Goal: Information Seeking & Learning: Learn about a topic

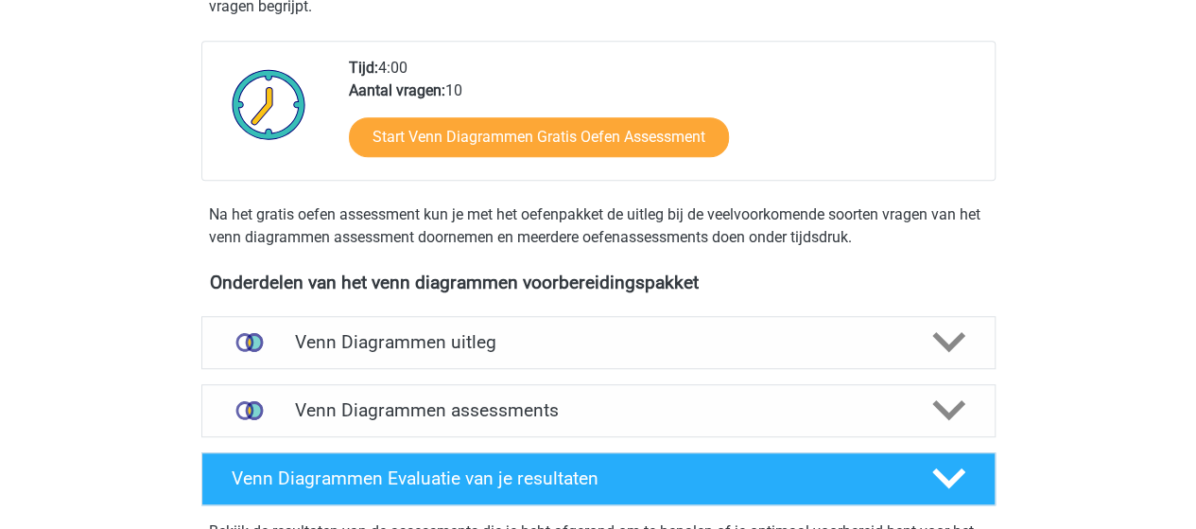
scroll to position [662, 0]
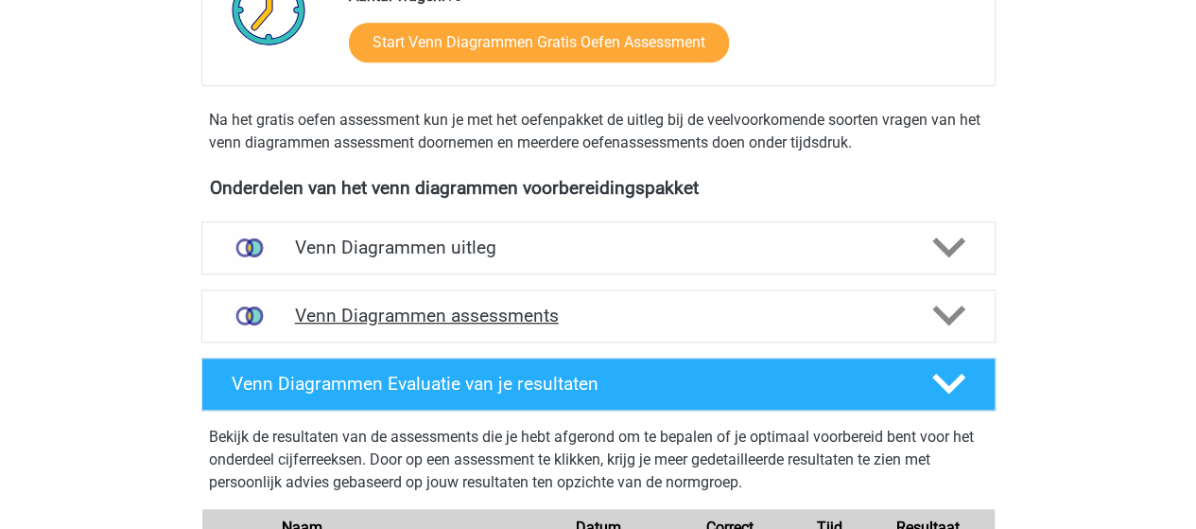
click at [943, 312] on polygon at bounding box center [949, 316] width 33 height 21
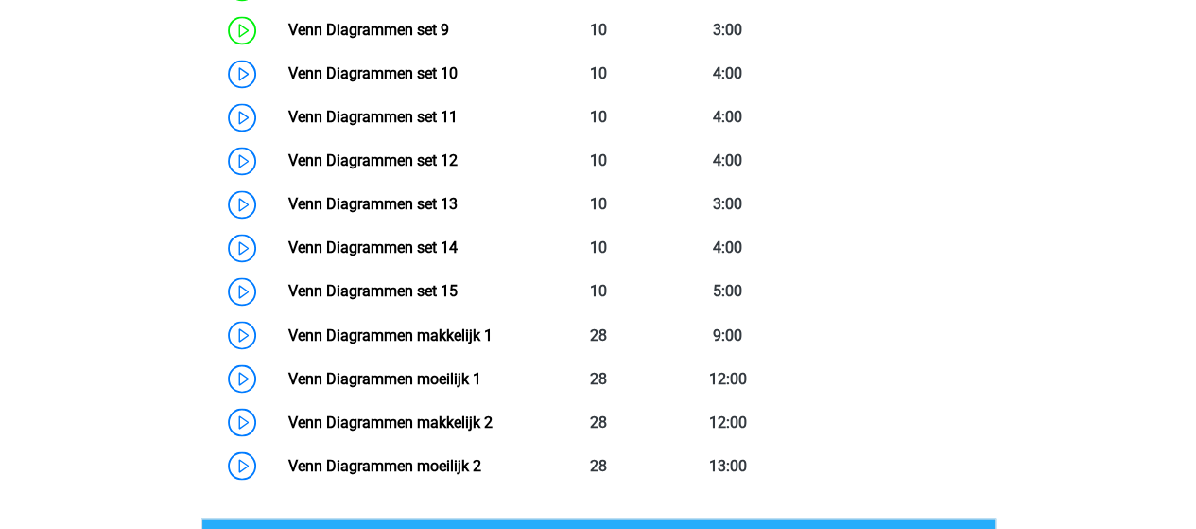
scroll to position [1419, 0]
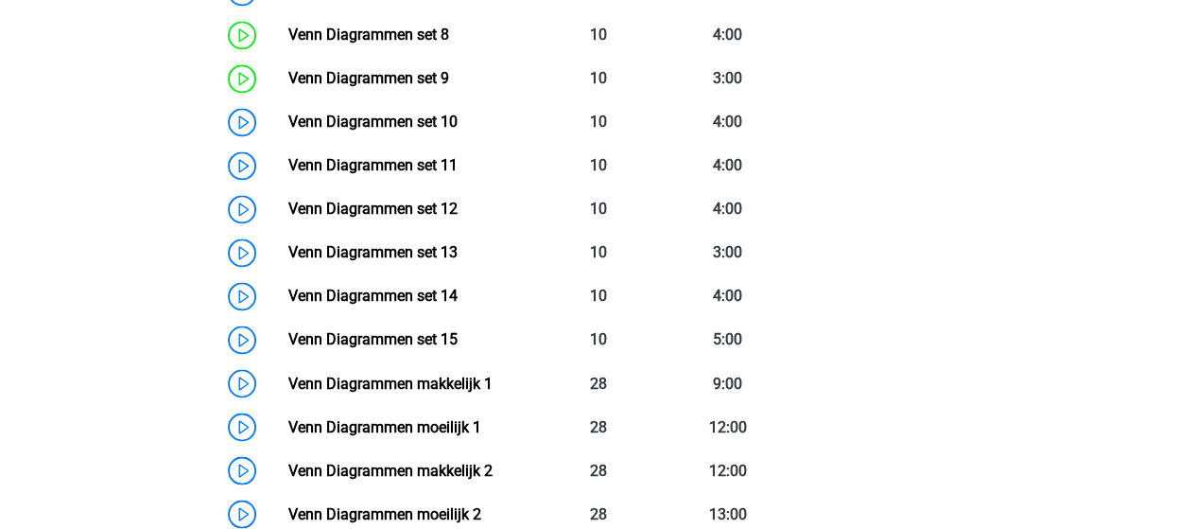
click at [398, 330] on link "Venn Diagrammen set 15" at bounding box center [372, 339] width 169 height 18
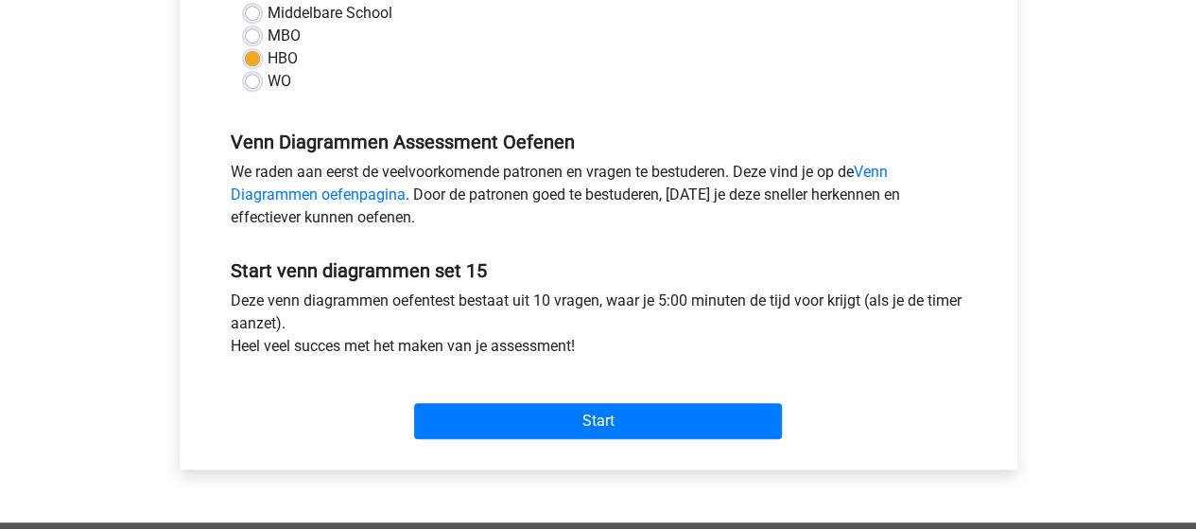
scroll to position [567, 0]
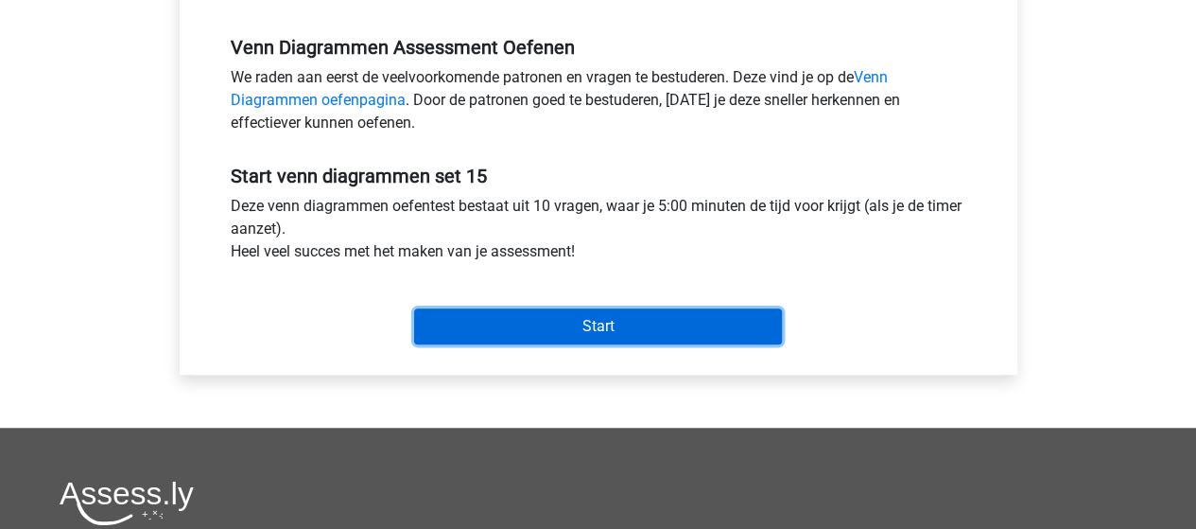
click at [545, 326] on input "Start" at bounding box center [598, 326] width 368 height 36
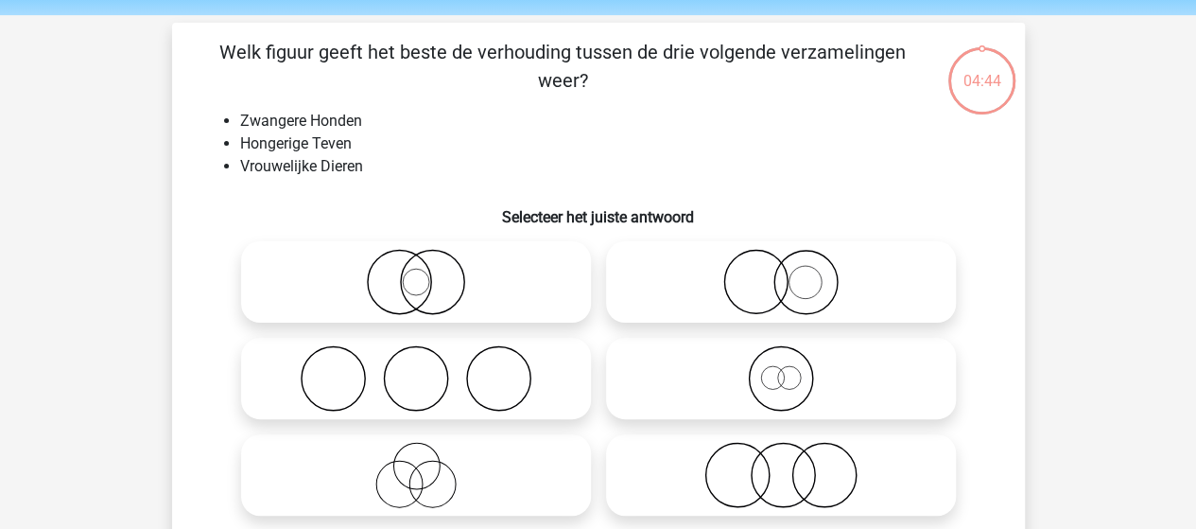
scroll to position [95, 0]
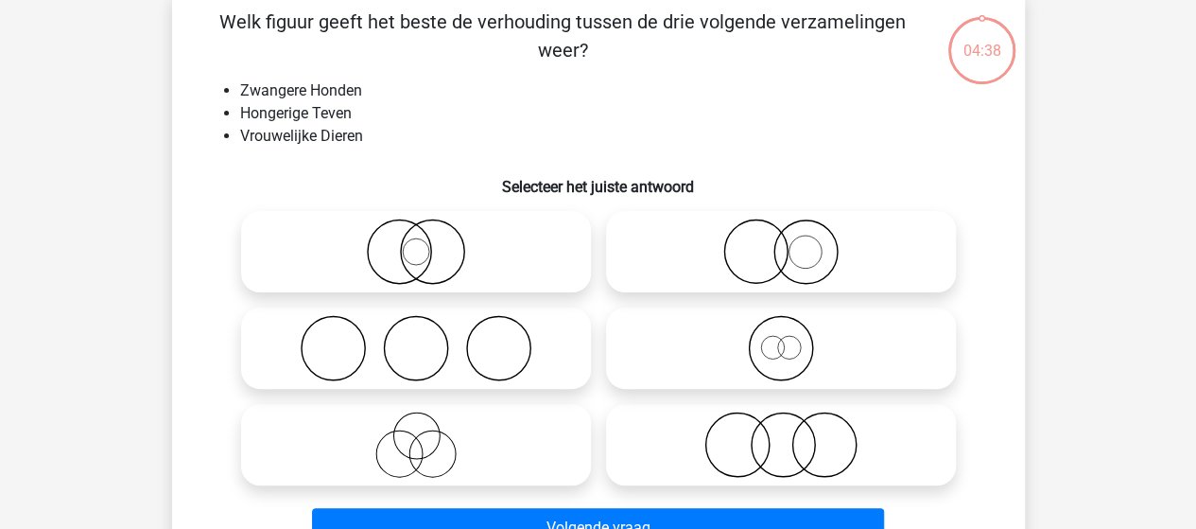
click at [407, 257] on icon at bounding box center [416, 251] width 335 height 66
click at [416, 242] on input "radio" at bounding box center [422, 236] width 12 height 12
radio input "true"
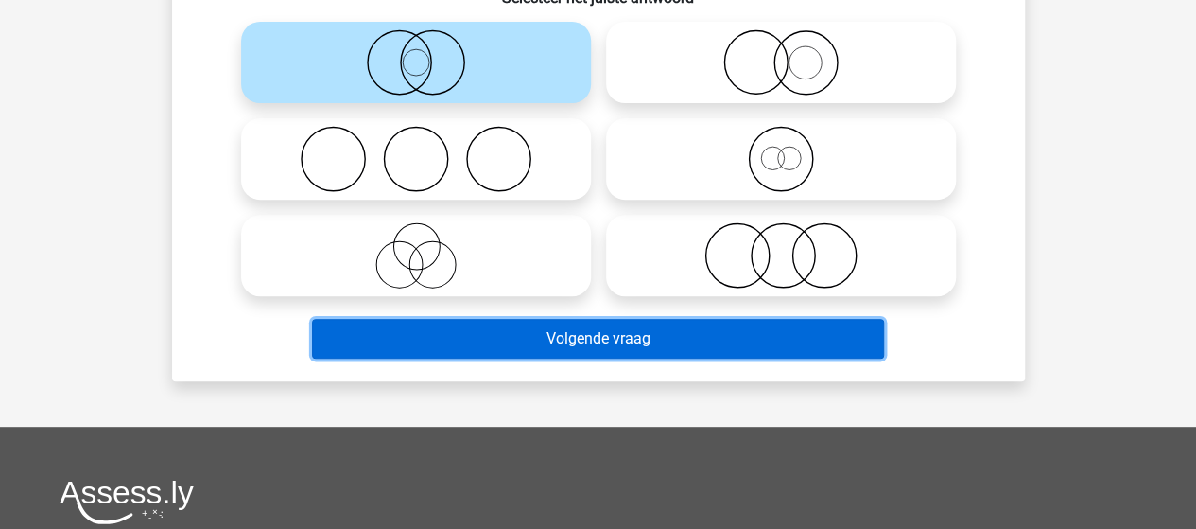
click at [491, 333] on button "Volgende vraag" at bounding box center [598, 339] width 572 height 40
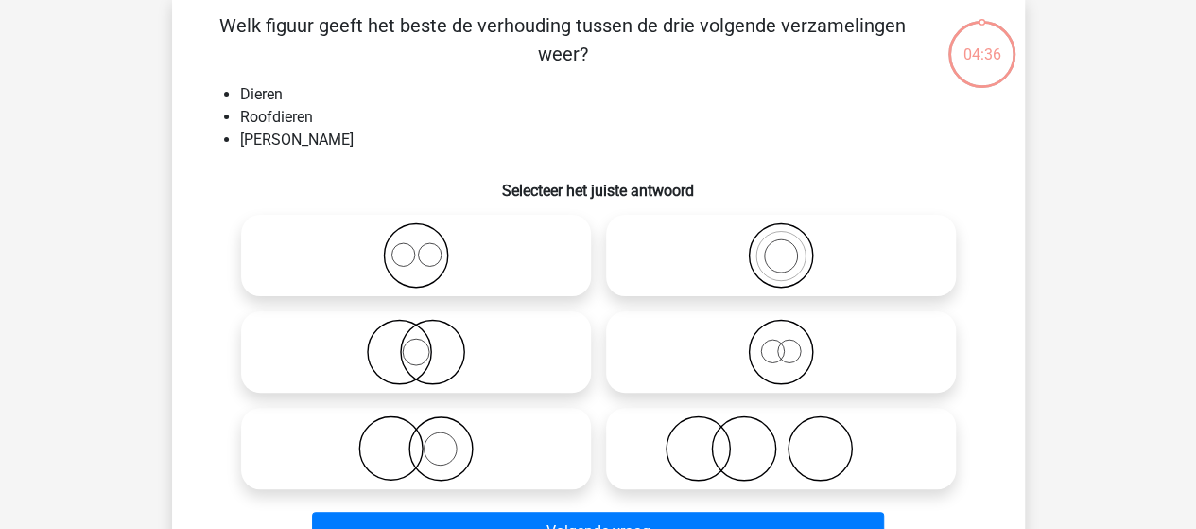
scroll to position [87, 0]
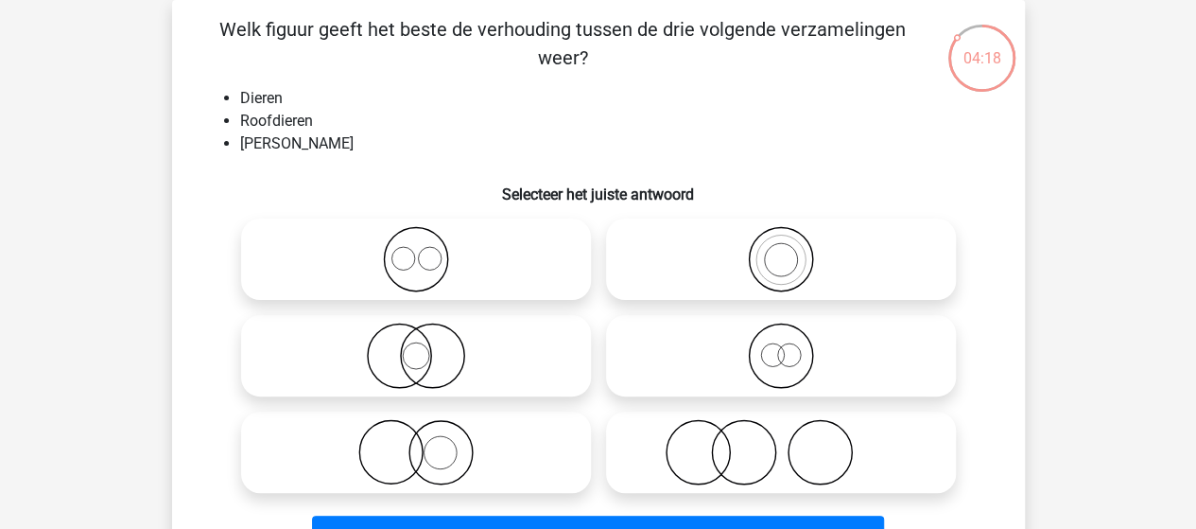
click at [777, 350] on icon at bounding box center [781, 356] width 335 height 66
click at [781, 346] on input "radio" at bounding box center [787, 340] width 12 height 12
radio input "true"
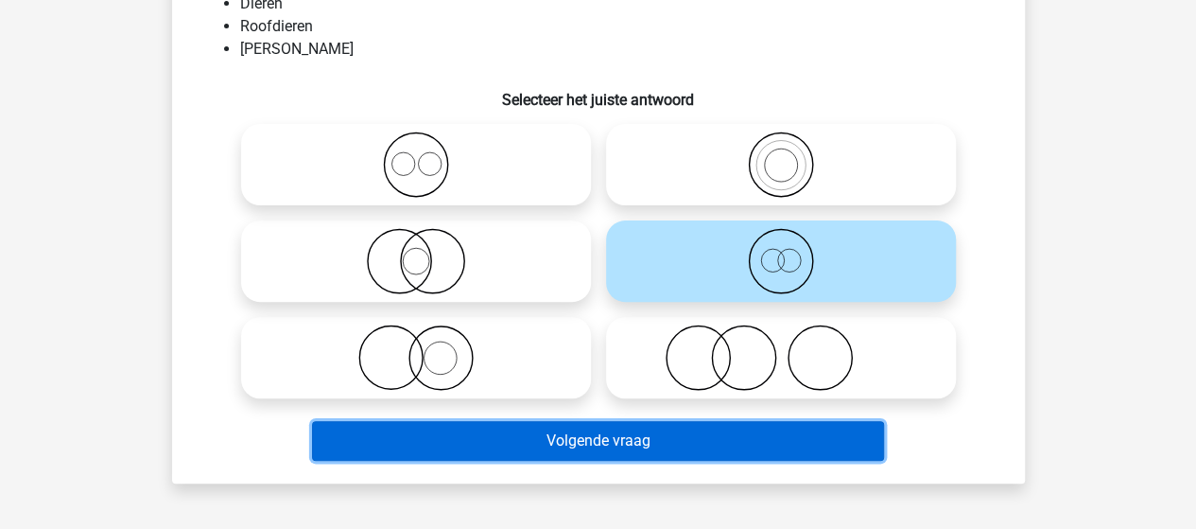
click at [554, 432] on button "Volgende vraag" at bounding box center [598, 441] width 572 height 40
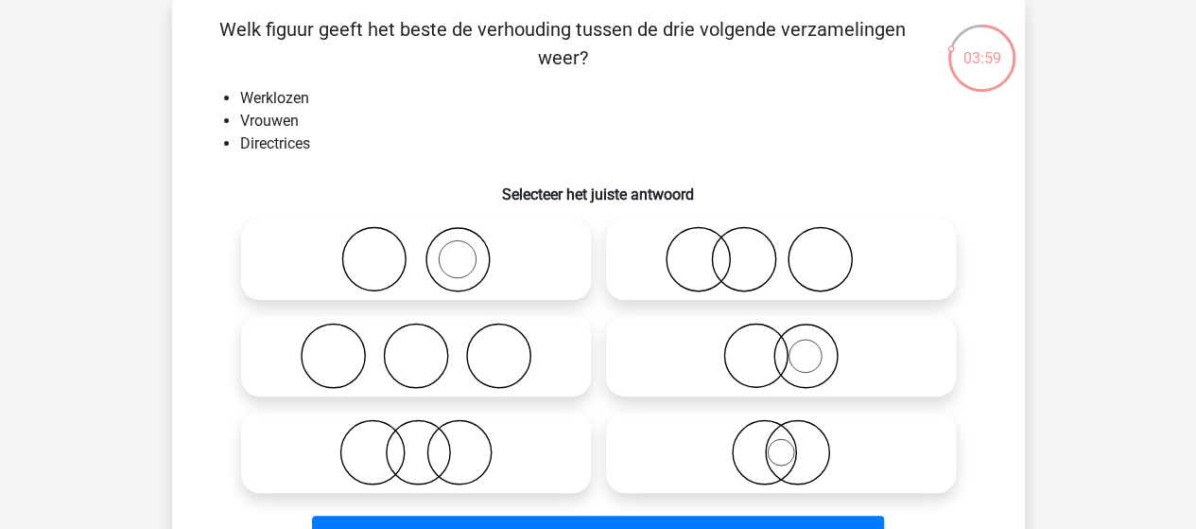
click at [801, 356] on icon at bounding box center [781, 356] width 335 height 66
click at [794, 346] on input "radio" at bounding box center [787, 340] width 12 height 12
radio input "true"
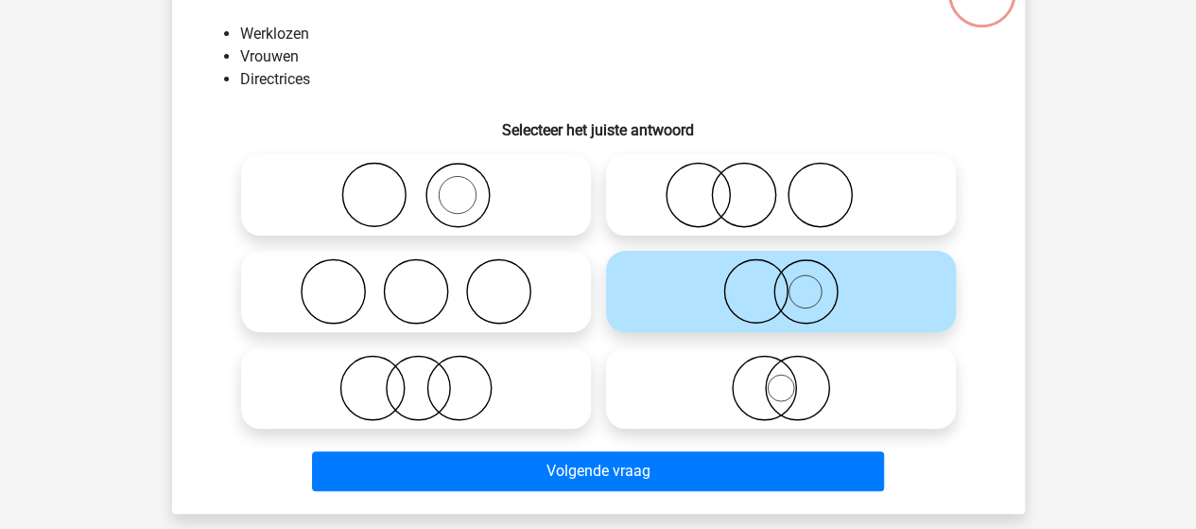
scroll to position [182, 0]
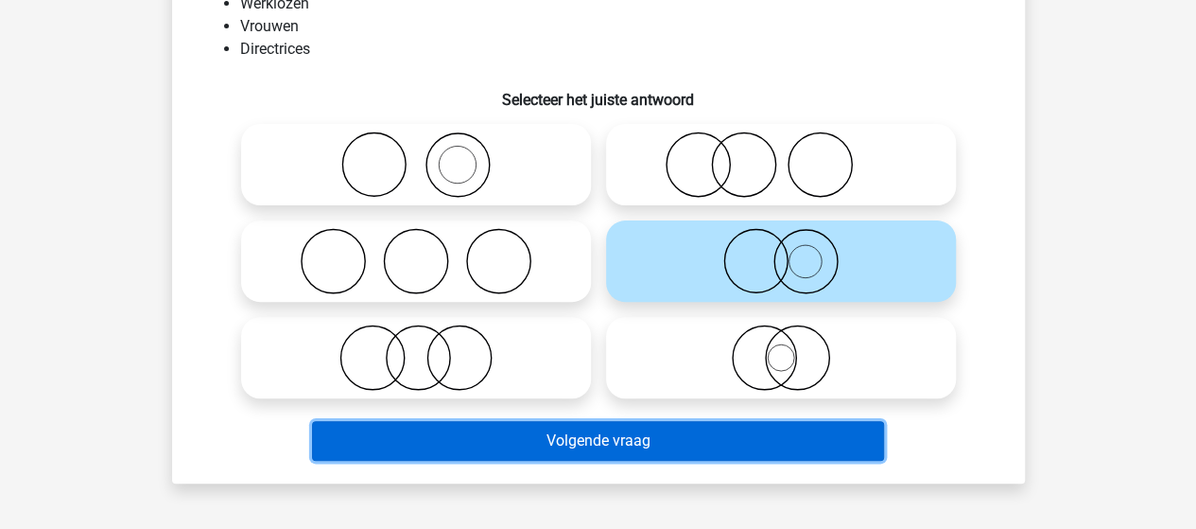
click at [651, 440] on button "Volgende vraag" at bounding box center [598, 441] width 572 height 40
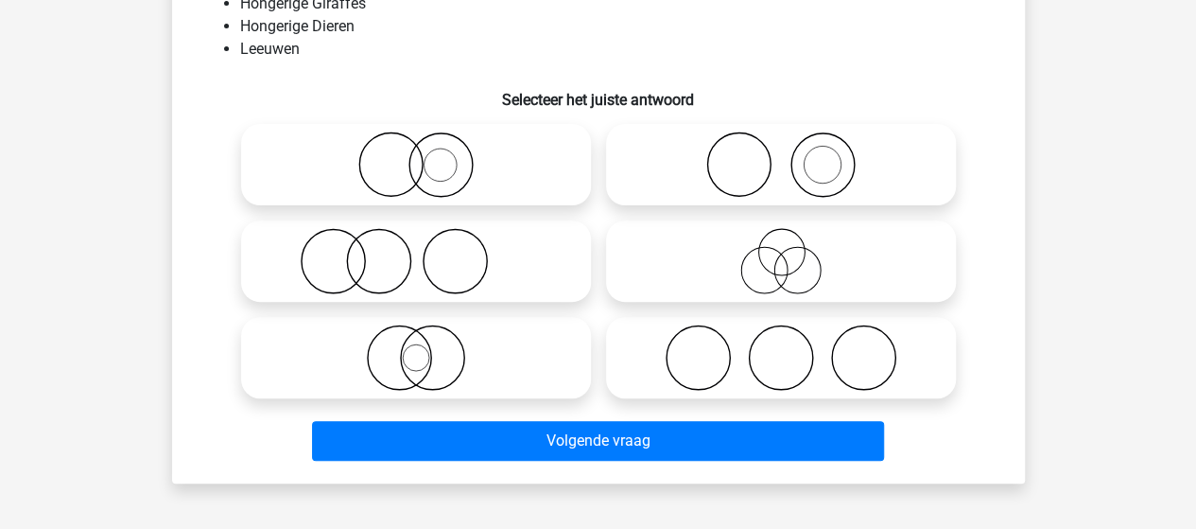
scroll to position [87, 0]
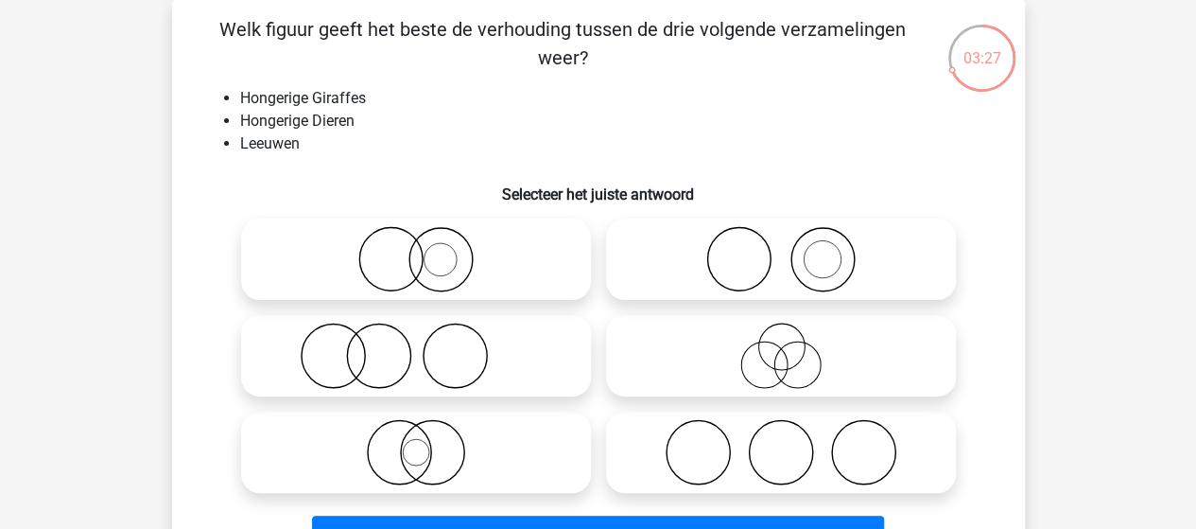
click at [424, 446] on icon at bounding box center [416, 452] width 335 height 66
click at [424, 443] on input "radio" at bounding box center [422, 436] width 12 height 12
radio input "true"
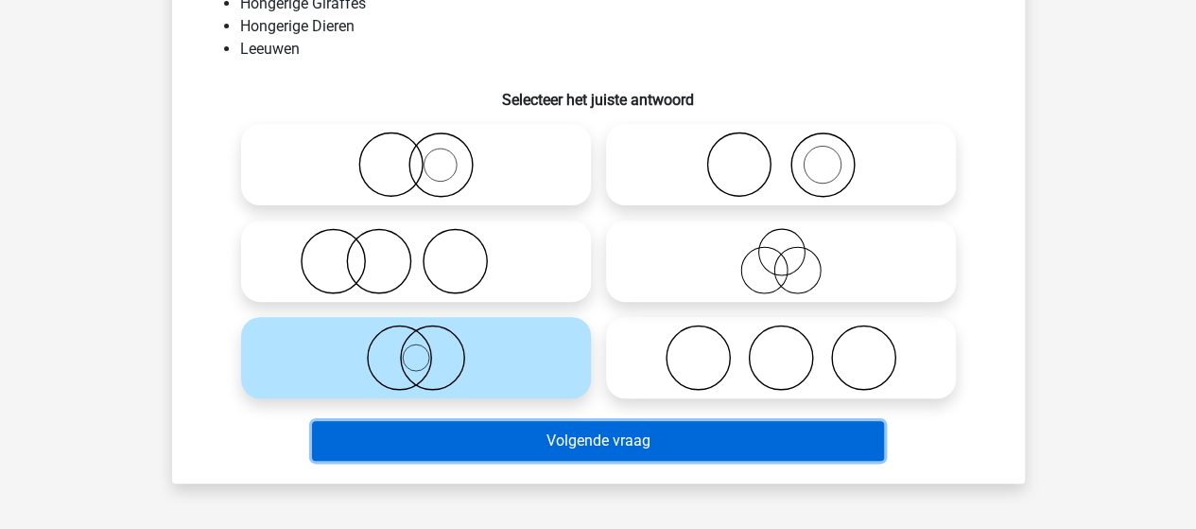
click at [586, 432] on button "Volgende vraag" at bounding box center [598, 441] width 572 height 40
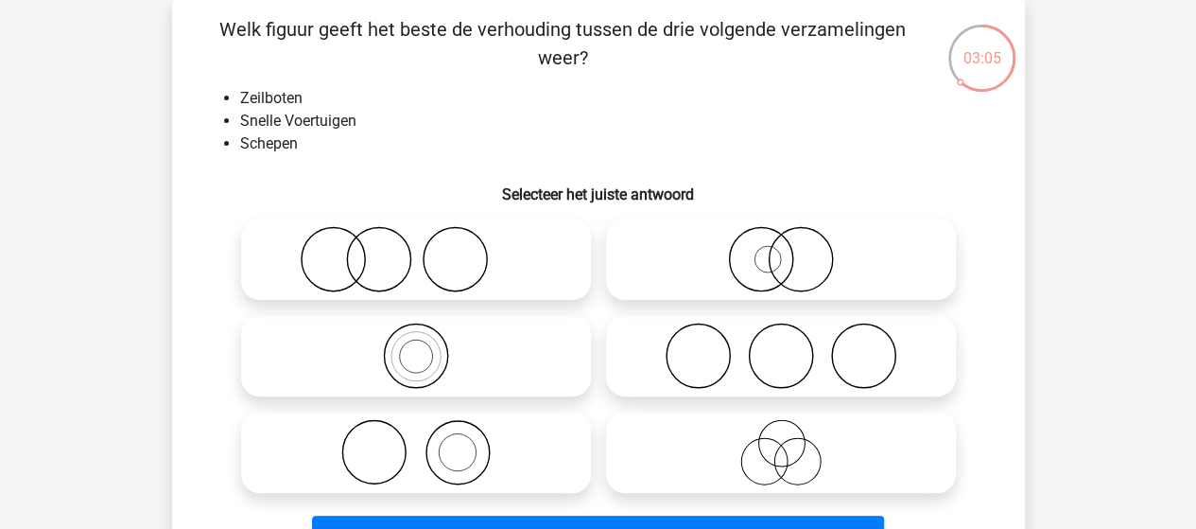
click at [375, 262] on icon at bounding box center [416, 259] width 335 height 66
click at [416, 250] on input "radio" at bounding box center [422, 243] width 12 height 12
radio input "true"
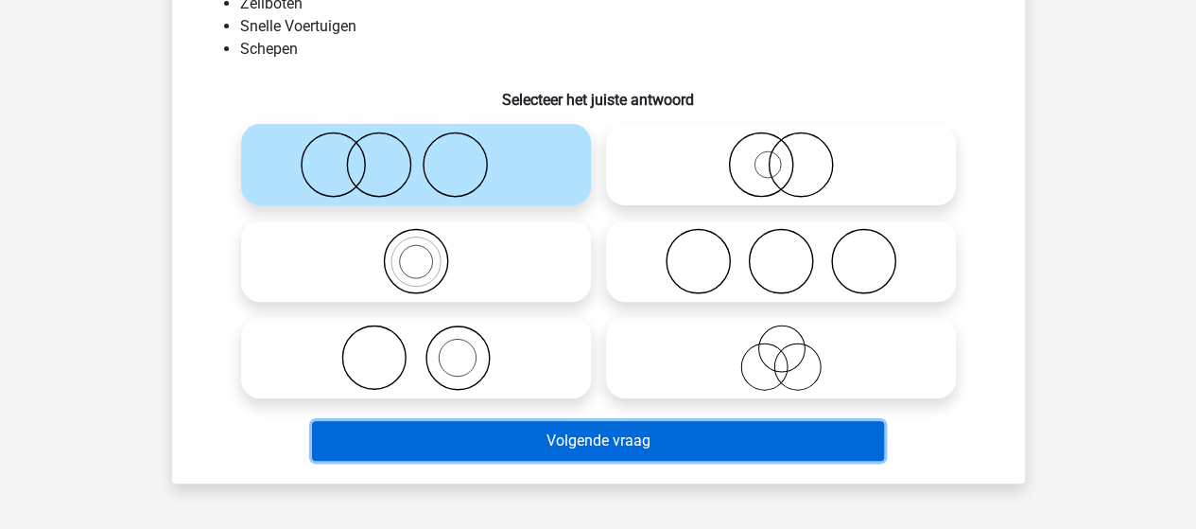
click at [594, 450] on button "Volgende vraag" at bounding box center [598, 441] width 572 height 40
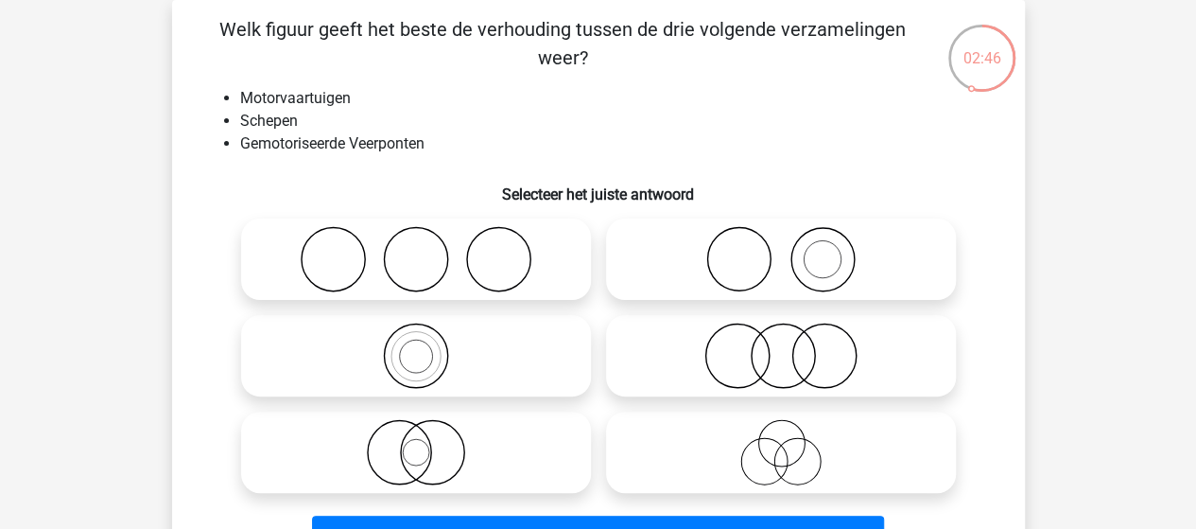
click at [433, 461] on icon at bounding box center [416, 452] width 335 height 66
click at [428, 443] on input "radio" at bounding box center [422, 436] width 12 height 12
radio input "true"
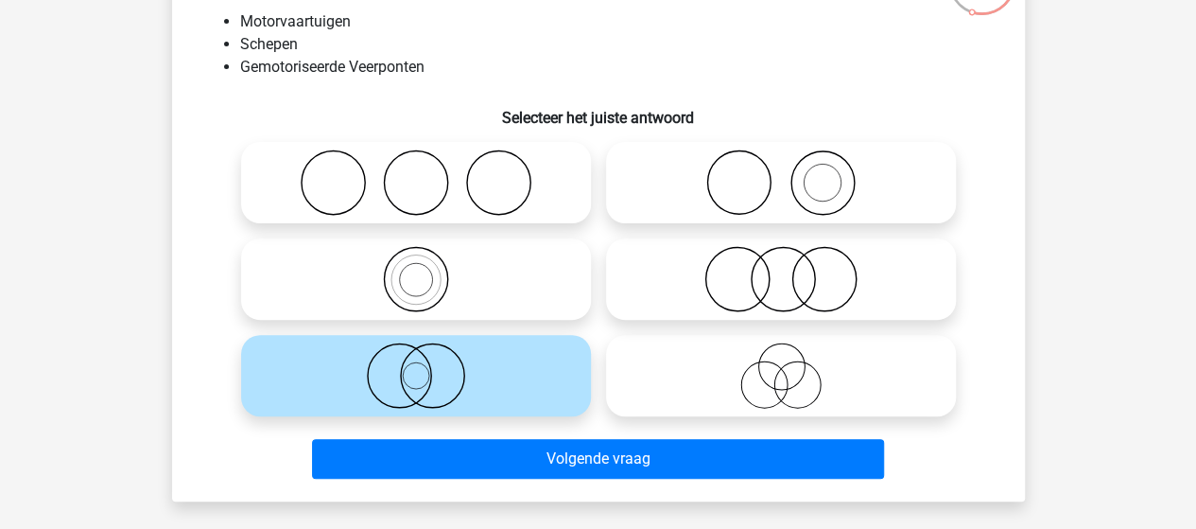
scroll to position [182, 0]
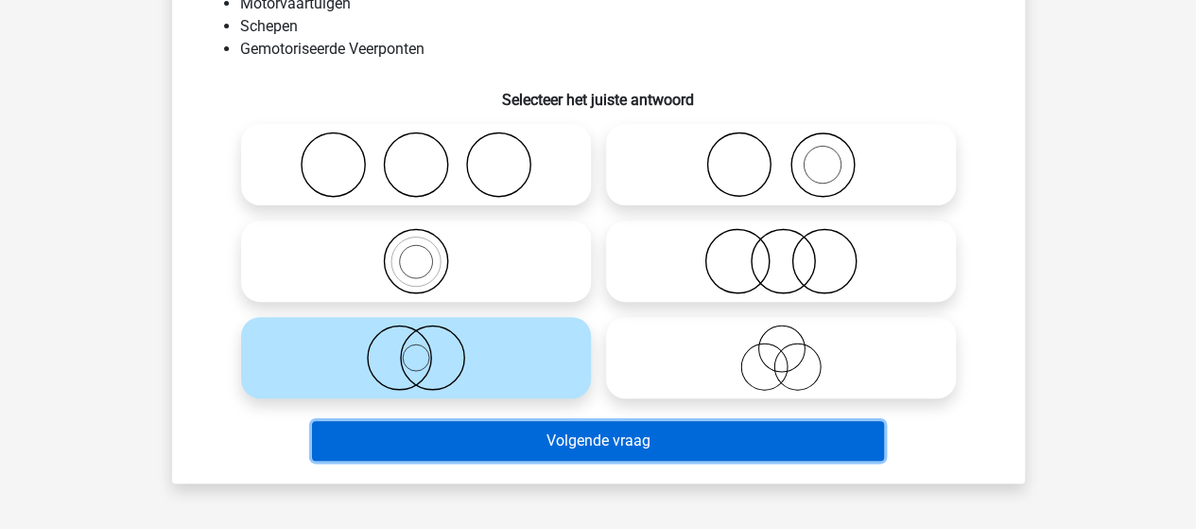
click at [493, 445] on button "Volgende vraag" at bounding box center [598, 441] width 572 height 40
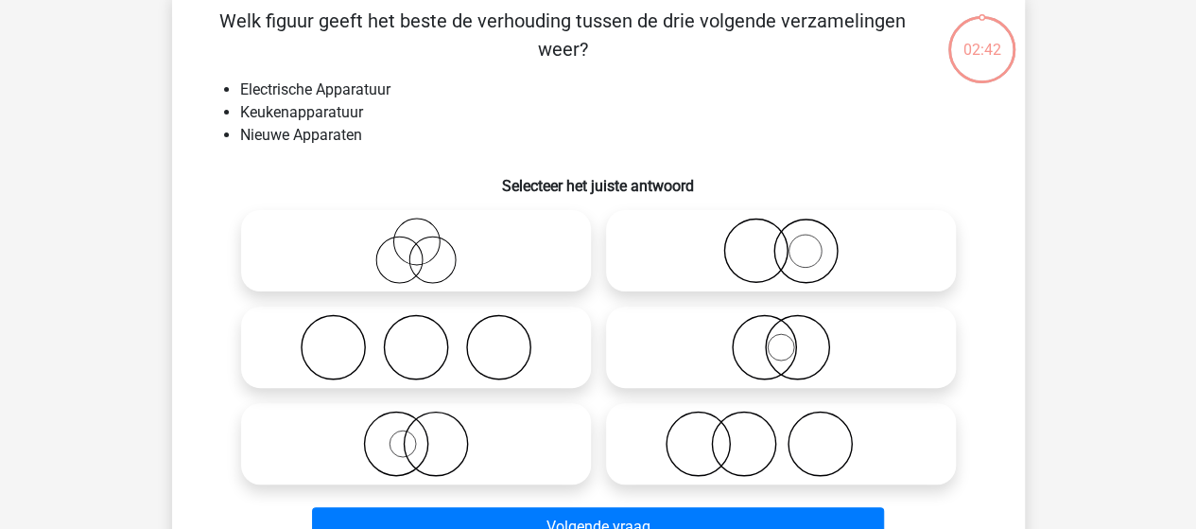
scroll to position [87, 0]
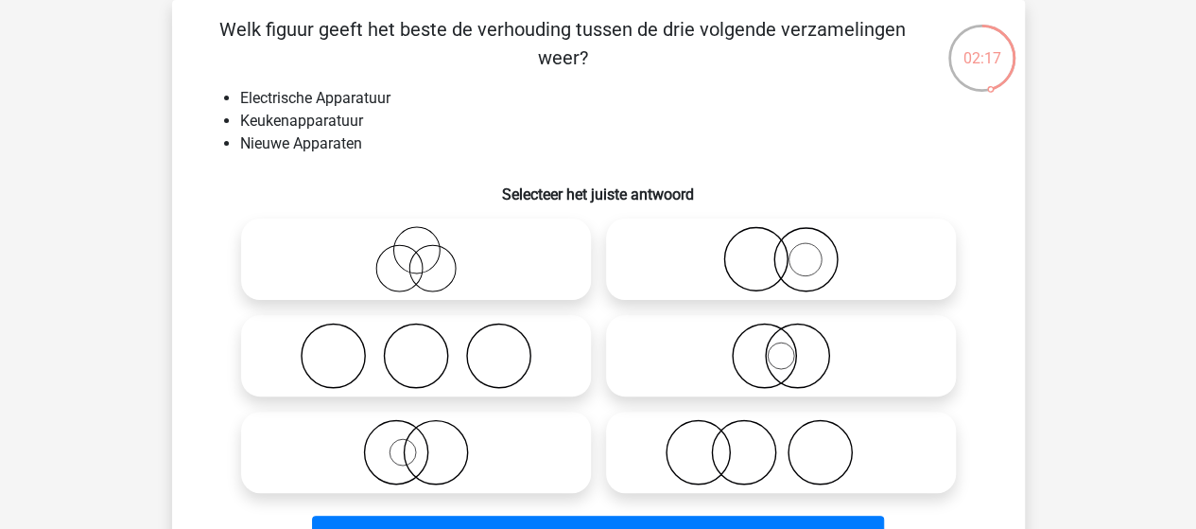
click at [759, 260] on icon at bounding box center [781, 259] width 335 height 66
click at [781, 250] on input "radio" at bounding box center [787, 243] width 12 height 12
radio input "true"
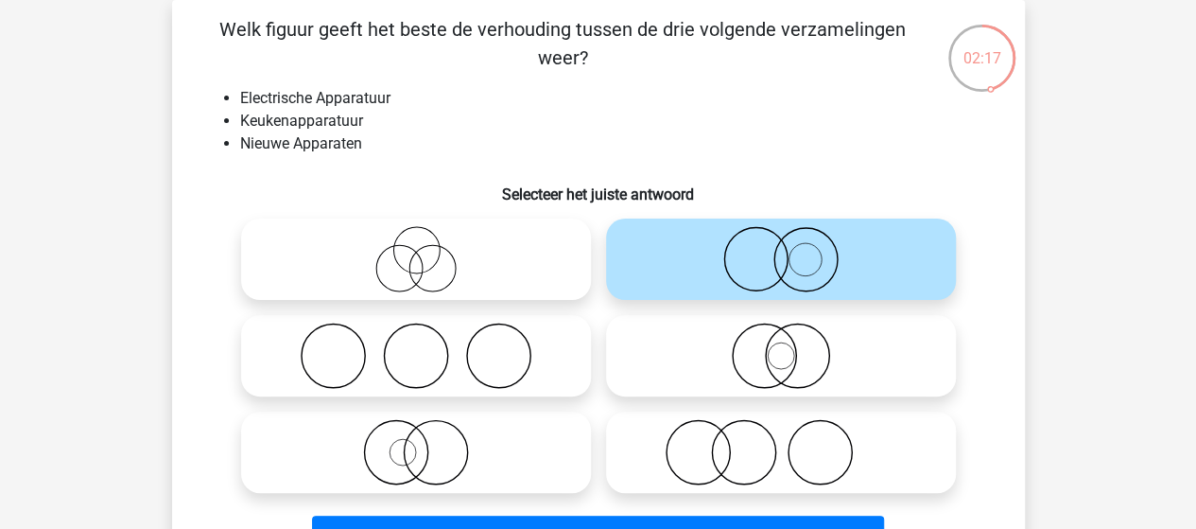
scroll to position [182, 0]
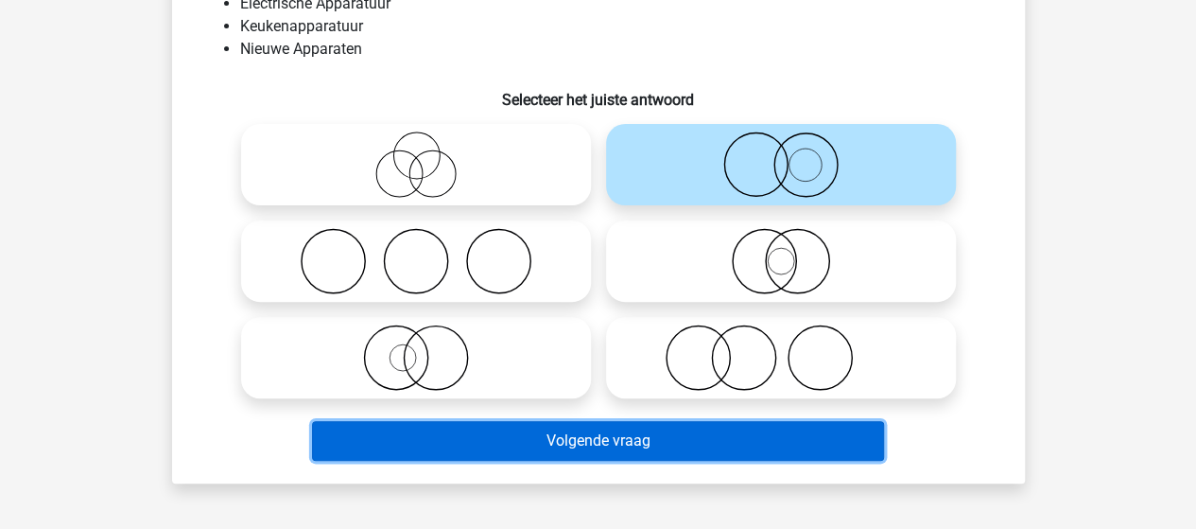
click at [588, 436] on button "Volgende vraag" at bounding box center [598, 441] width 572 height 40
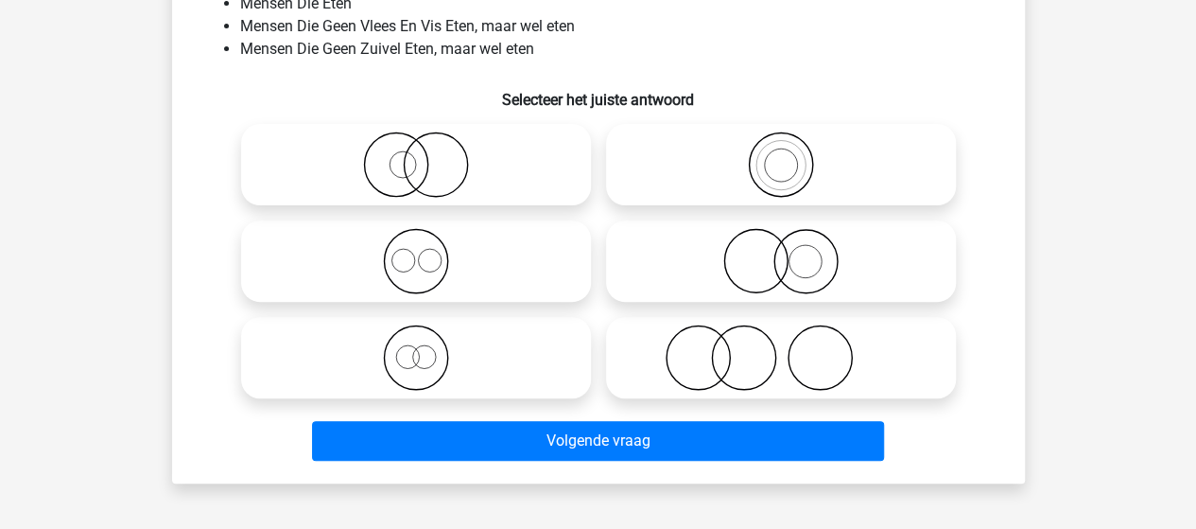
scroll to position [87, 0]
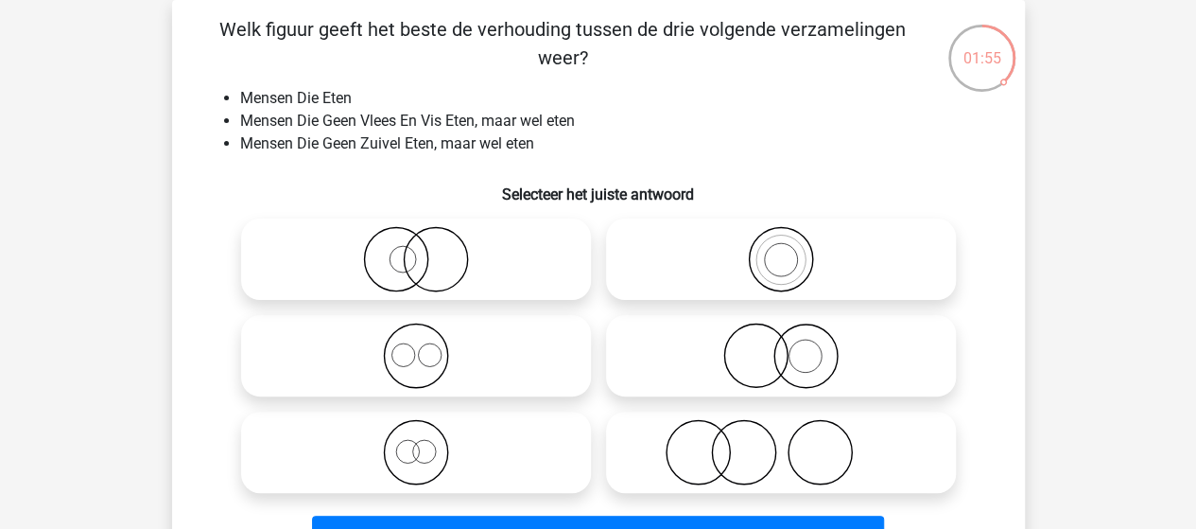
click at [776, 358] on icon at bounding box center [781, 356] width 335 height 66
click at [781, 346] on input "radio" at bounding box center [787, 340] width 12 height 12
radio input "true"
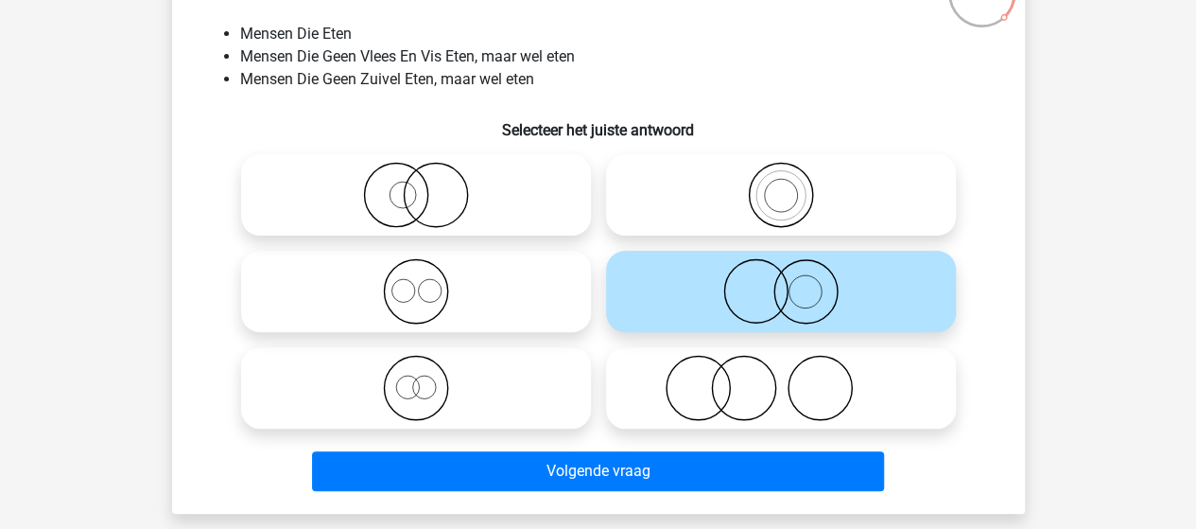
scroll to position [182, 0]
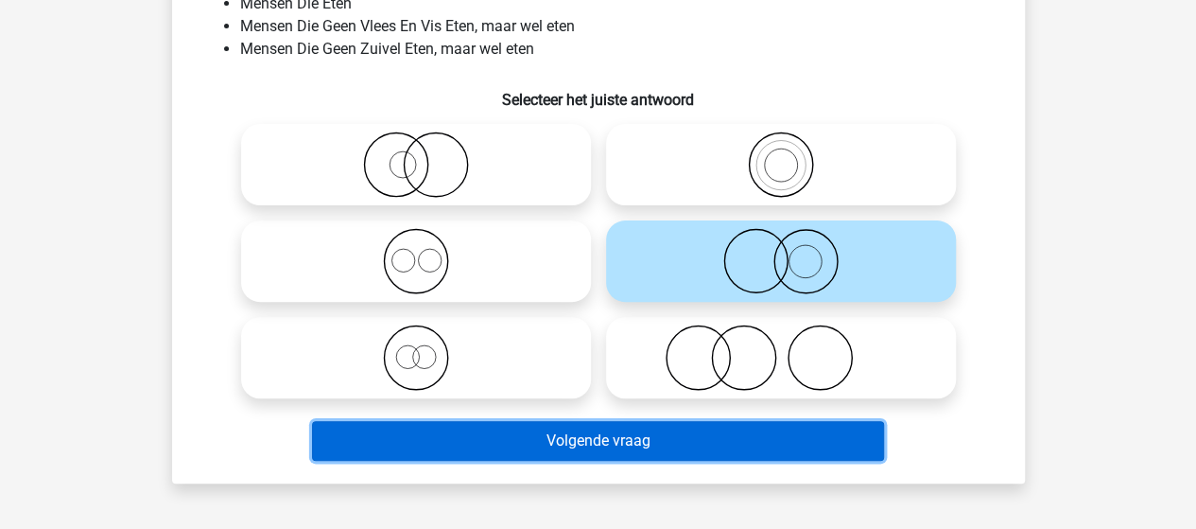
click at [670, 440] on button "Volgende vraag" at bounding box center [598, 441] width 572 height 40
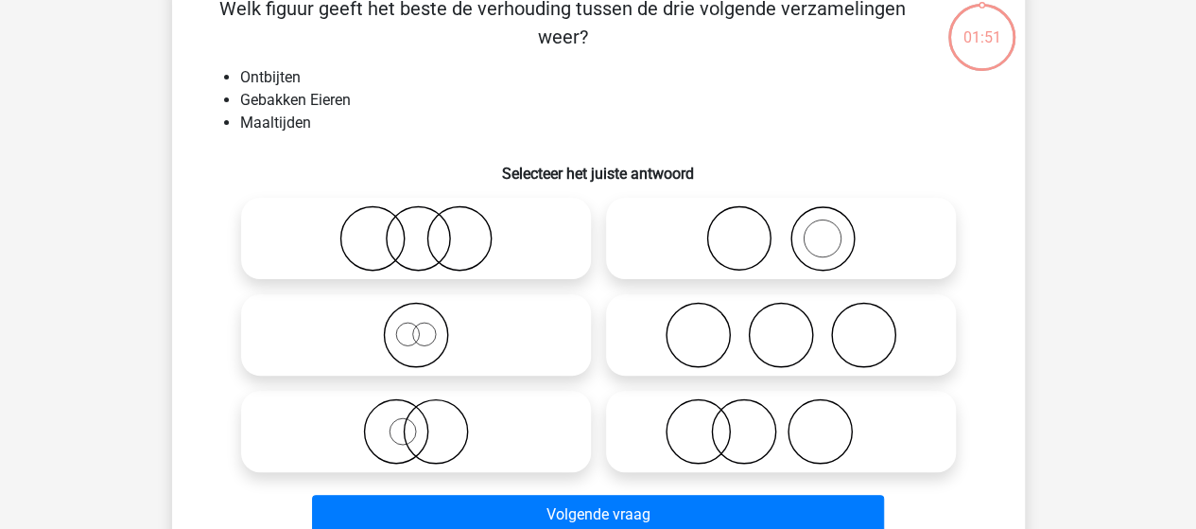
scroll to position [87, 0]
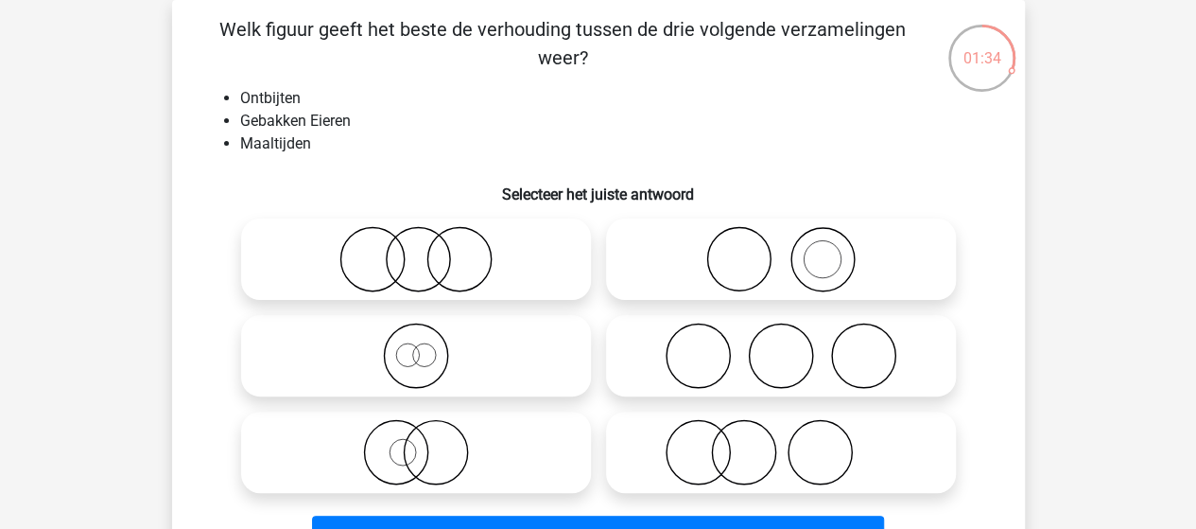
click at [823, 275] on icon at bounding box center [781, 259] width 335 height 66
click at [794, 250] on input "radio" at bounding box center [787, 243] width 12 height 12
radio input "true"
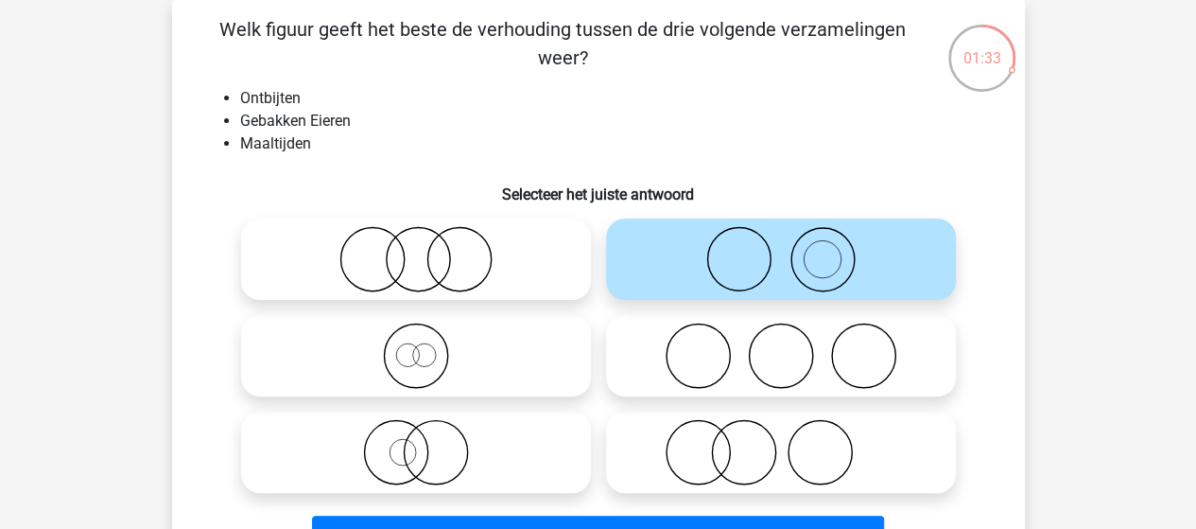
scroll to position [182, 0]
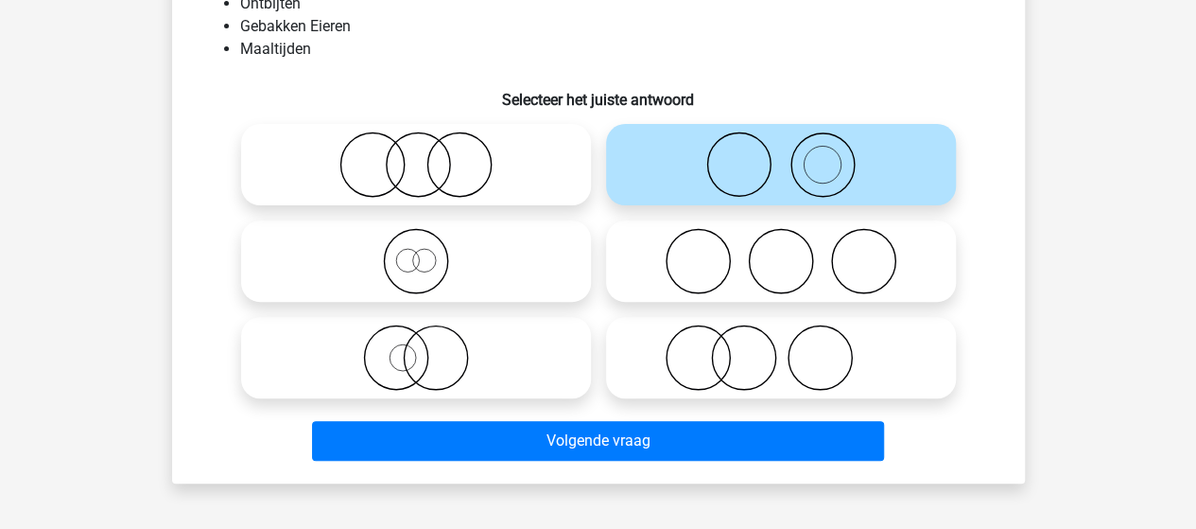
click at [704, 364] on icon at bounding box center [781, 357] width 335 height 66
click at [781, 348] on input "radio" at bounding box center [787, 342] width 12 height 12
radio input "true"
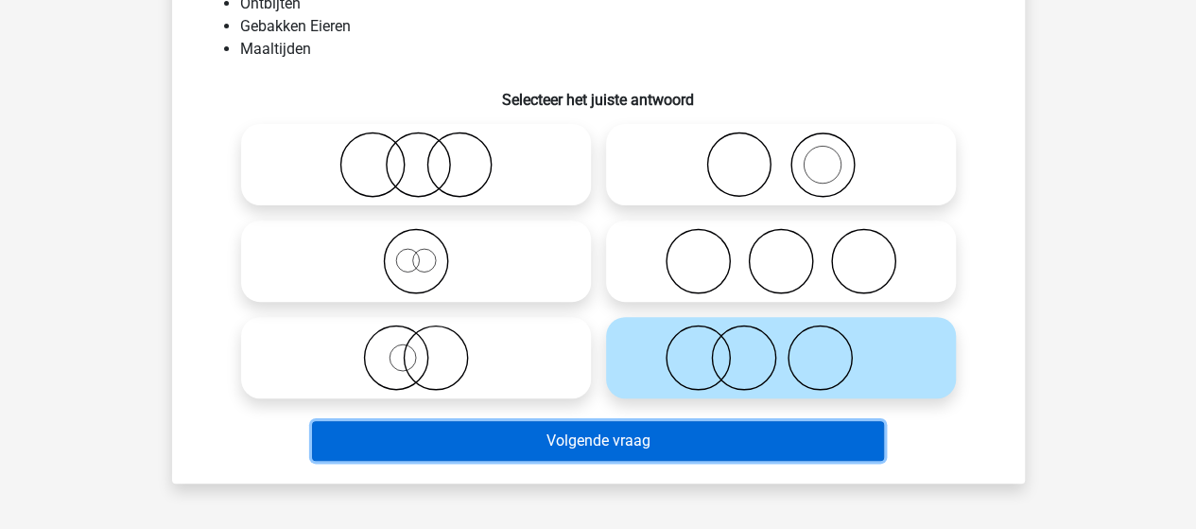
click at [656, 441] on button "Volgende vraag" at bounding box center [598, 441] width 572 height 40
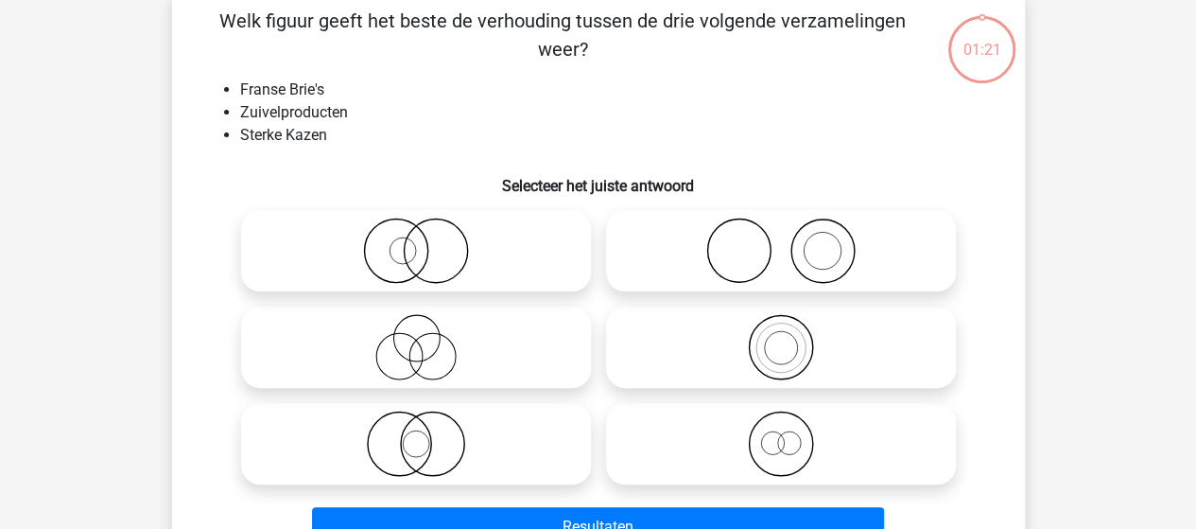
scroll to position [87, 0]
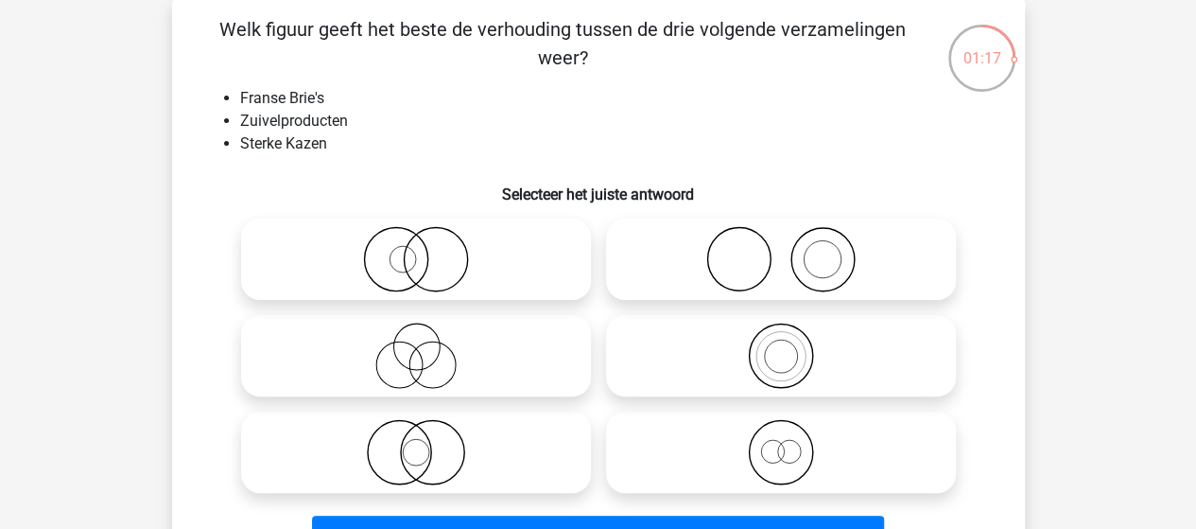
click at [762, 357] on icon at bounding box center [781, 356] width 335 height 66
click at [781, 346] on input "radio" at bounding box center [787, 340] width 12 height 12
radio input "true"
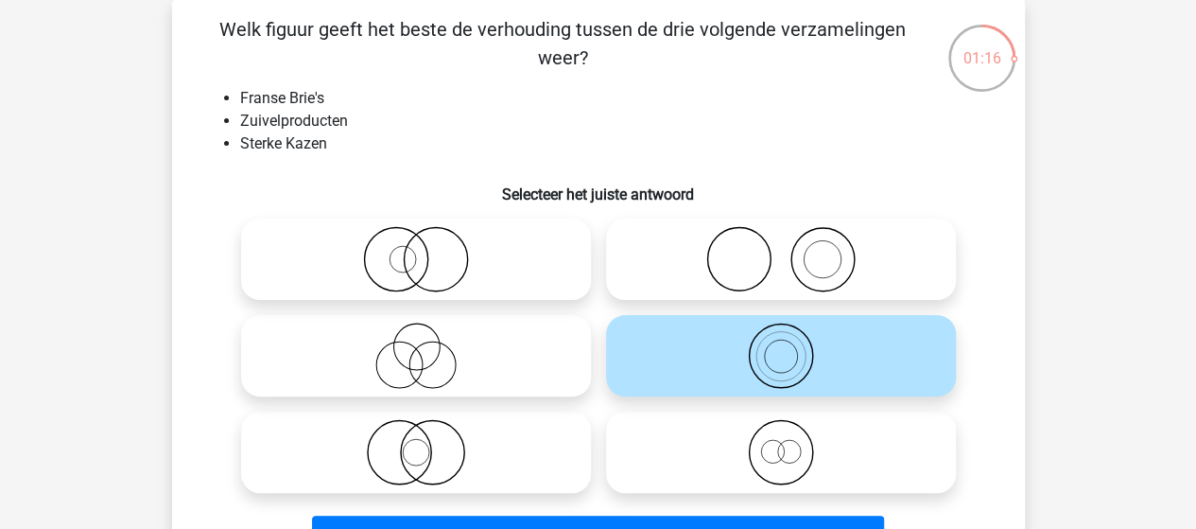
scroll to position [182, 0]
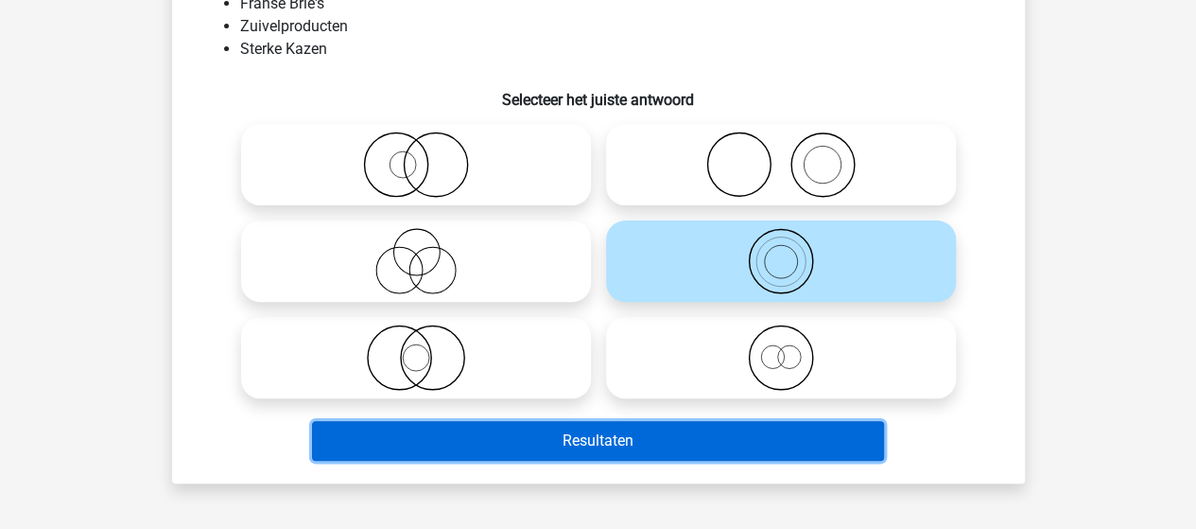
click at [569, 455] on button "Resultaten" at bounding box center [598, 441] width 572 height 40
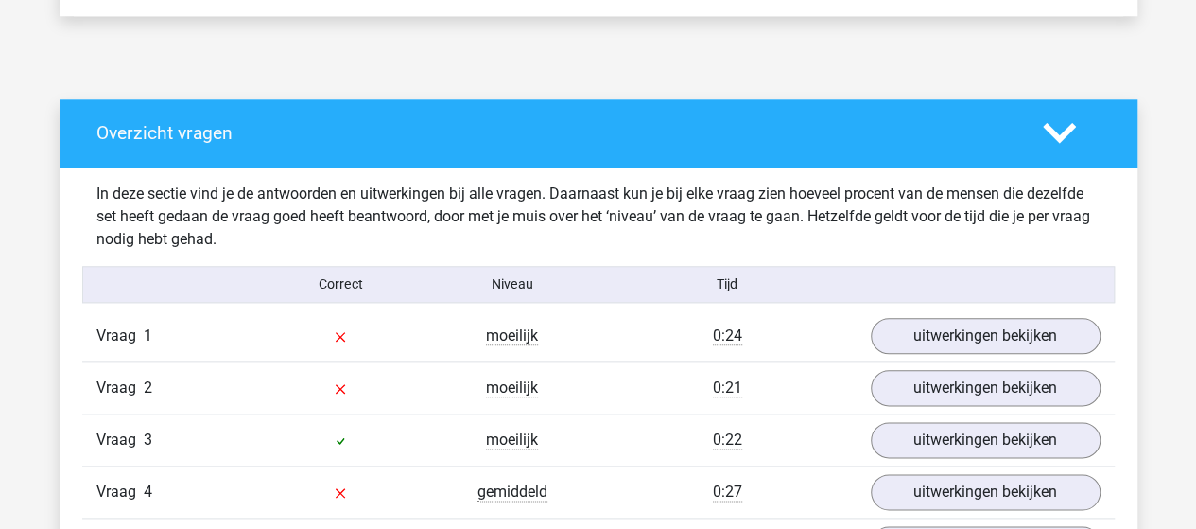
scroll to position [946, 0]
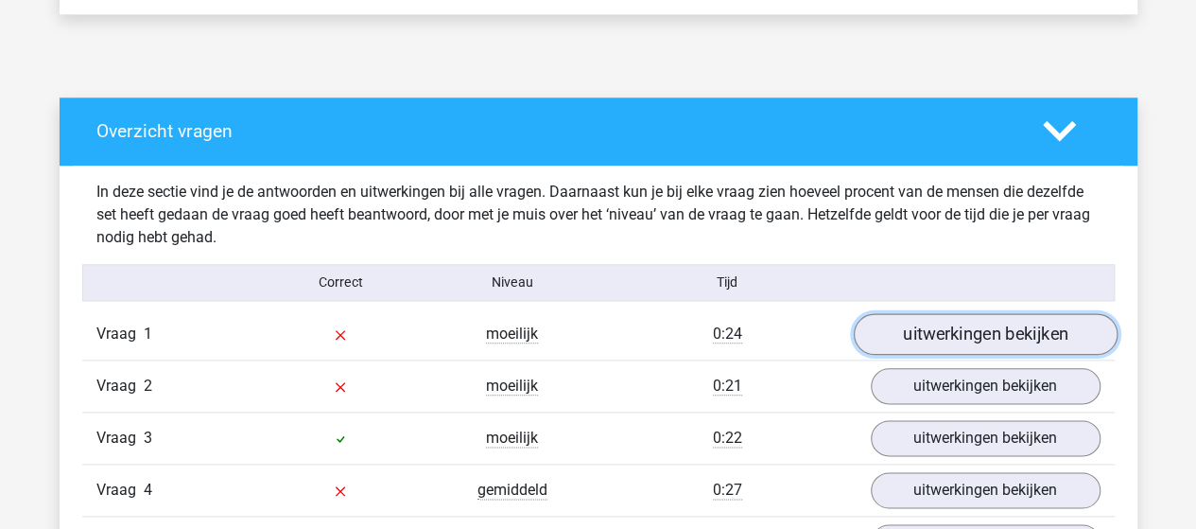
click at [937, 340] on link "uitwerkingen bekijken" at bounding box center [985, 334] width 264 height 42
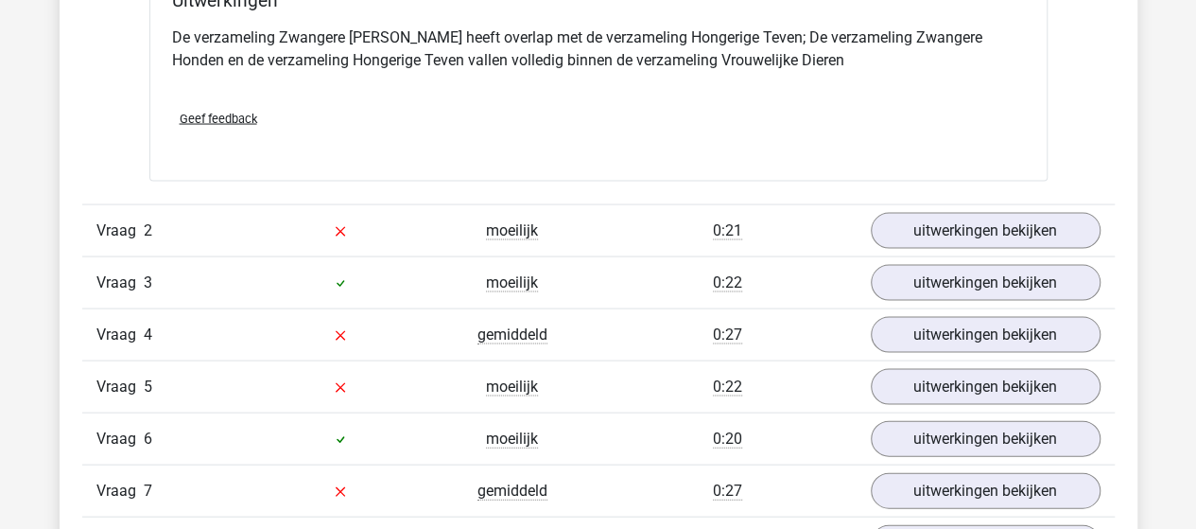
scroll to position [1797, 0]
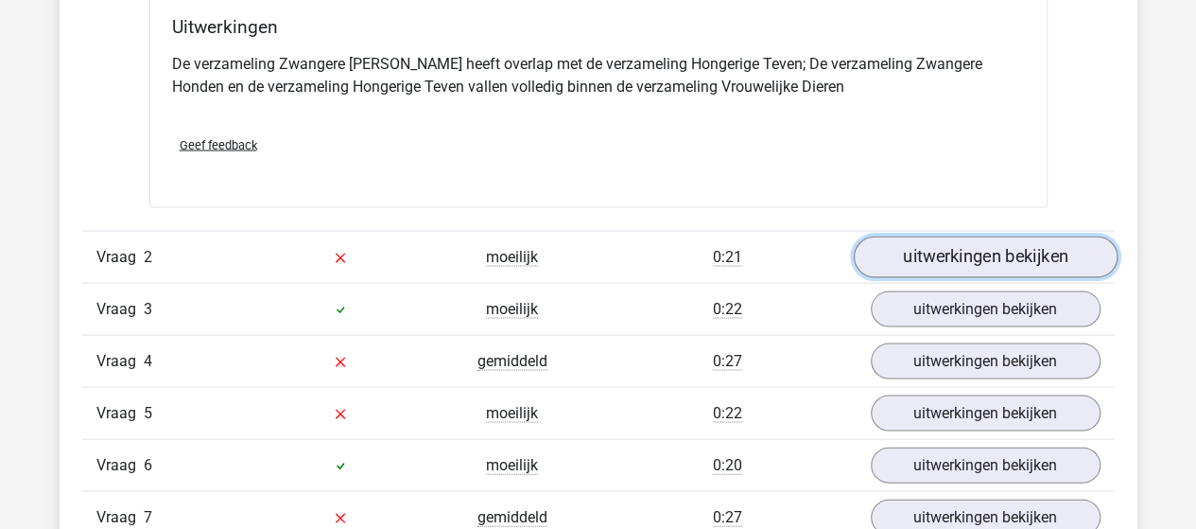
click at [914, 260] on link "uitwerkingen bekijken" at bounding box center [985, 257] width 264 height 42
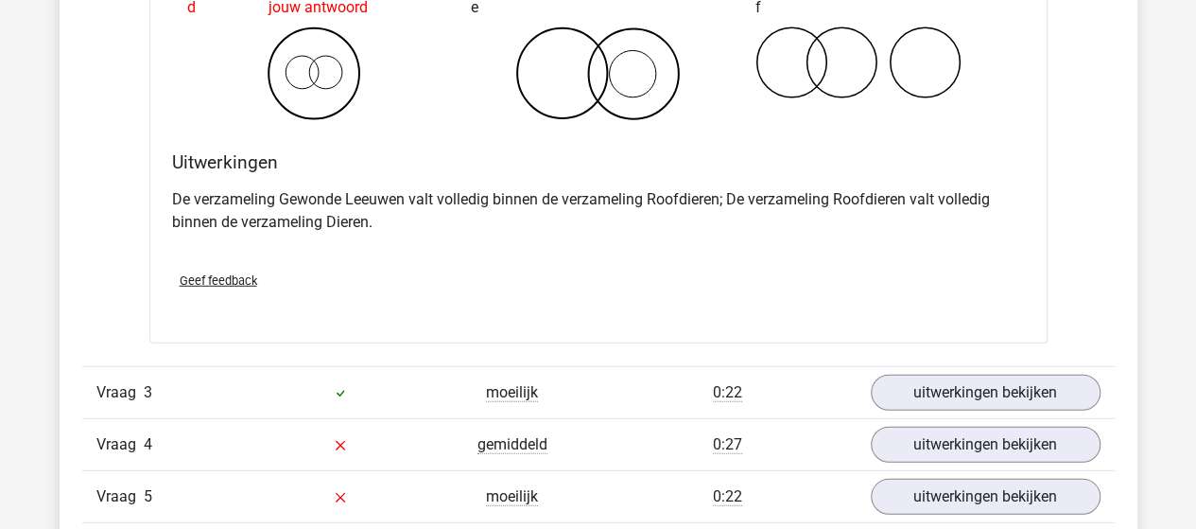
scroll to position [2554, 0]
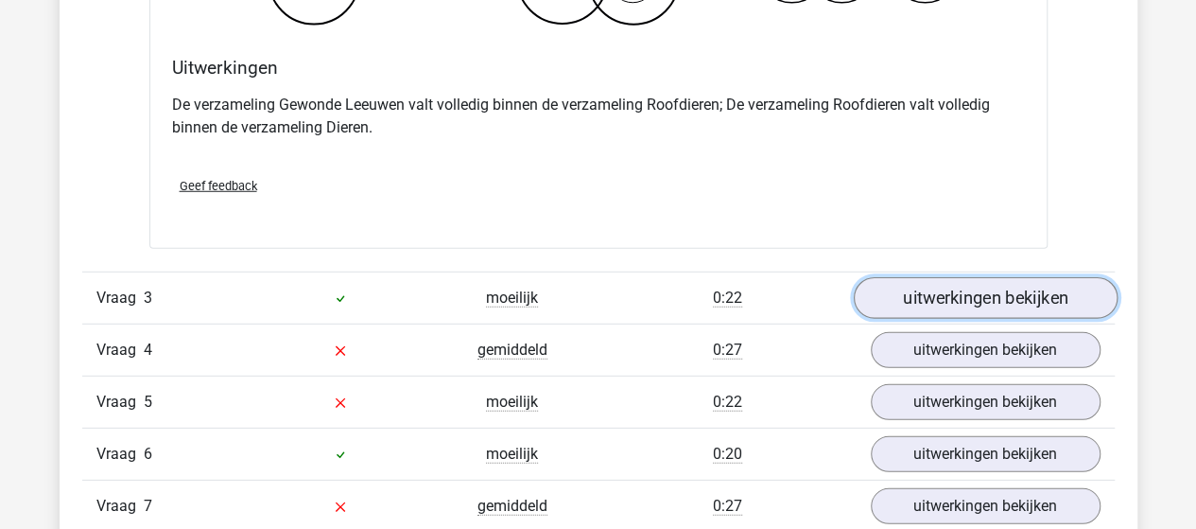
click at [934, 288] on link "uitwerkingen bekijken" at bounding box center [985, 299] width 264 height 42
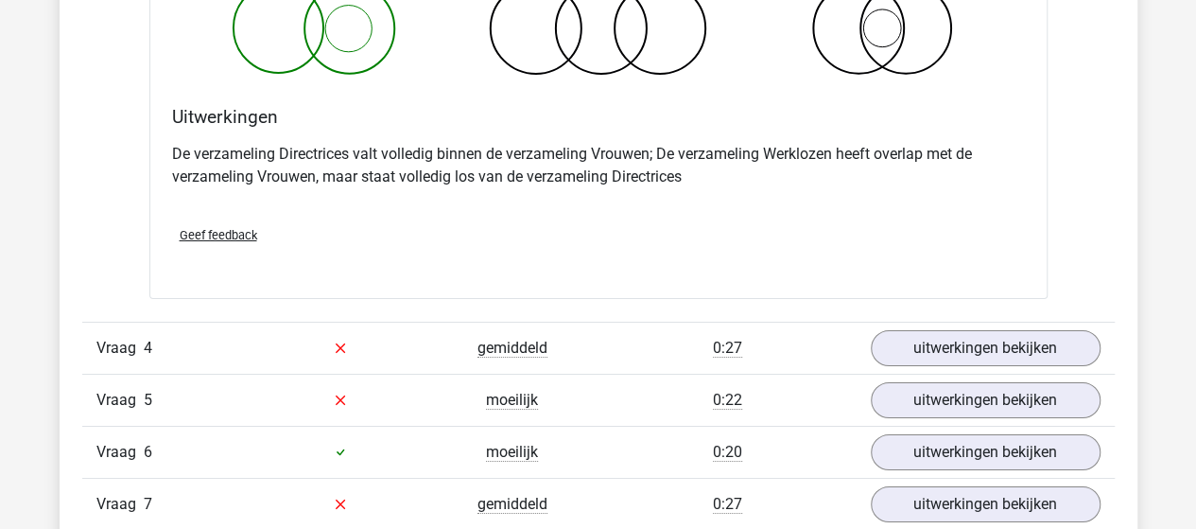
scroll to position [3310, 0]
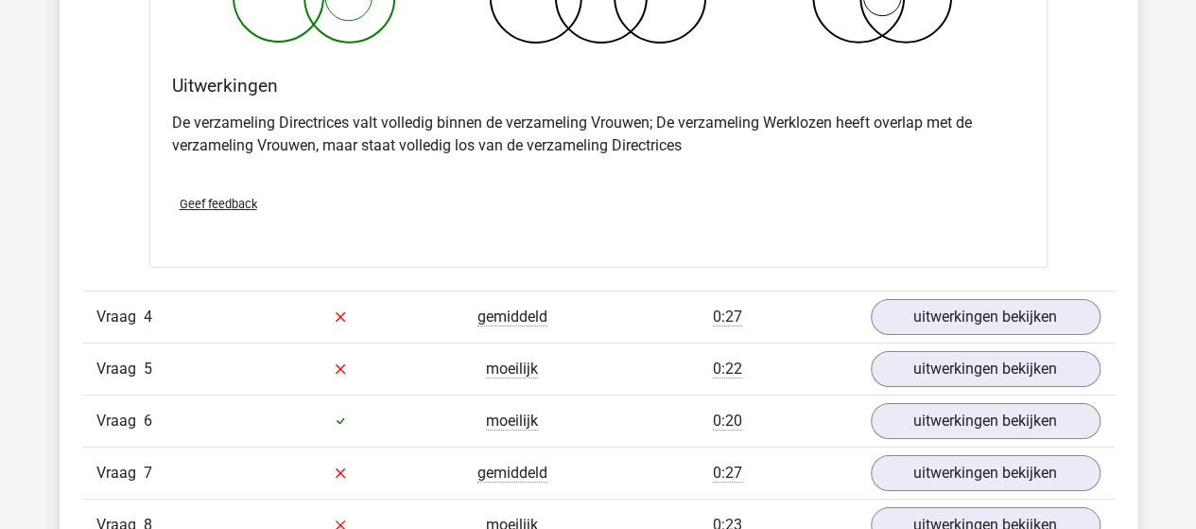
click at [943, 329] on div "Vraag 4 gemiddeld 0:27 uitwerkingen bekijken" at bounding box center [598, 316] width 1033 height 52
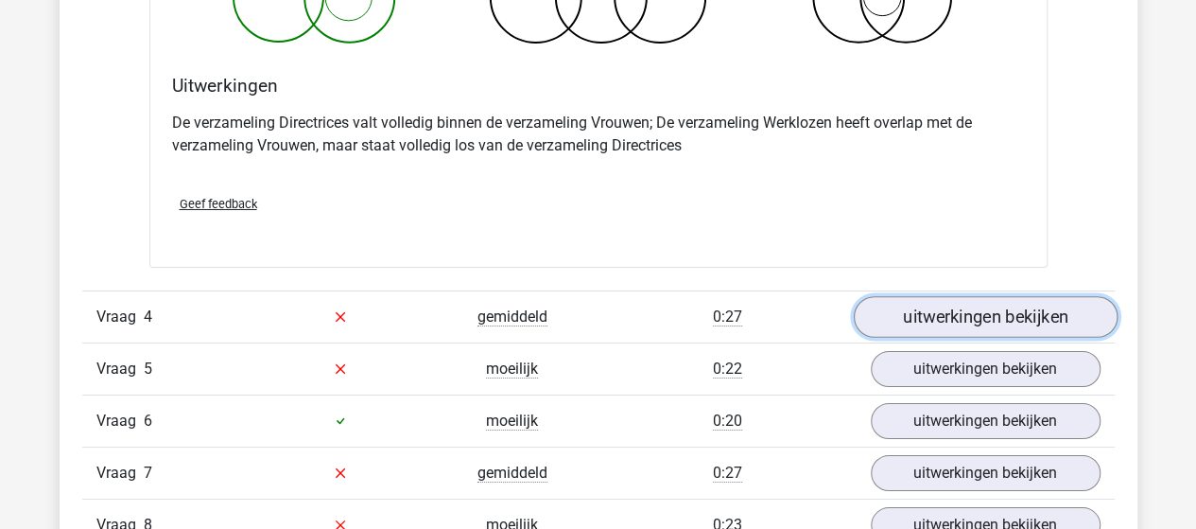
click at [946, 319] on link "uitwerkingen bekijken" at bounding box center [985, 317] width 264 height 42
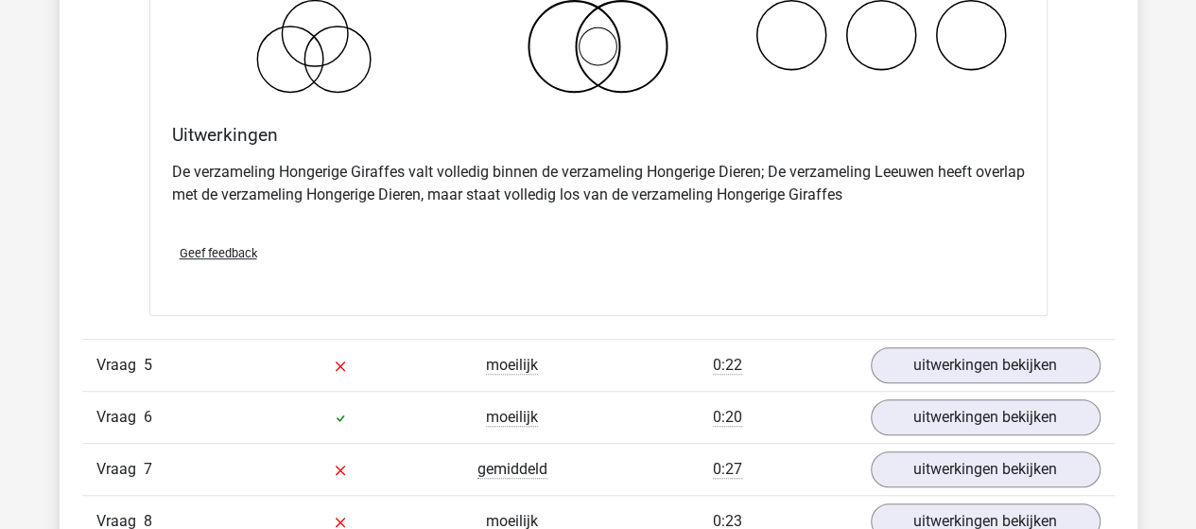
scroll to position [4067, 0]
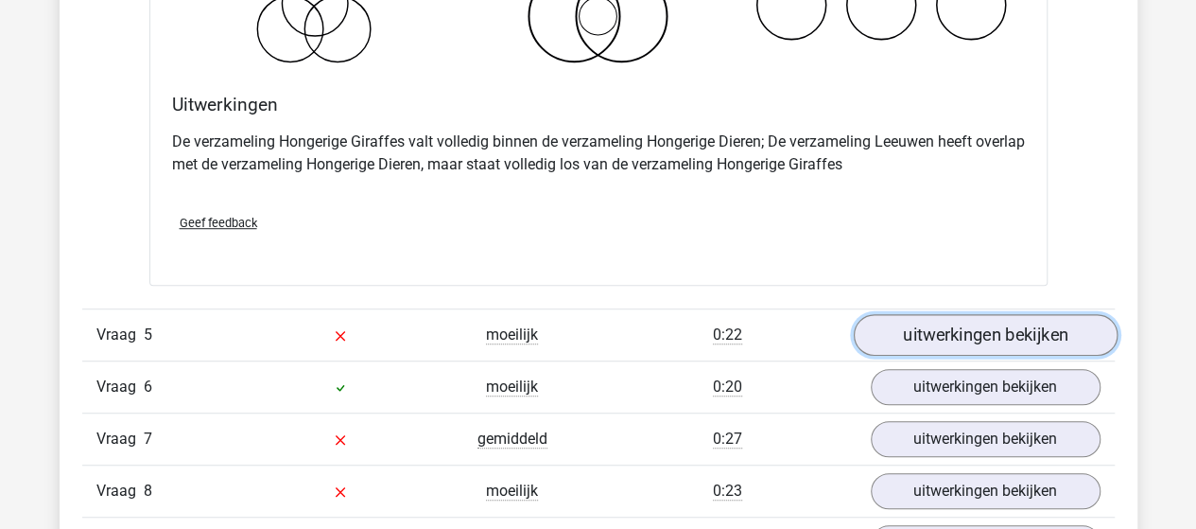
click at [948, 319] on link "uitwerkingen bekijken" at bounding box center [985, 335] width 264 height 42
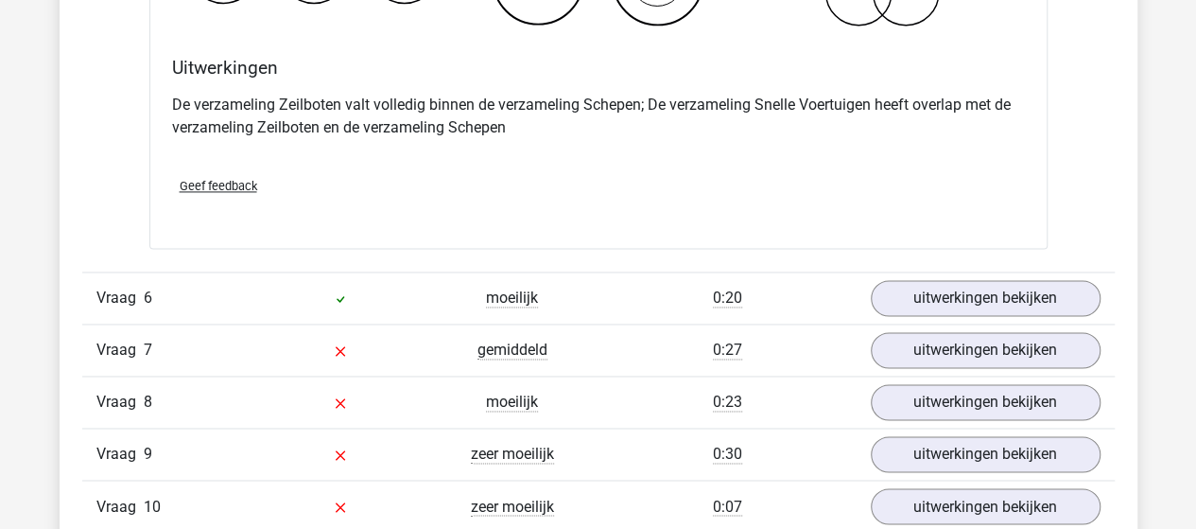
scroll to position [4918, 0]
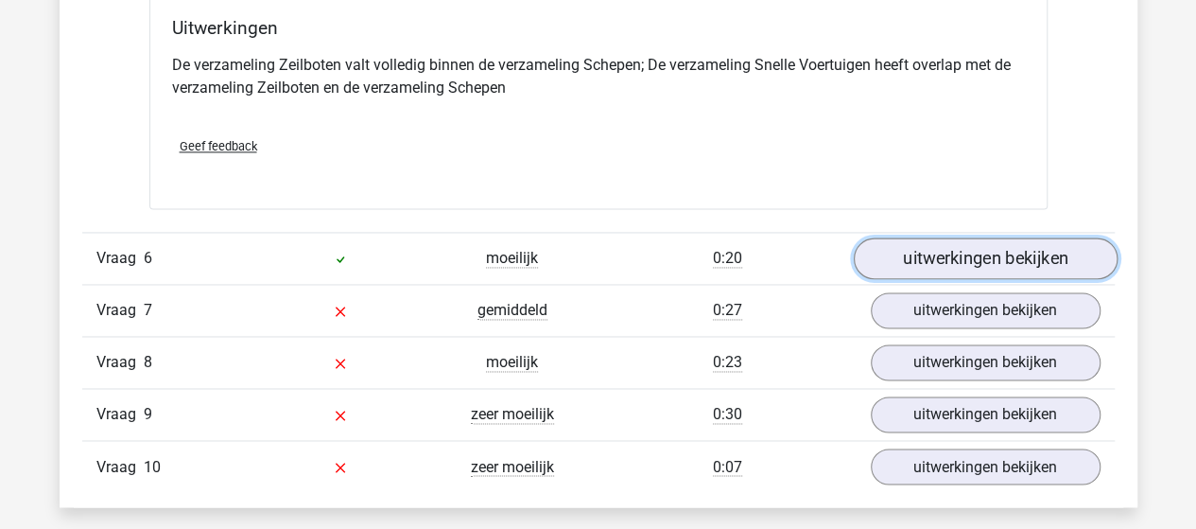
click at [914, 255] on link "uitwerkingen bekijken" at bounding box center [985, 258] width 264 height 42
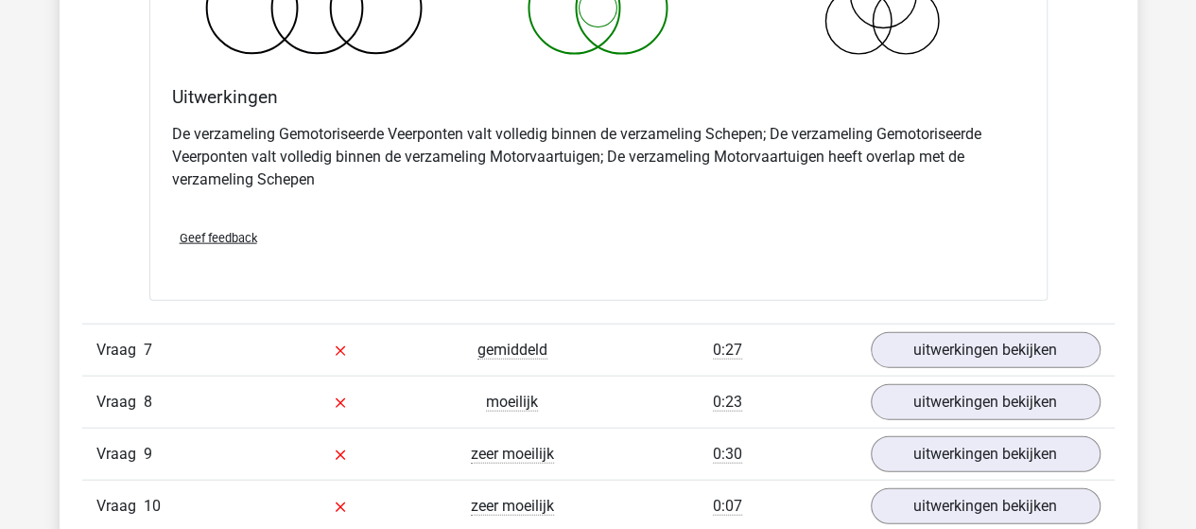
scroll to position [5675, 0]
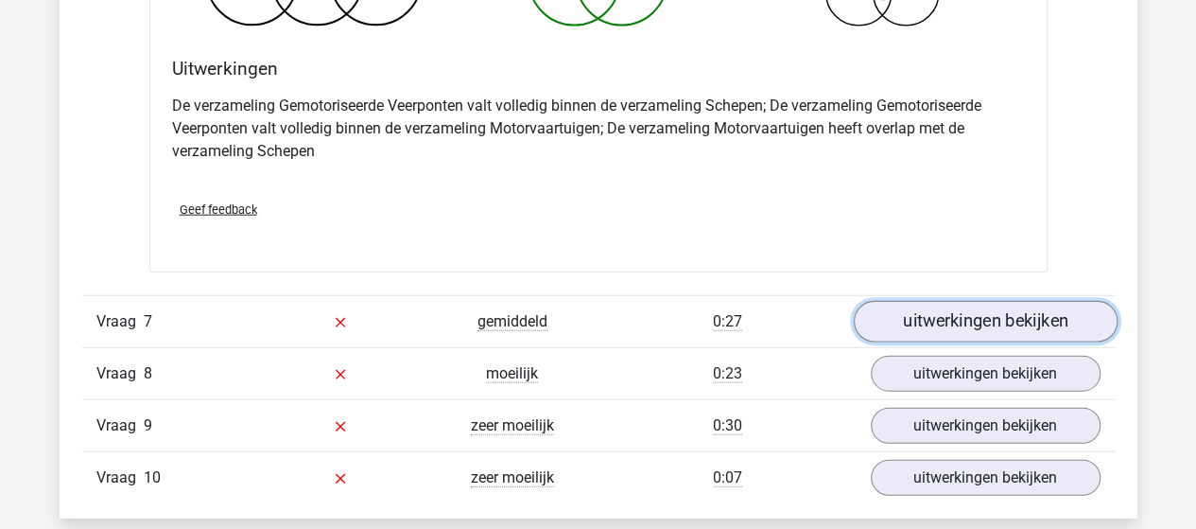
click at [926, 302] on link "uitwerkingen bekijken" at bounding box center [985, 322] width 264 height 42
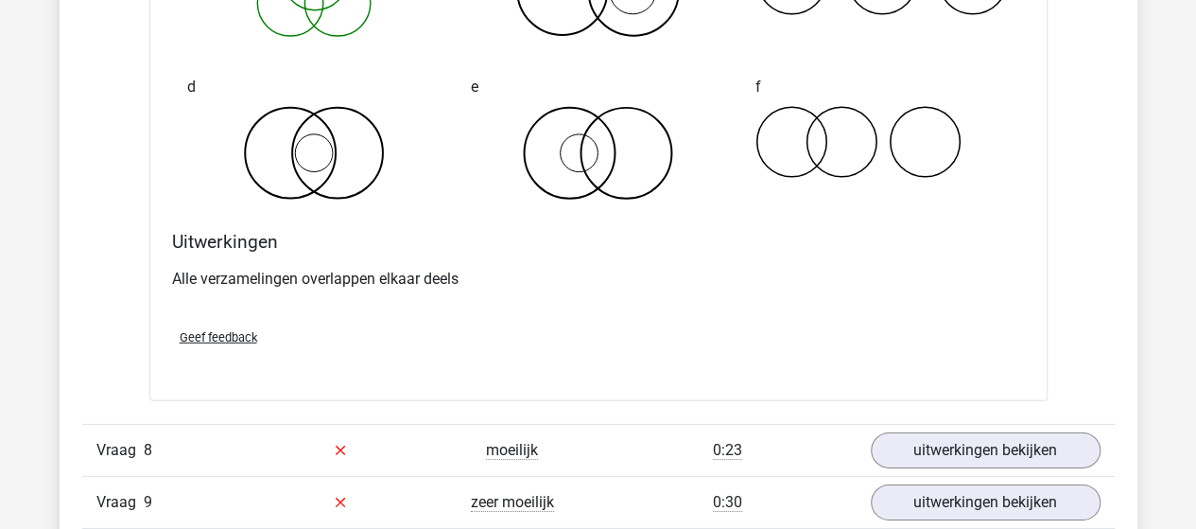
scroll to position [6337, 0]
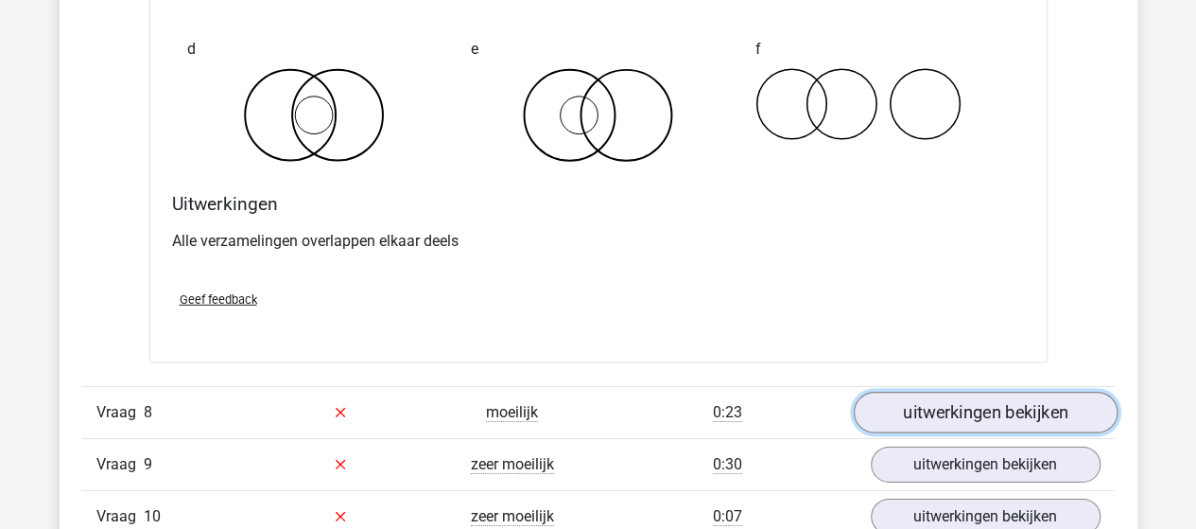
click at [1021, 404] on link "uitwerkingen bekijken" at bounding box center [985, 413] width 264 height 42
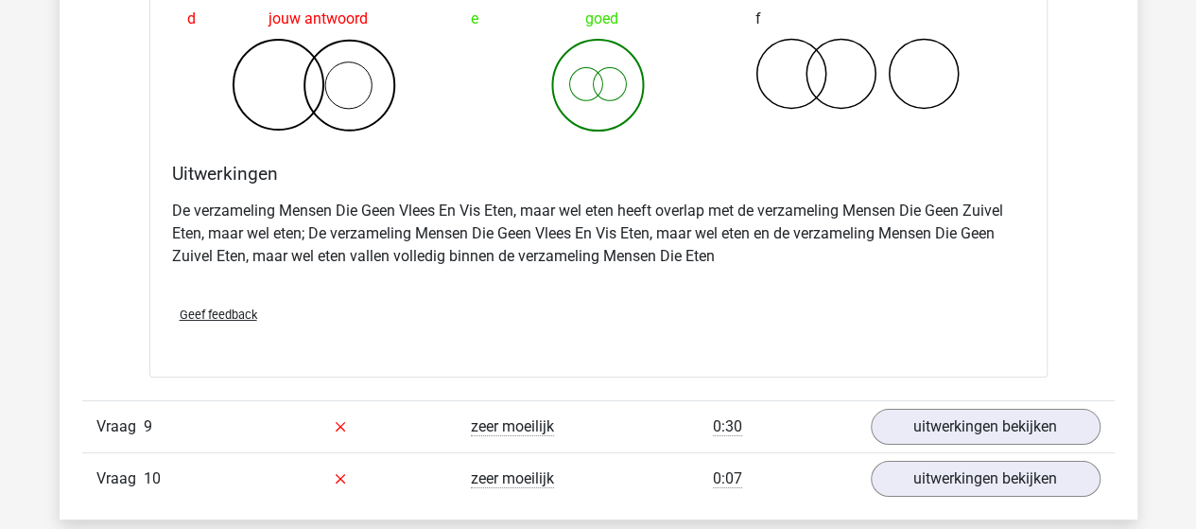
scroll to position [7094, 0]
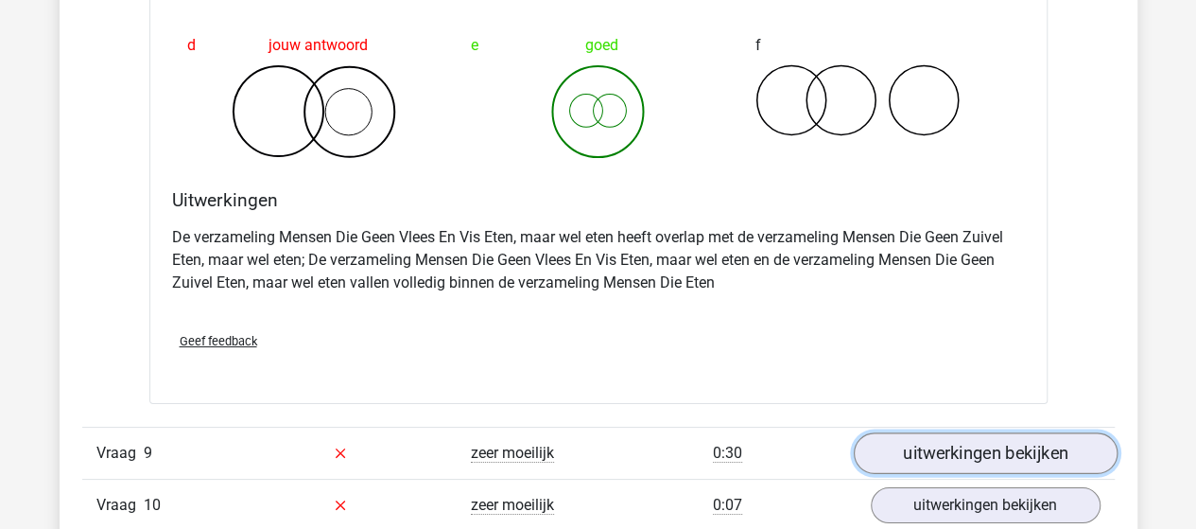
click at [899, 434] on link "uitwerkingen bekijken" at bounding box center [985, 453] width 264 height 42
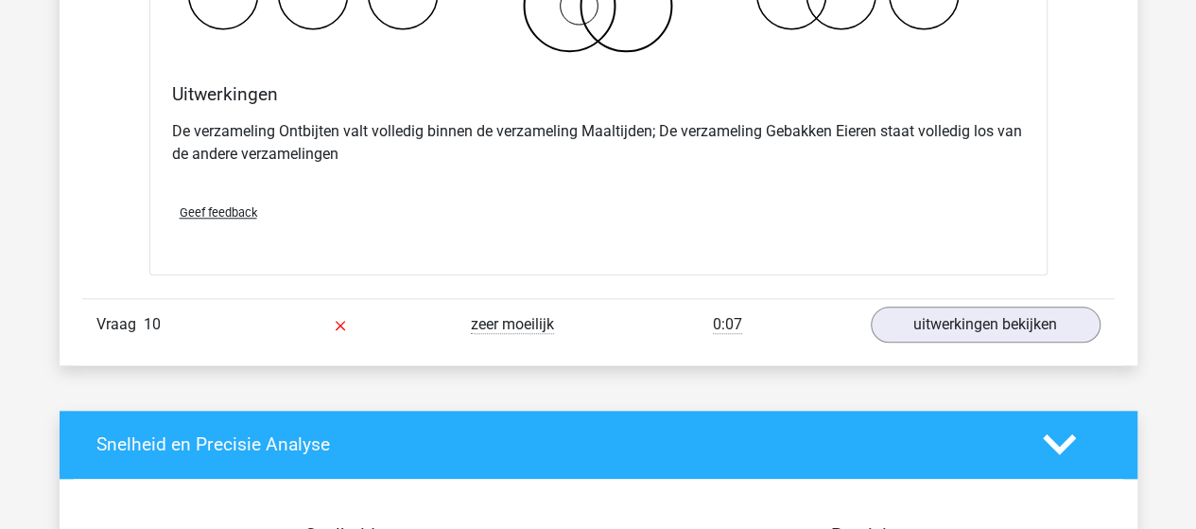
scroll to position [8040, 0]
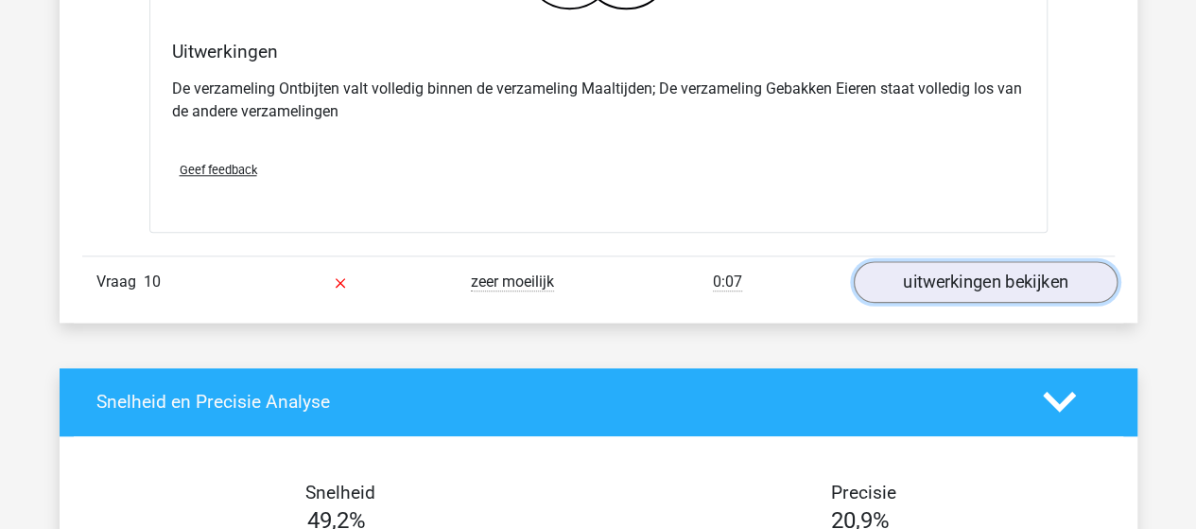
click at [934, 273] on link "uitwerkingen bekijken" at bounding box center [985, 282] width 264 height 42
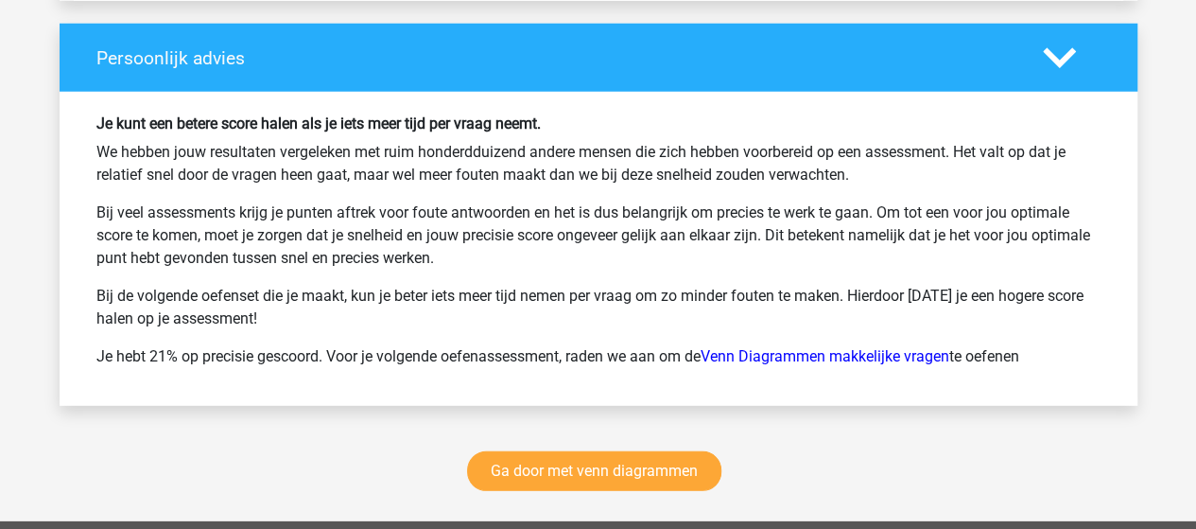
scroll to position [9837, 0]
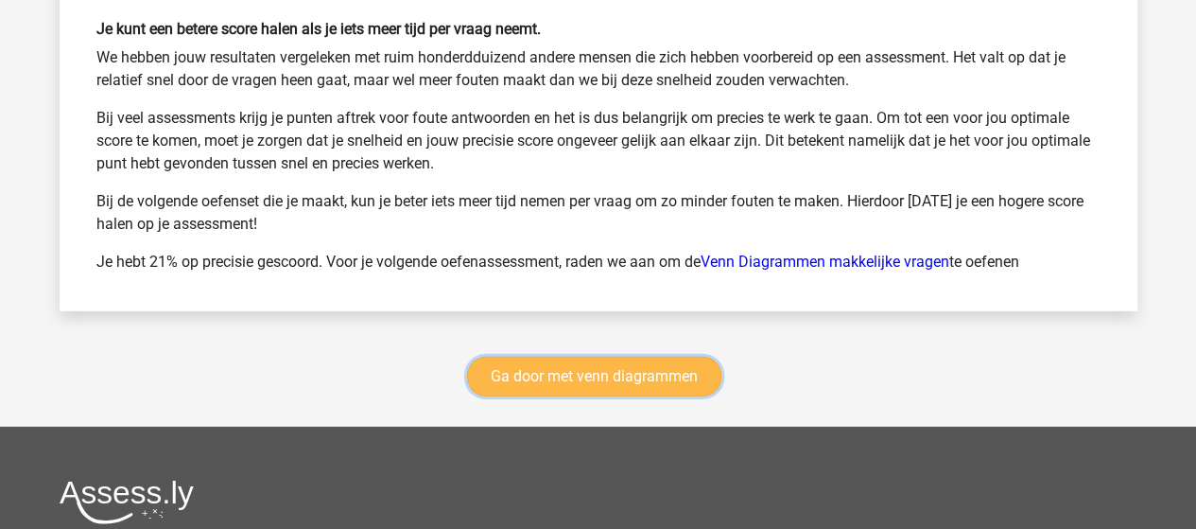
click at [608, 374] on link "Ga door met venn diagrammen" at bounding box center [594, 377] width 254 height 40
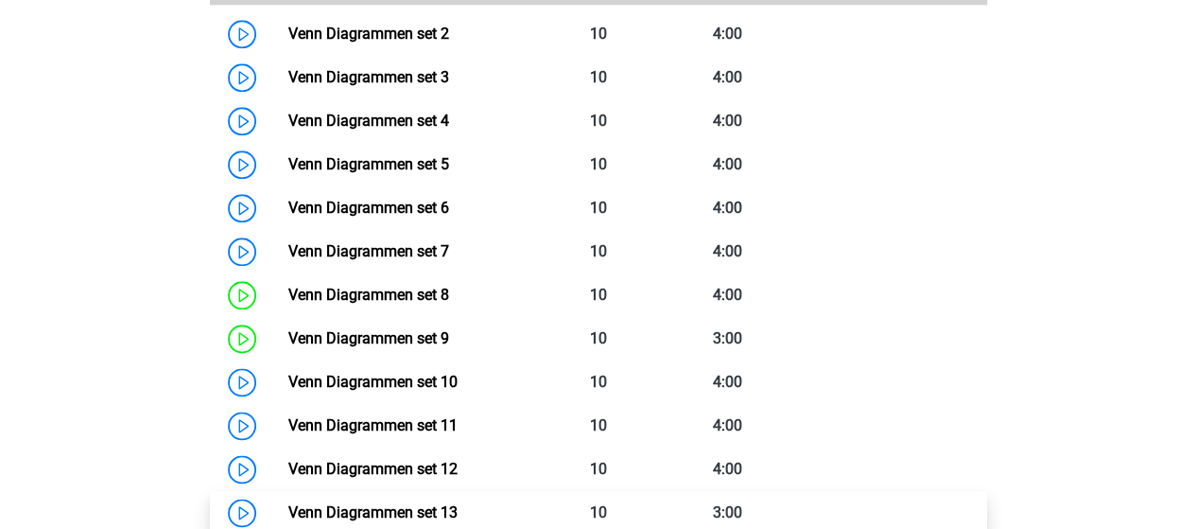
scroll to position [1175, 0]
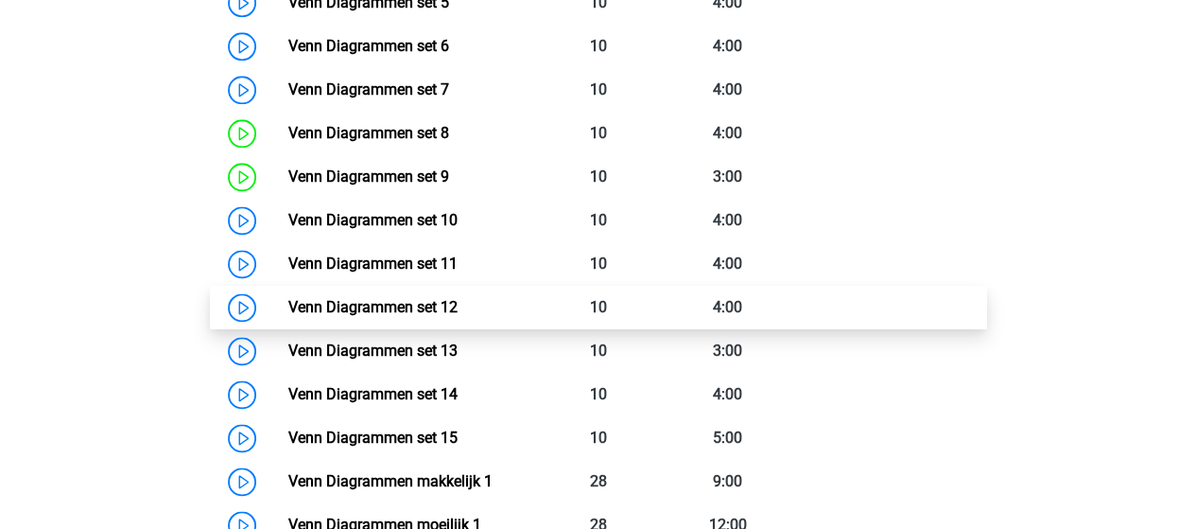
click at [313, 300] on link "Venn Diagrammen set 12" at bounding box center [372, 307] width 169 height 18
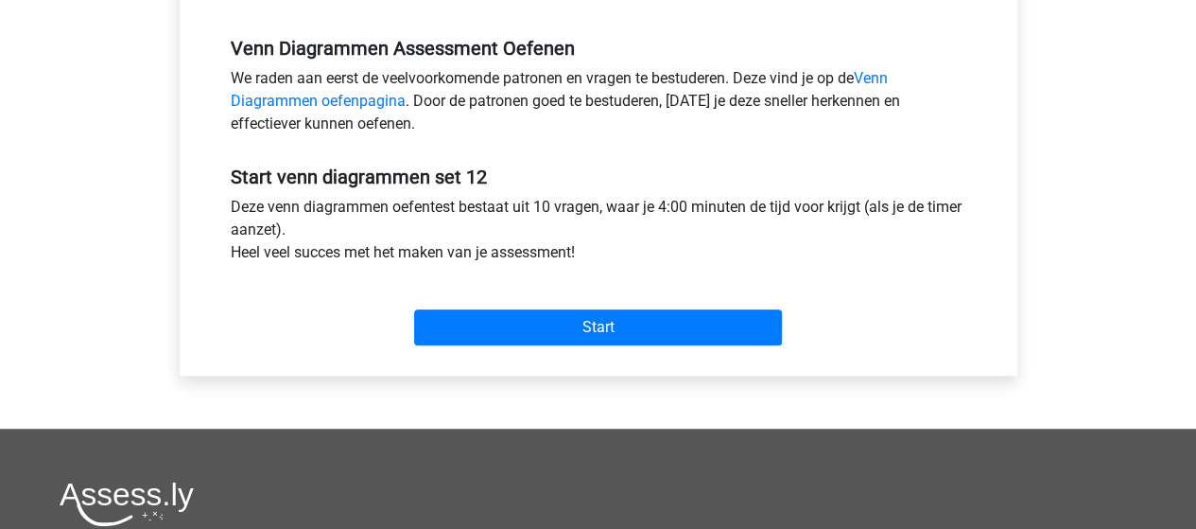
scroll to position [567, 0]
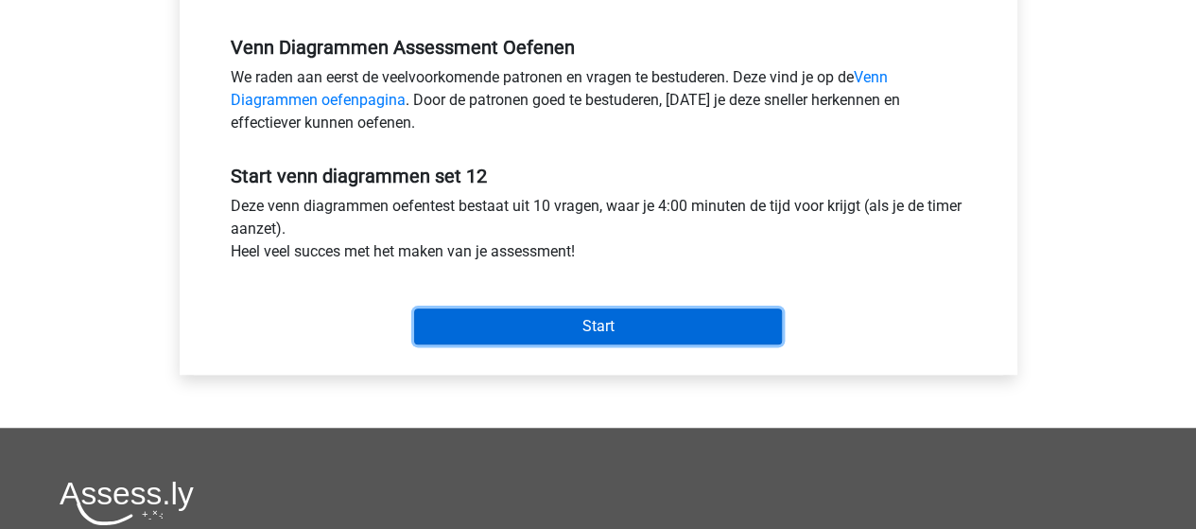
click at [546, 333] on input "Start" at bounding box center [598, 326] width 368 height 36
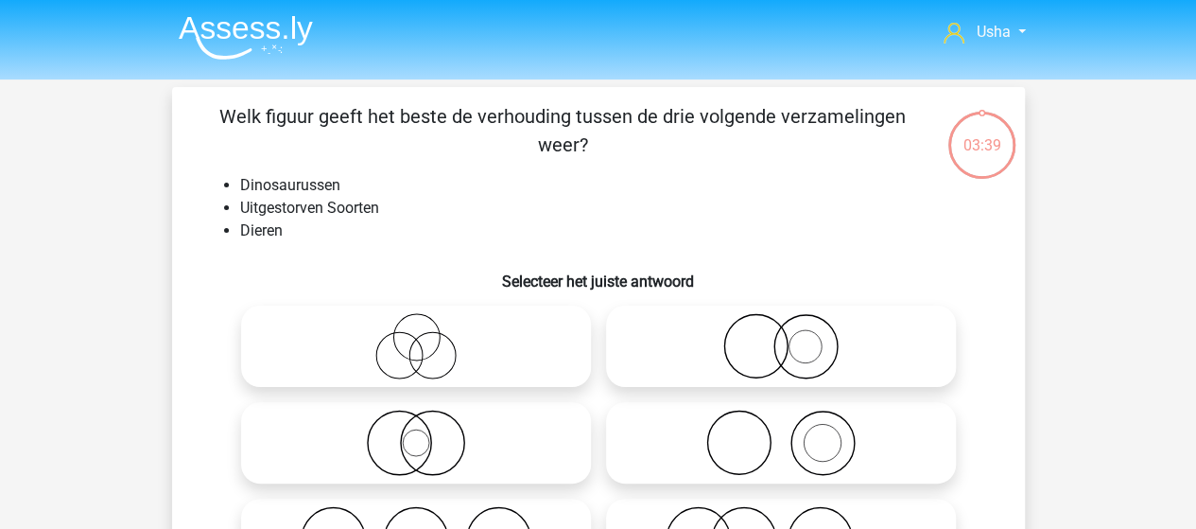
scroll to position [95, 0]
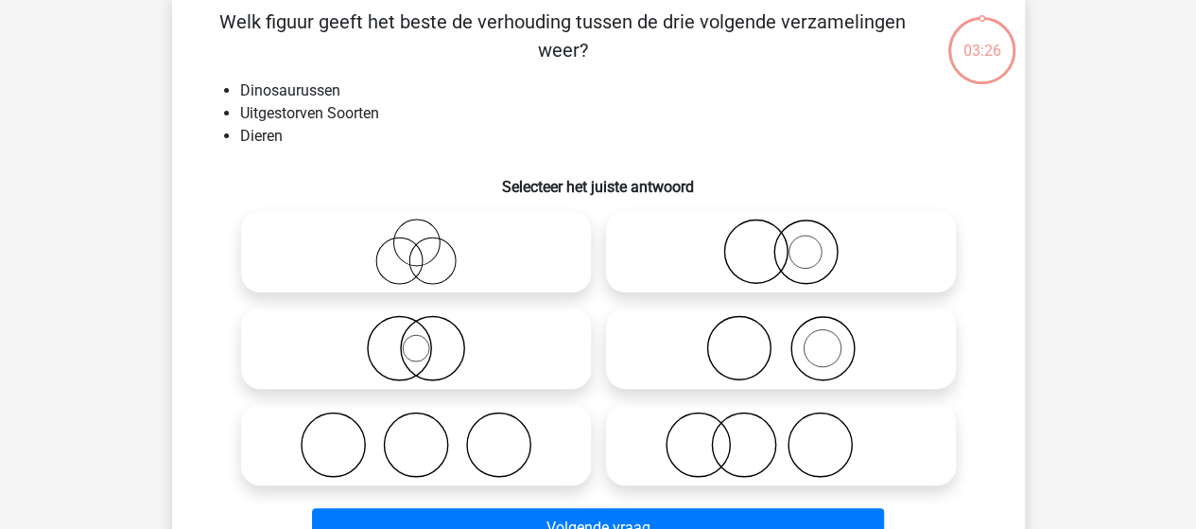
click at [810, 267] on icon at bounding box center [781, 251] width 335 height 66
click at [794, 242] on input "radio" at bounding box center [787, 236] width 12 height 12
radio input "true"
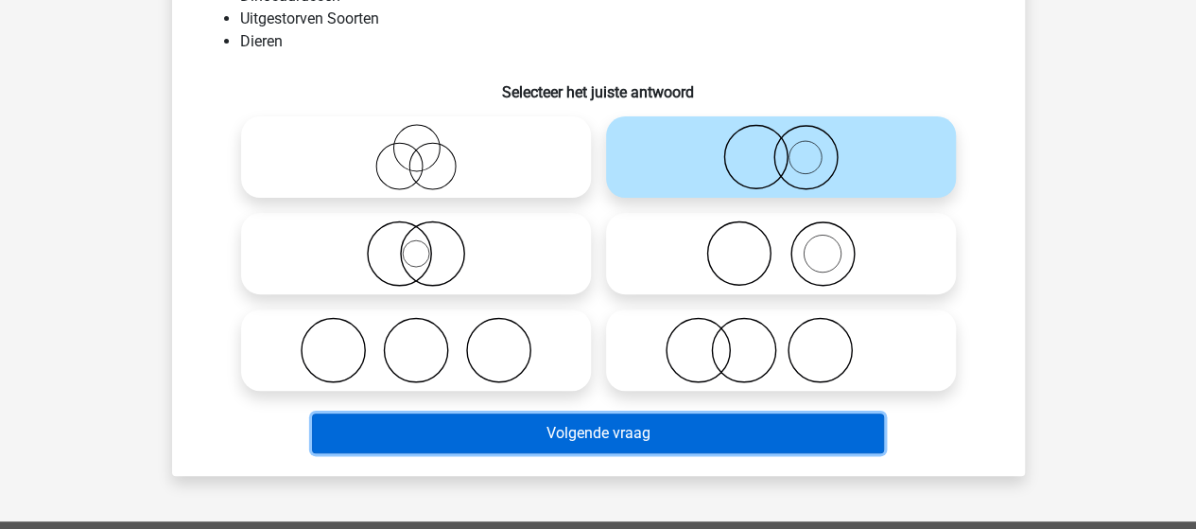
click at [606, 429] on button "Volgende vraag" at bounding box center [598, 433] width 572 height 40
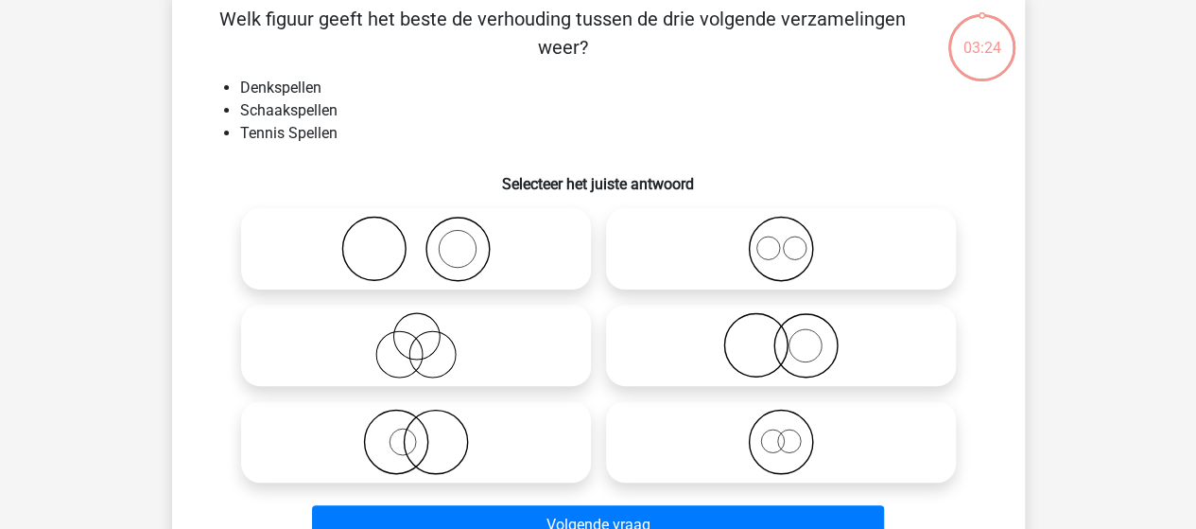
scroll to position [87, 0]
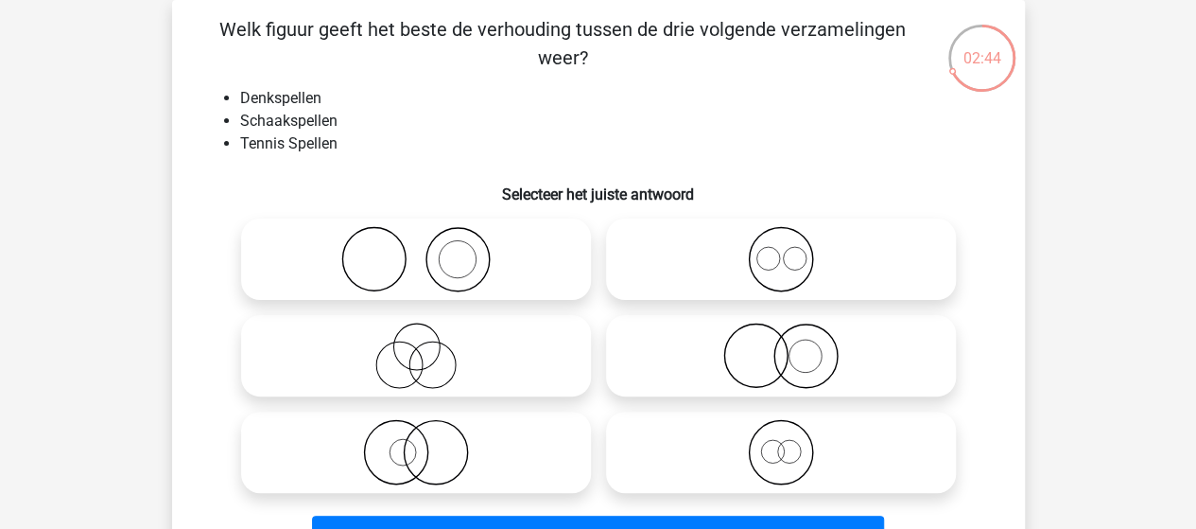
click at [407, 258] on icon at bounding box center [416, 259] width 335 height 66
click at [416, 250] on input "radio" at bounding box center [422, 243] width 12 height 12
radio input "true"
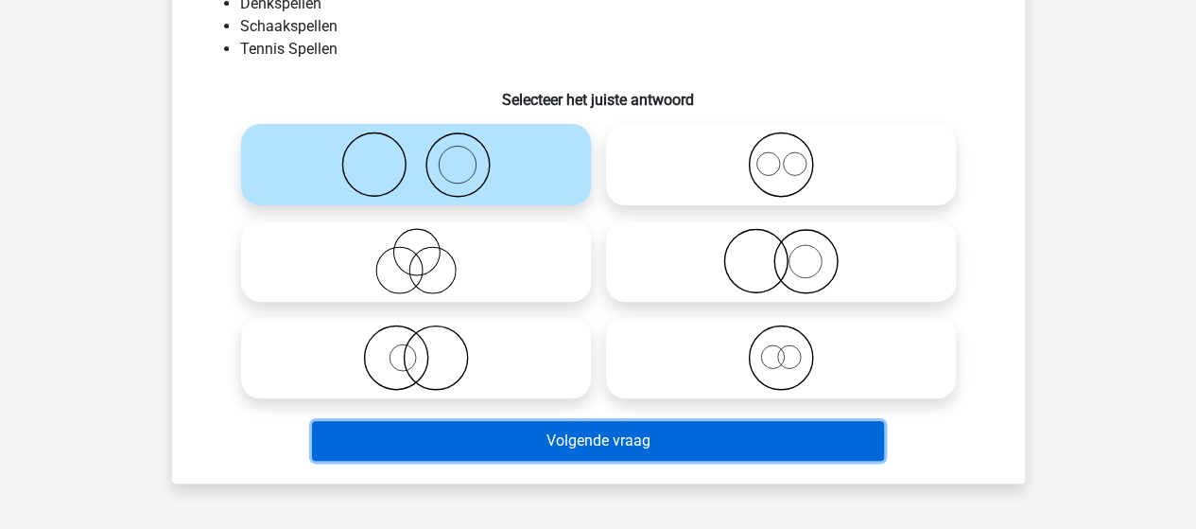
click at [514, 437] on button "Volgende vraag" at bounding box center [598, 441] width 572 height 40
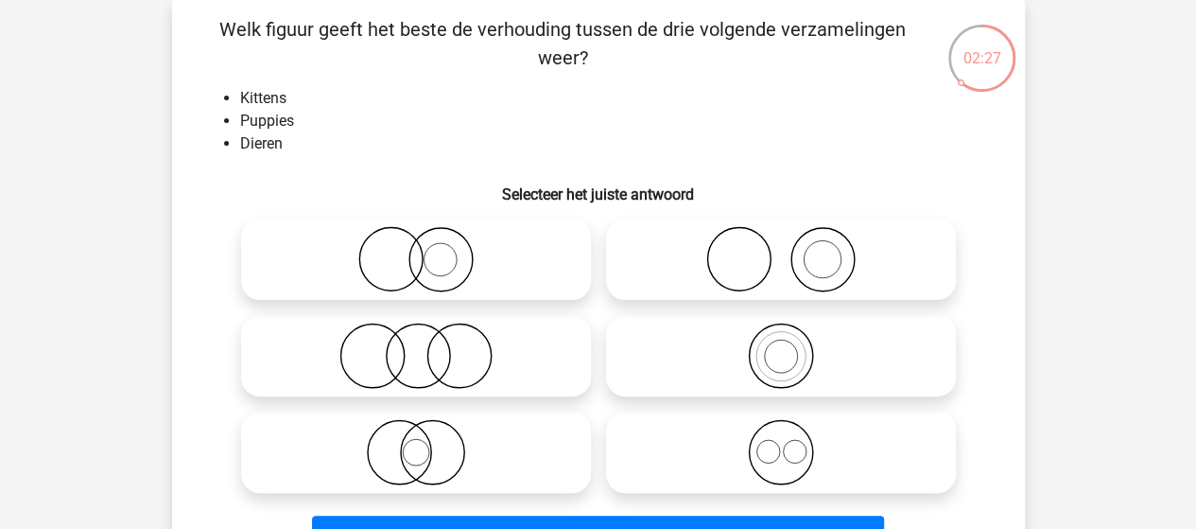
click at [767, 443] on icon at bounding box center [781, 452] width 335 height 66
click at [781, 443] on input "radio" at bounding box center [787, 436] width 12 height 12
radio input "true"
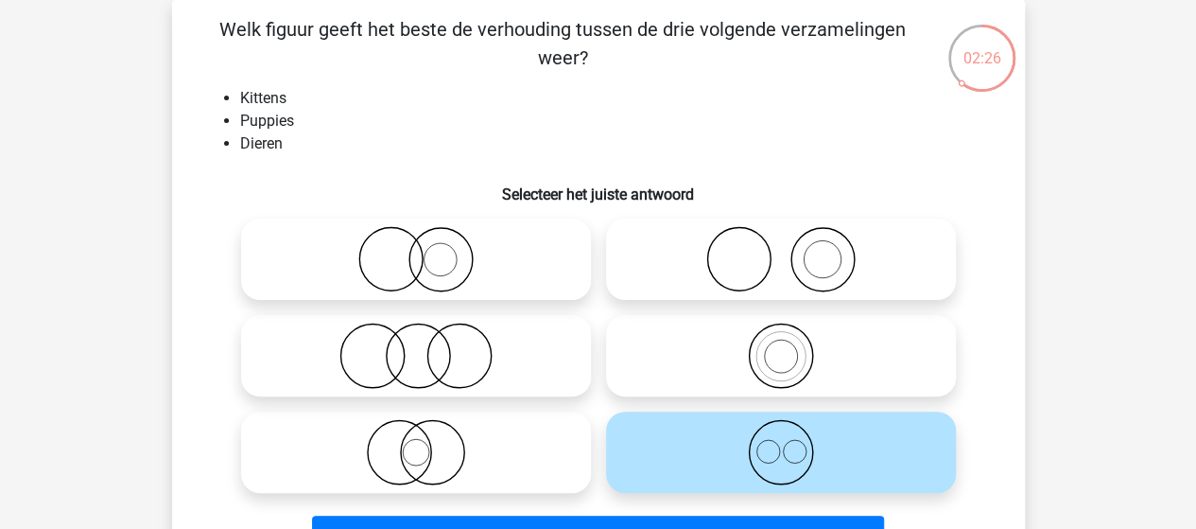
scroll to position [182, 0]
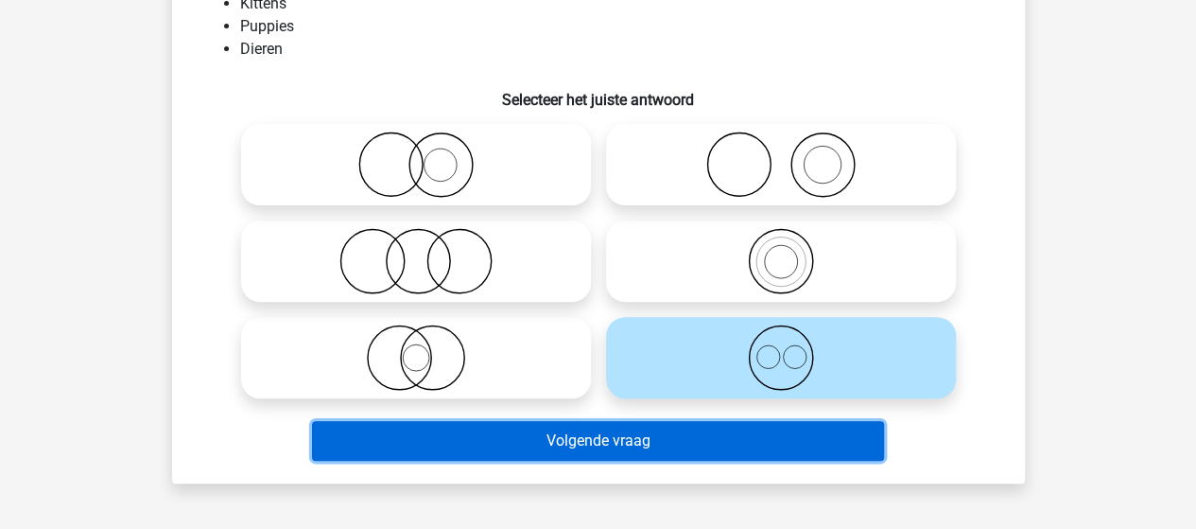
click at [587, 432] on button "Volgende vraag" at bounding box center [598, 441] width 572 height 40
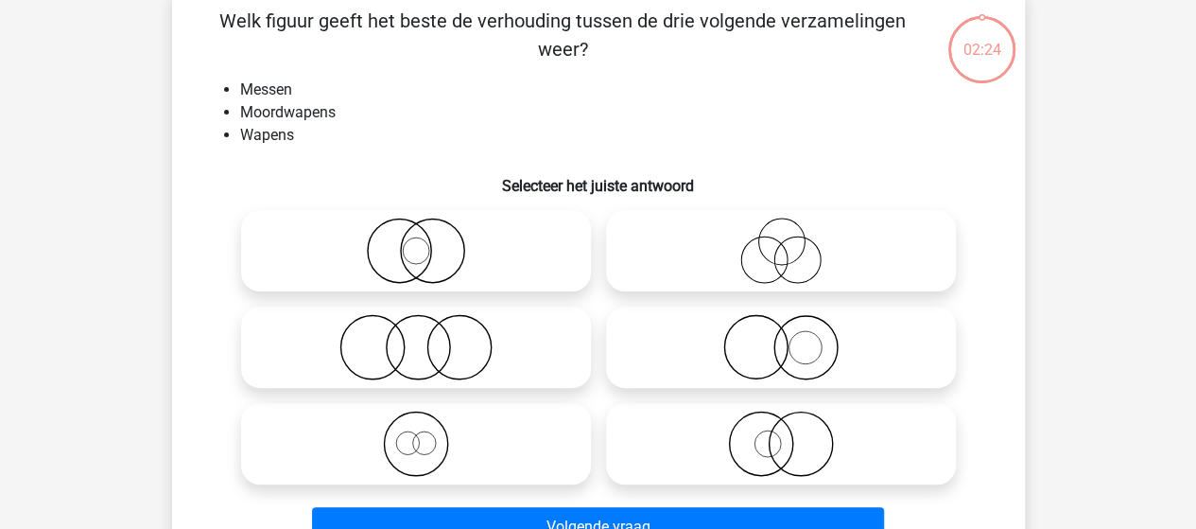
scroll to position [87, 0]
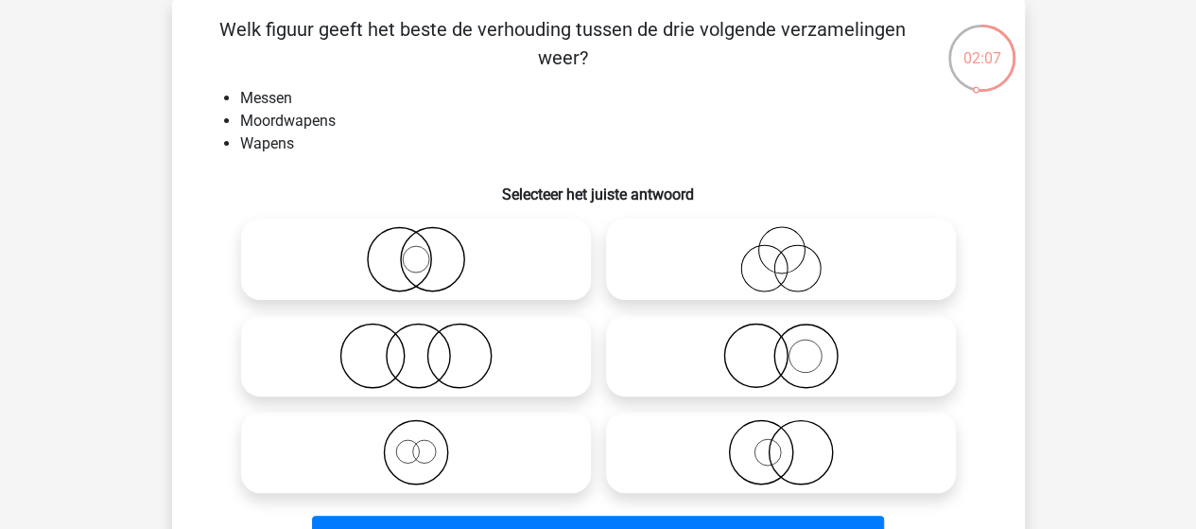
click at [431, 283] on icon at bounding box center [416, 259] width 335 height 66
click at [428, 250] on input "radio" at bounding box center [422, 243] width 12 height 12
radio input "true"
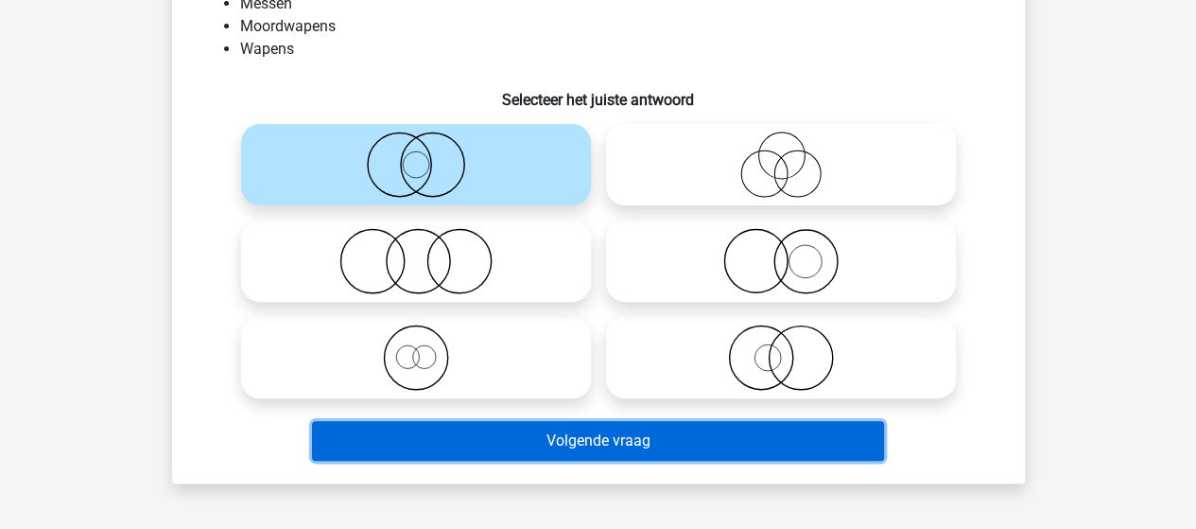
click at [559, 433] on button "Volgende vraag" at bounding box center [598, 441] width 572 height 40
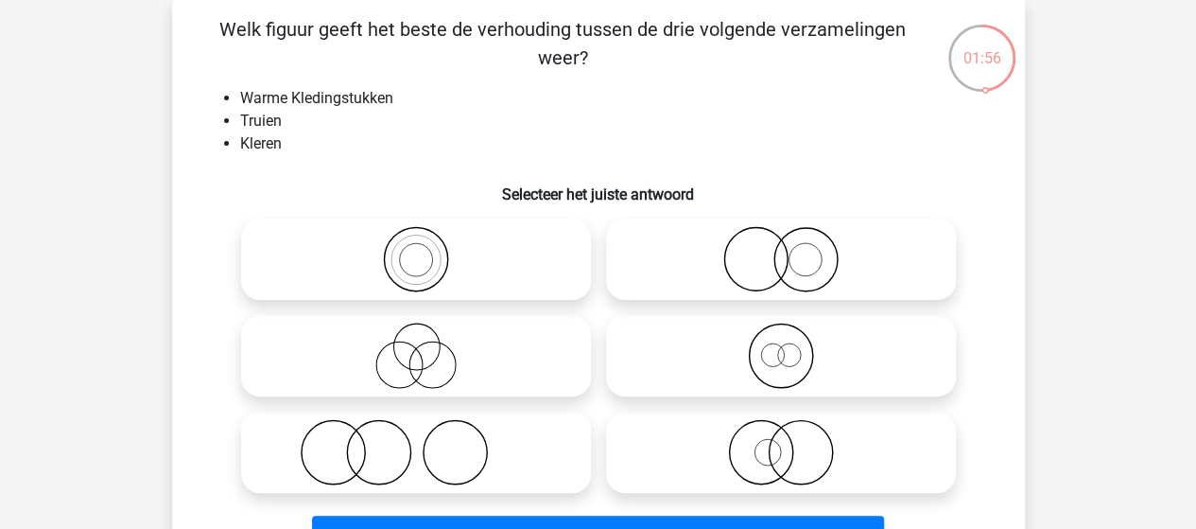
click at [414, 253] on icon at bounding box center [416, 259] width 335 height 66
click at [416, 250] on input "radio" at bounding box center [422, 243] width 12 height 12
radio input "true"
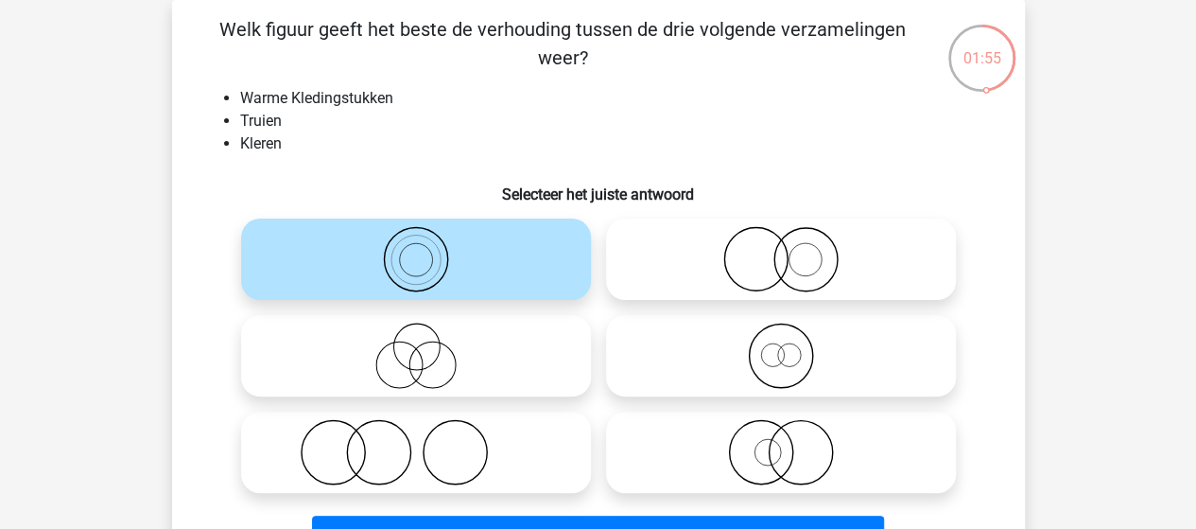
scroll to position [182, 0]
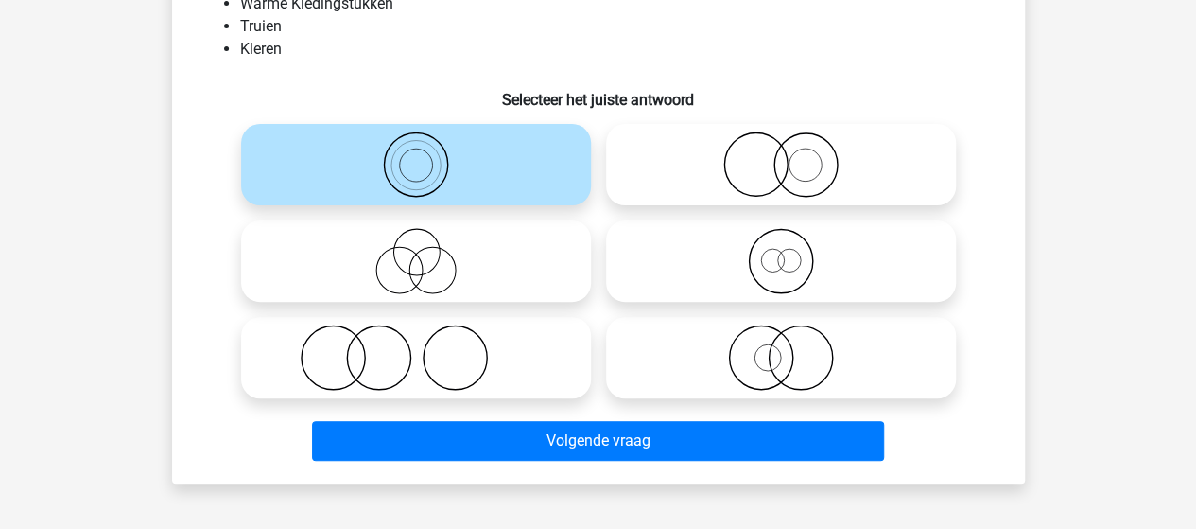
click at [776, 271] on icon at bounding box center [781, 261] width 335 height 66
click at [781, 252] on input "radio" at bounding box center [787, 245] width 12 height 12
radio input "true"
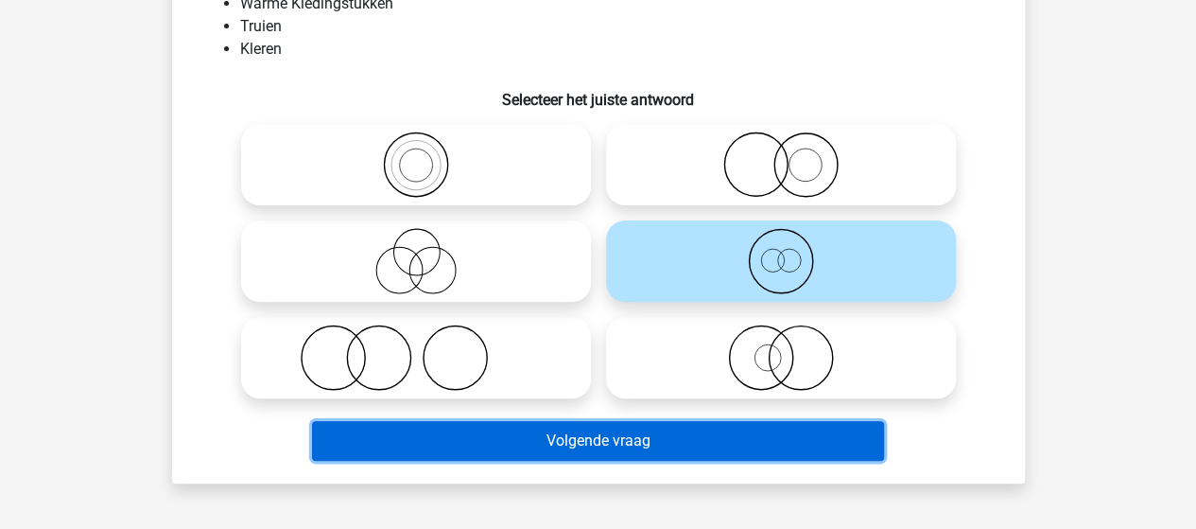
click at [576, 432] on button "Volgende vraag" at bounding box center [598, 441] width 572 height 40
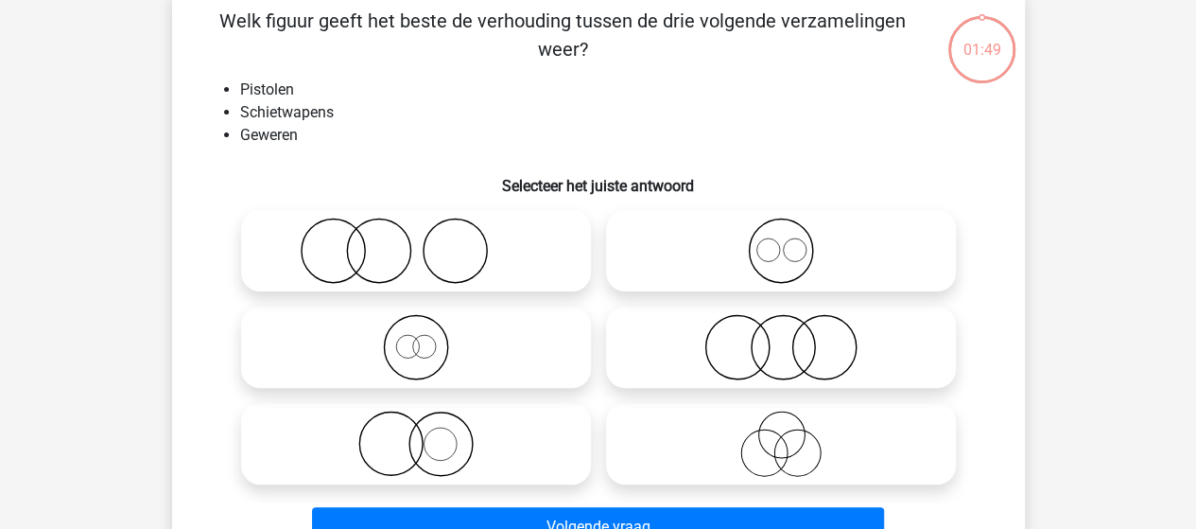
scroll to position [87, 0]
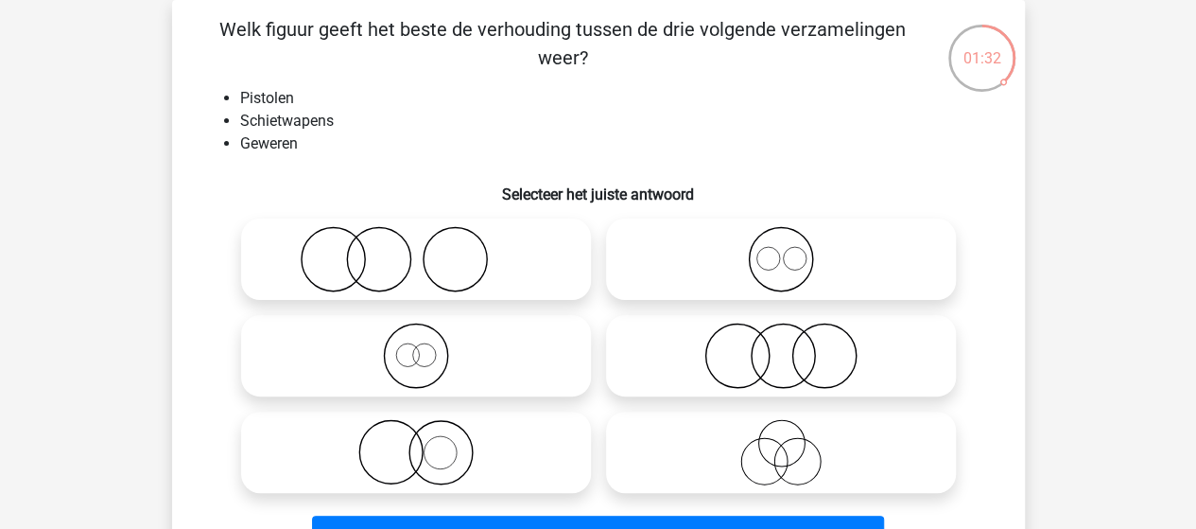
click at [429, 365] on circle at bounding box center [423, 354] width 23 height 23
click at [428, 346] on input "radio" at bounding box center [422, 340] width 12 height 12
radio input "true"
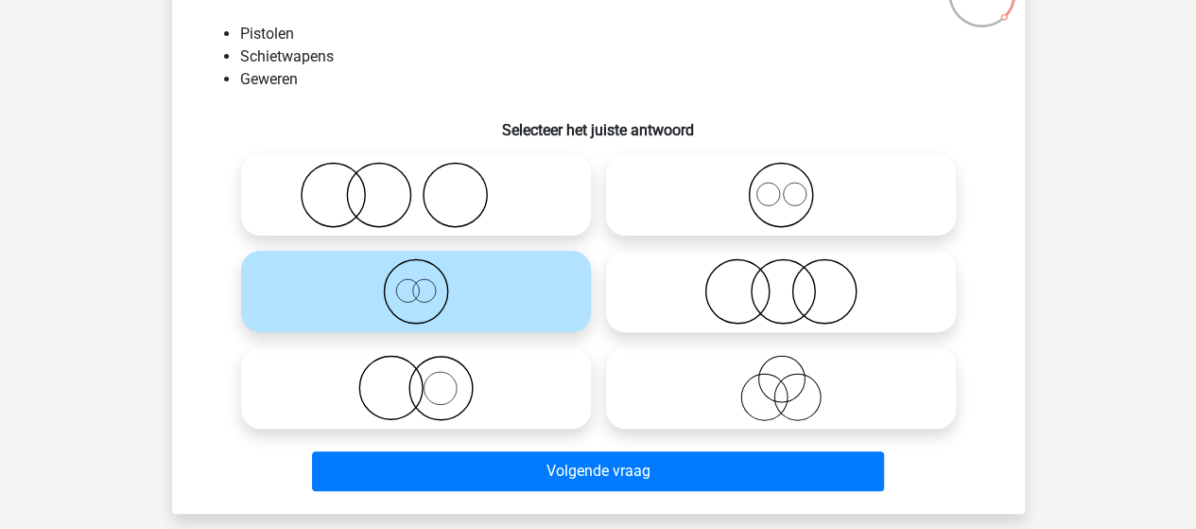
scroll to position [182, 0]
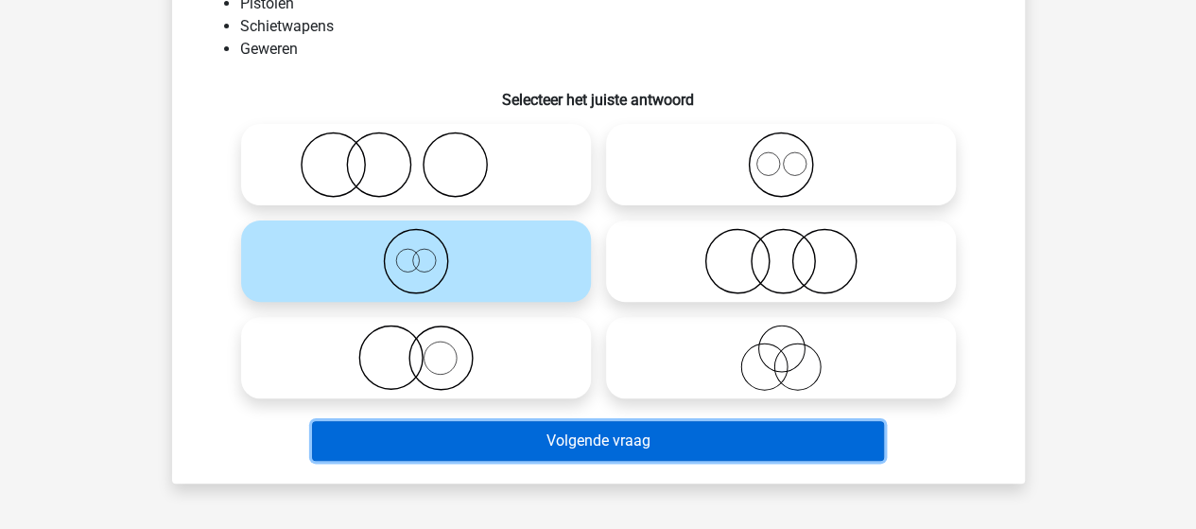
click at [537, 430] on button "Volgende vraag" at bounding box center [598, 441] width 572 height 40
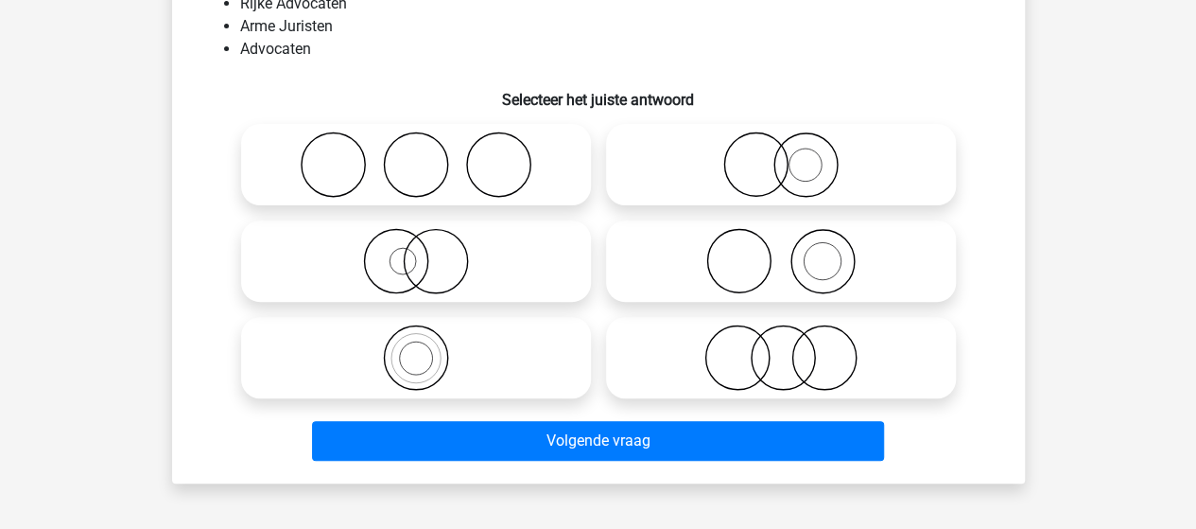
scroll to position [87, 0]
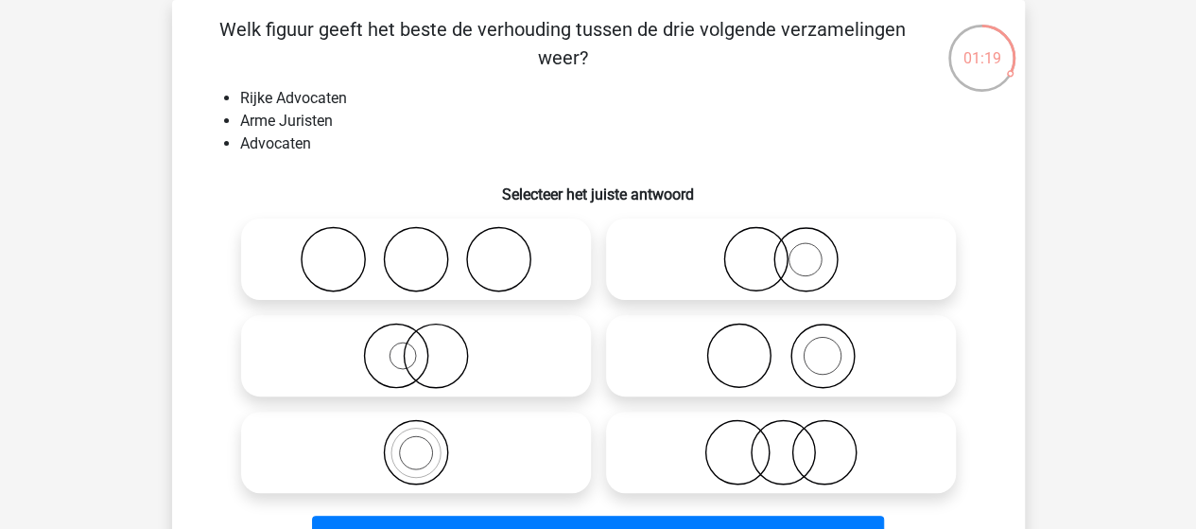
click at [410, 445] on icon at bounding box center [416, 452] width 335 height 66
click at [416, 443] on input "radio" at bounding box center [422, 436] width 12 height 12
radio input "true"
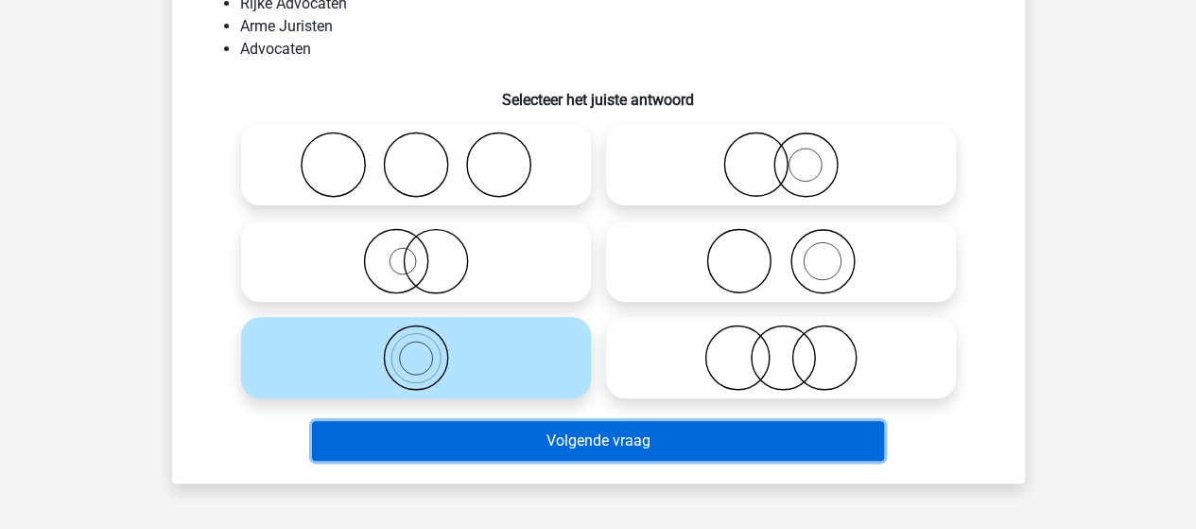
click at [583, 438] on button "Volgende vraag" at bounding box center [598, 441] width 572 height 40
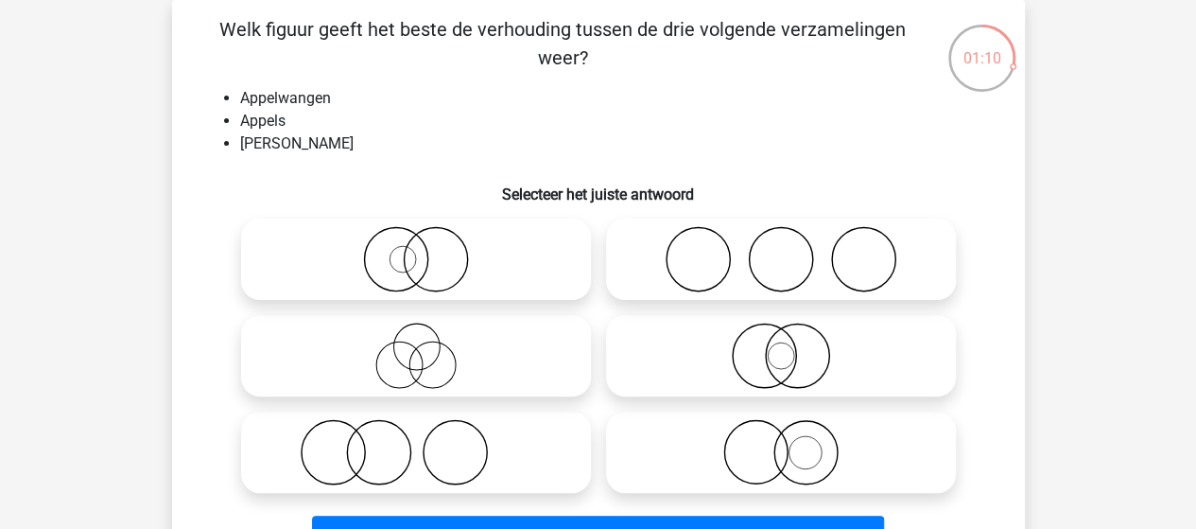
click at [796, 340] on icon at bounding box center [781, 356] width 335 height 66
click at [794, 340] on input "radio" at bounding box center [787, 340] width 12 height 12
radio input "true"
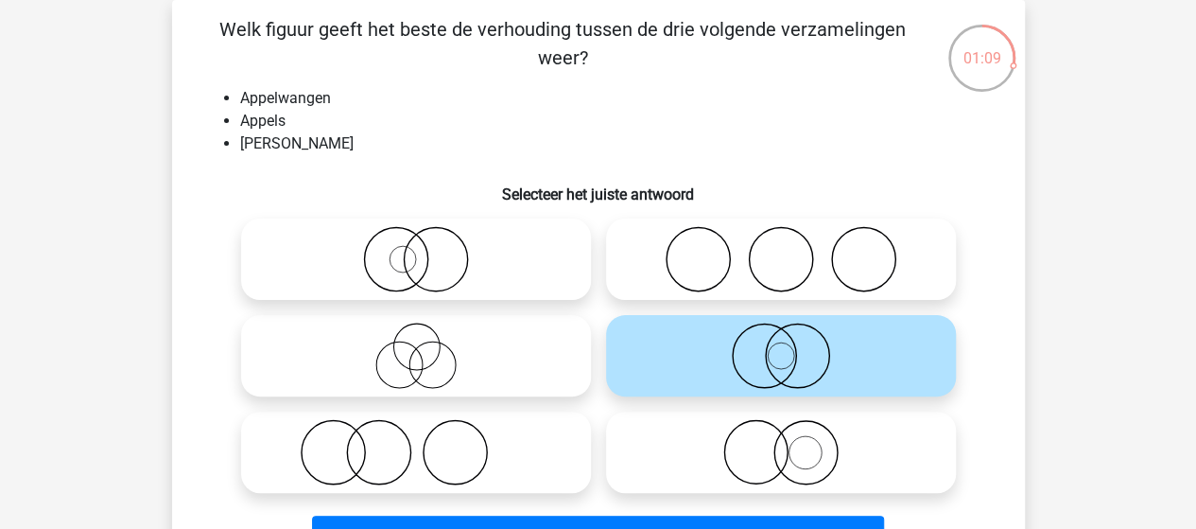
scroll to position [182, 0]
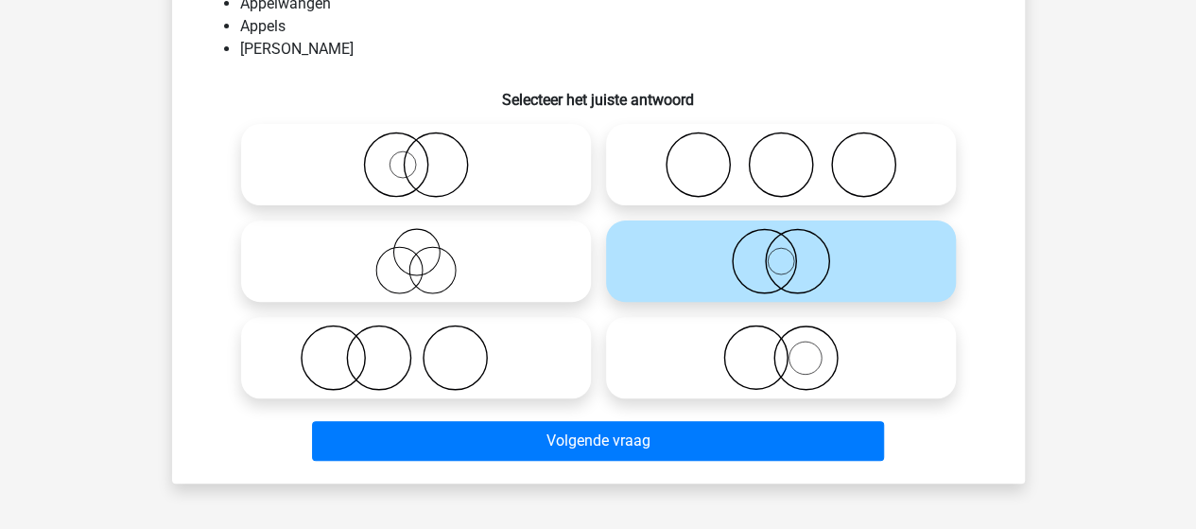
click at [756, 284] on icon at bounding box center [781, 261] width 335 height 66
click at [781, 252] on input "radio" at bounding box center [787, 245] width 12 height 12
click at [354, 351] on icon at bounding box center [416, 357] width 335 height 66
click at [416, 348] on input "radio" at bounding box center [422, 342] width 12 height 12
radio input "true"
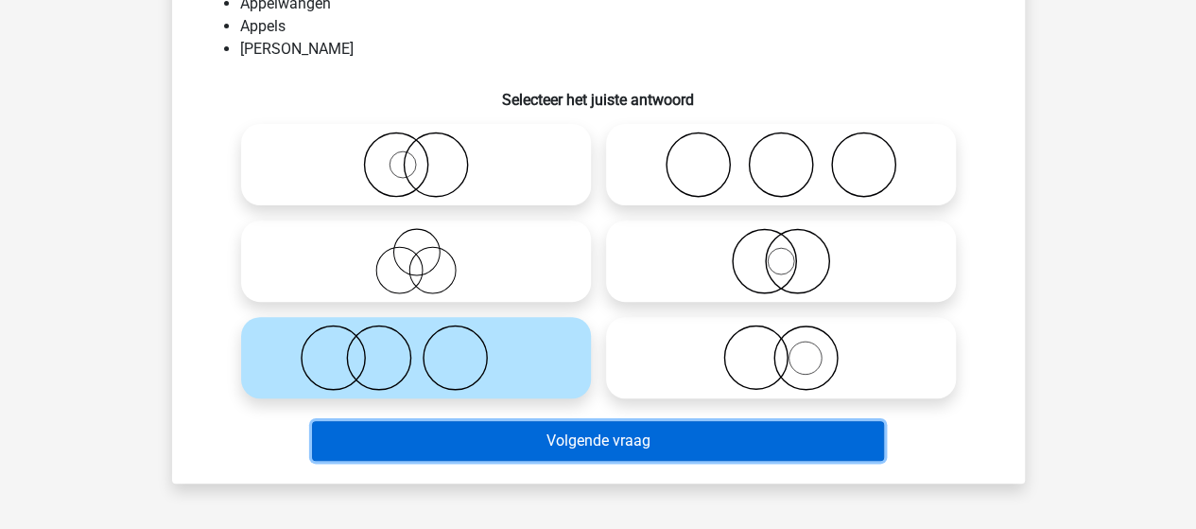
click at [486, 438] on button "Volgende vraag" at bounding box center [598, 441] width 572 height 40
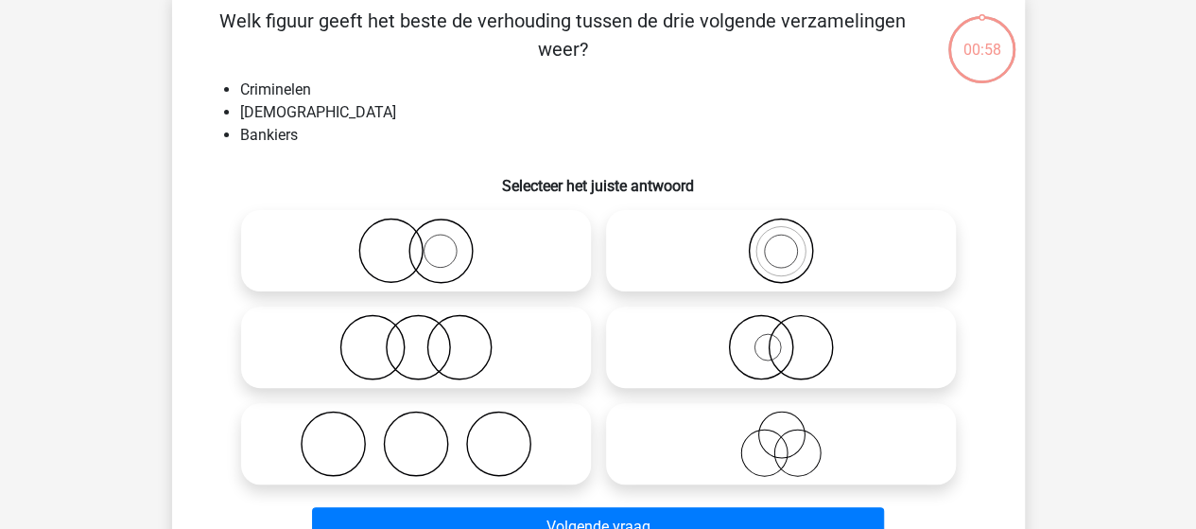
scroll to position [87, 0]
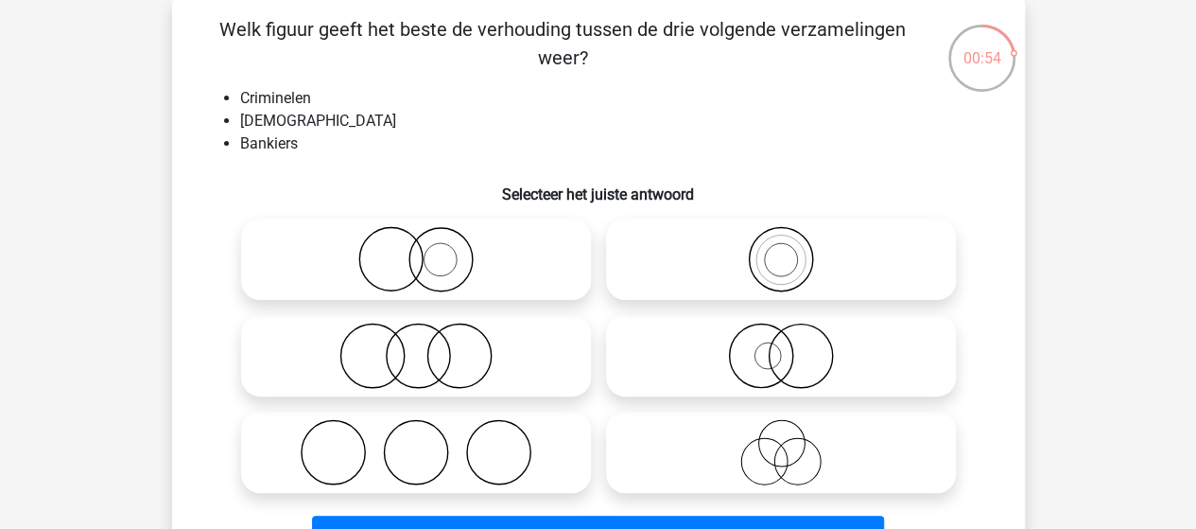
click at [486, 438] on icon at bounding box center [416, 452] width 335 height 66
click at [428, 438] on input "radio" at bounding box center [422, 436] width 12 height 12
radio input "true"
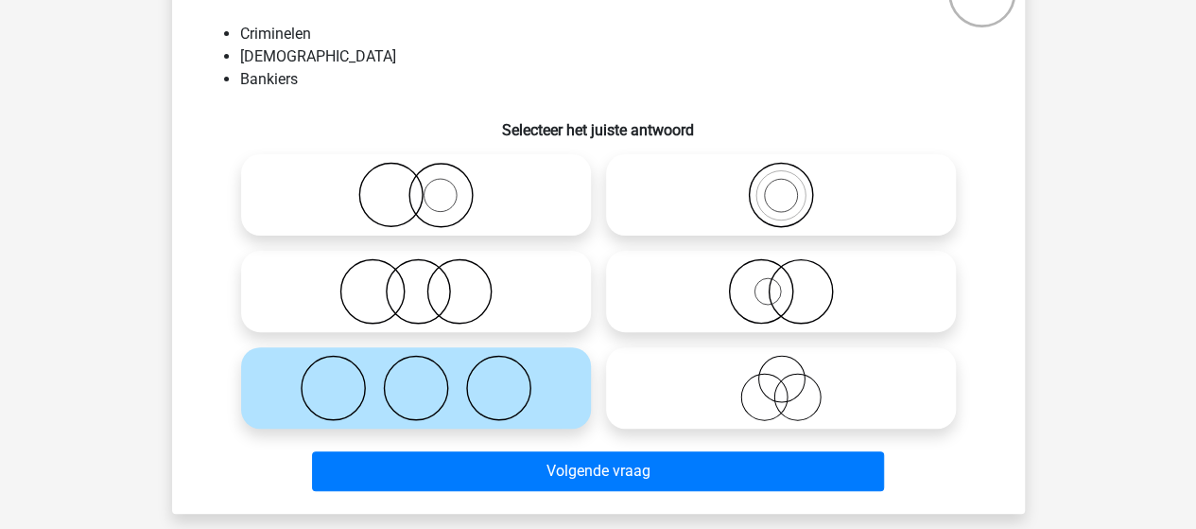
scroll to position [182, 0]
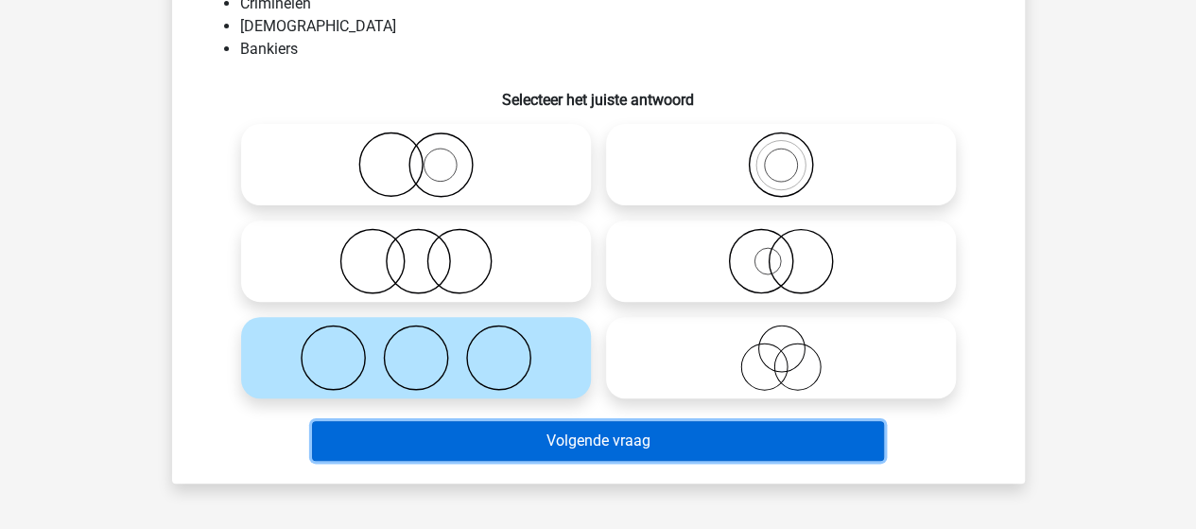
click at [498, 445] on button "Volgende vraag" at bounding box center [598, 441] width 572 height 40
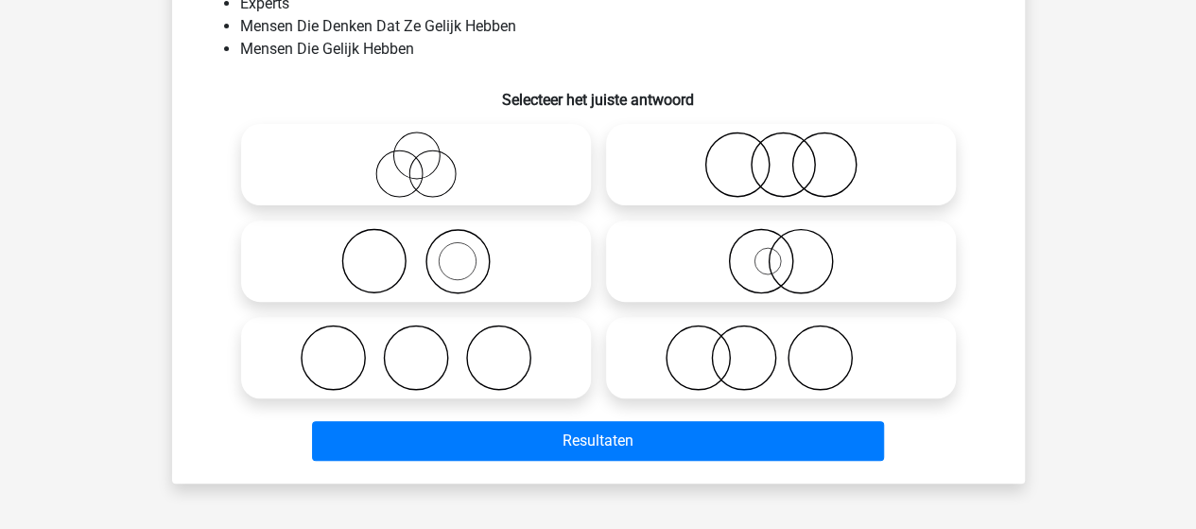
scroll to position [87, 0]
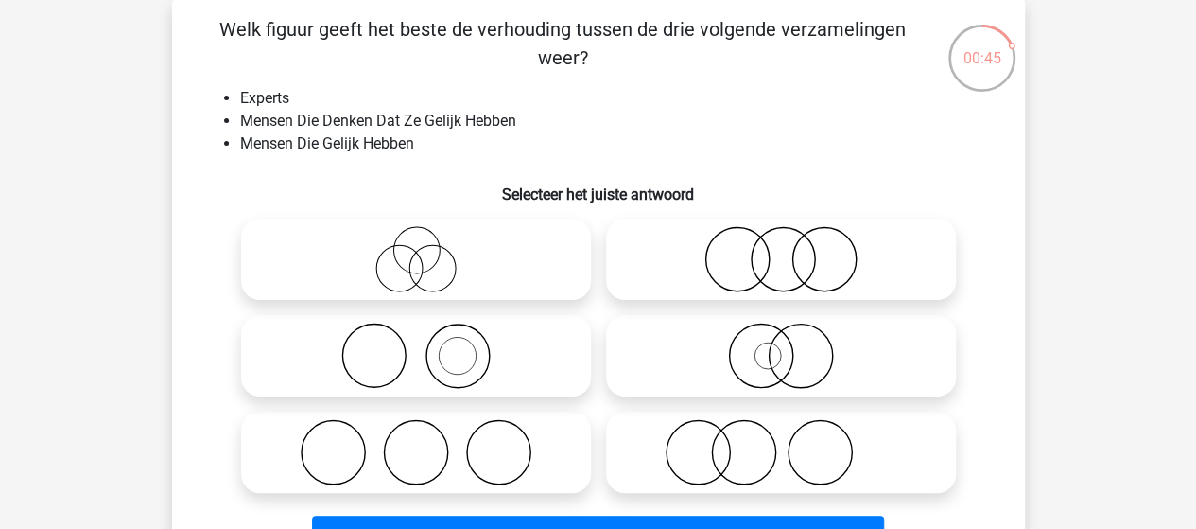
click at [407, 247] on circle at bounding box center [399, 269] width 46 height 46
click at [416, 247] on input "radio" at bounding box center [422, 243] width 12 height 12
radio input "true"
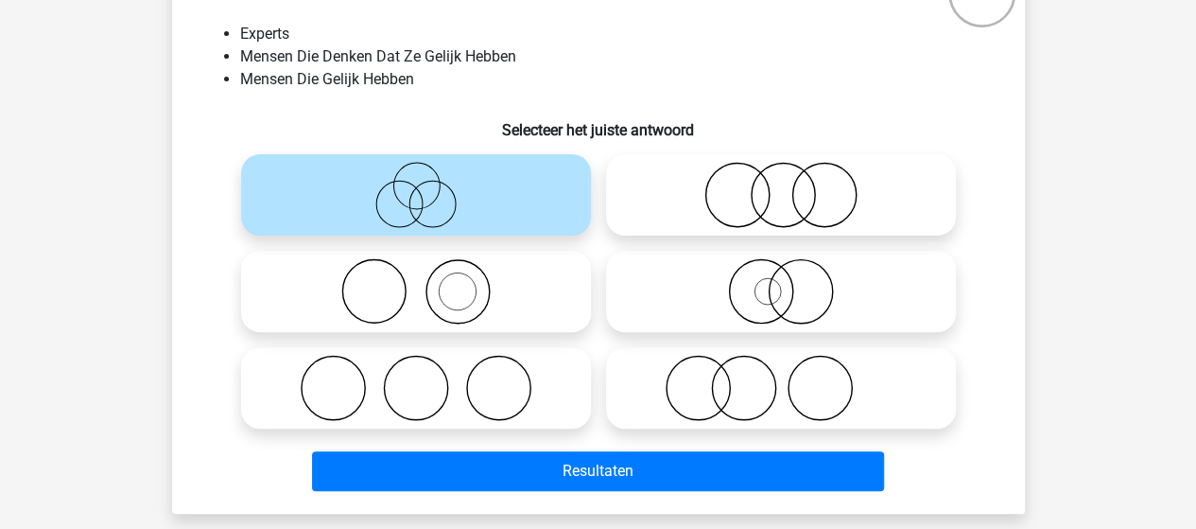
scroll to position [182, 0]
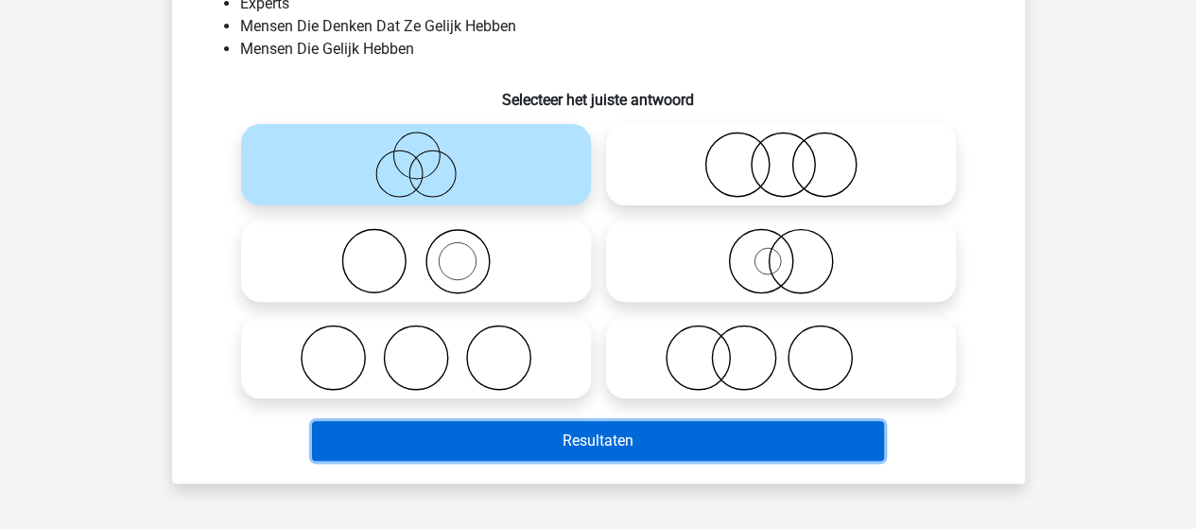
click at [470, 445] on button "Resultaten" at bounding box center [598, 441] width 572 height 40
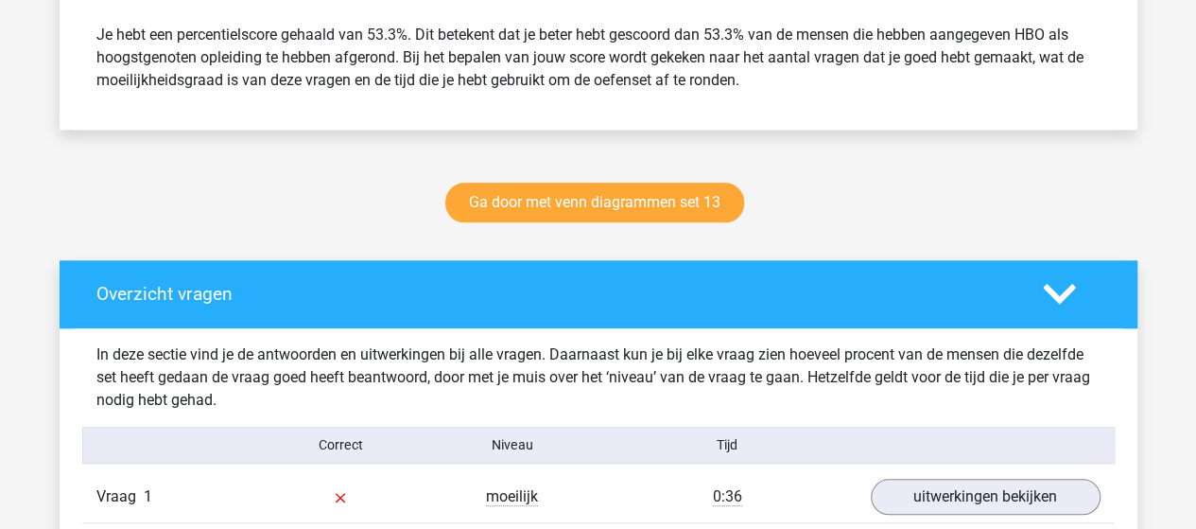
scroll to position [946, 0]
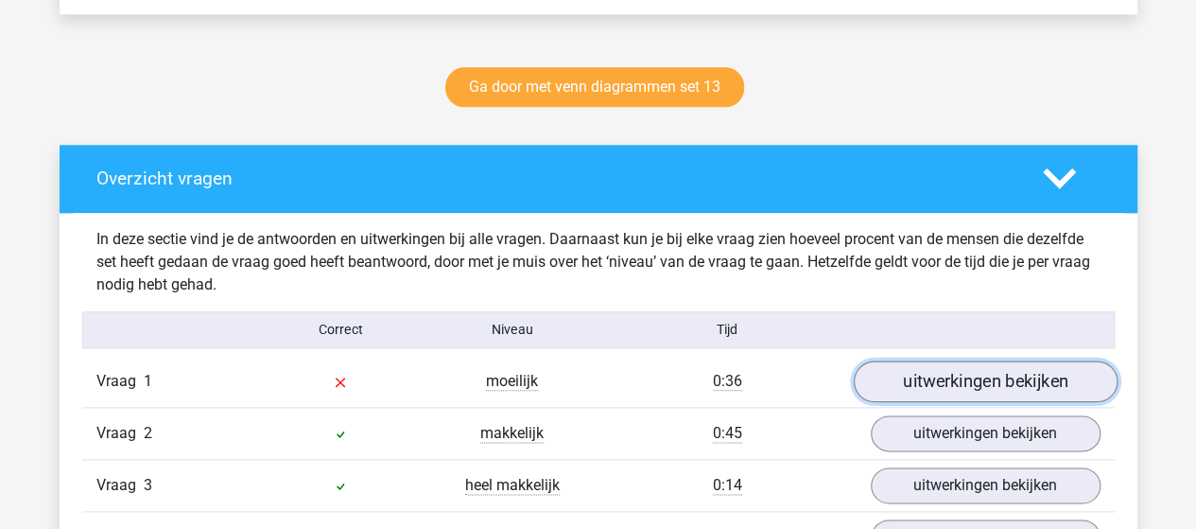
click at [936, 382] on link "uitwerkingen bekijken" at bounding box center [985, 381] width 264 height 42
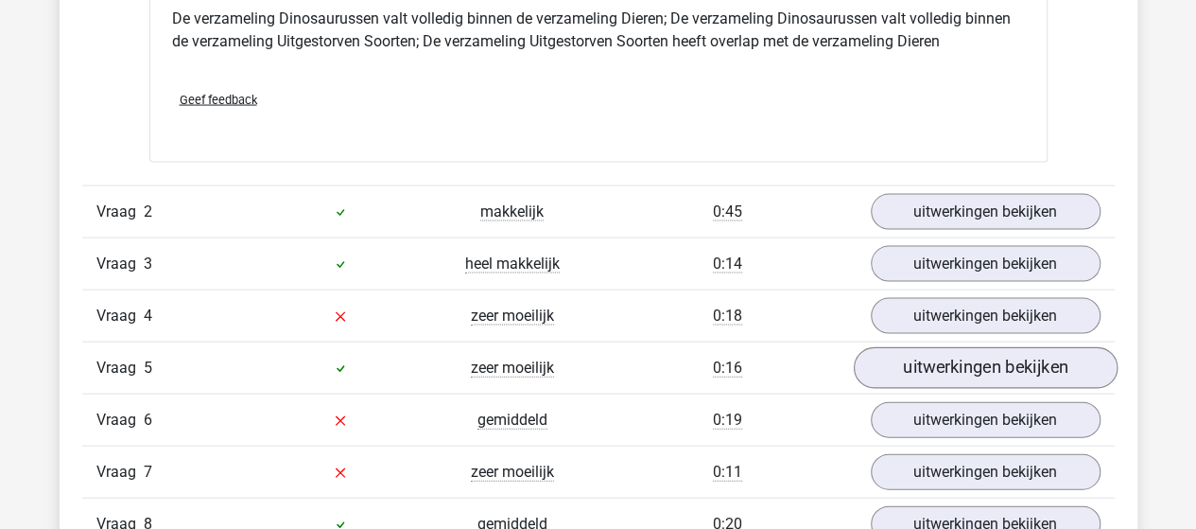
scroll to position [1892, 0]
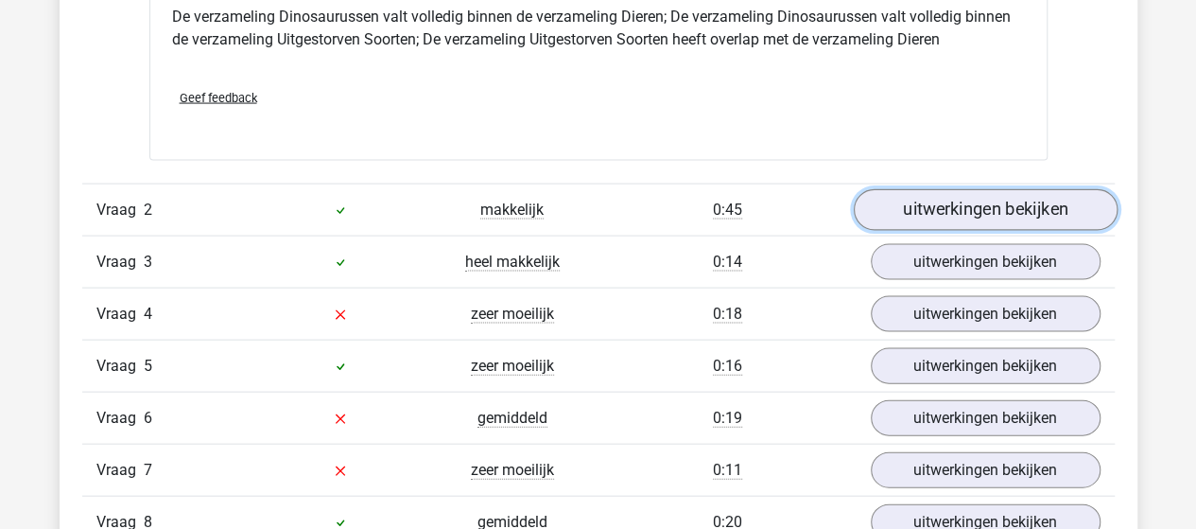
click at [982, 209] on link "uitwerkingen bekijken" at bounding box center [985, 210] width 264 height 42
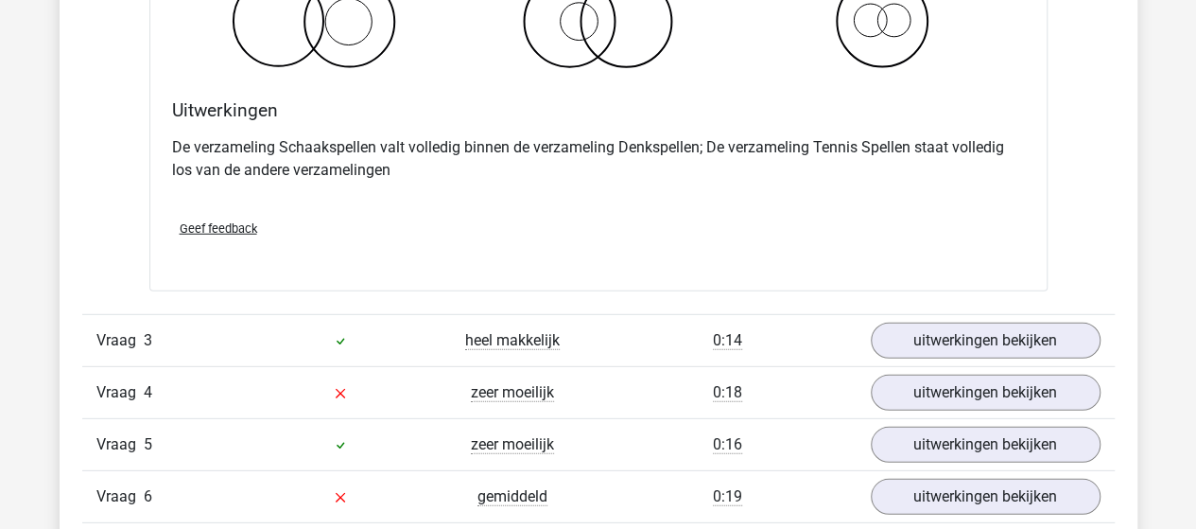
scroll to position [2554, 0]
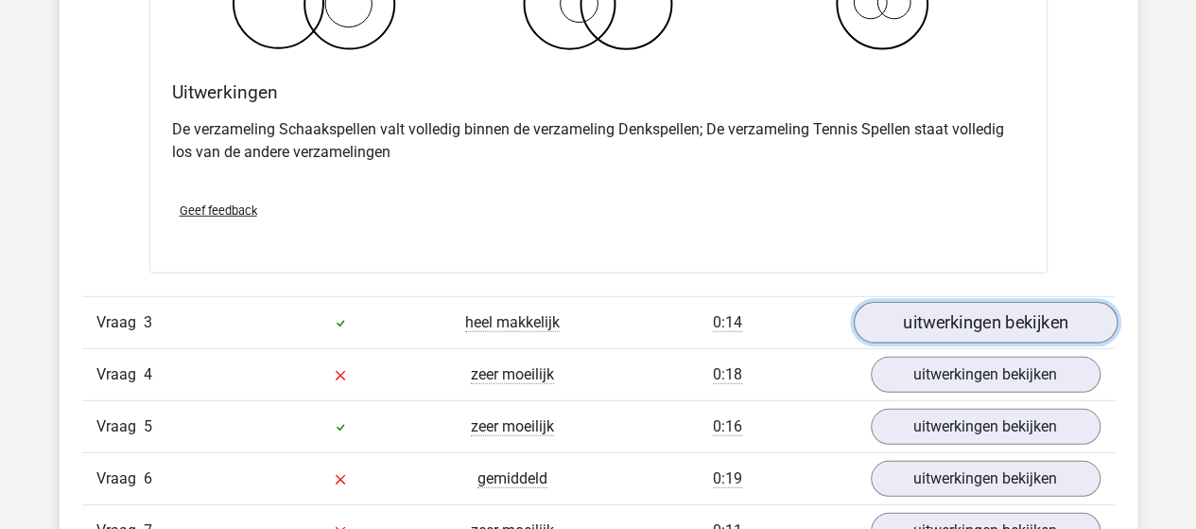
click at [975, 326] on link "uitwerkingen bekijken" at bounding box center [985, 324] width 264 height 42
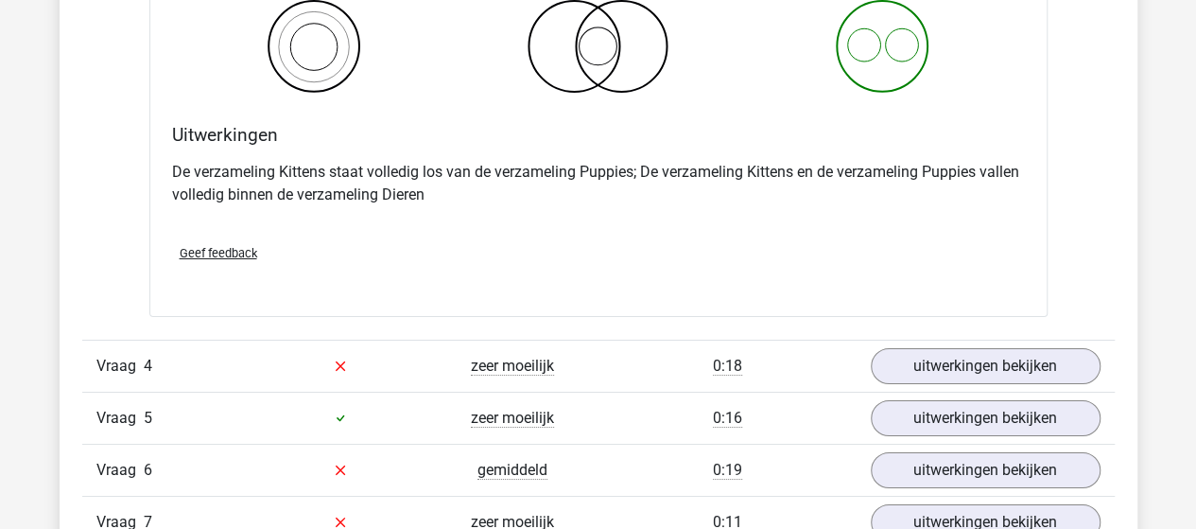
scroll to position [3310, 0]
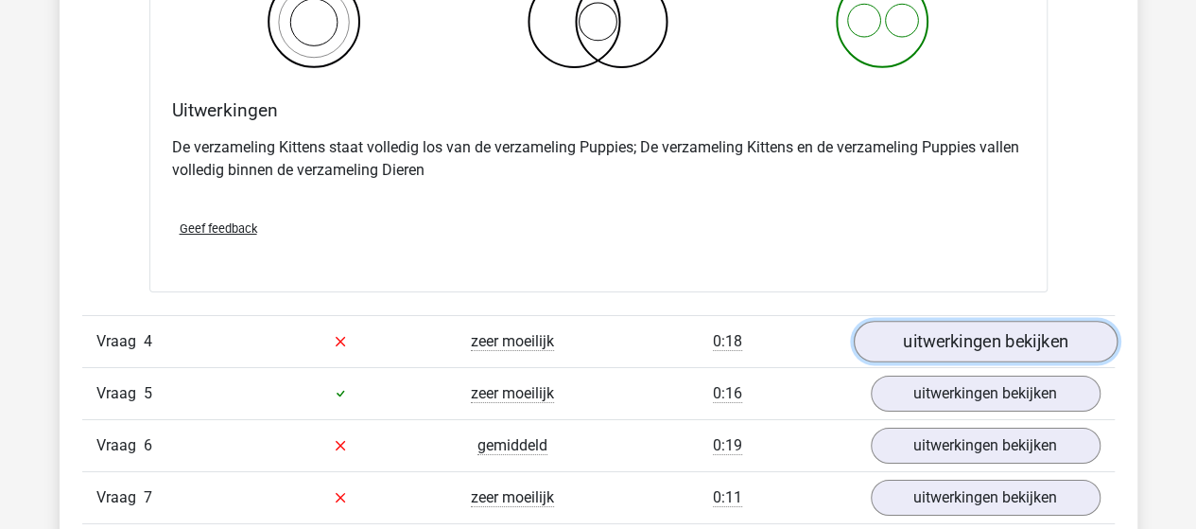
click at [917, 337] on link "uitwerkingen bekijken" at bounding box center [985, 342] width 264 height 42
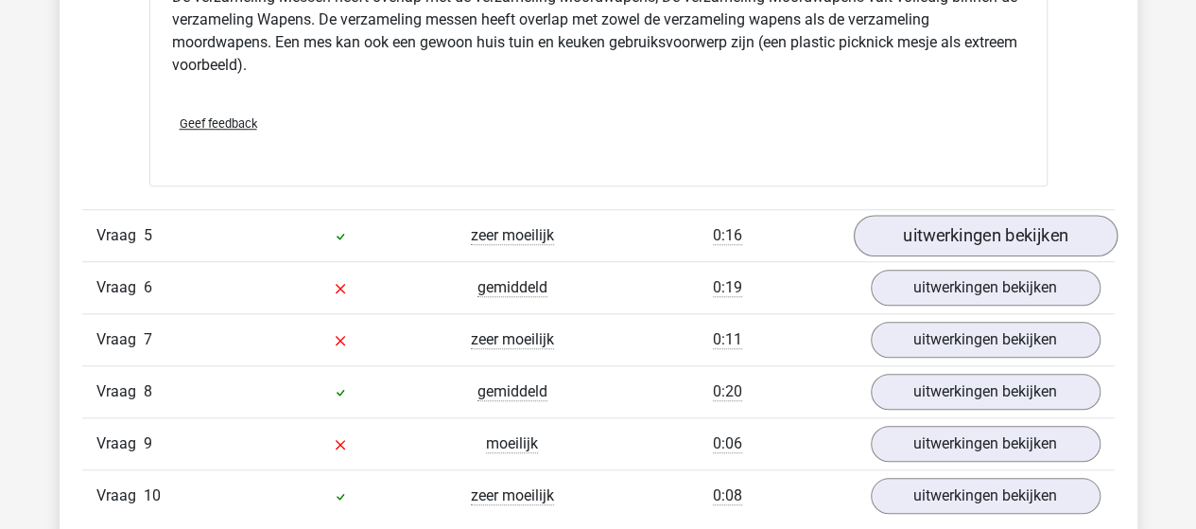
scroll to position [4256, 0]
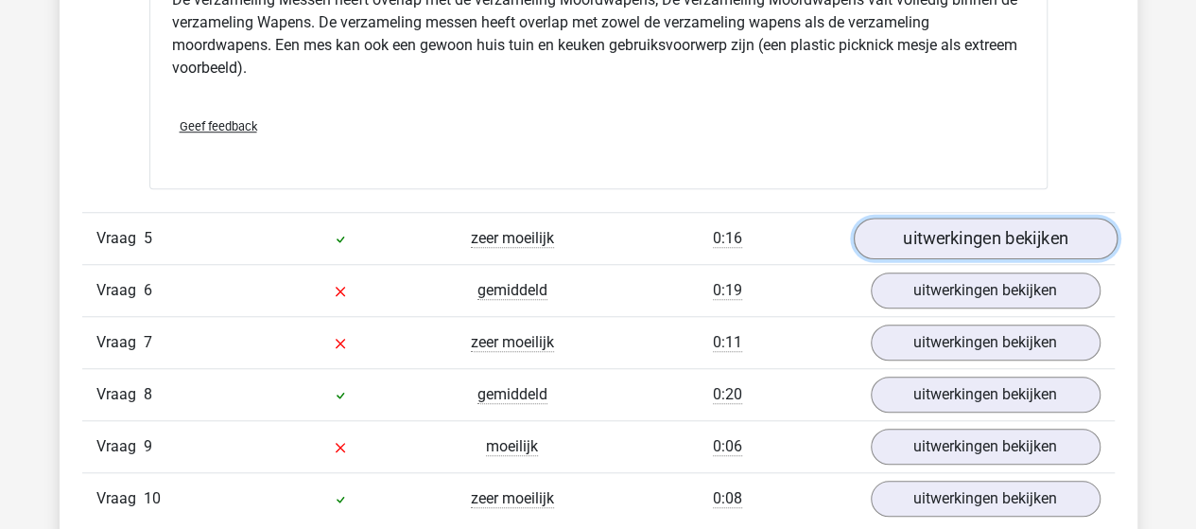
click at [936, 226] on link "uitwerkingen bekijken" at bounding box center [985, 239] width 264 height 42
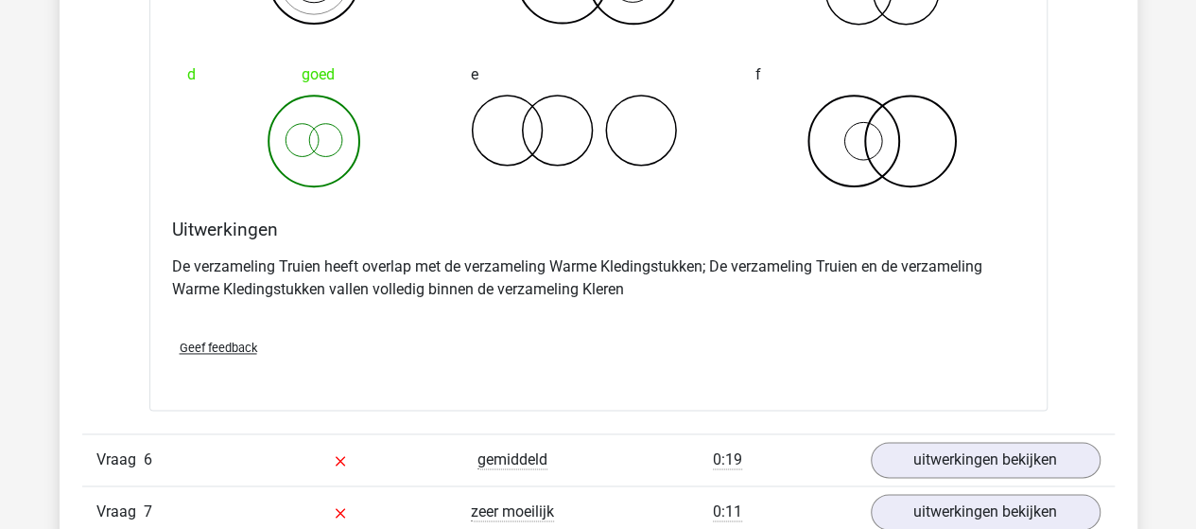
scroll to position [4824, 0]
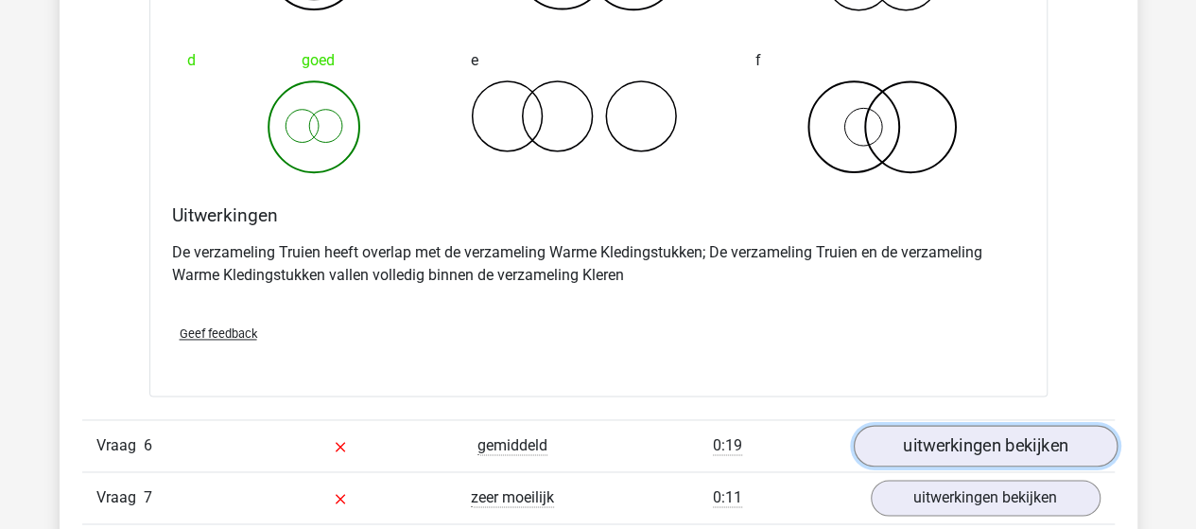
click at [1024, 436] on link "uitwerkingen bekijken" at bounding box center [985, 446] width 264 height 42
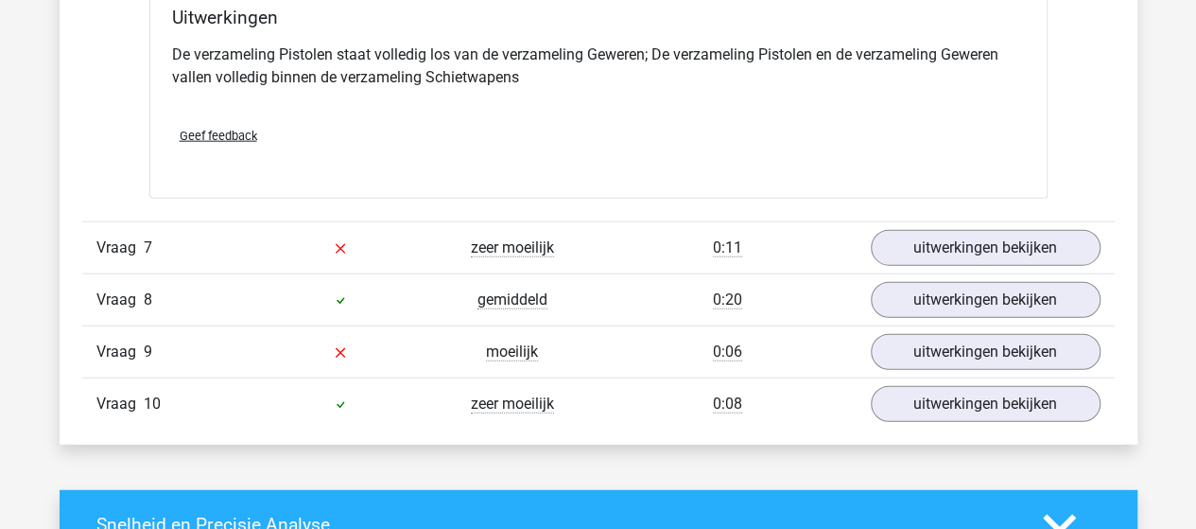
scroll to position [5770, 0]
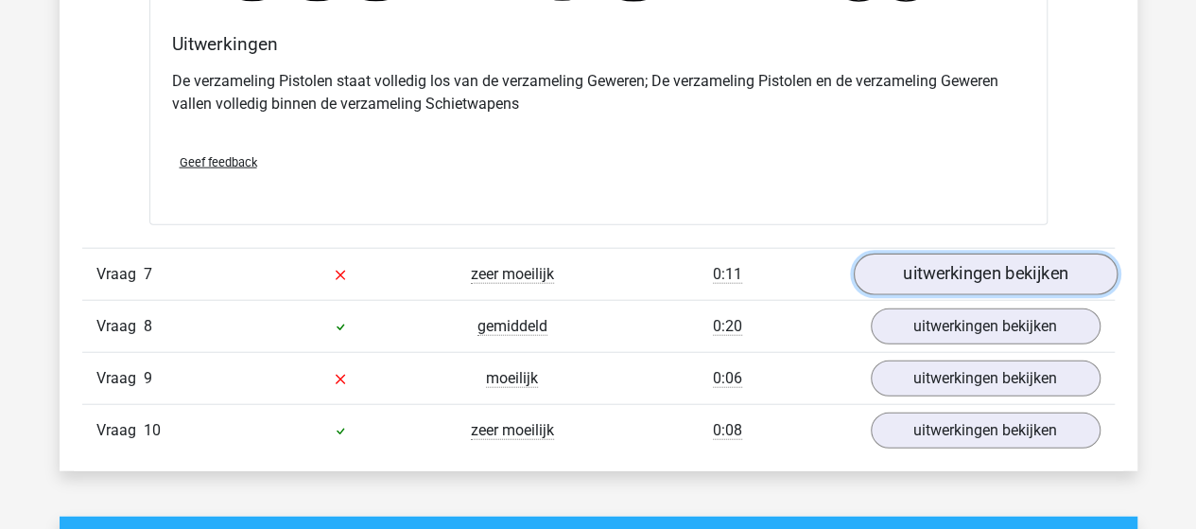
click at [924, 266] on link "uitwerkingen bekijken" at bounding box center [985, 274] width 264 height 42
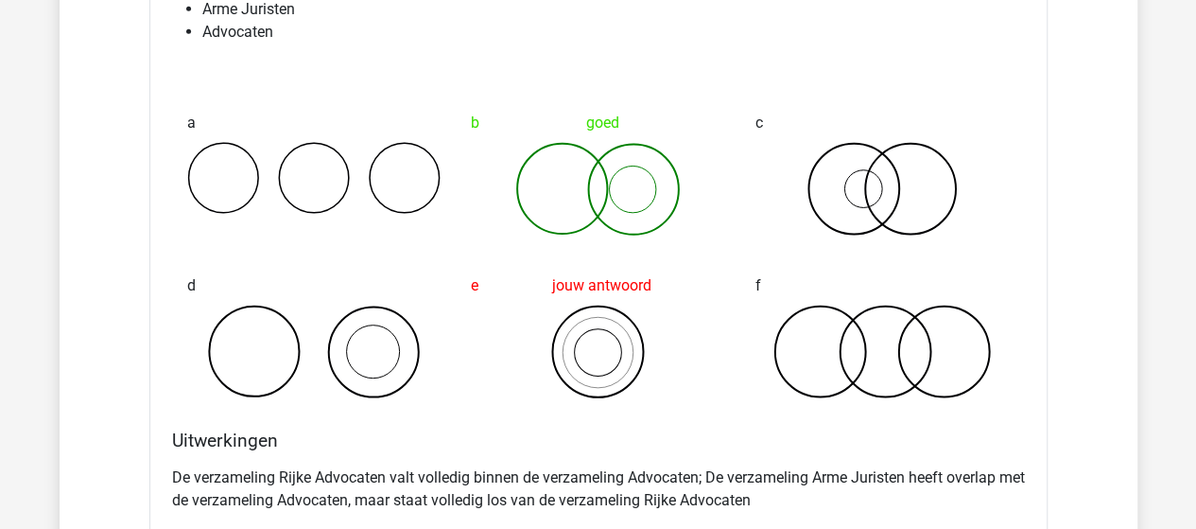
scroll to position [6337, 0]
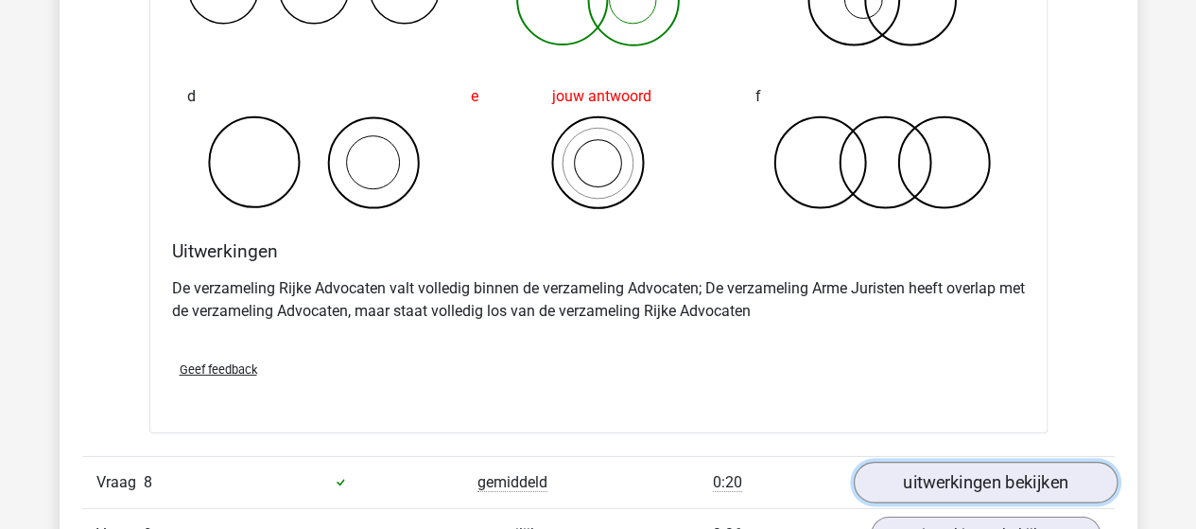
click at [948, 468] on link "uitwerkingen bekijken" at bounding box center [985, 483] width 264 height 42
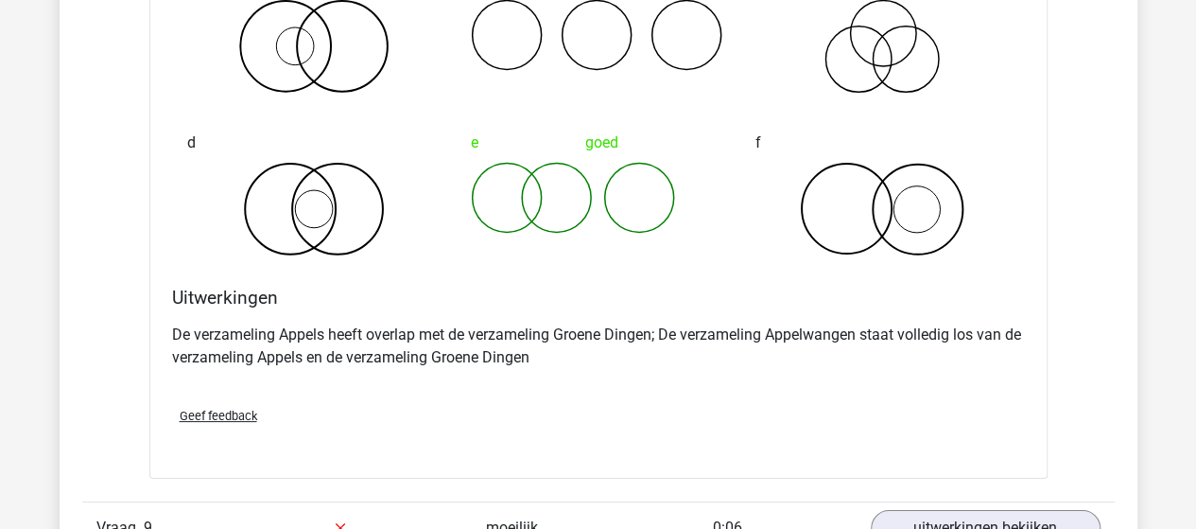
scroll to position [7188, 0]
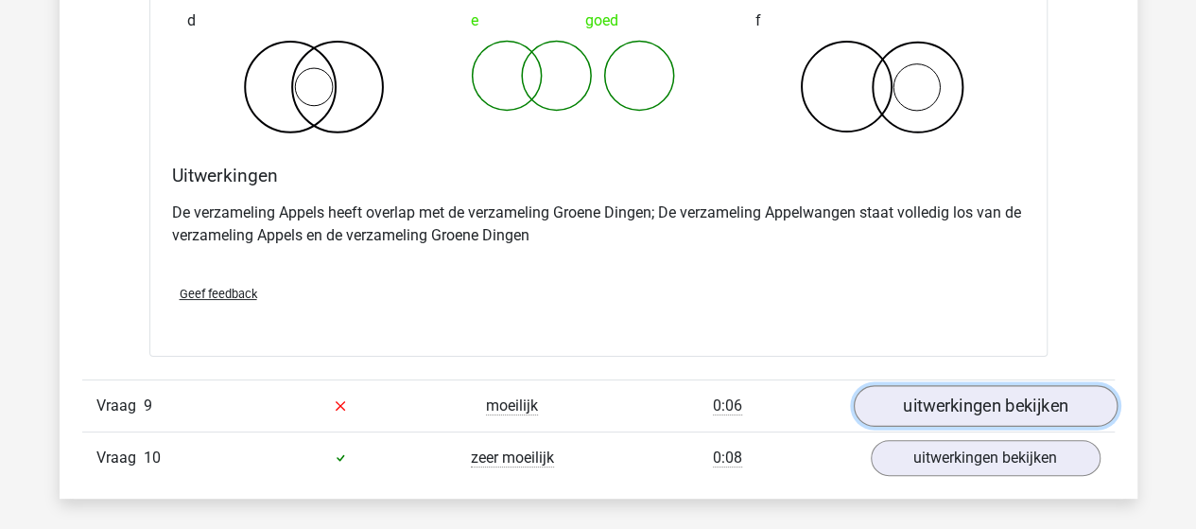
click at [897, 397] on link "uitwerkingen bekijken" at bounding box center [985, 406] width 264 height 42
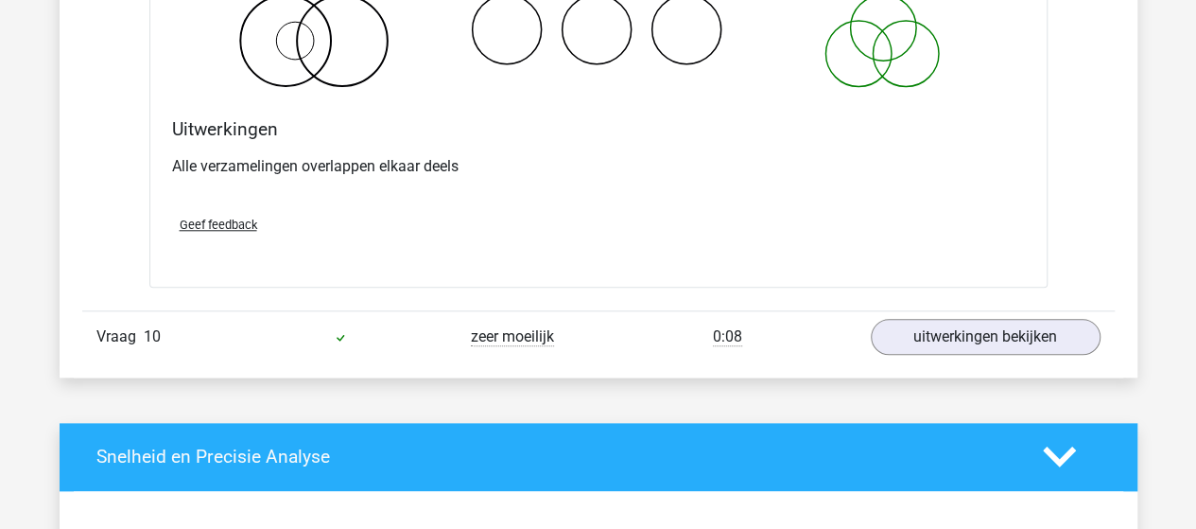
scroll to position [8040, 0]
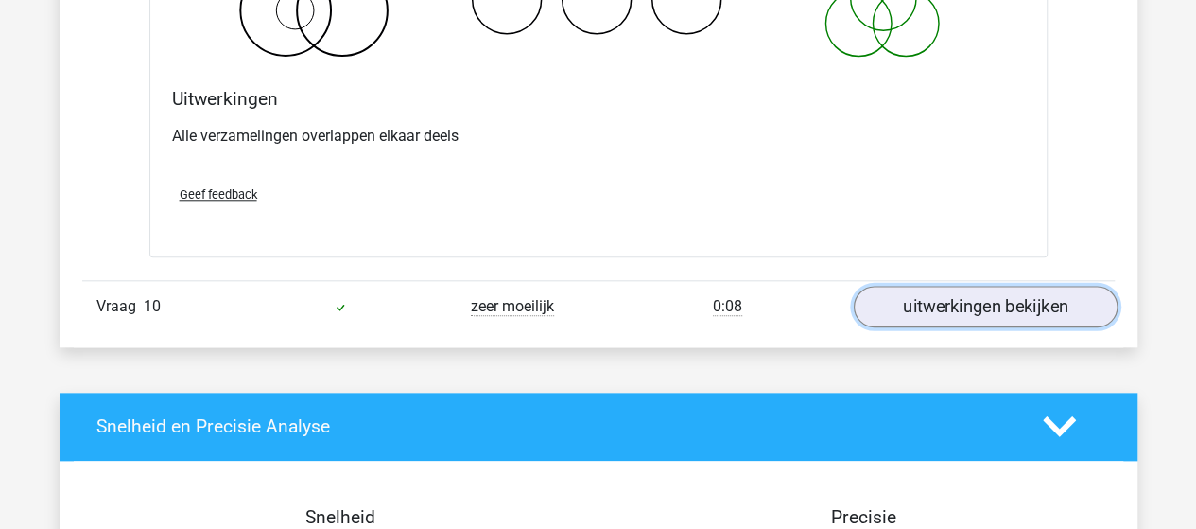
click at [946, 287] on link "uitwerkingen bekijken" at bounding box center [985, 307] width 264 height 42
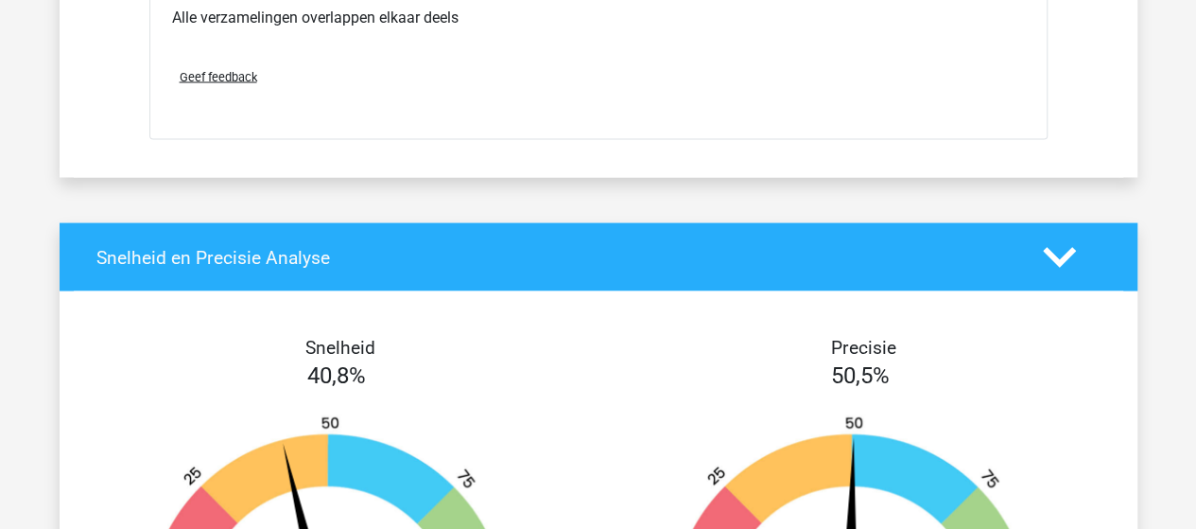
scroll to position [8796, 0]
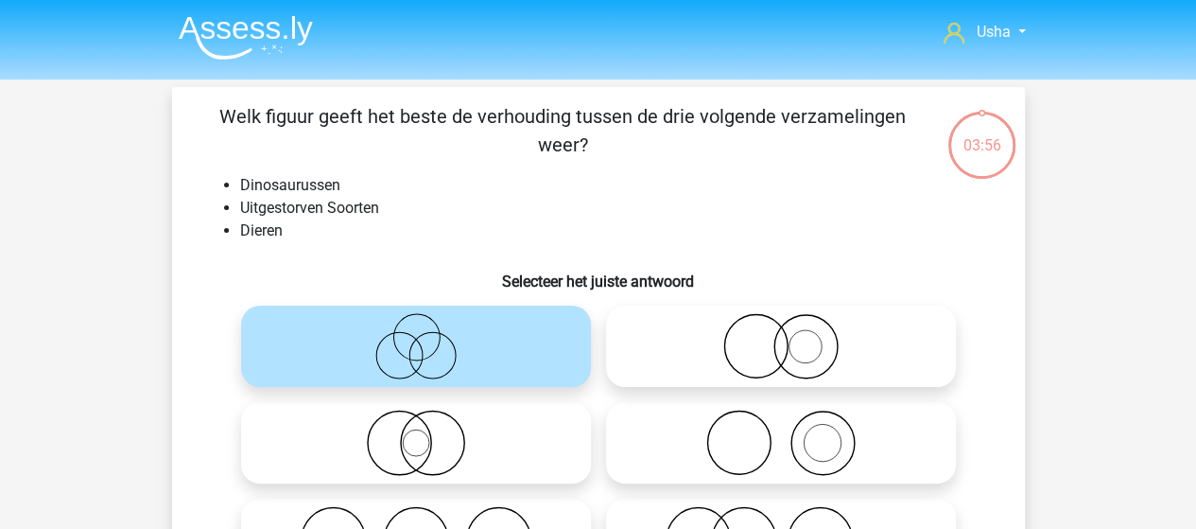
click at [218, 32] on img at bounding box center [246, 37] width 134 height 44
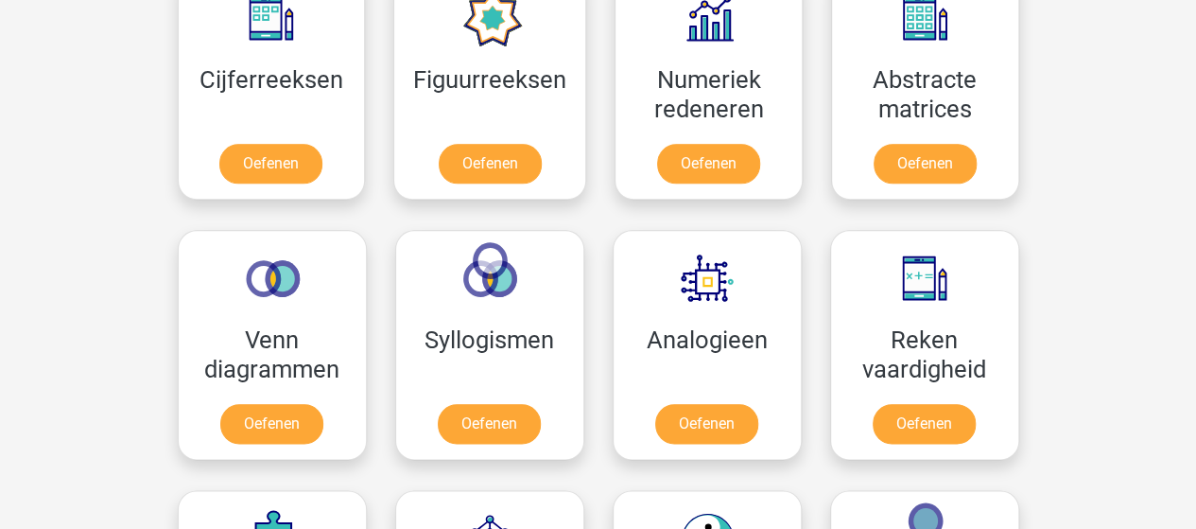
scroll to position [946, 0]
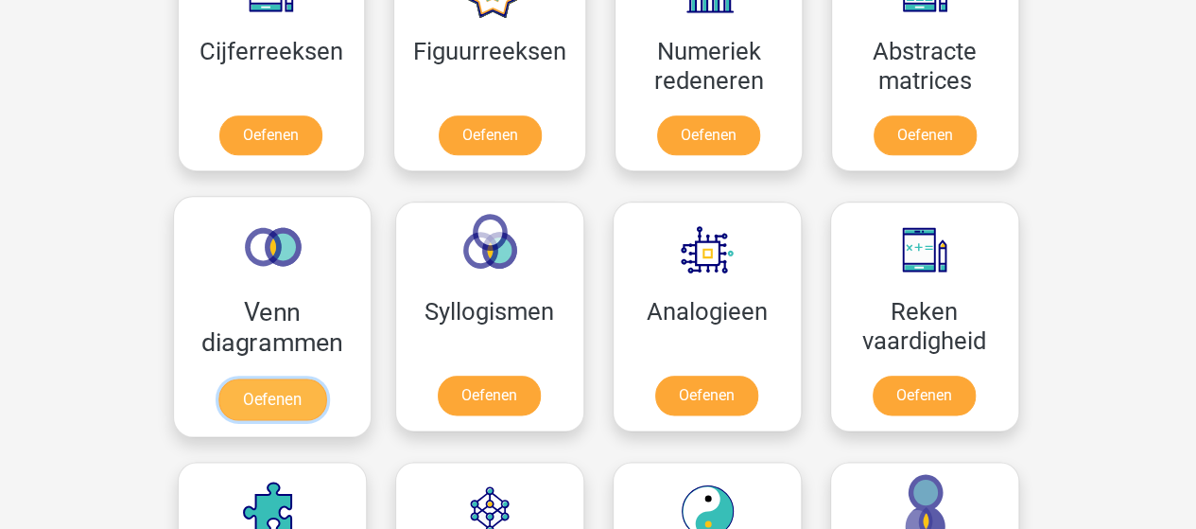
click at [271, 378] on link "Oefenen" at bounding box center [272, 399] width 108 height 42
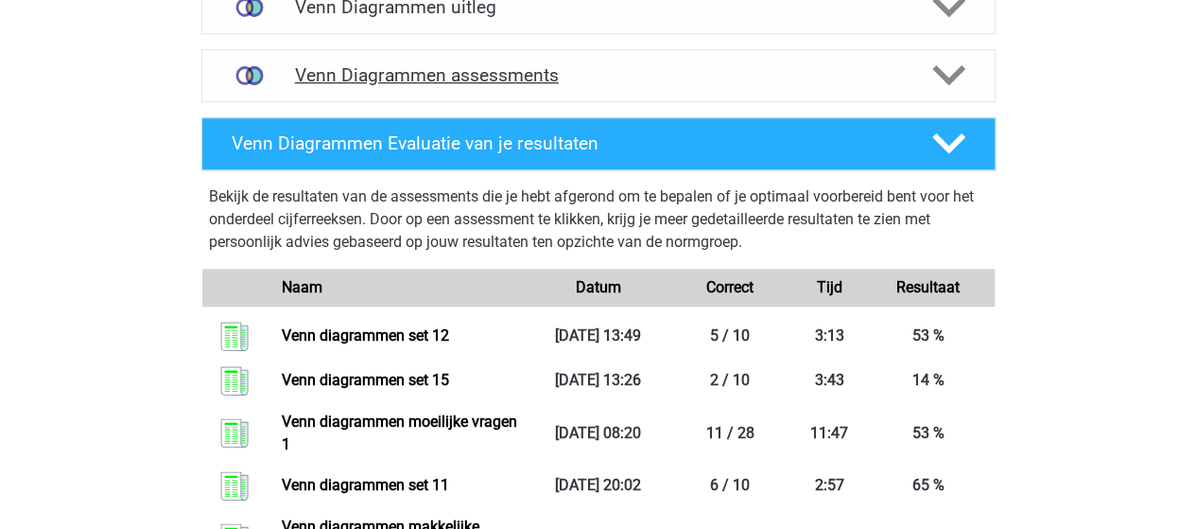
scroll to position [662, 0]
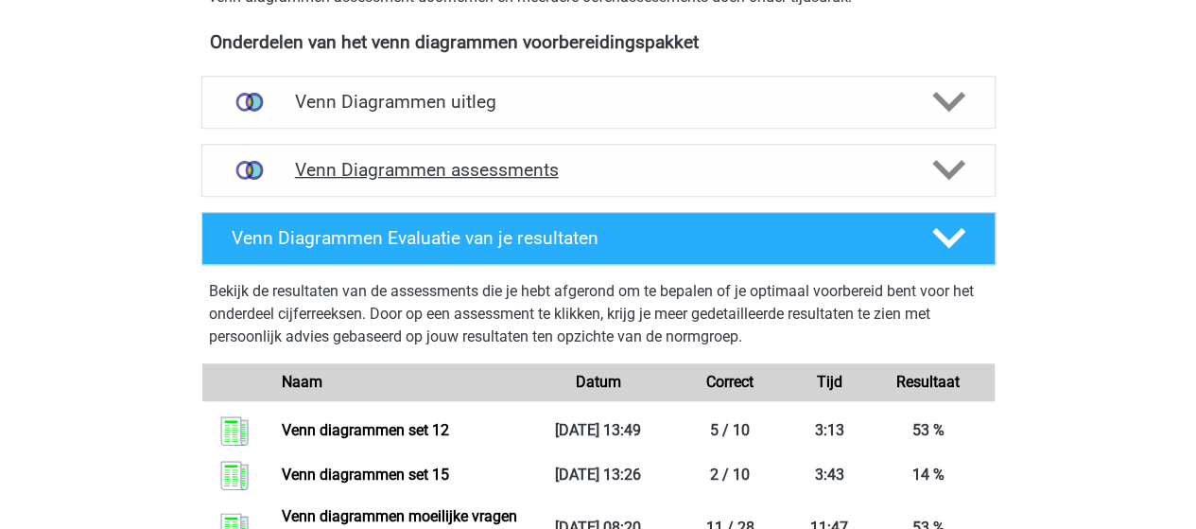
click at [509, 169] on h4 "Venn Diagrammen assessments" at bounding box center [598, 170] width 607 height 22
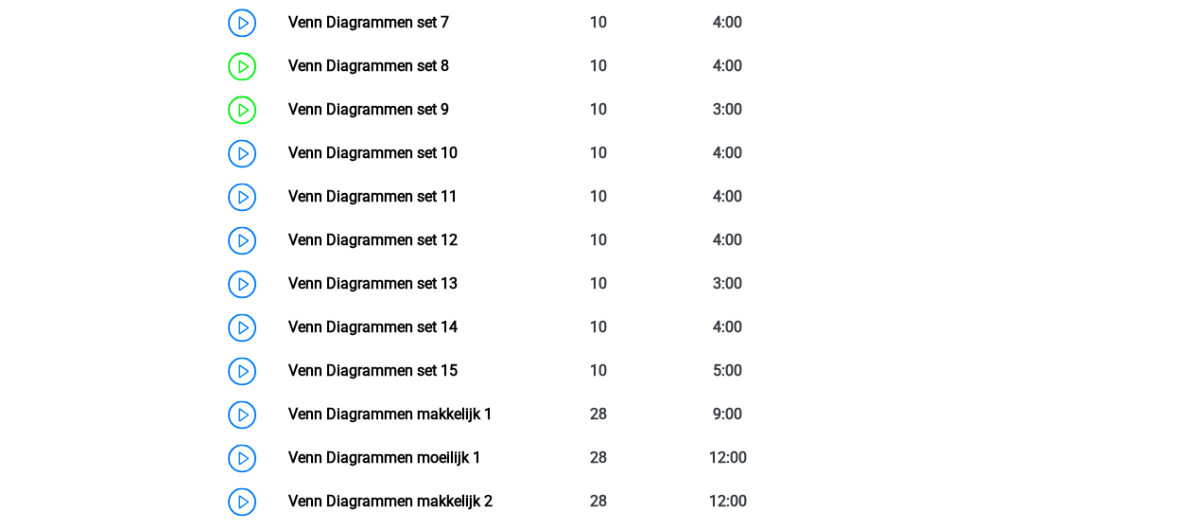
scroll to position [1324, 0]
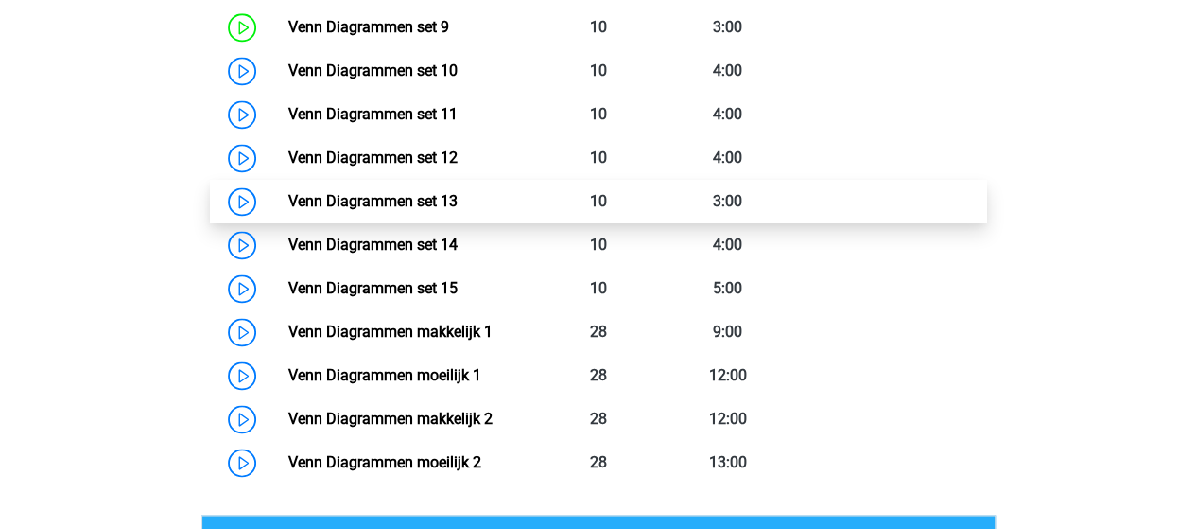
click at [351, 196] on link "Venn Diagrammen set 13" at bounding box center [372, 201] width 169 height 18
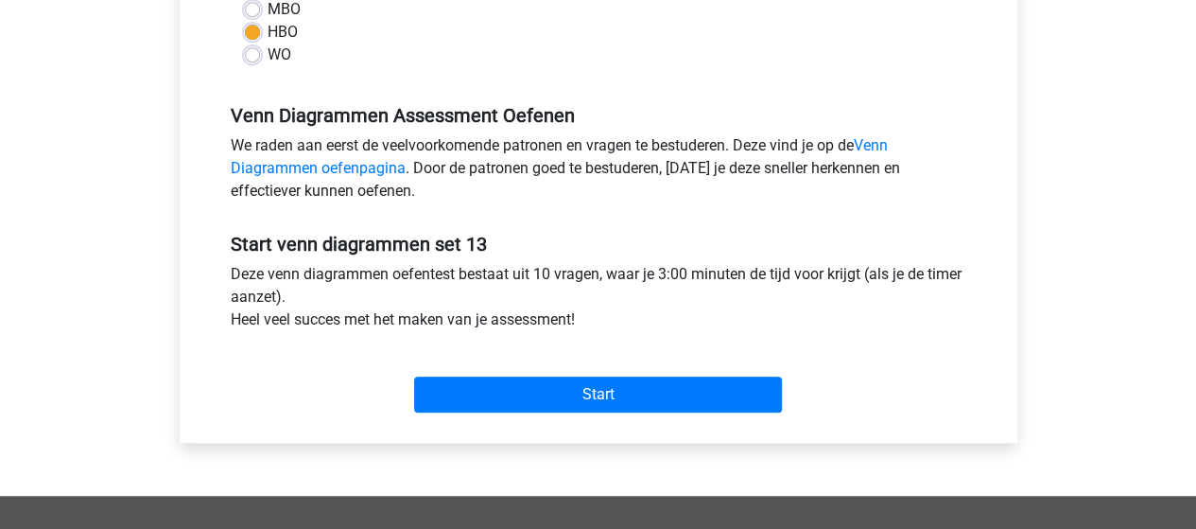
scroll to position [567, 0]
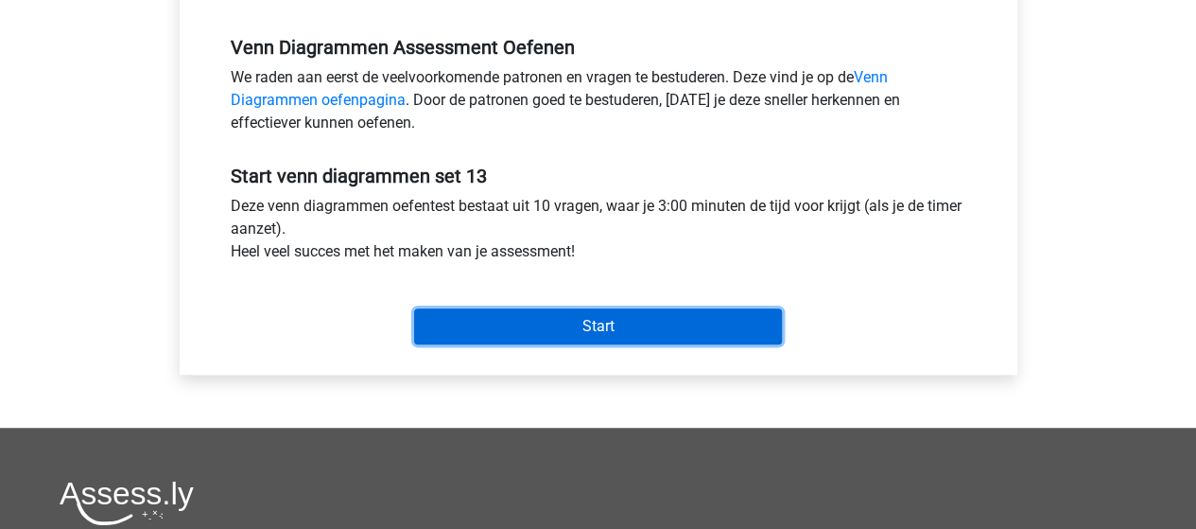
click at [577, 323] on input "Start" at bounding box center [598, 326] width 368 height 36
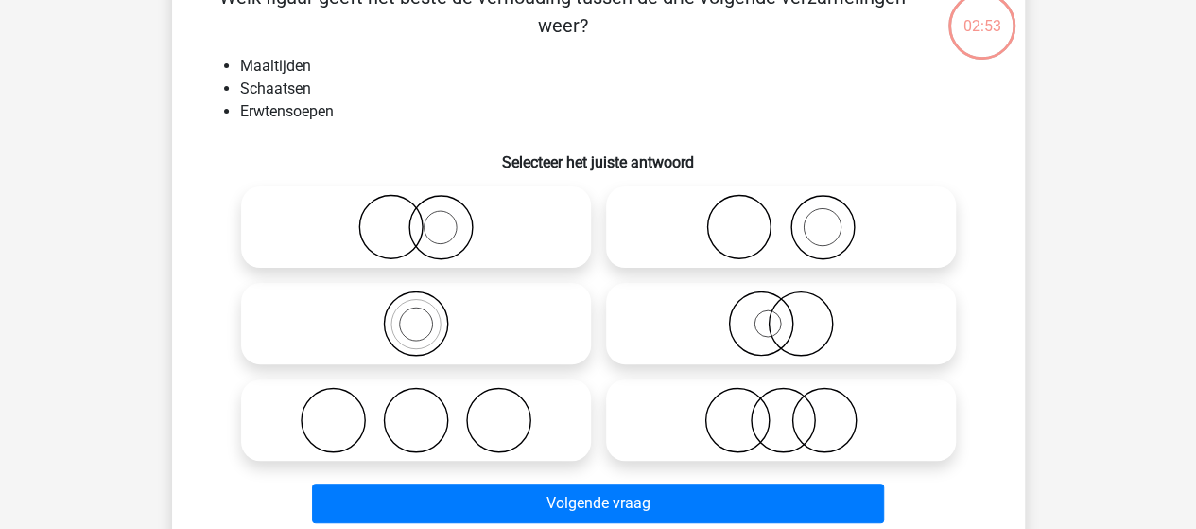
scroll to position [95, 0]
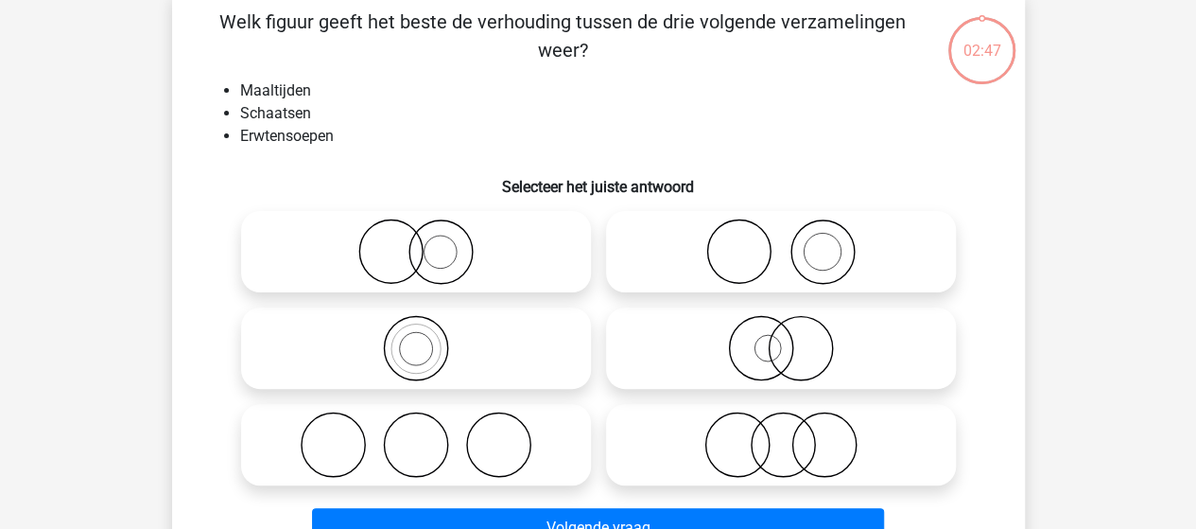
click at [777, 243] on icon at bounding box center [781, 251] width 335 height 66
click at [781, 242] on input "radio" at bounding box center [787, 236] width 12 height 12
radio input "true"
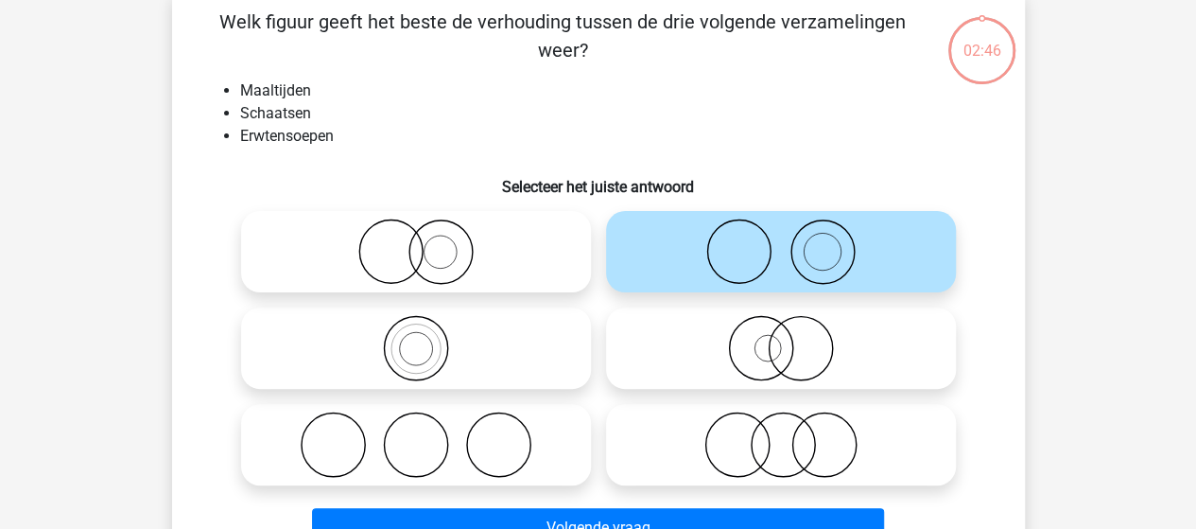
scroll to position [189, 0]
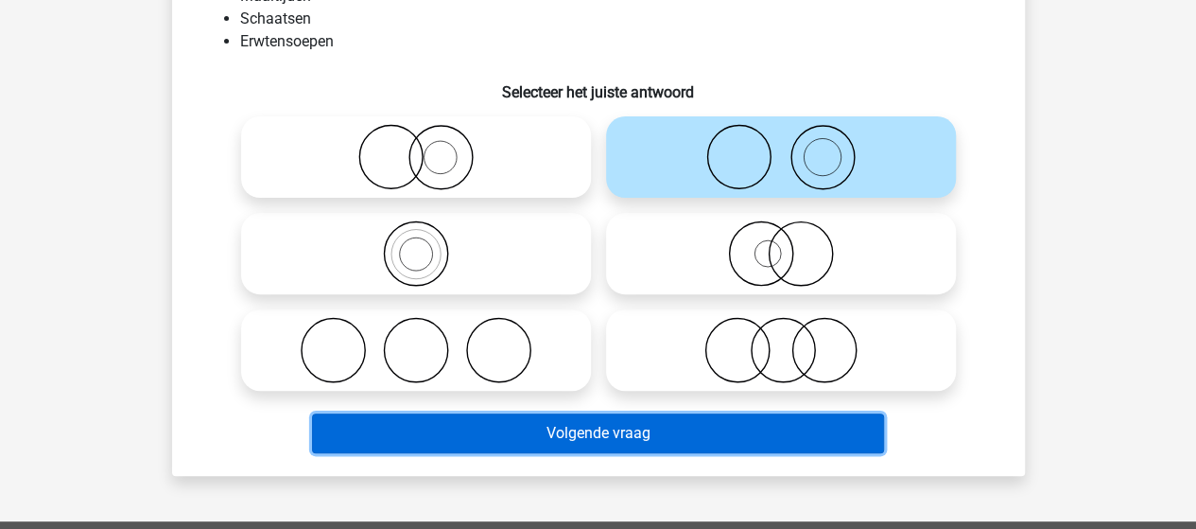
click at [569, 428] on button "Volgende vraag" at bounding box center [598, 433] width 572 height 40
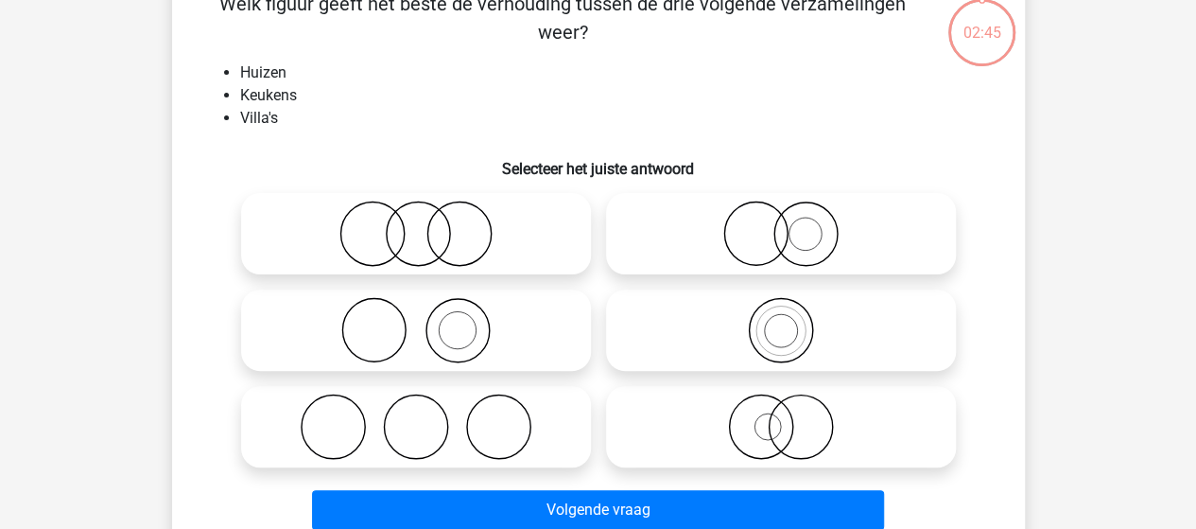
scroll to position [87, 0]
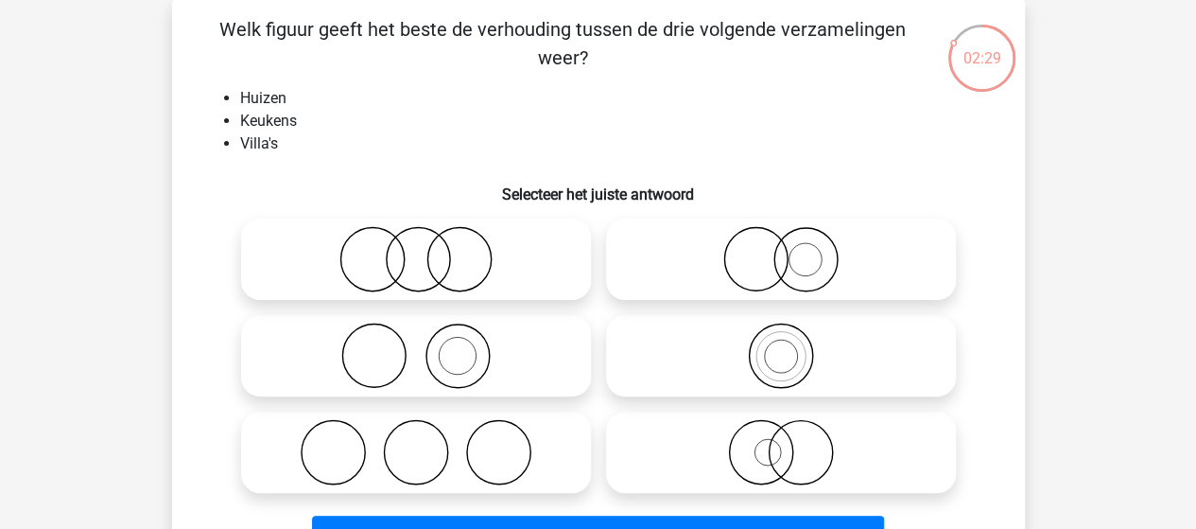
click at [792, 261] on icon at bounding box center [781, 259] width 335 height 66
click at [792, 250] on input "radio" at bounding box center [787, 243] width 12 height 12
radio input "true"
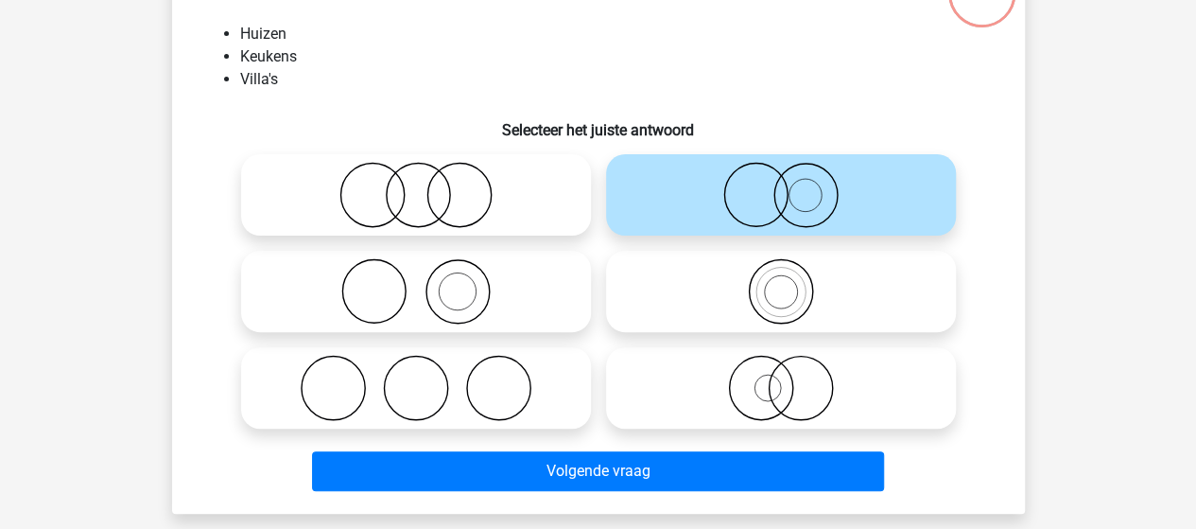
scroll to position [182, 0]
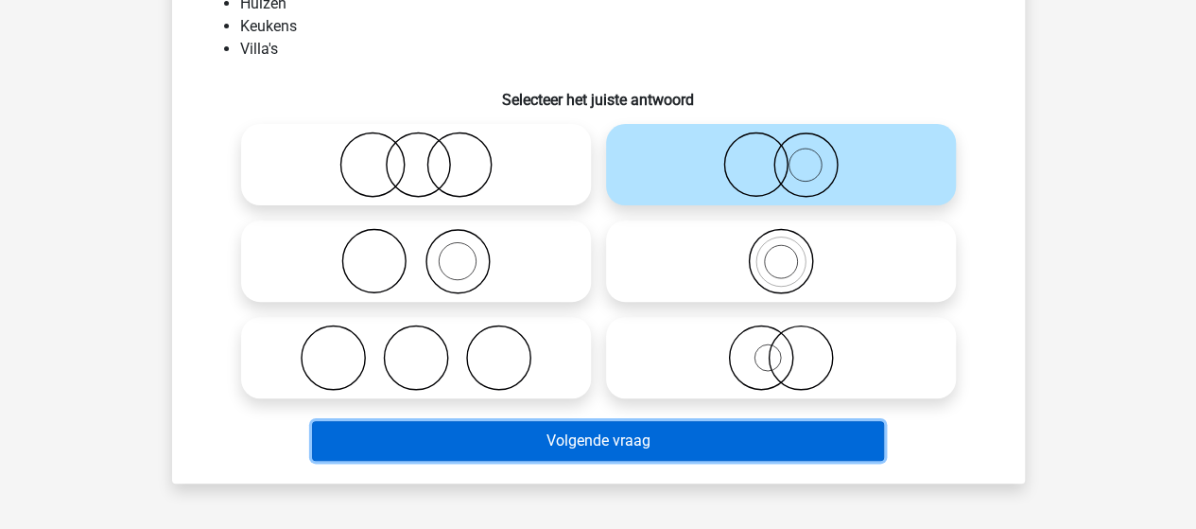
click at [645, 444] on button "Volgende vraag" at bounding box center [598, 441] width 572 height 40
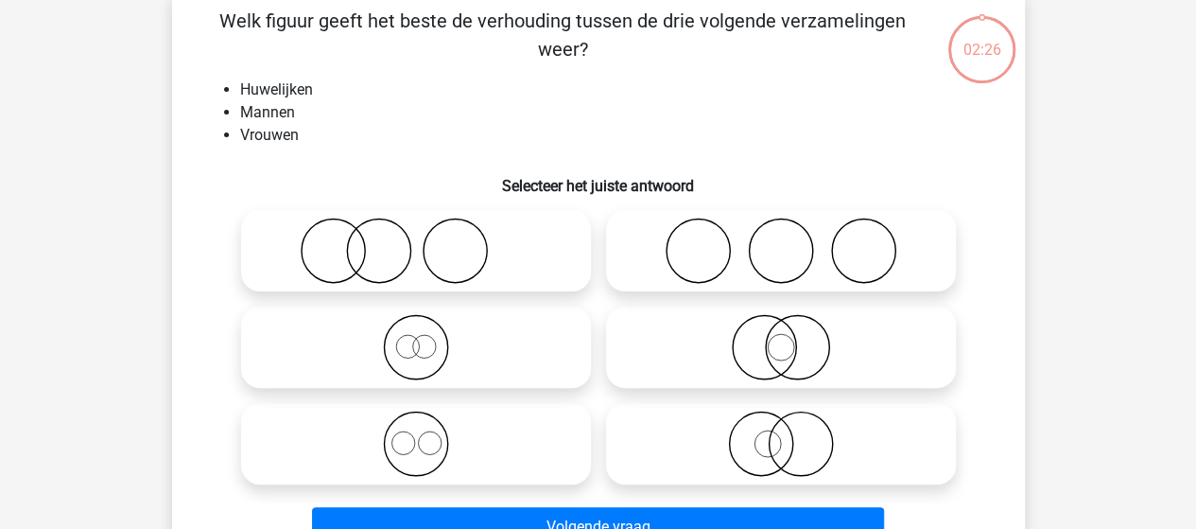
scroll to position [87, 0]
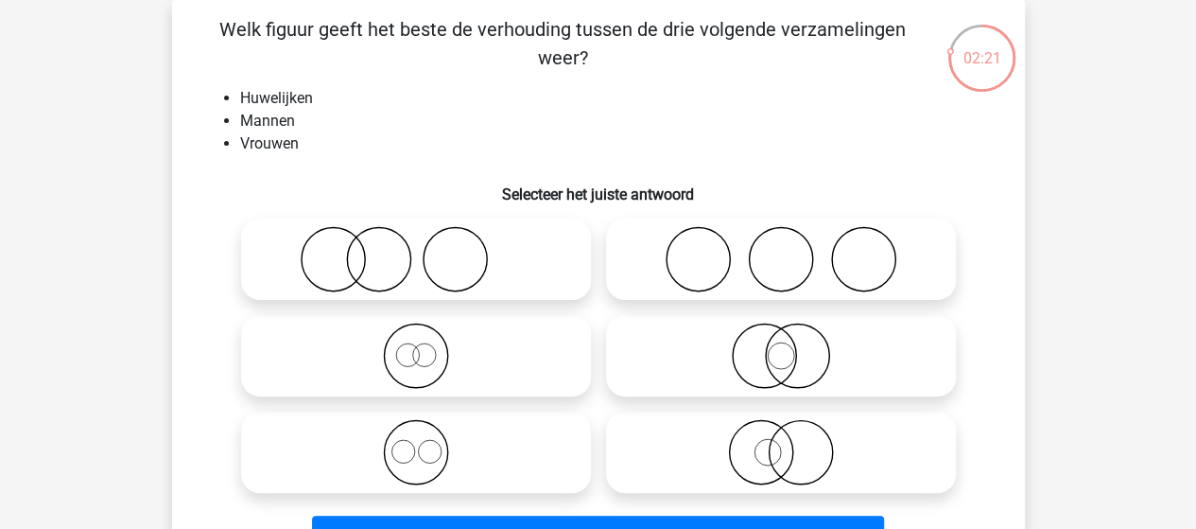
click at [412, 453] on icon at bounding box center [416, 452] width 335 height 66
click at [416, 443] on input "radio" at bounding box center [422, 436] width 12 height 12
radio input "true"
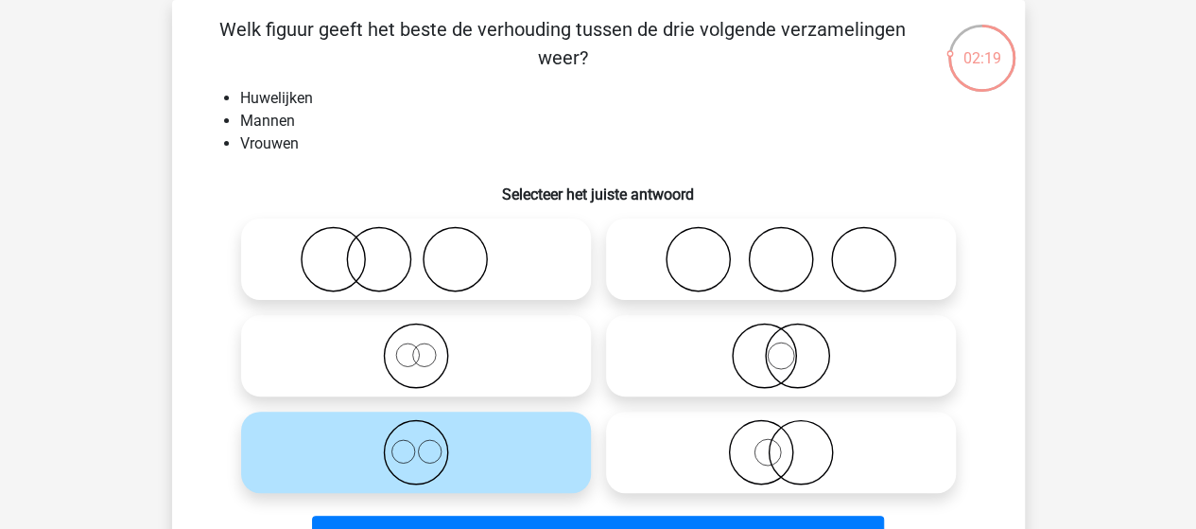
scroll to position [182, 0]
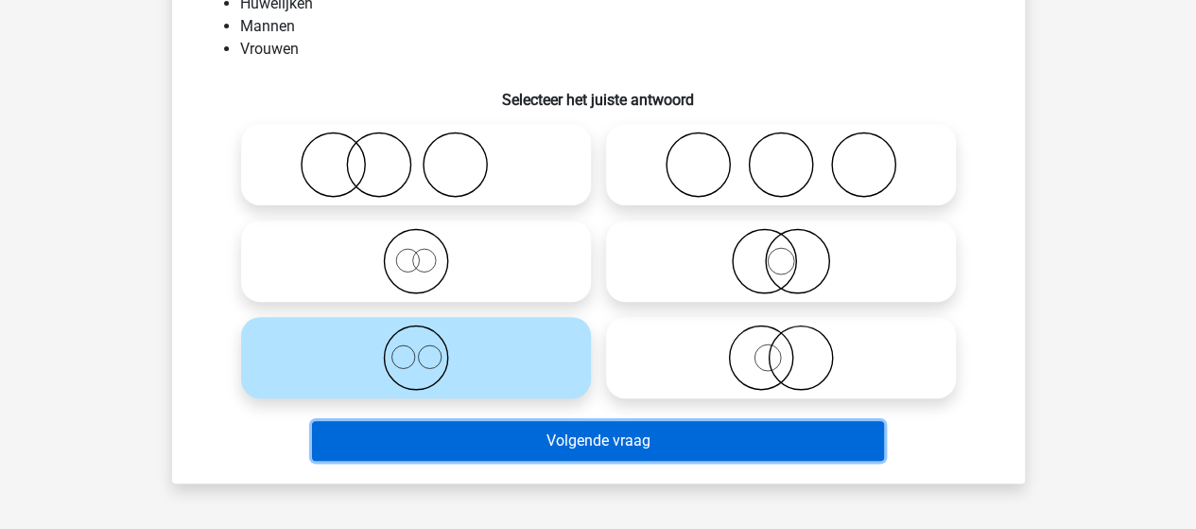
click at [522, 445] on button "Volgende vraag" at bounding box center [598, 441] width 572 height 40
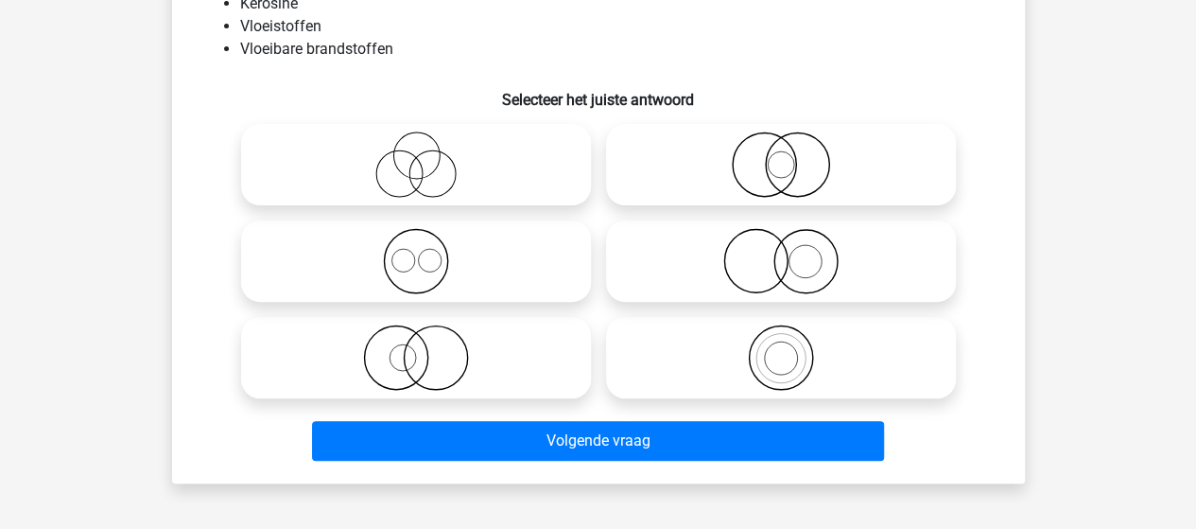
scroll to position [87, 0]
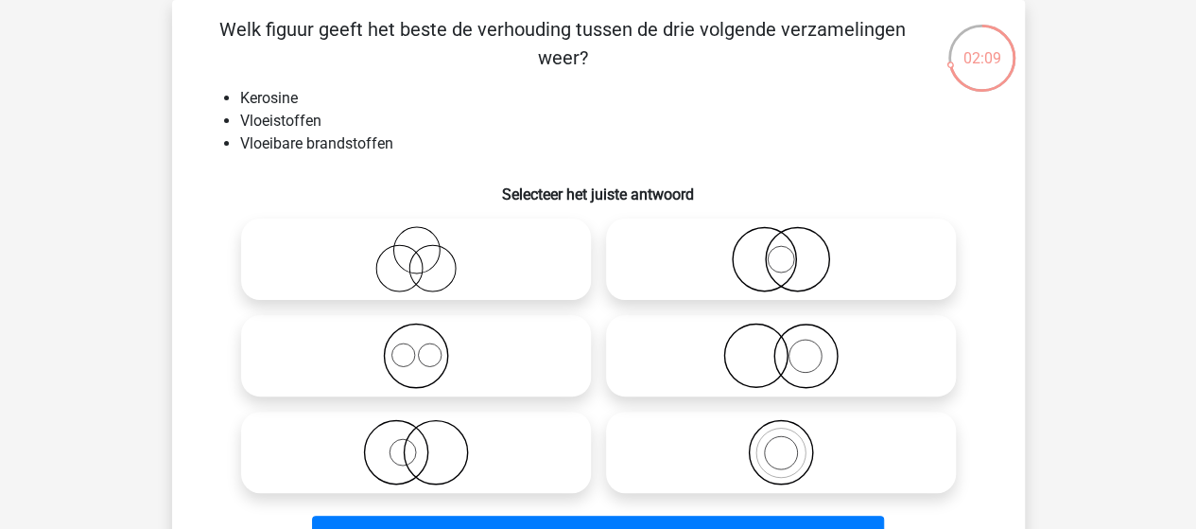
click at [770, 451] on icon at bounding box center [781, 452] width 335 height 66
click at [781, 443] on input "radio" at bounding box center [787, 436] width 12 height 12
radio input "true"
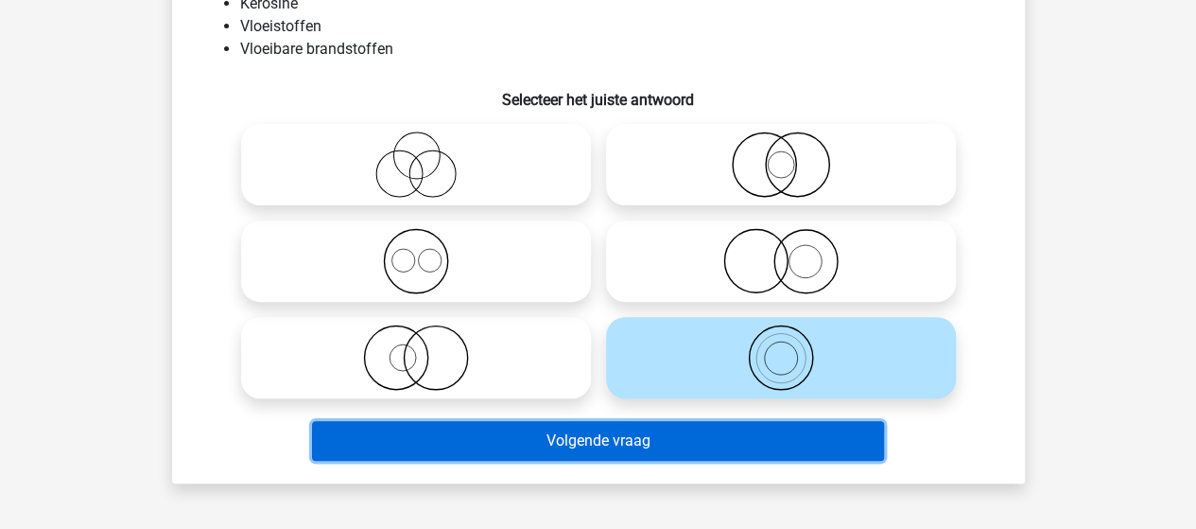
click at [659, 438] on button "Volgende vraag" at bounding box center [598, 441] width 572 height 40
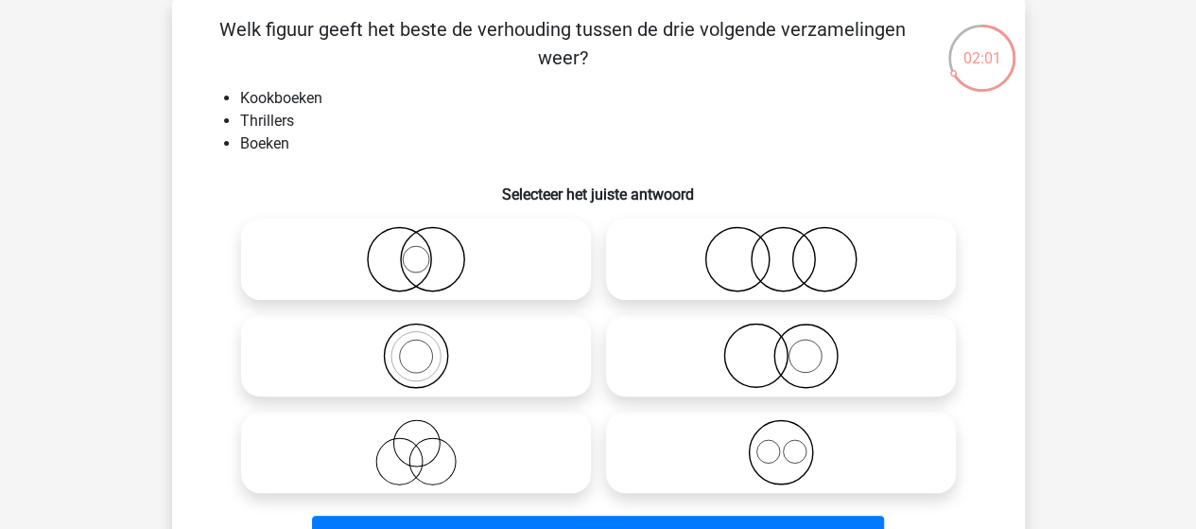
click at [430, 355] on icon at bounding box center [416, 356] width 335 height 66
click at [428, 346] on input "radio" at bounding box center [422, 340] width 12 height 12
radio input "true"
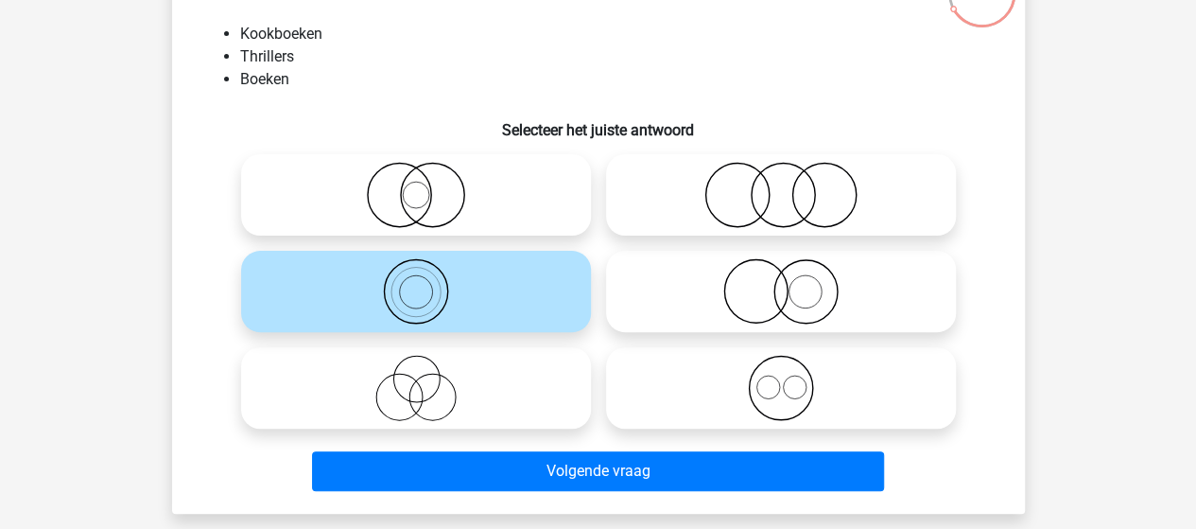
scroll to position [182, 0]
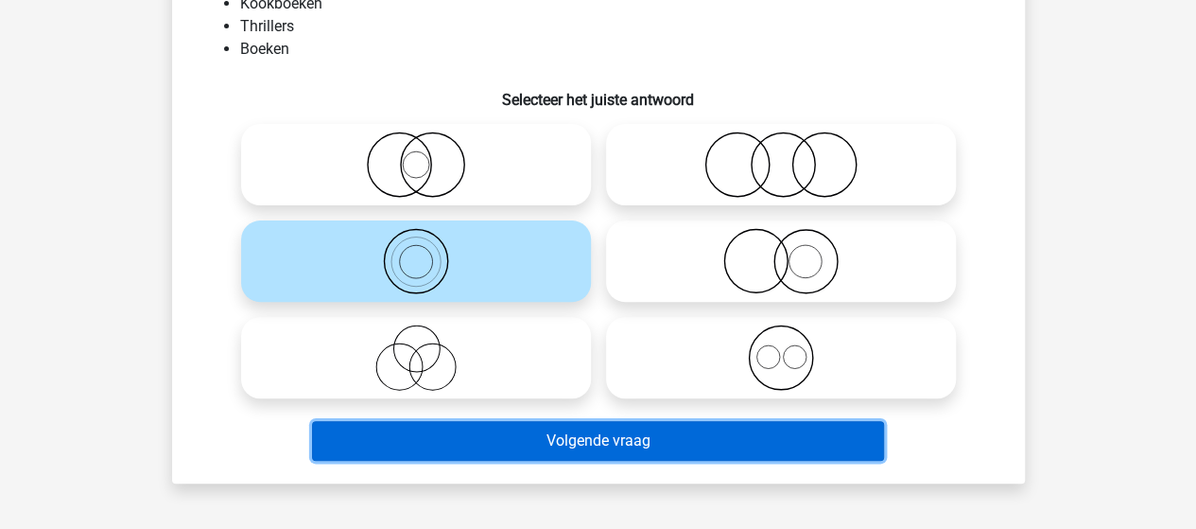
click at [575, 438] on button "Volgende vraag" at bounding box center [598, 441] width 572 height 40
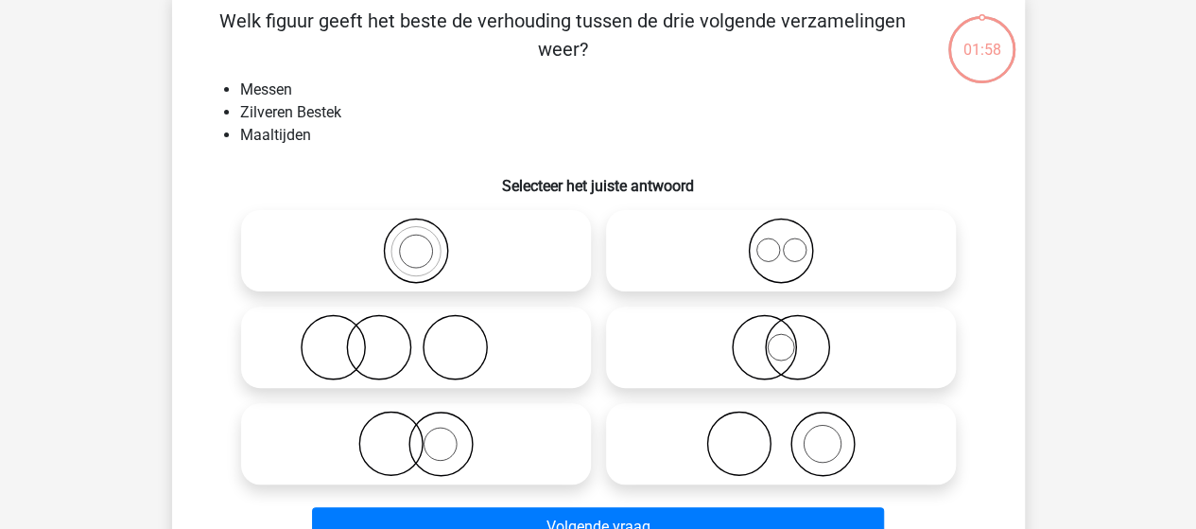
scroll to position [87, 0]
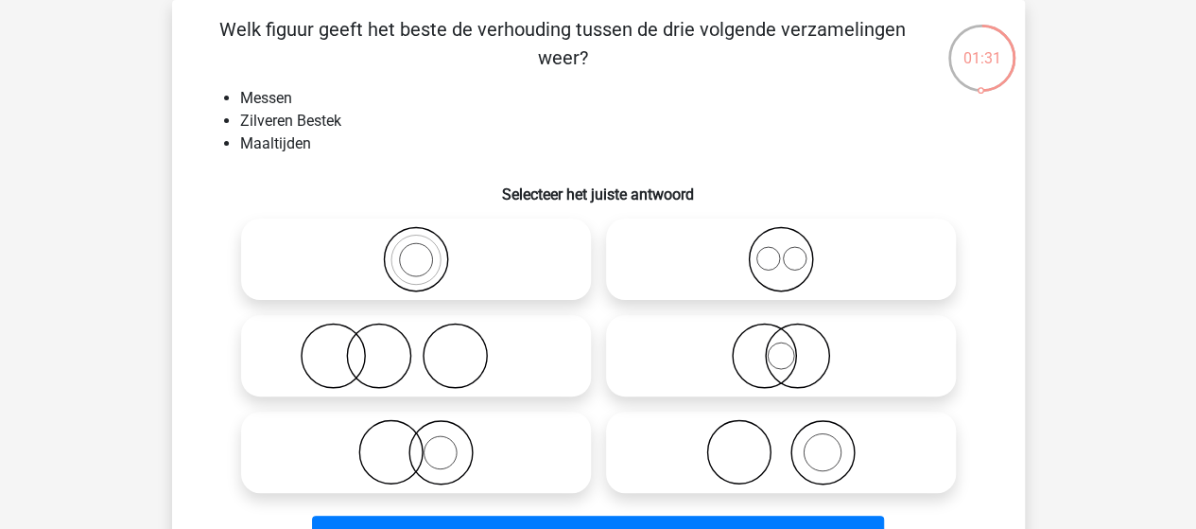
click at [420, 463] on circle at bounding box center [390, 452] width 63 height 63
click at [420, 443] on input "radio" at bounding box center [422, 436] width 12 height 12
radio input "true"
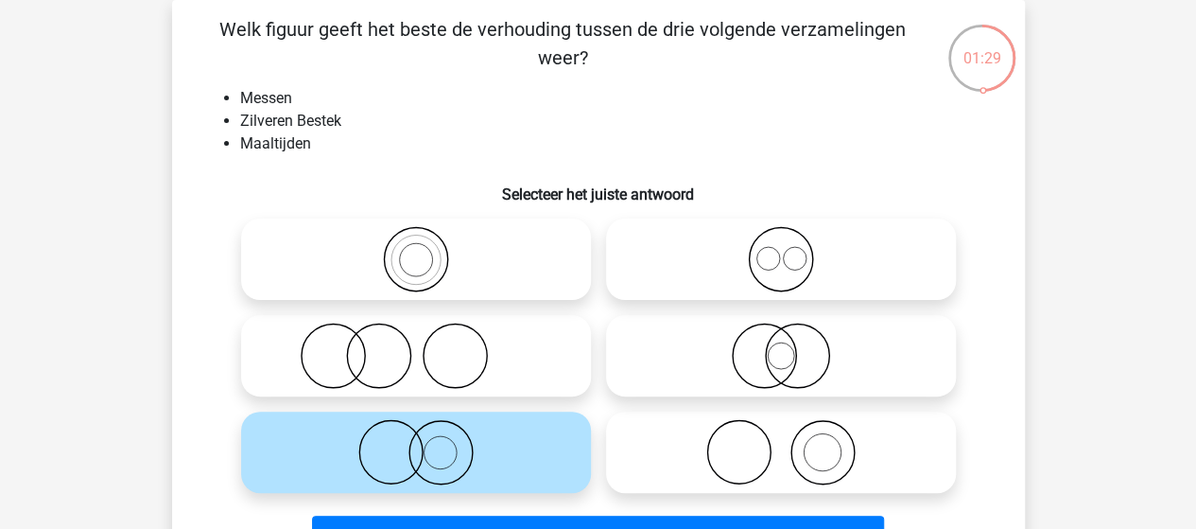
scroll to position [182, 0]
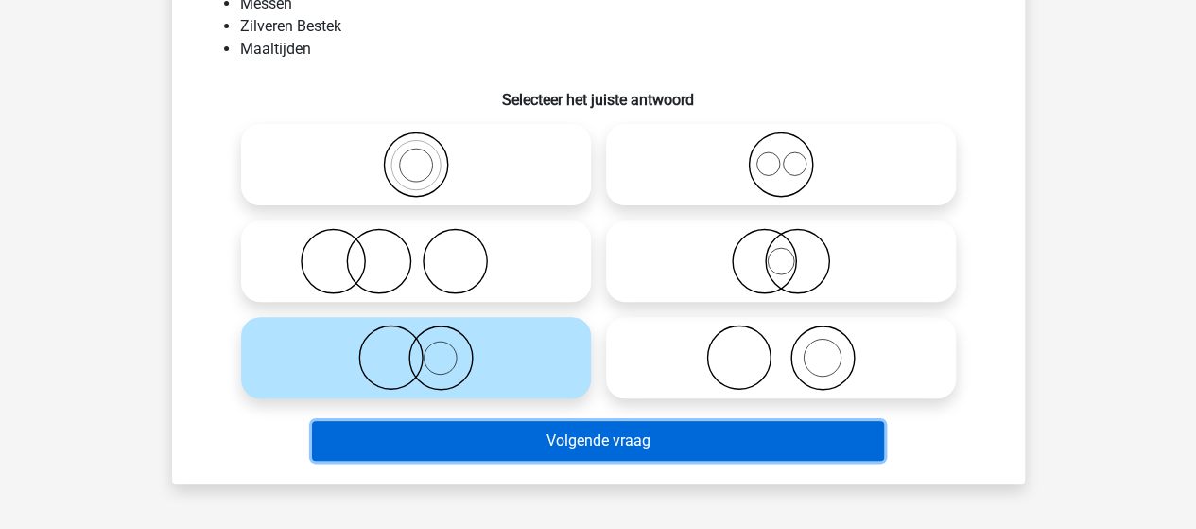
click at [467, 443] on button "Volgende vraag" at bounding box center [598, 441] width 572 height 40
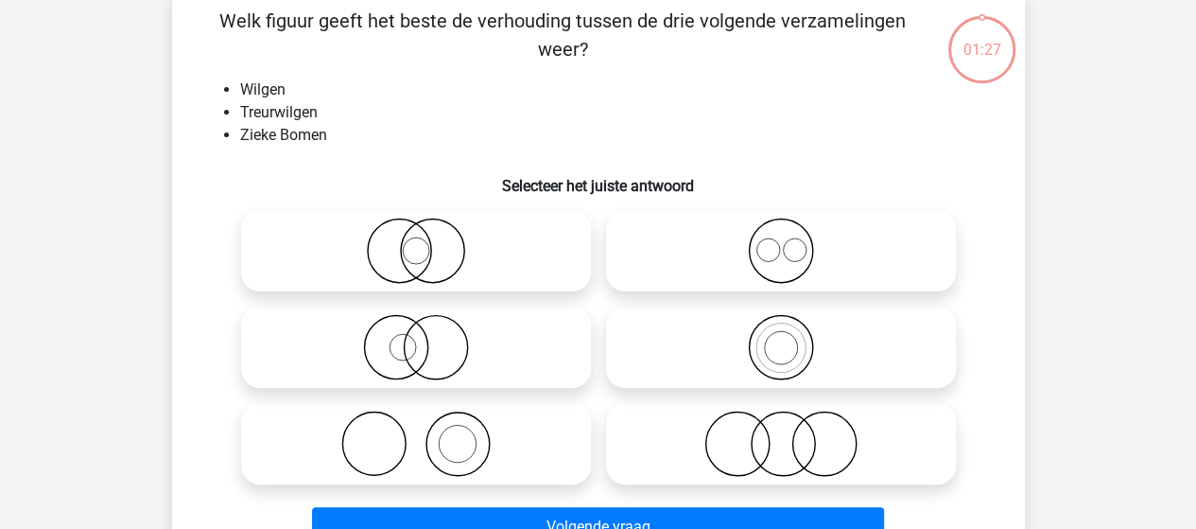
scroll to position [87, 0]
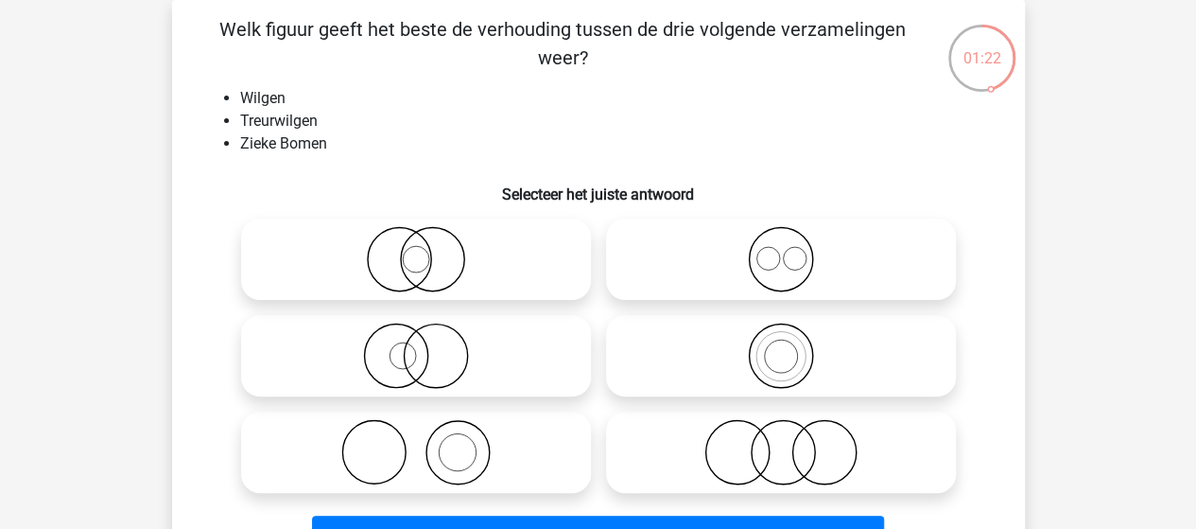
click at [428, 275] on icon at bounding box center [416, 259] width 335 height 66
click at [428, 250] on input "radio" at bounding box center [422, 243] width 12 height 12
radio input "true"
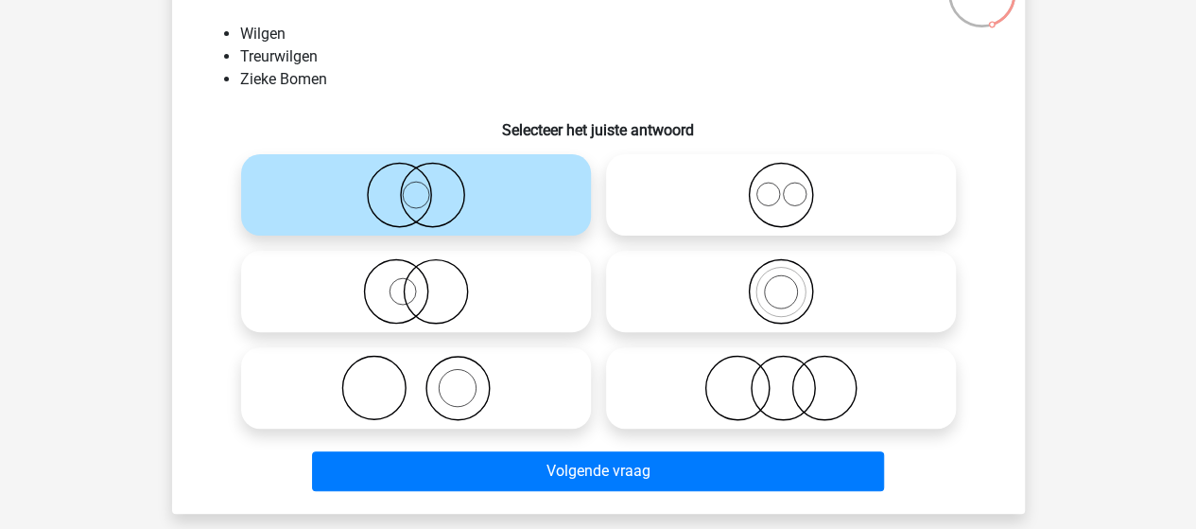
scroll to position [182, 0]
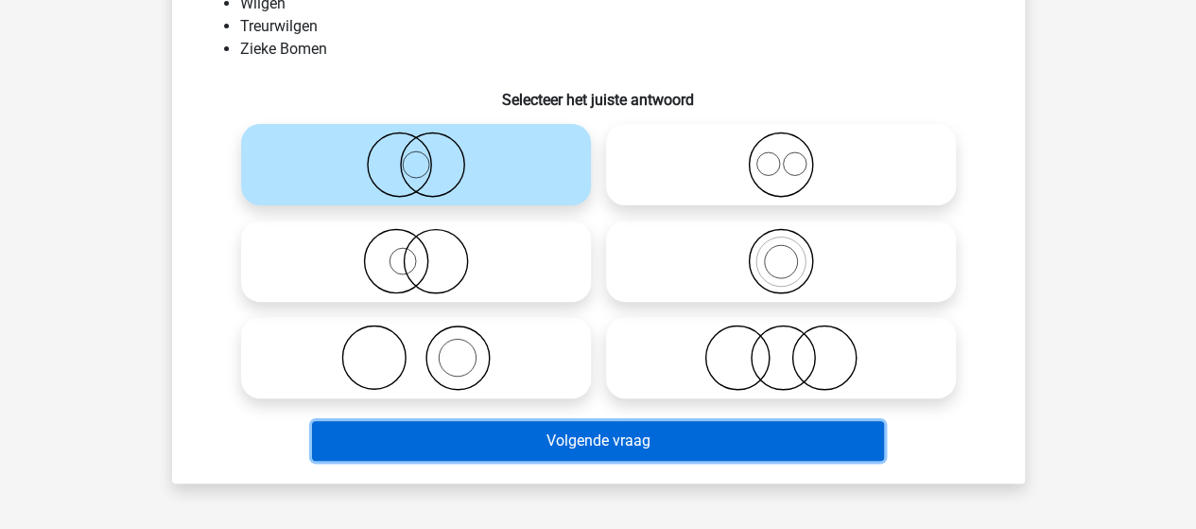
click at [528, 437] on button "Volgende vraag" at bounding box center [598, 441] width 572 height 40
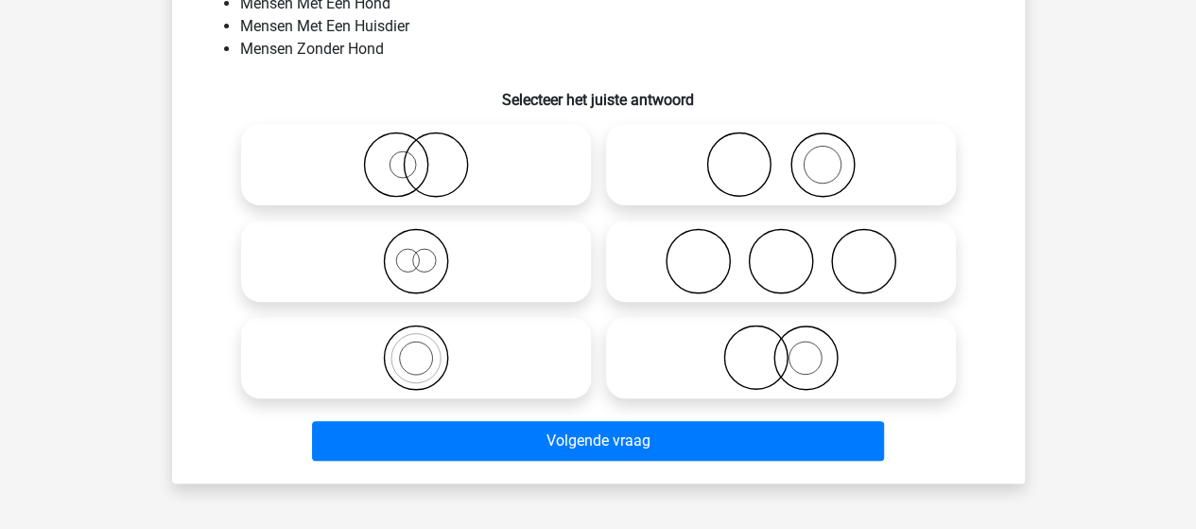
scroll to position [87, 0]
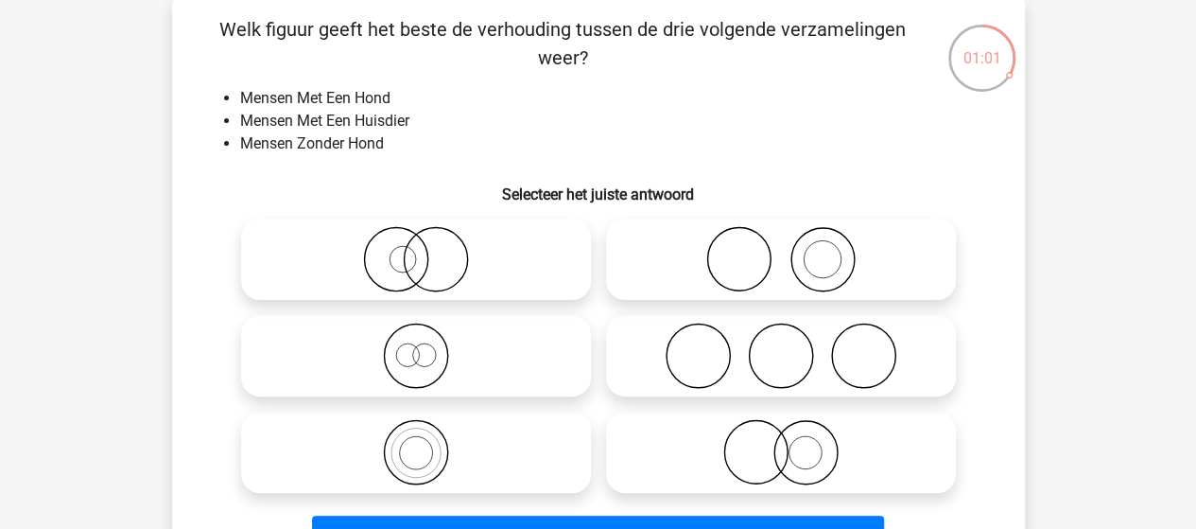
click at [445, 249] on icon at bounding box center [416, 259] width 335 height 66
click at [428, 249] on input "radio" at bounding box center [422, 243] width 12 height 12
radio input "true"
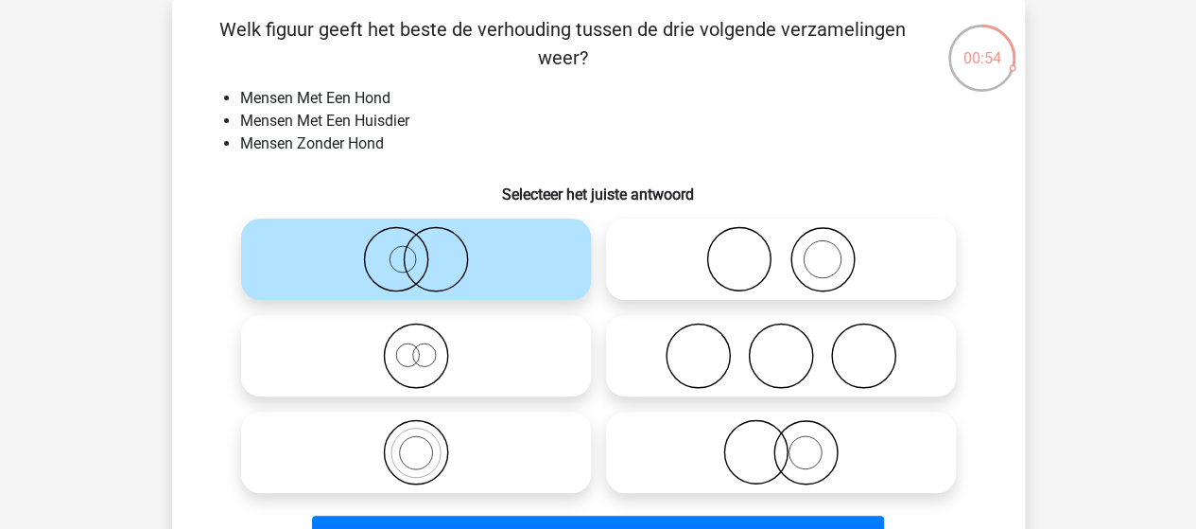
click at [792, 435] on input "radio" at bounding box center [787, 436] width 12 height 12
radio input "true"
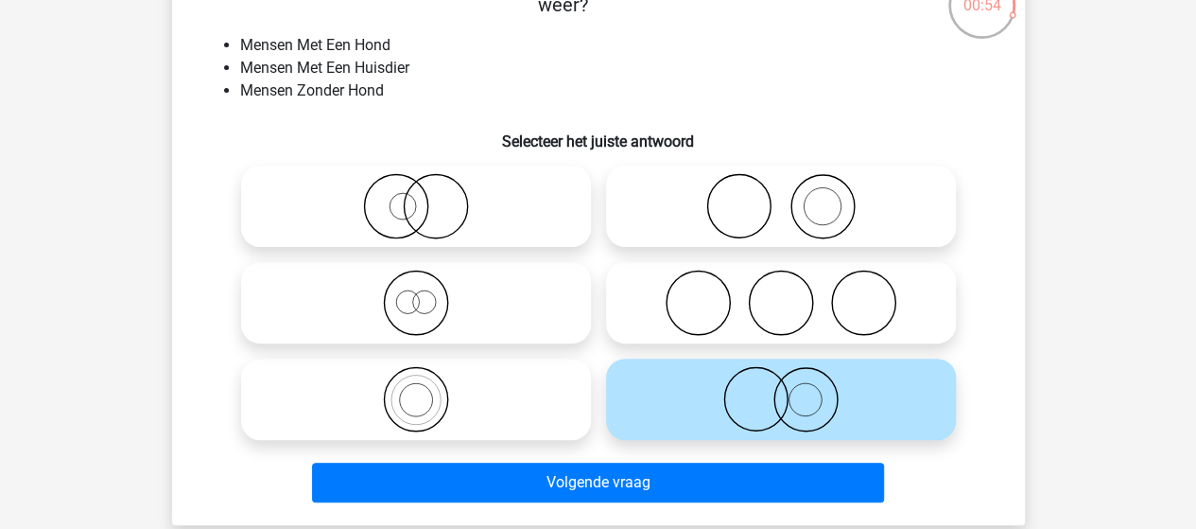
scroll to position [182, 0]
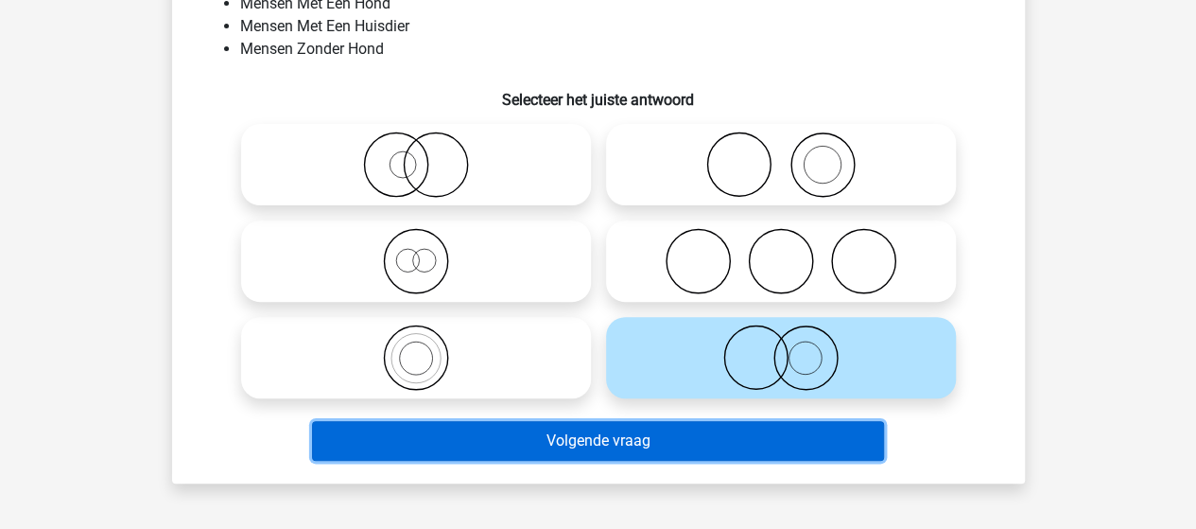
click at [550, 440] on button "Volgende vraag" at bounding box center [598, 441] width 572 height 40
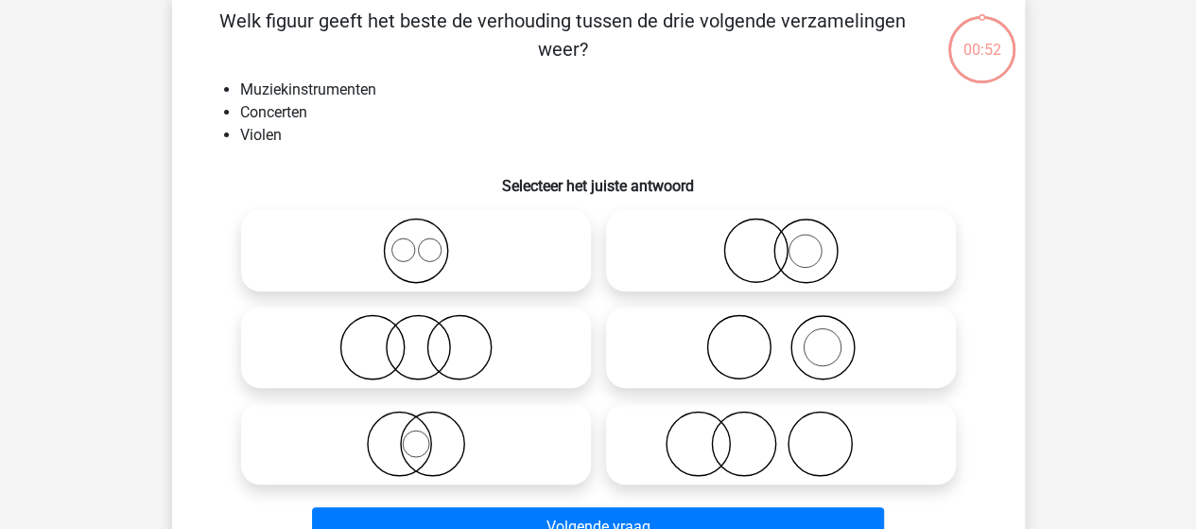
scroll to position [87, 0]
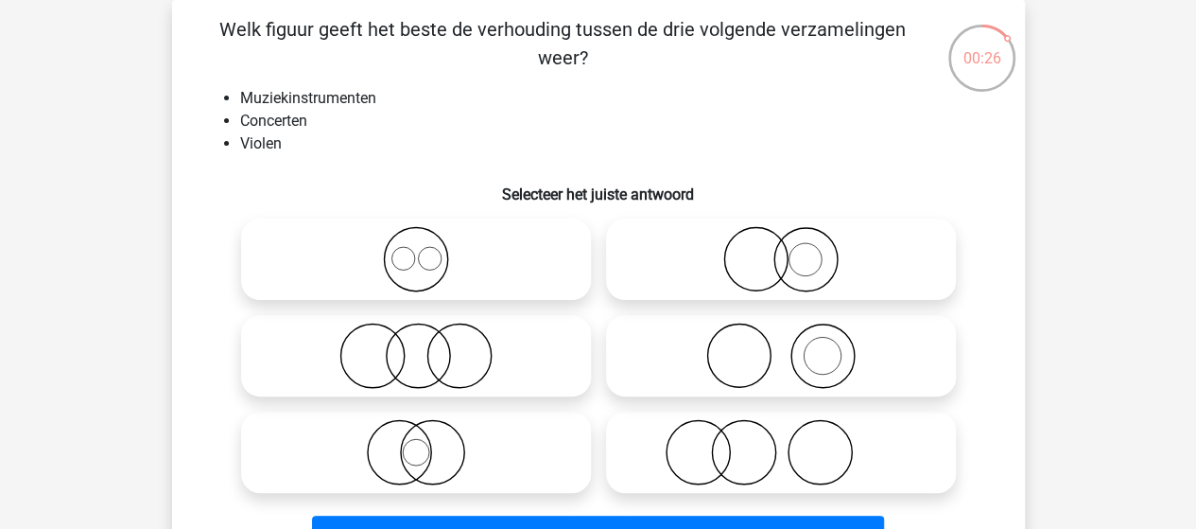
click at [791, 260] on icon at bounding box center [781, 259] width 335 height 66
click at [791, 250] on input "radio" at bounding box center [787, 243] width 12 height 12
radio input "true"
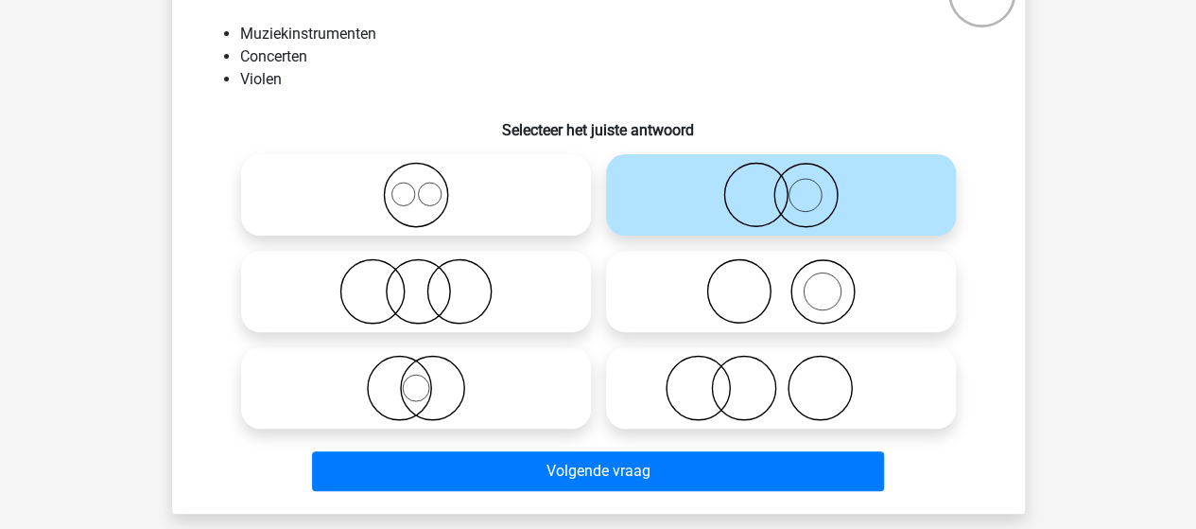
scroll to position [182, 0]
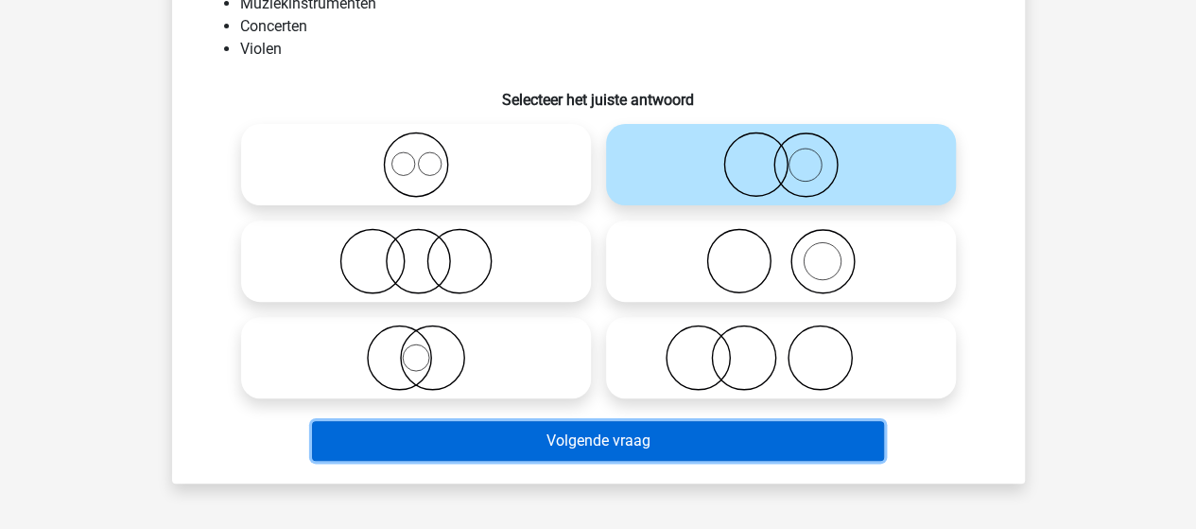
click at [614, 443] on button "Volgende vraag" at bounding box center [598, 441] width 572 height 40
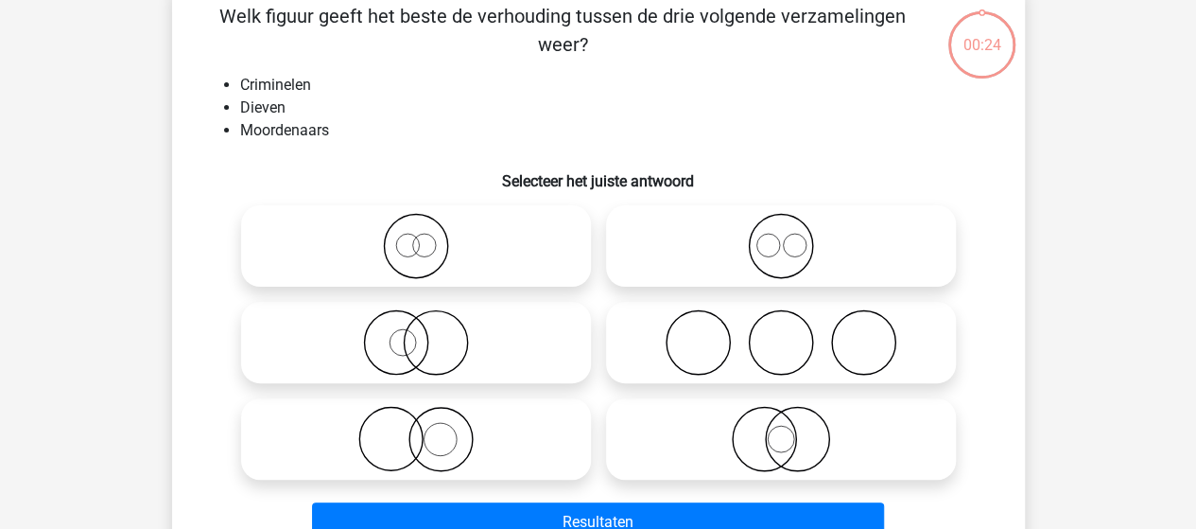
scroll to position [87, 0]
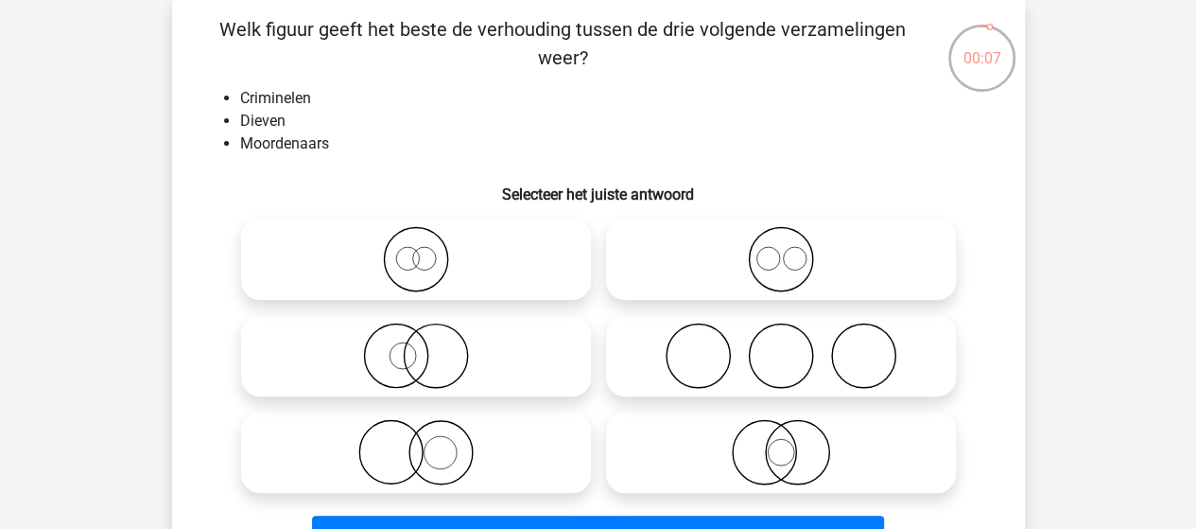
click at [781, 258] on icon at bounding box center [781, 259] width 335 height 66
click at [781, 250] on input "radio" at bounding box center [787, 243] width 12 height 12
radio input "true"
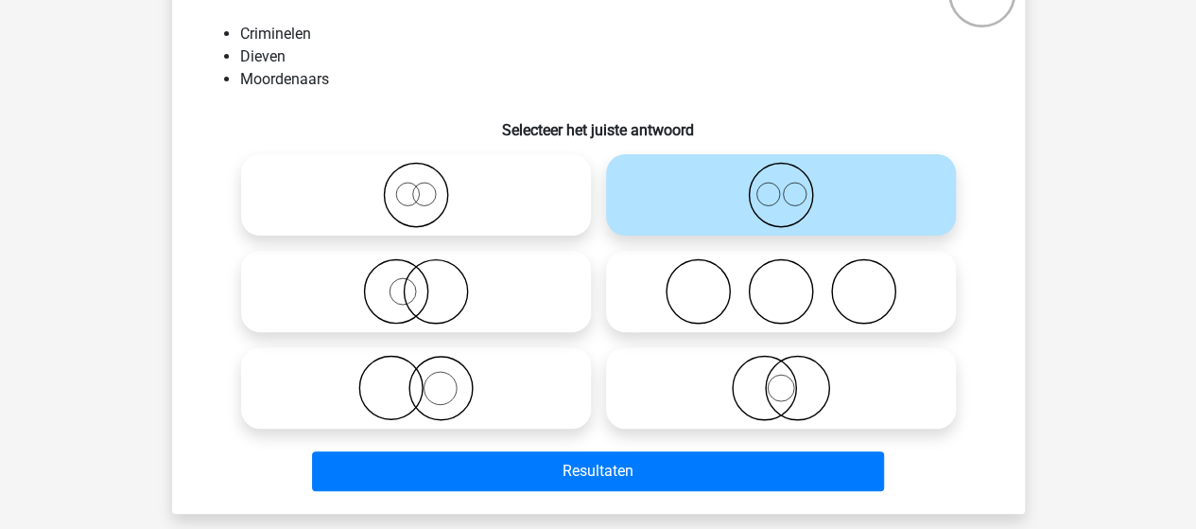
scroll to position [182, 0]
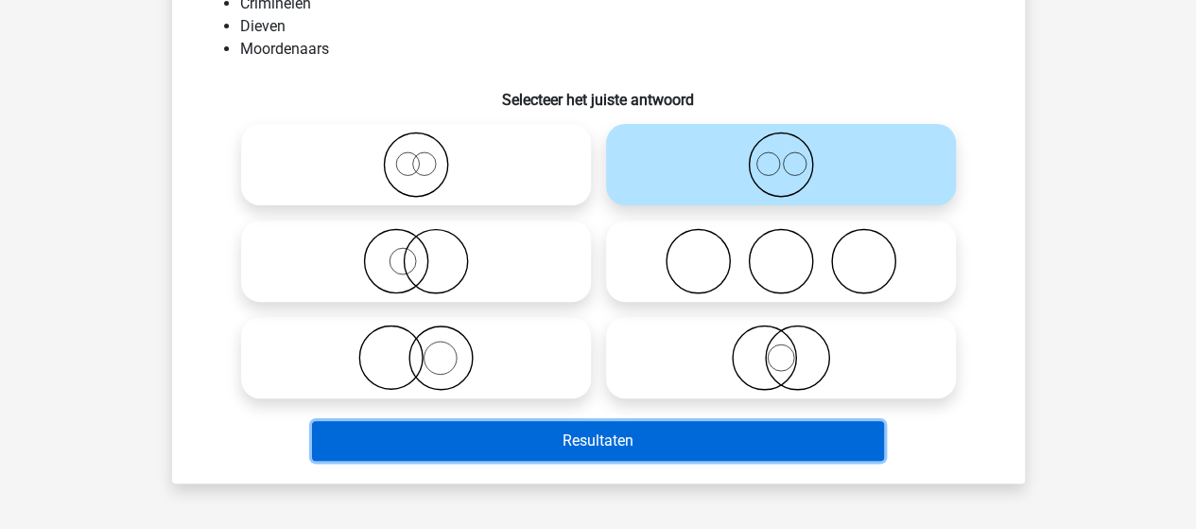
click at [585, 435] on button "Resultaten" at bounding box center [598, 441] width 572 height 40
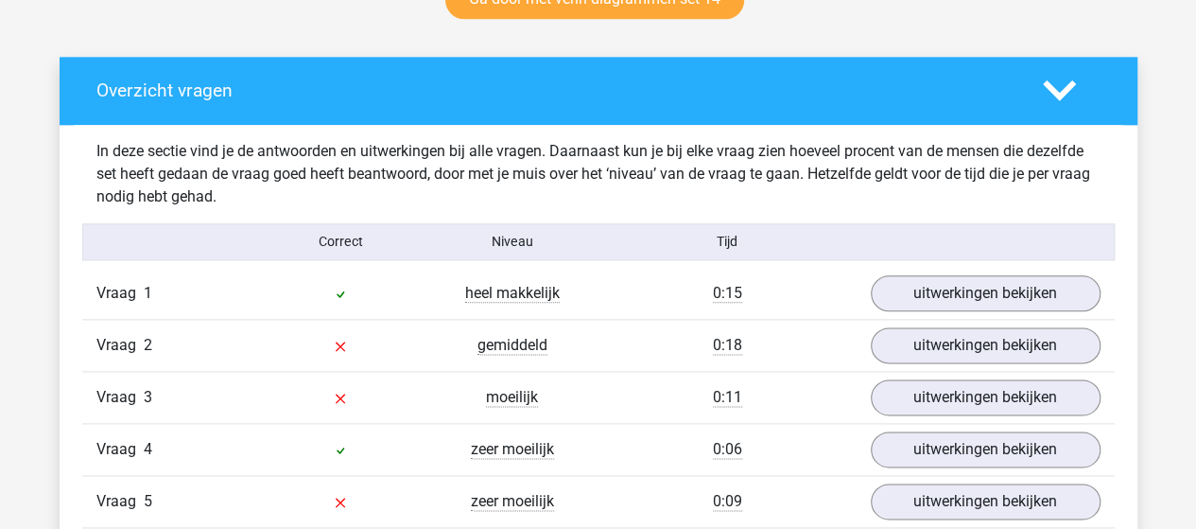
scroll to position [1040, 0]
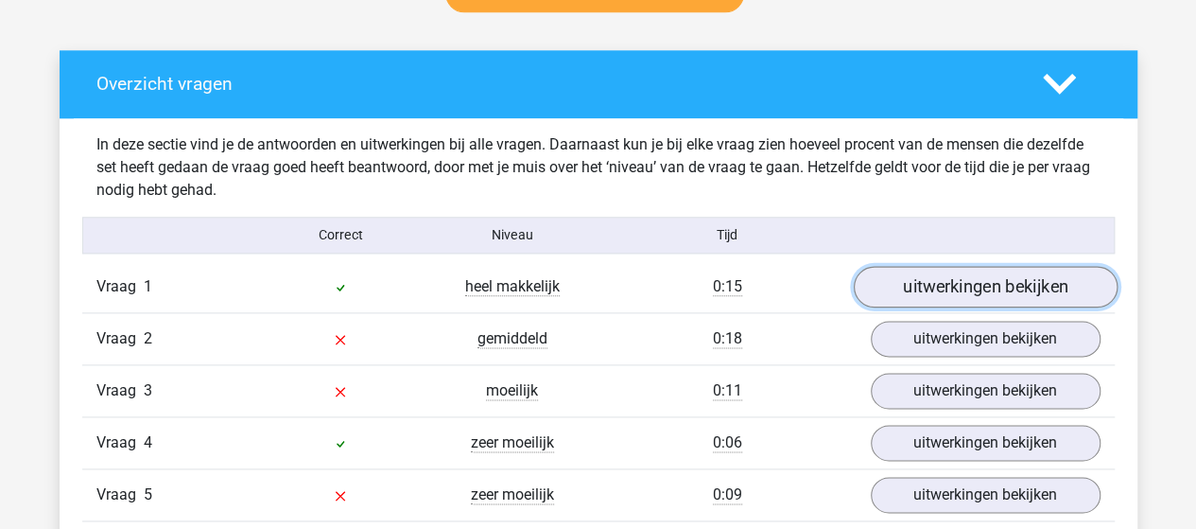
click at [916, 285] on link "uitwerkingen bekijken" at bounding box center [985, 287] width 264 height 42
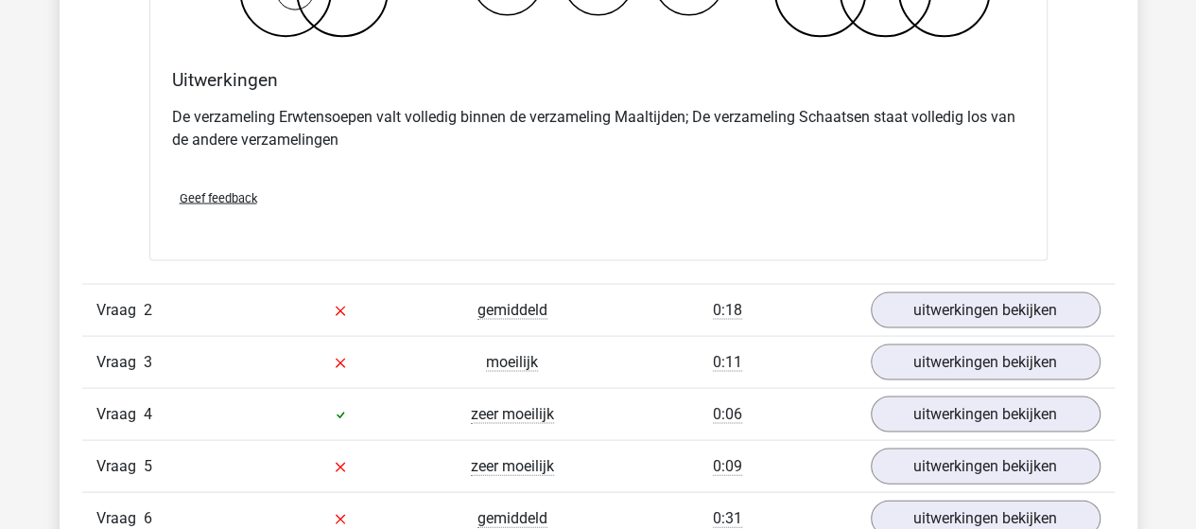
scroll to position [1797, 0]
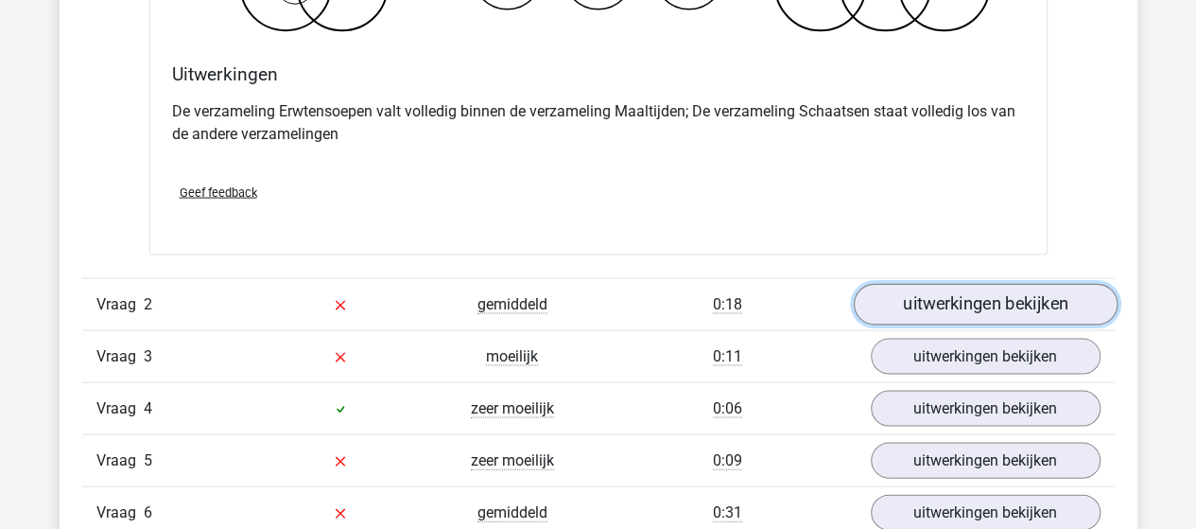
click at [914, 299] on link "uitwerkingen bekijken" at bounding box center [985, 305] width 264 height 42
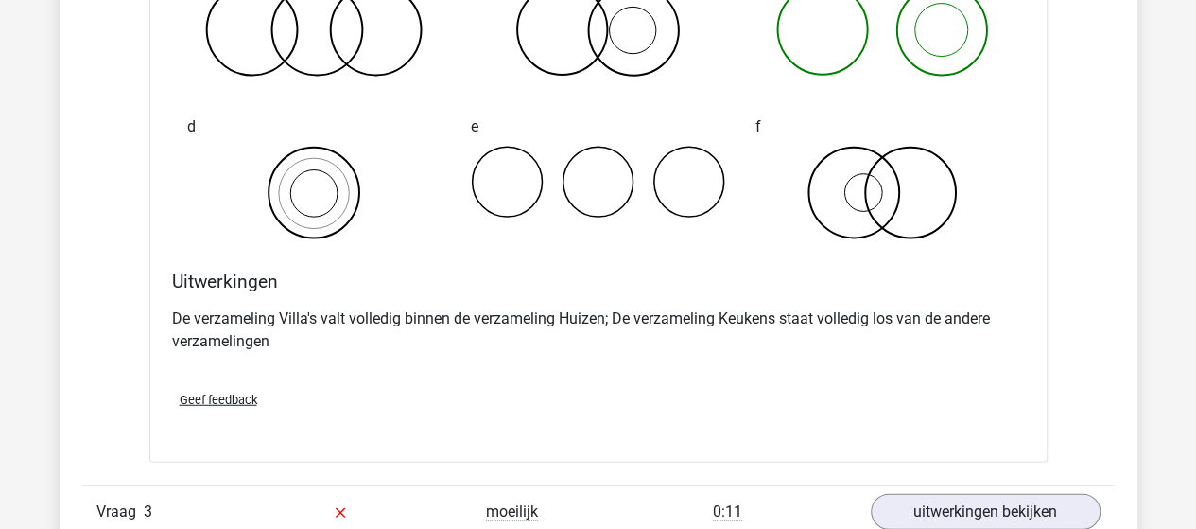
scroll to position [2554, 0]
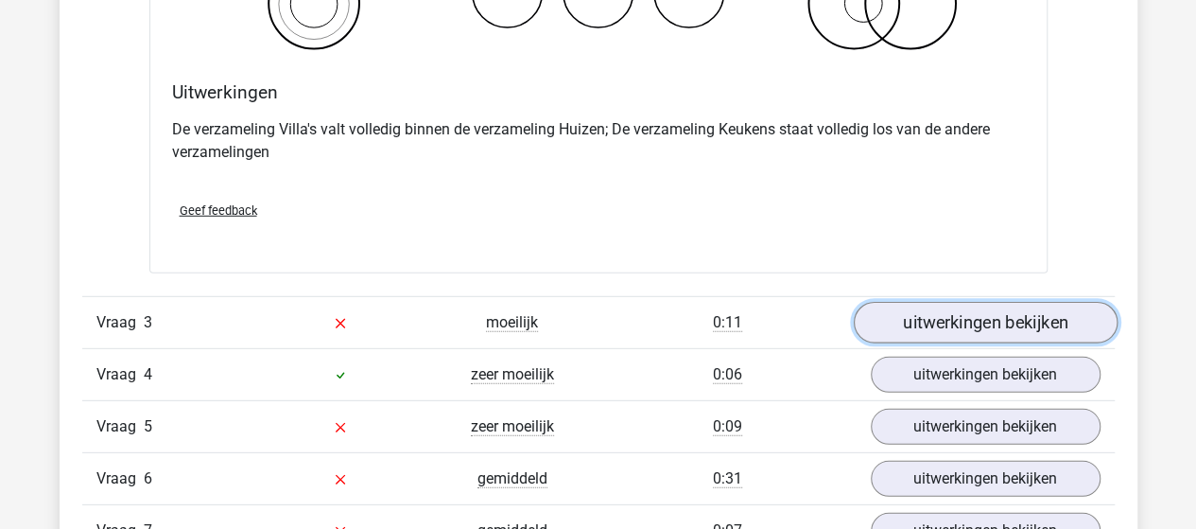
click at [951, 324] on link "uitwerkingen bekijken" at bounding box center [985, 324] width 264 height 42
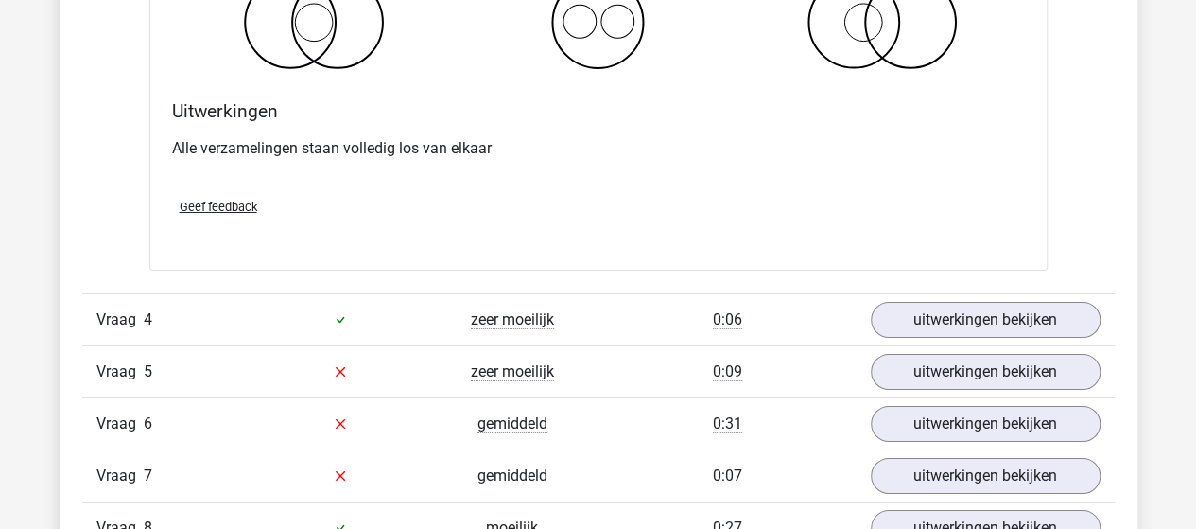
scroll to position [3310, 0]
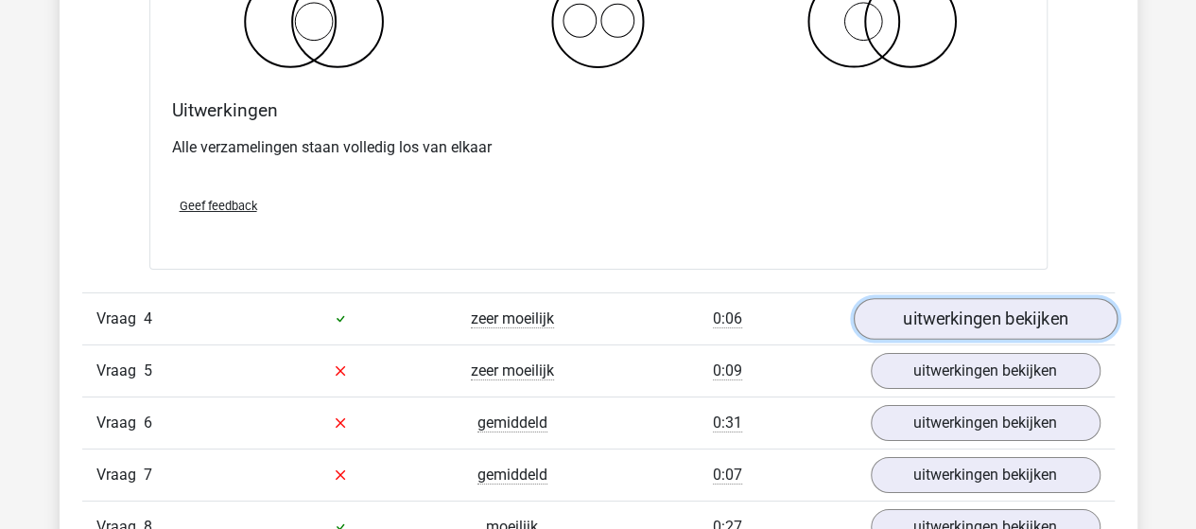
click at [900, 308] on link "uitwerkingen bekijken" at bounding box center [985, 319] width 264 height 42
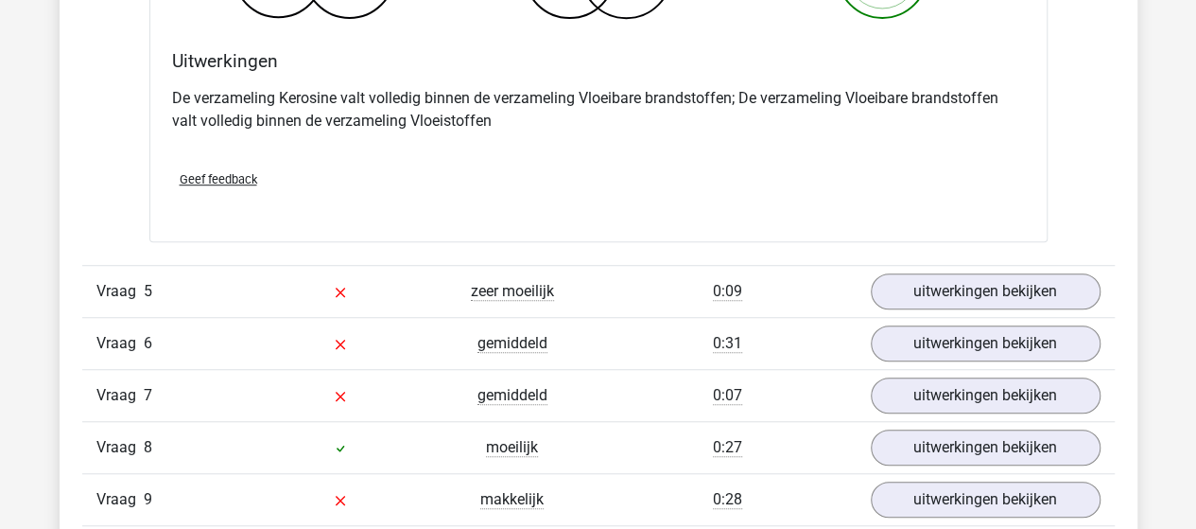
scroll to position [4162, 0]
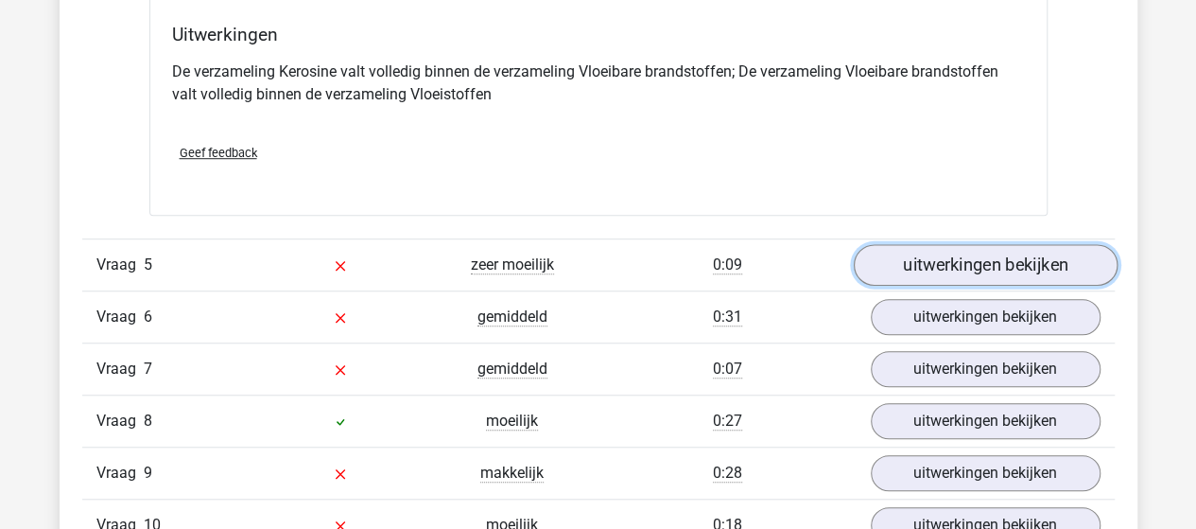
click at [921, 256] on link "uitwerkingen bekijken" at bounding box center [985, 265] width 264 height 42
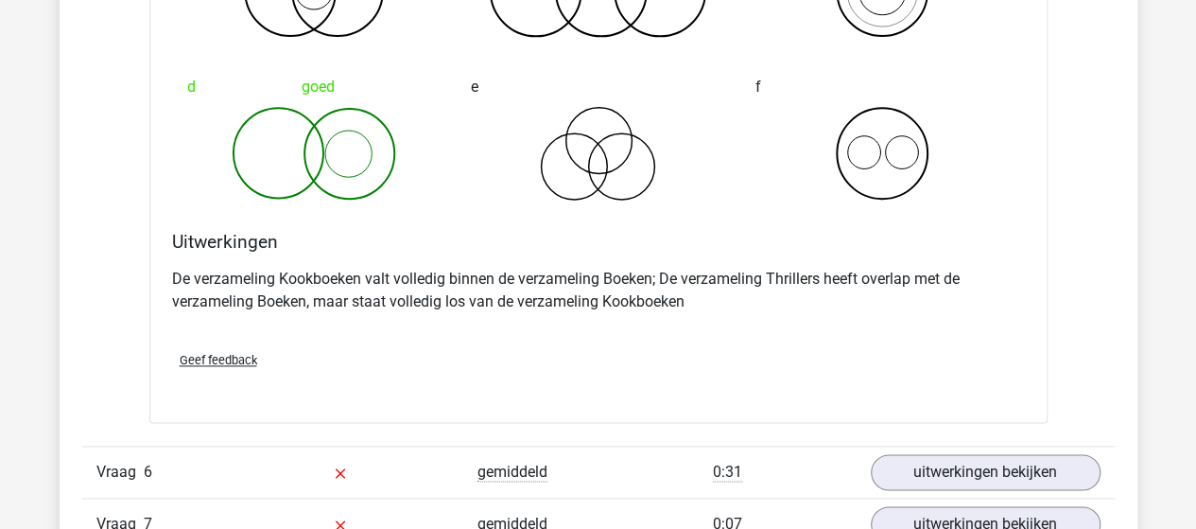
scroll to position [4824, 0]
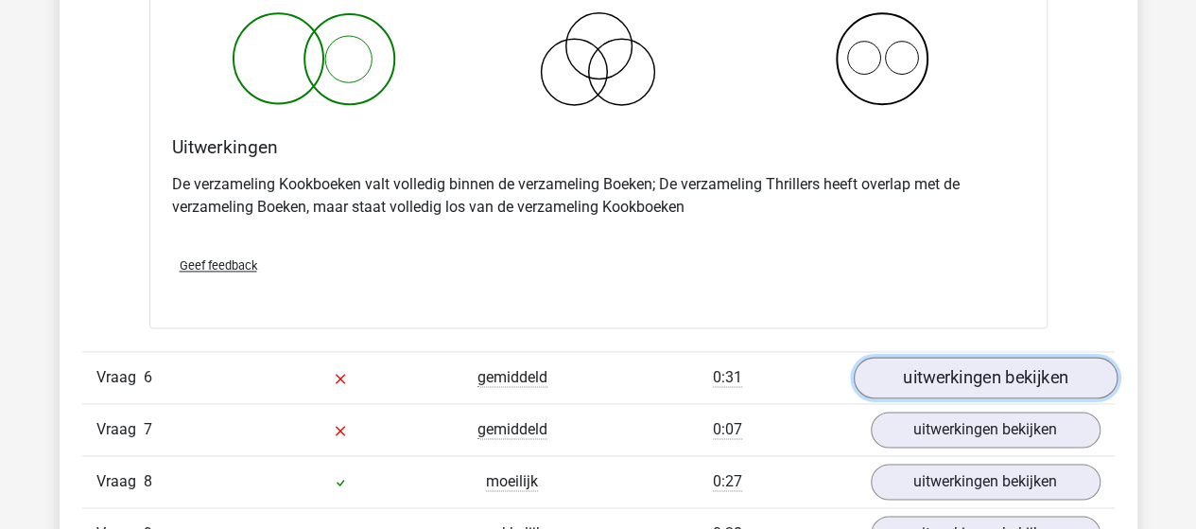
click at [895, 374] on link "uitwerkingen bekijken" at bounding box center [985, 378] width 264 height 42
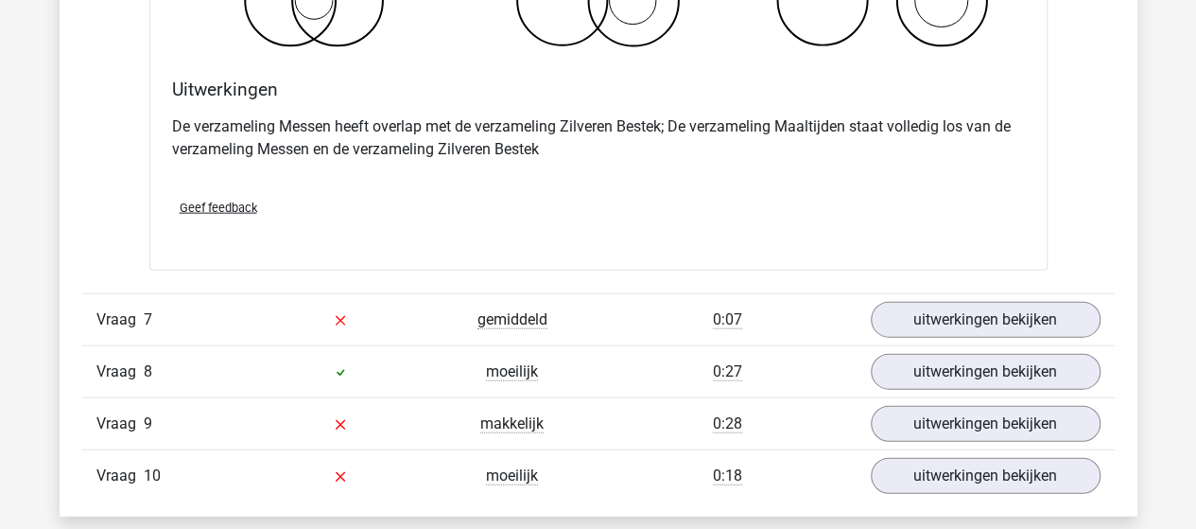
scroll to position [5675, 0]
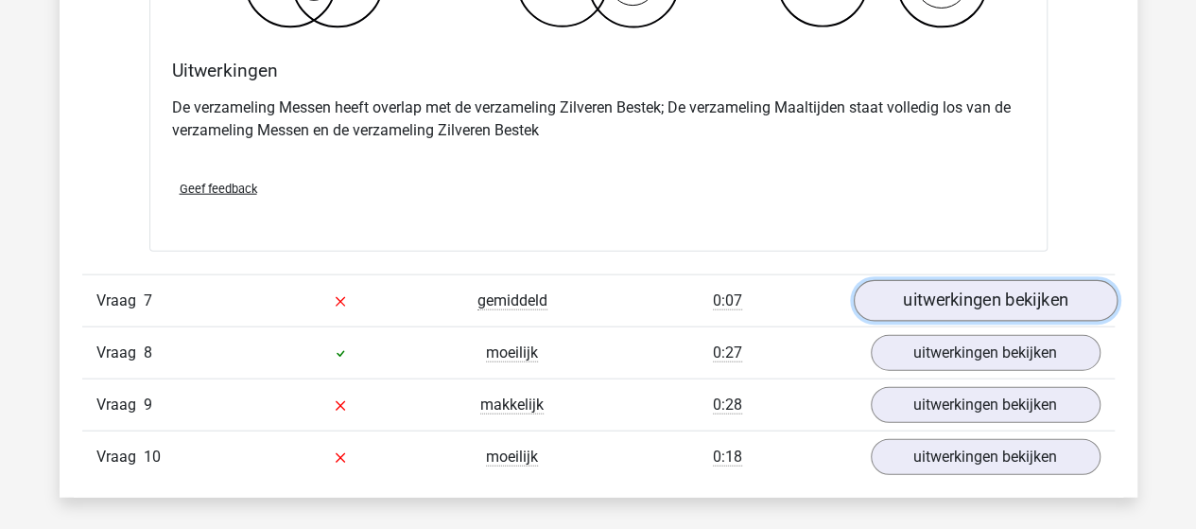
click at [920, 298] on link "uitwerkingen bekijken" at bounding box center [985, 301] width 264 height 42
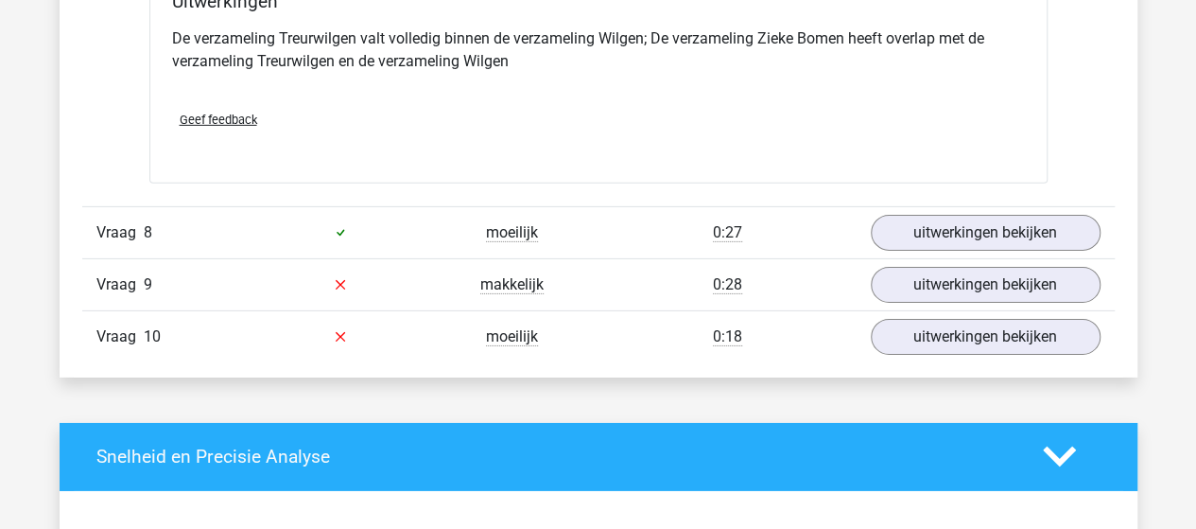
scroll to position [6526, 0]
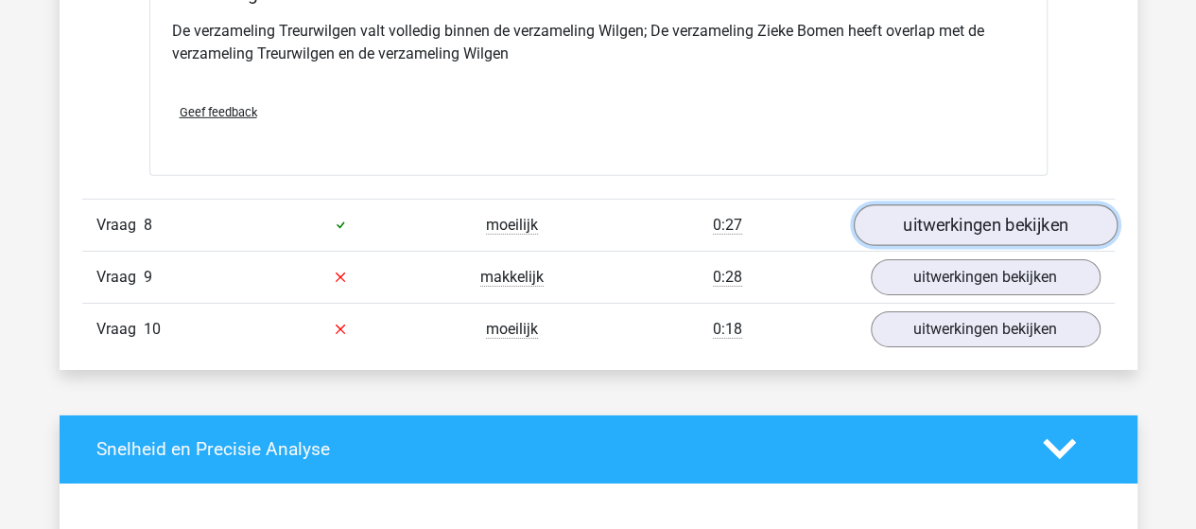
click at [908, 205] on link "uitwerkingen bekijken" at bounding box center [985, 225] width 264 height 42
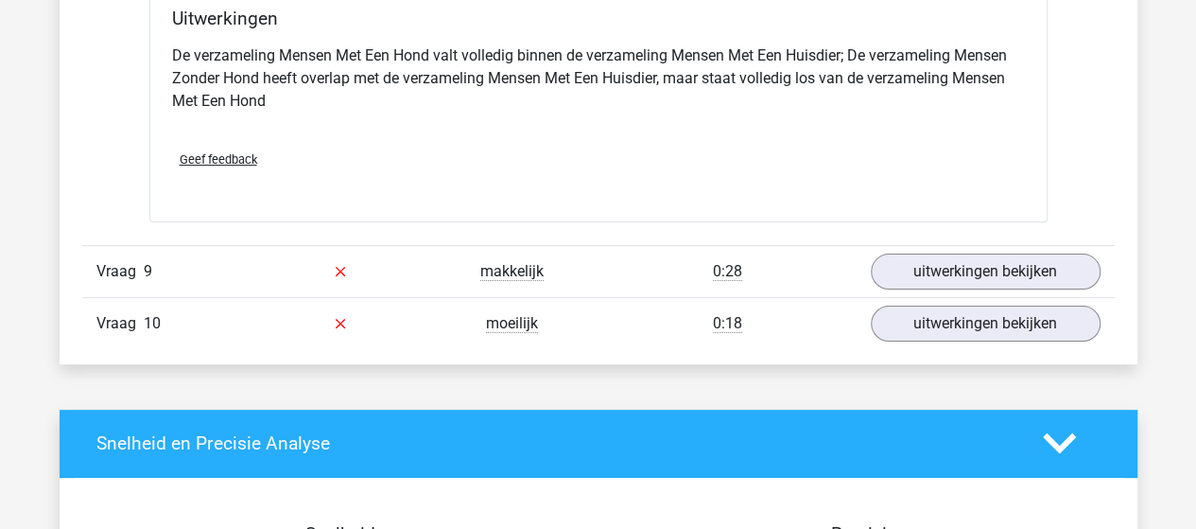
scroll to position [7283, 0]
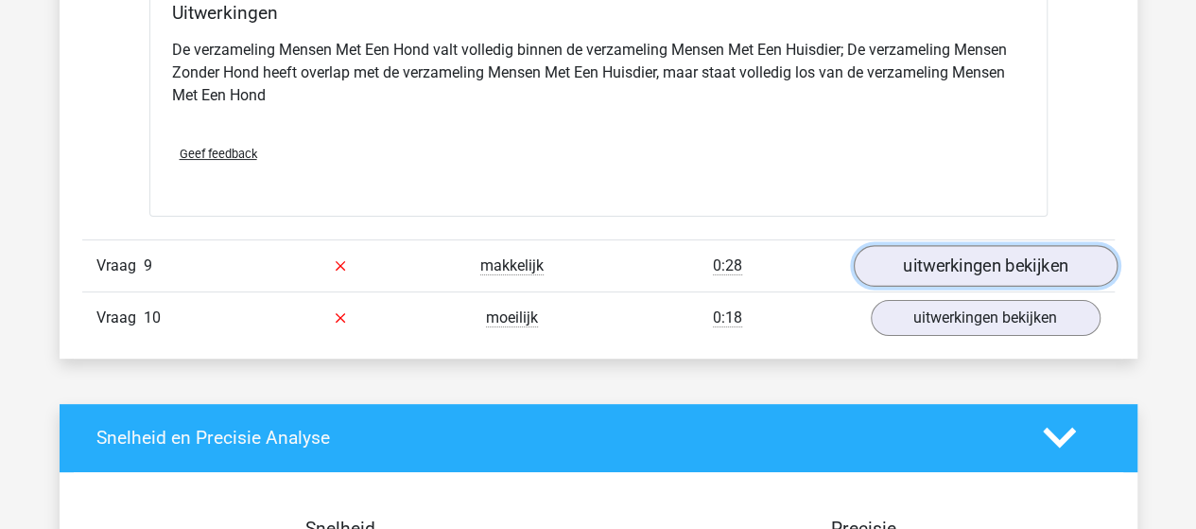
click at [941, 253] on link "uitwerkingen bekijken" at bounding box center [985, 266] width 264 height 42
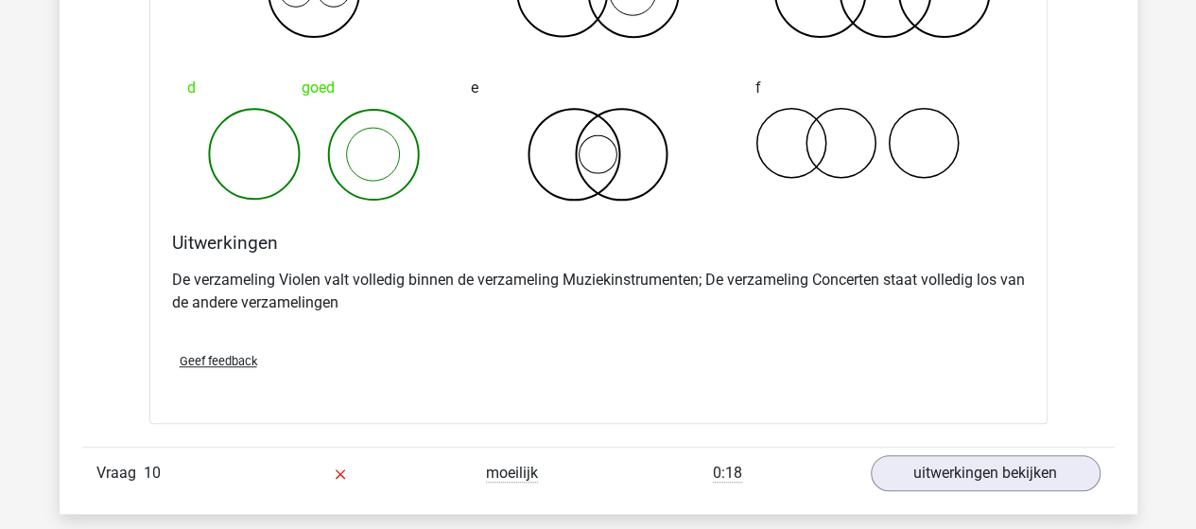
scroll to position [8040, 0]
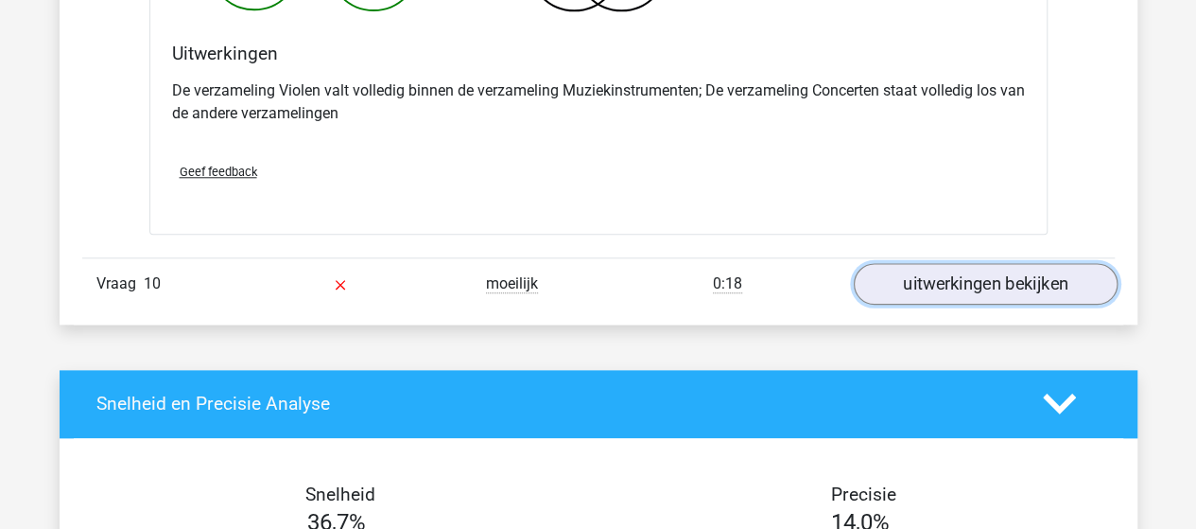
click at [968, 263] on link "uitwerkingen bekijken" at bounding box center [985, 284] width 264 height 42
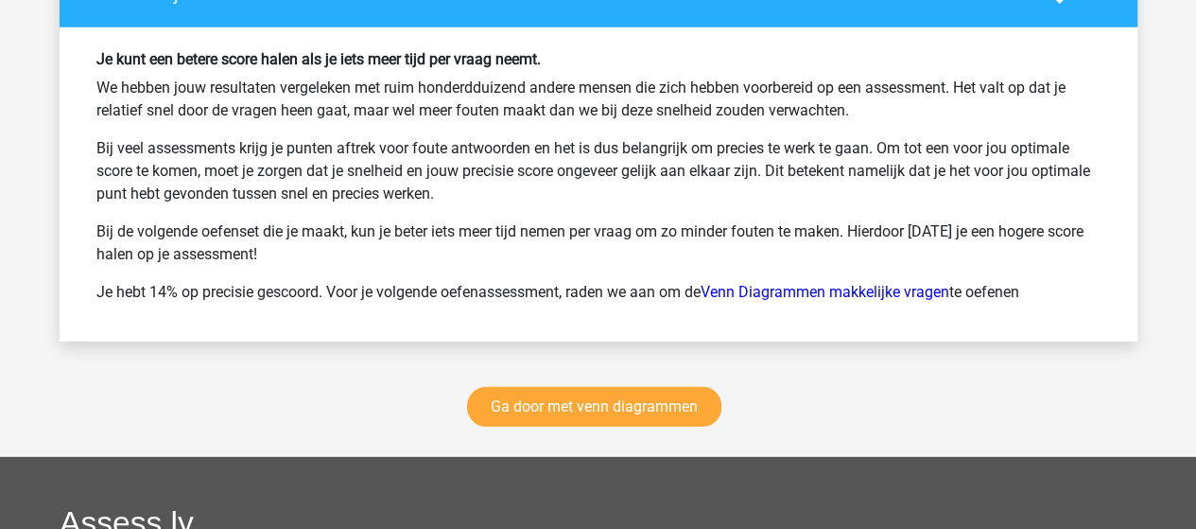
scroll to position [9837, 0]
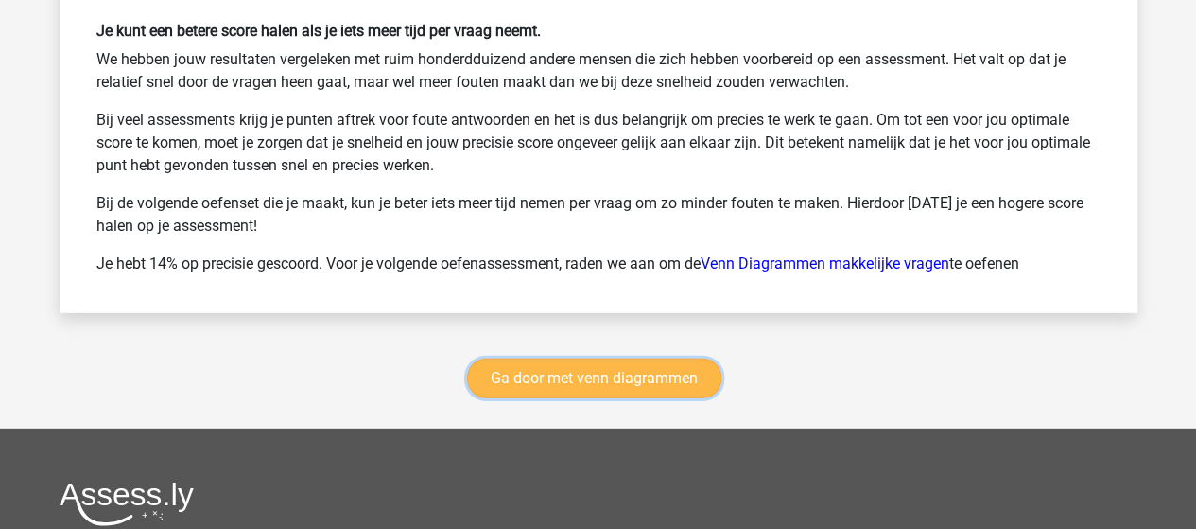
click at [588, 358] on link "Ga door met venn diagrammen" at bounding box center [594, 378] width 254 height 40
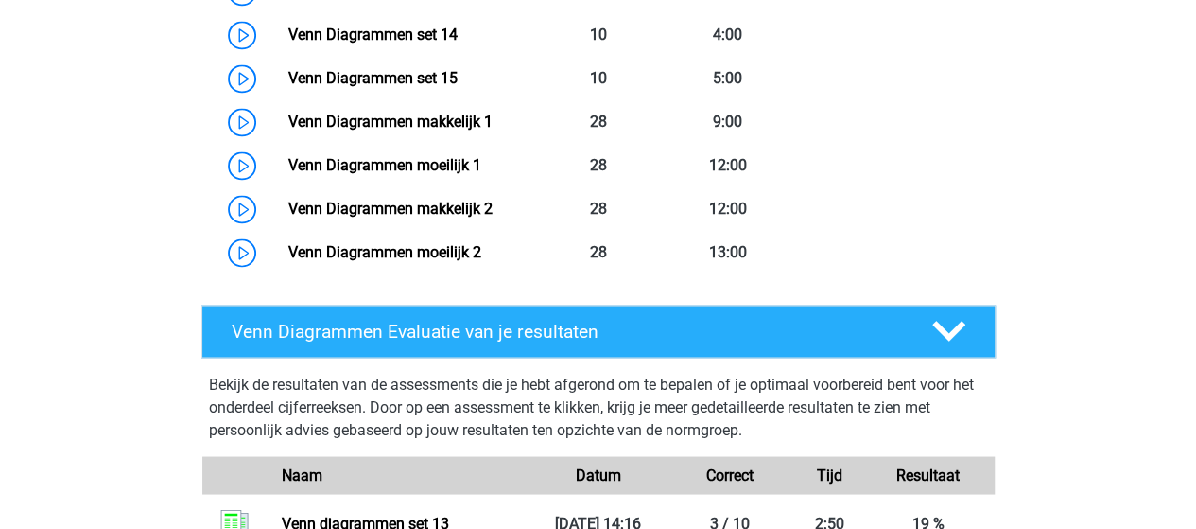
scroll to position [1458, 0]
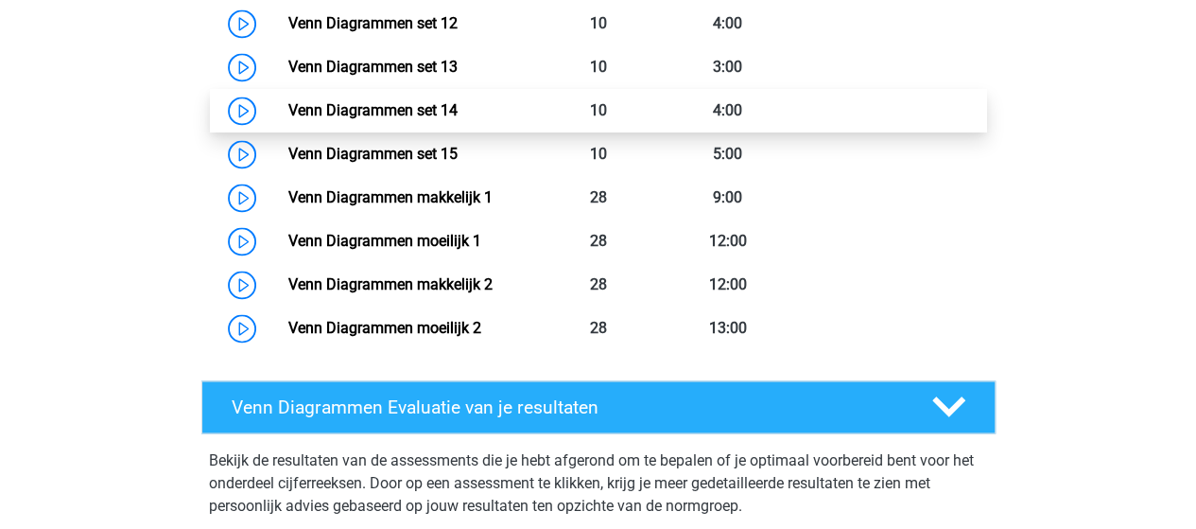
click at [381, 109] on link "Venn Diagrammen set 14" at bounding box center [372, 110] width 169 height 18
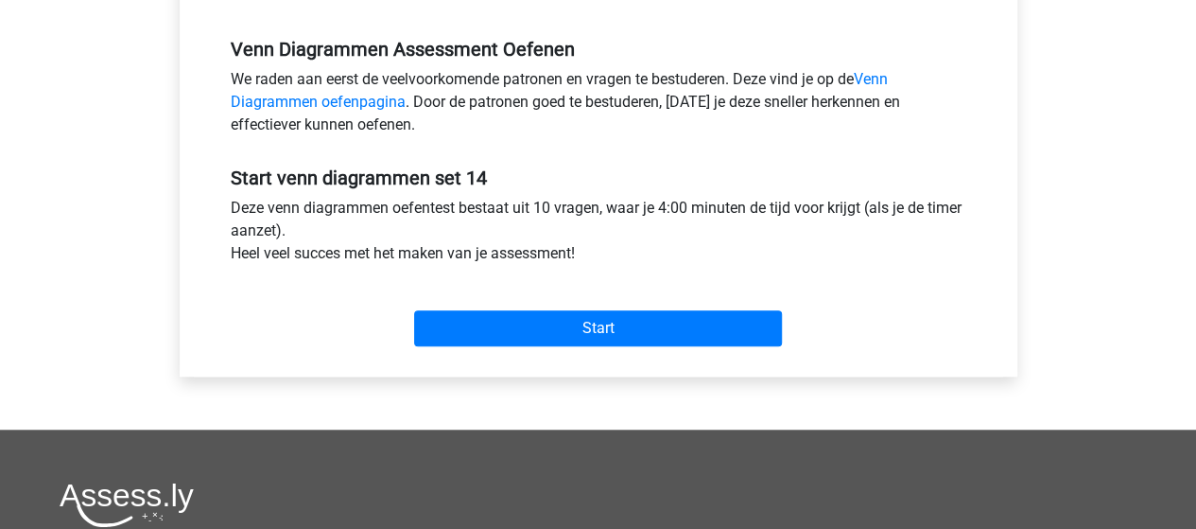
scroll to position [567, 0]
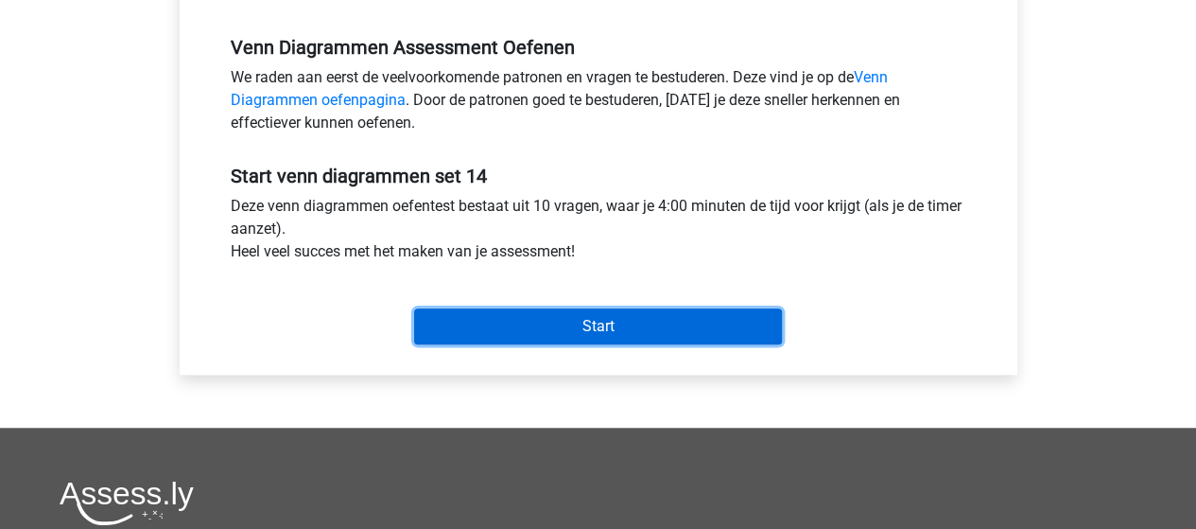
click at [533, 331] on input "Start" at bounding box center [598, 326] width 368 height 36
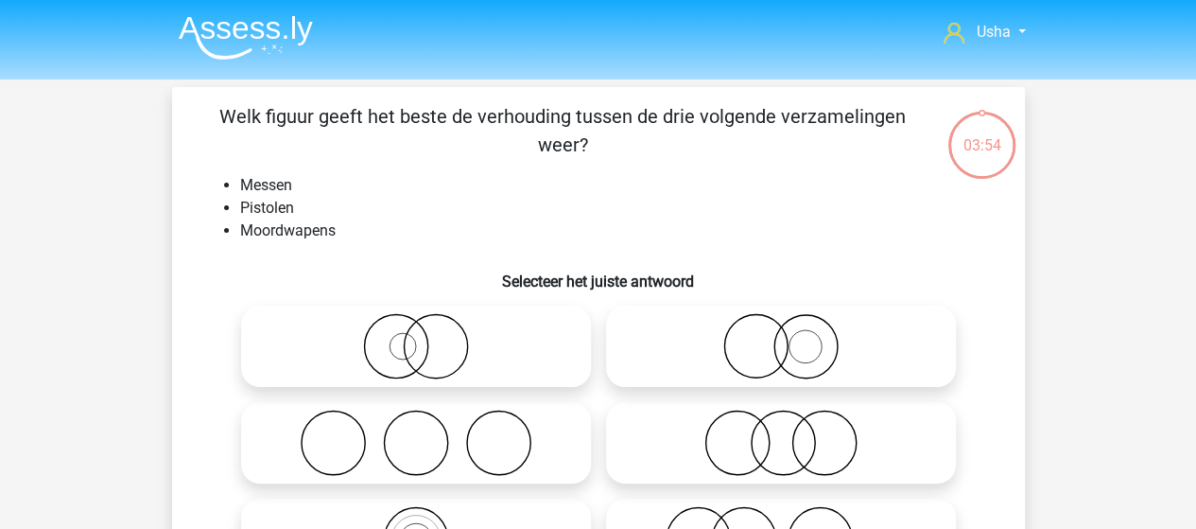
scroll to position [95, 0]
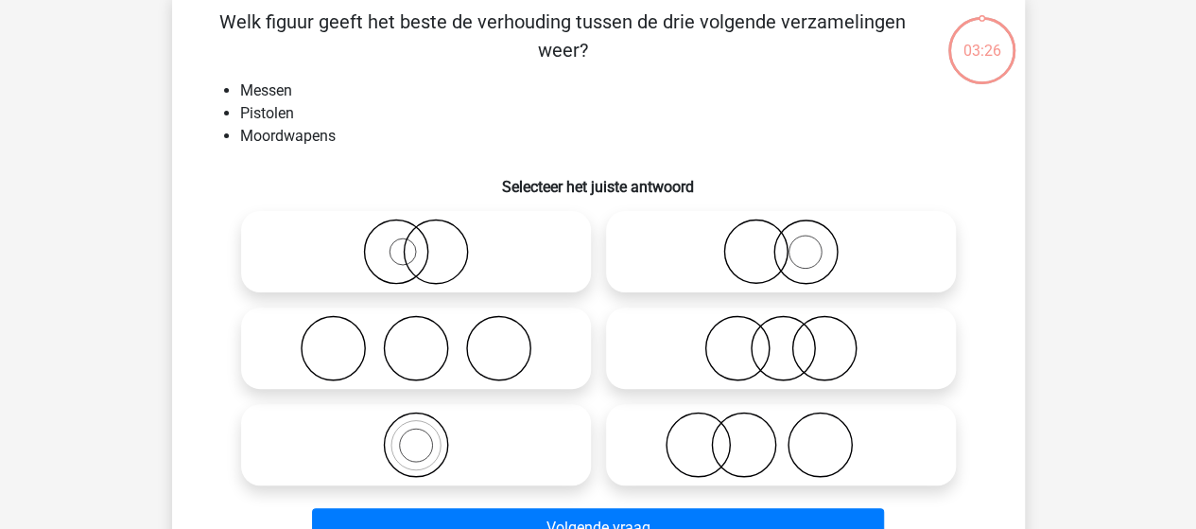
click at [806, 246] on icon at bounding box center [781, 251] width 335 height 66
click at [794, 242] on input "radio" at bounding box center [787, 236] width 12 height 12
radio input "true"
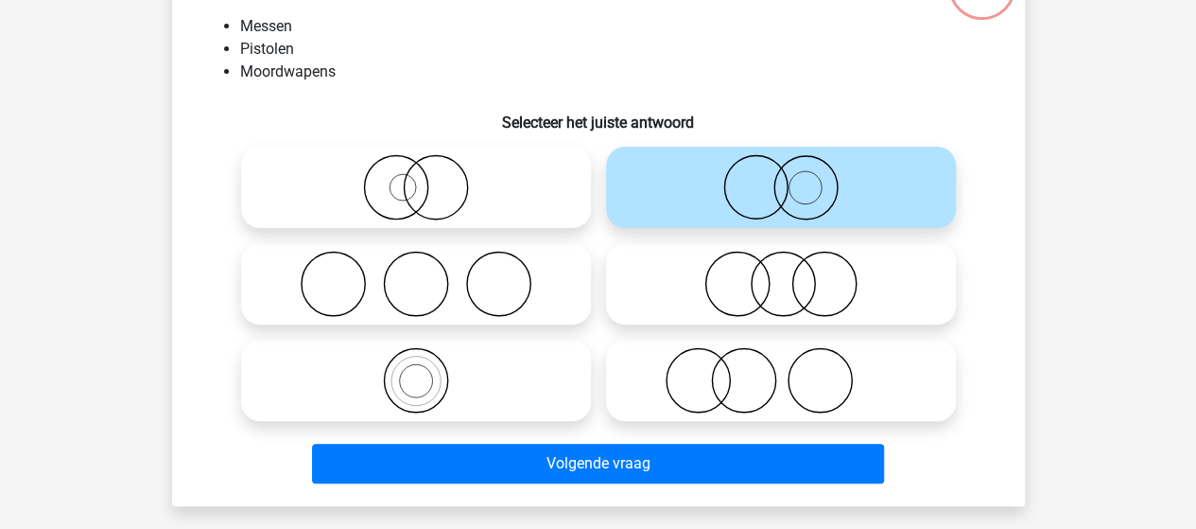
scroll to position [189, 0]
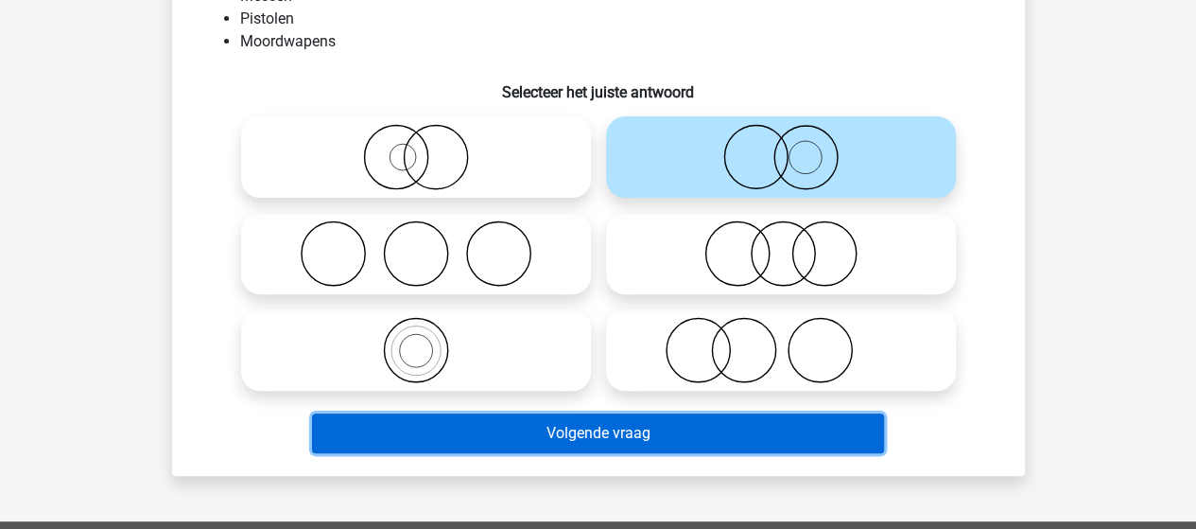
click at [673, 435] on button "Volgende vraag" at bounding box center [598, 433] width 572 height 40
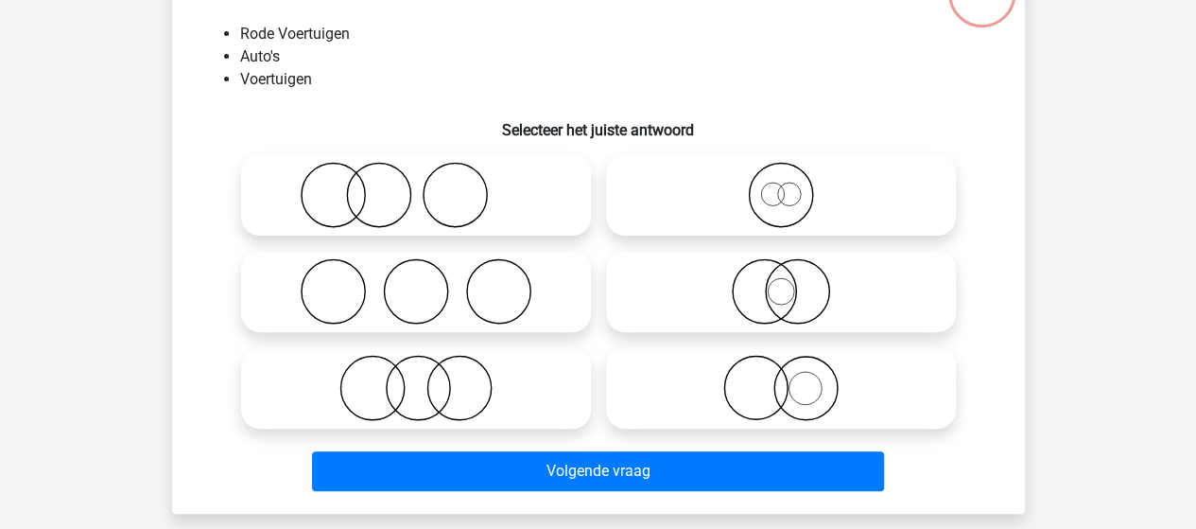
scroll to position [182, 0]
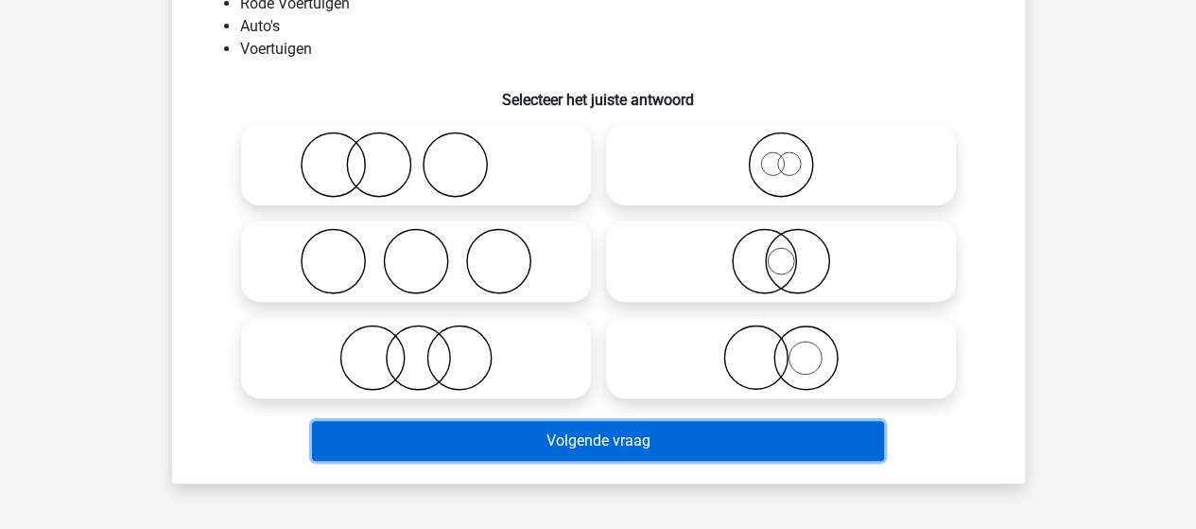
click at [728, 436] on button "Volgende vraag" at bounding box center [598, 441] width 572 height 40
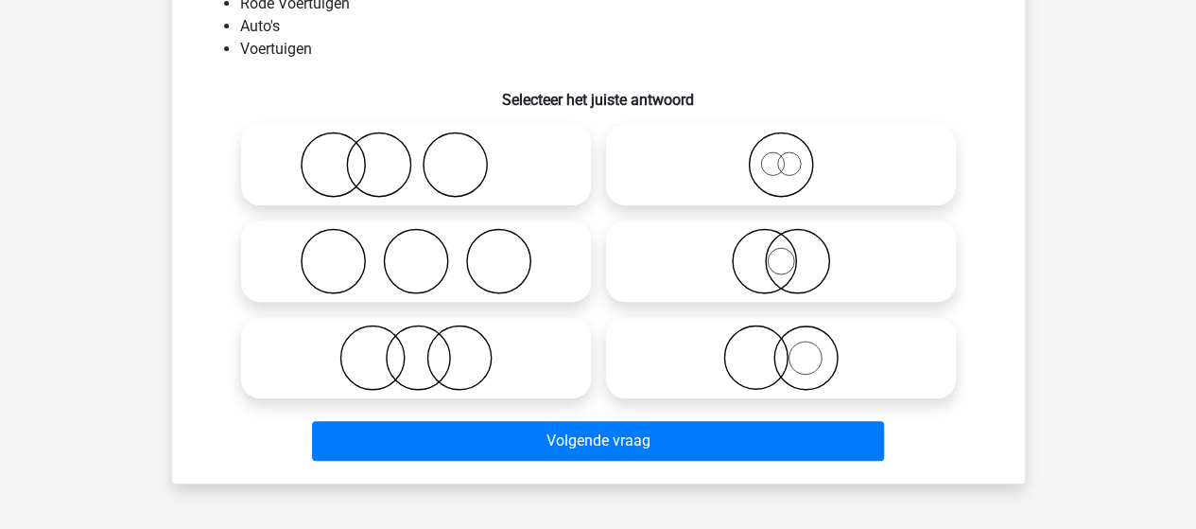
click at [823, 353] on icon at bounding box center [781, 357] width 335 height 66
click at [794, 348] on input "radio" at bounding box center [787, 342] width 12 height 12
radio input "true"
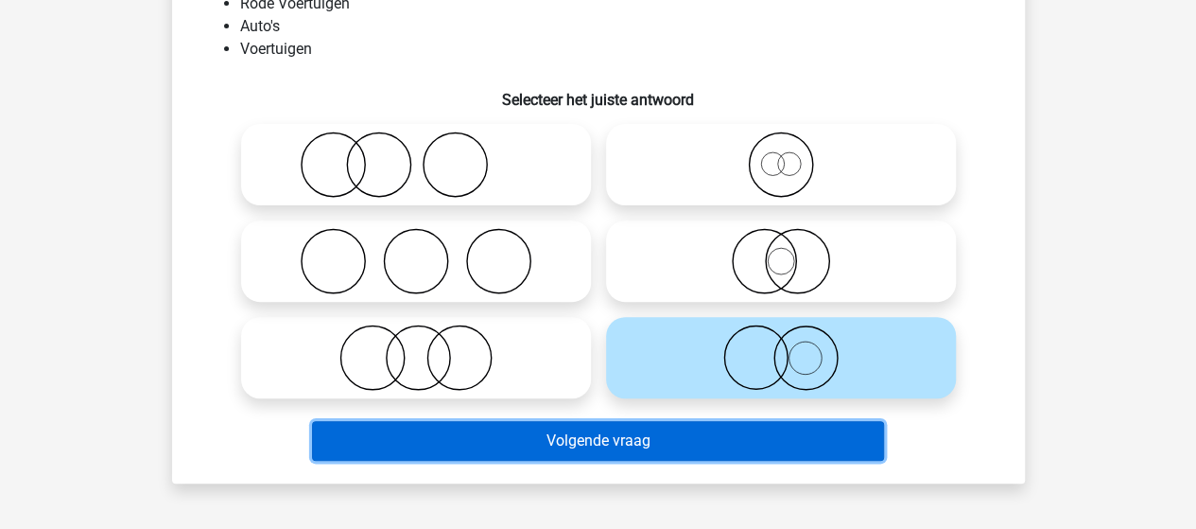
click at [675, 441] on button "Volgende vraag" at bounding box center [598, 441] width 572 height 40
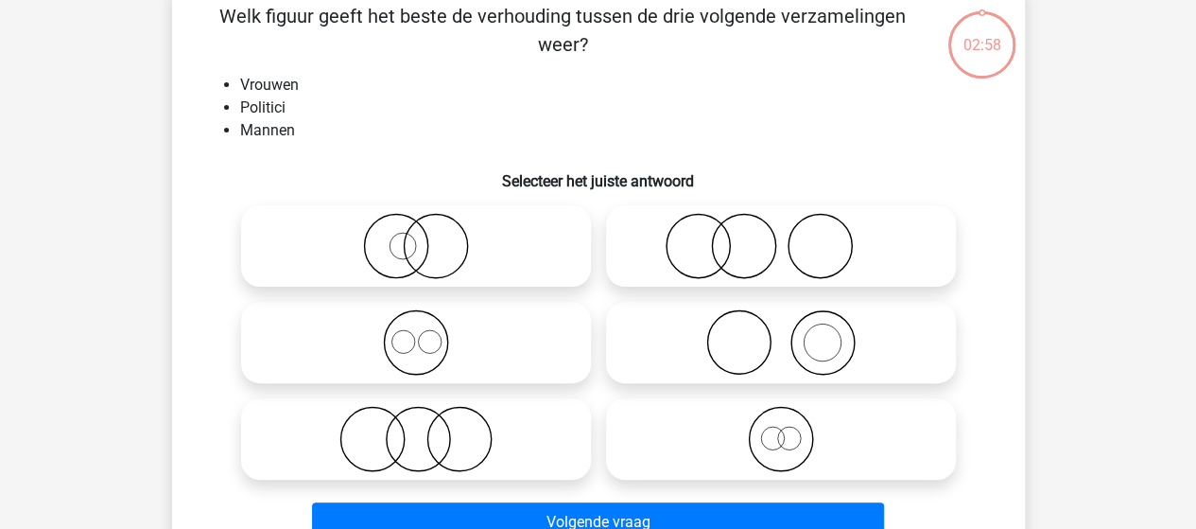
scroll to position [87, 0]
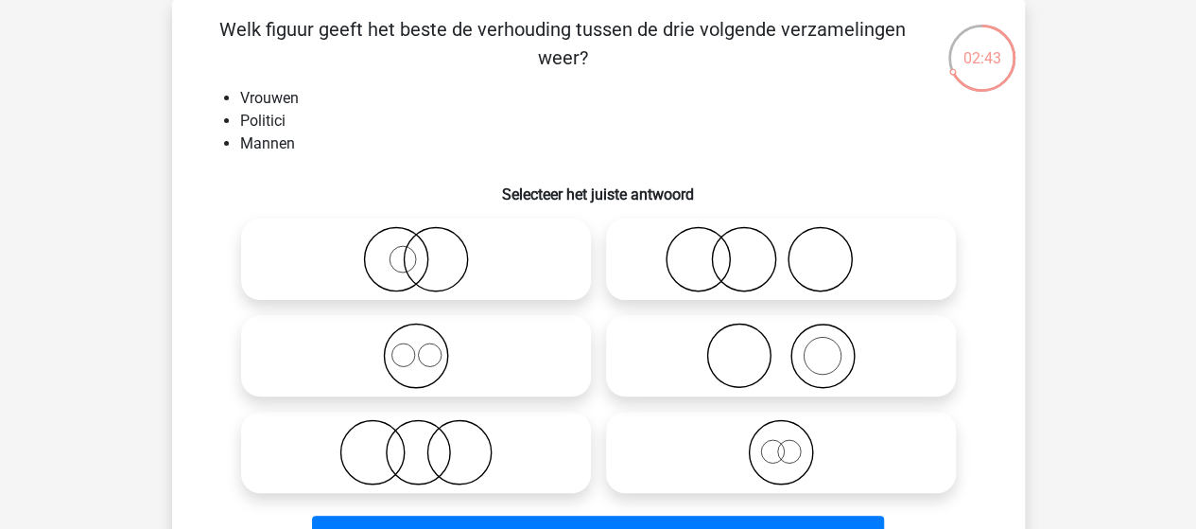
click at [408, 344] on icon at bounding box center [416, 356] width 335 height 66
click at [416, 344] on input "radio" at bounding box center [422, 340] width 12 height 12
radio input "true"
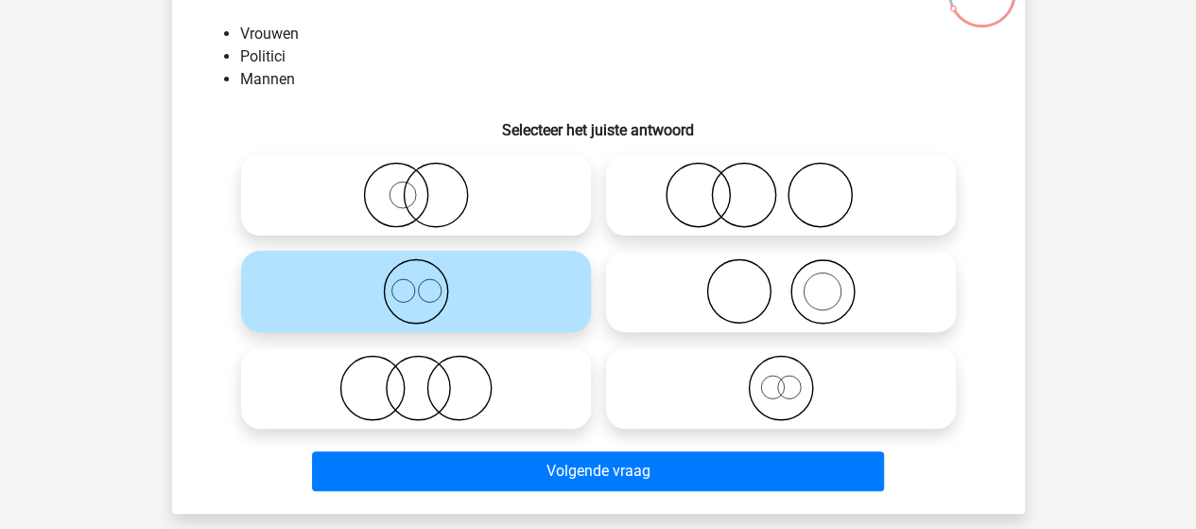
scroll to position [182, 0]
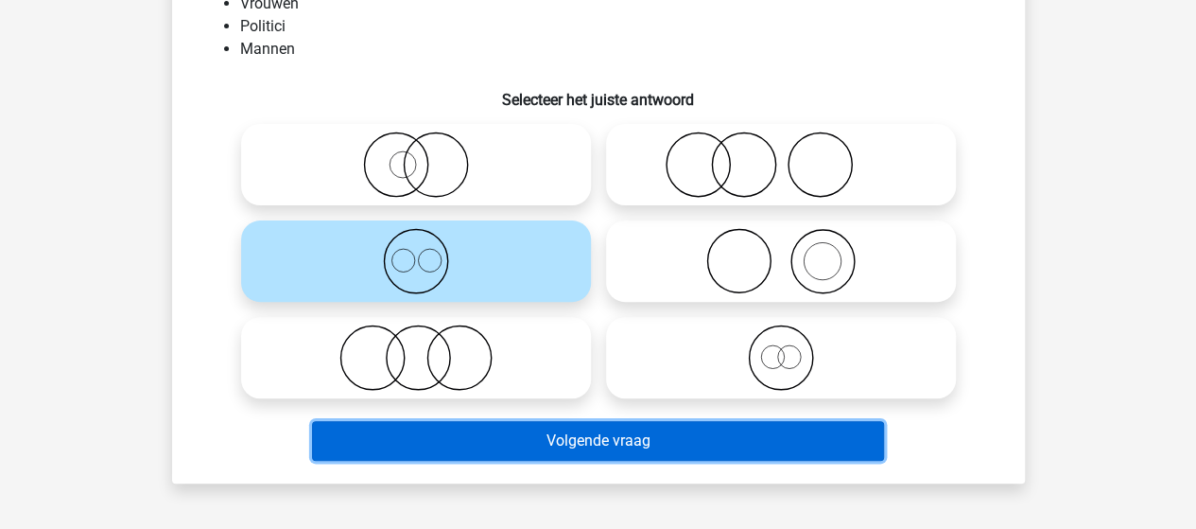
click at [599, 434] on button "Volgende vraag" at bounding box center [598, 441] width 572 height 40
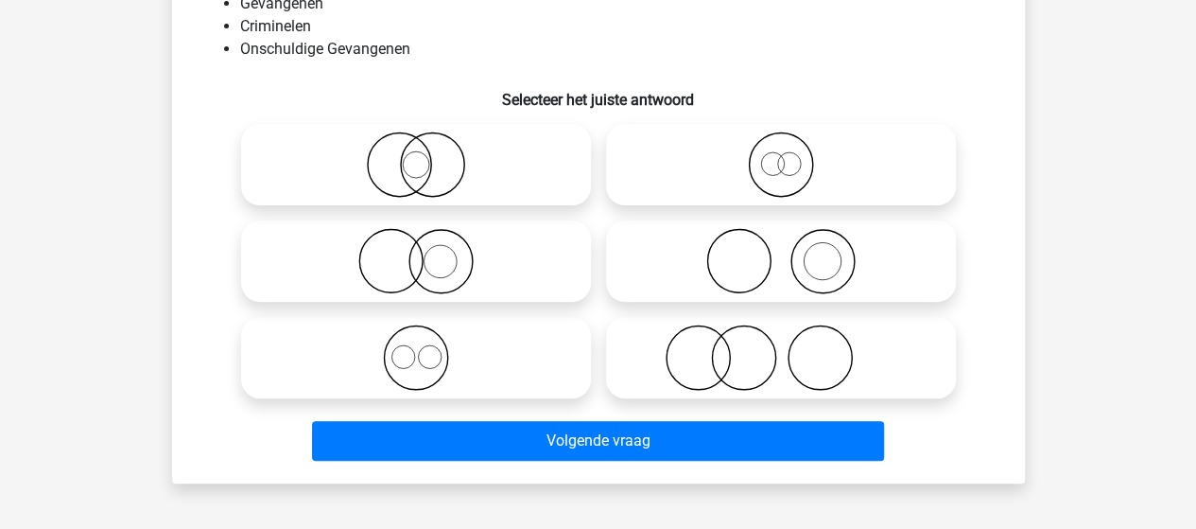
scroll to position [87, 0]
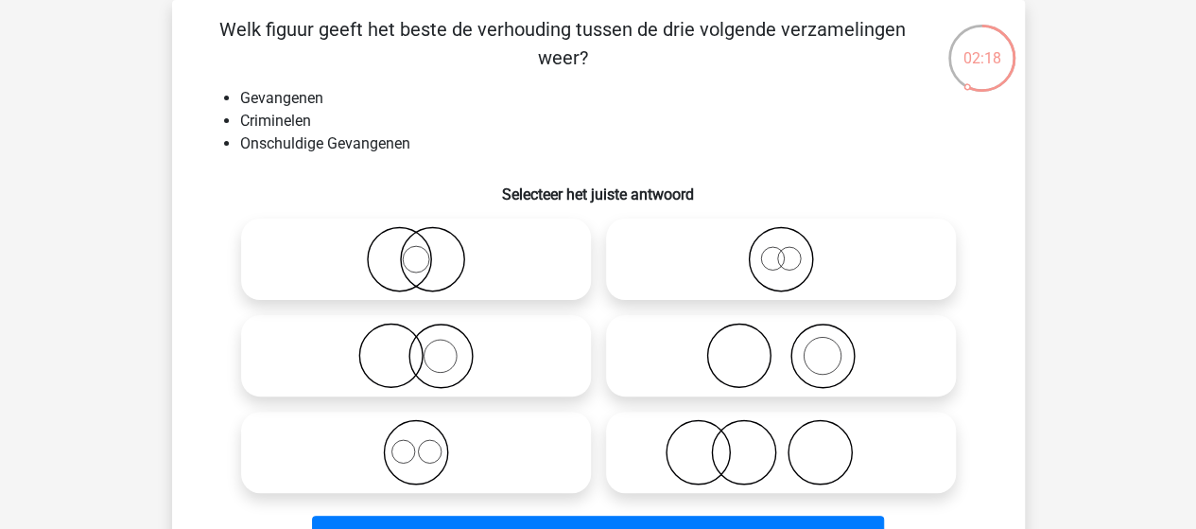
click at [813, 361] on icon at bounding box center [781, 356] width 335 height 66
click at [794, 346] on input "radio" at bounding box center [787, 340] width 12 height 12
radio input "true"
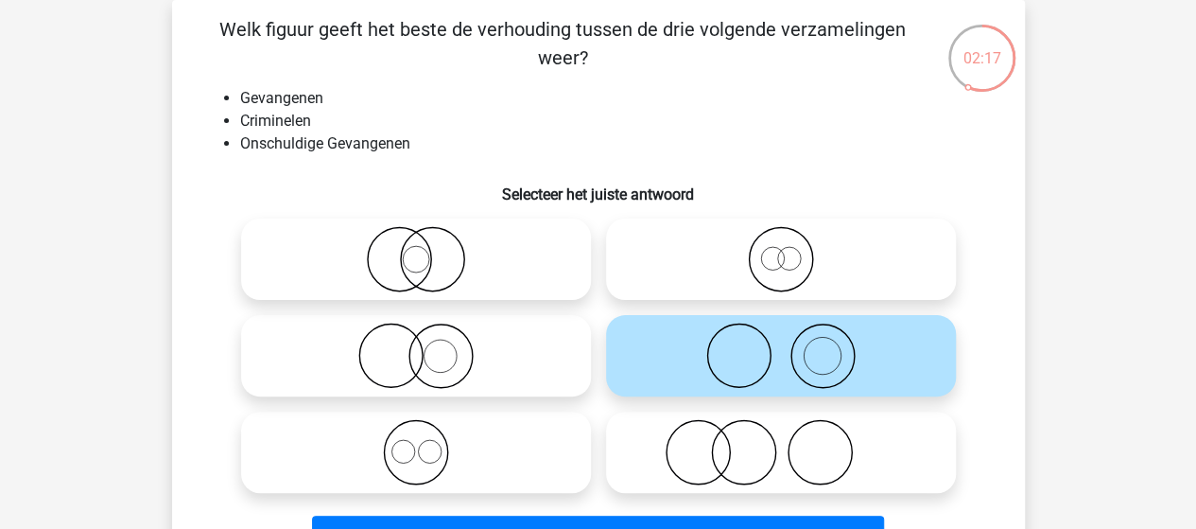
scroll to position [182, 0]
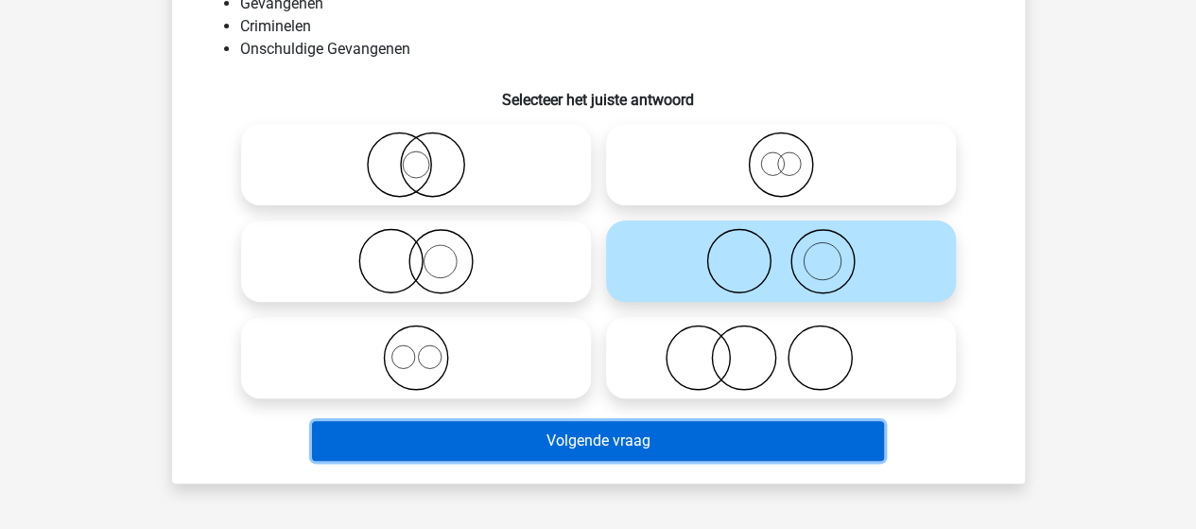
click at [701, 439] on button "Volgende vraag" at bounding box center [598, 441] width 572 height 40
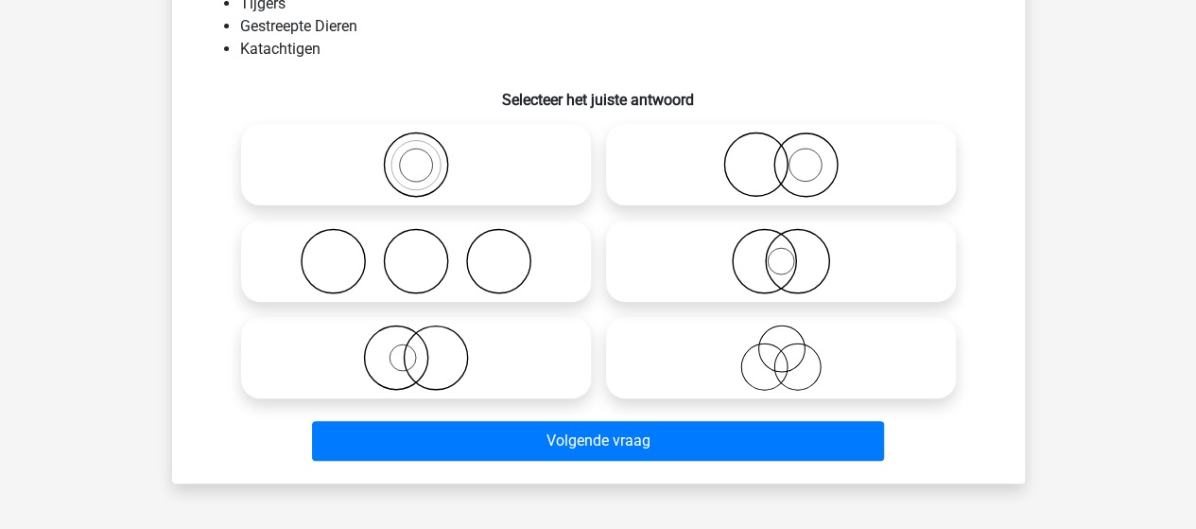
scroll to position [87, 0]
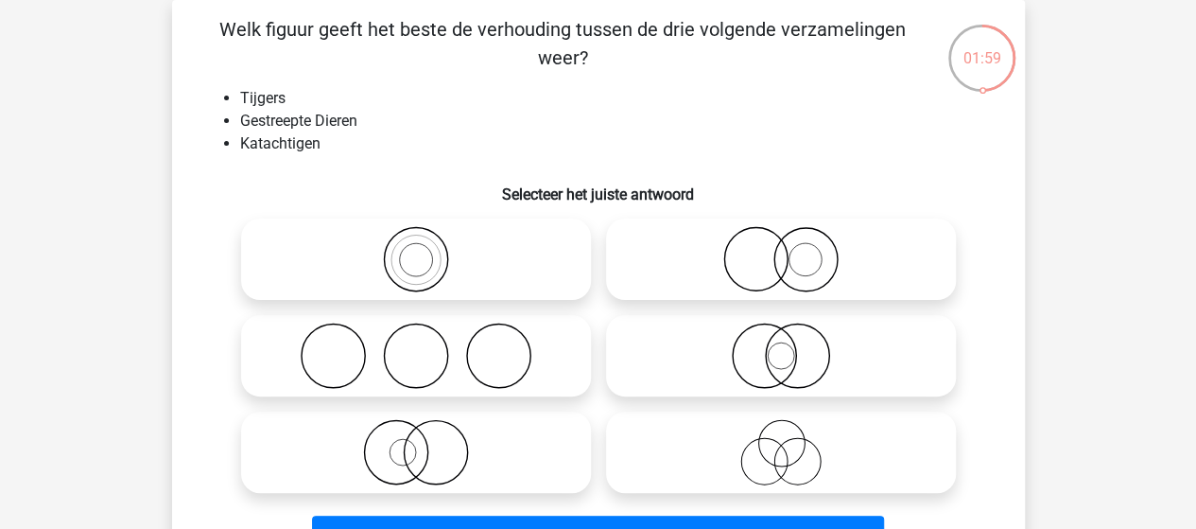
click at [790, 266] on circle at bounding box center [805, 259] width 33 height 33
click at [790, 250] on input "radio" at bounding box center [787, 243] width 12 height 12
radio input "true"
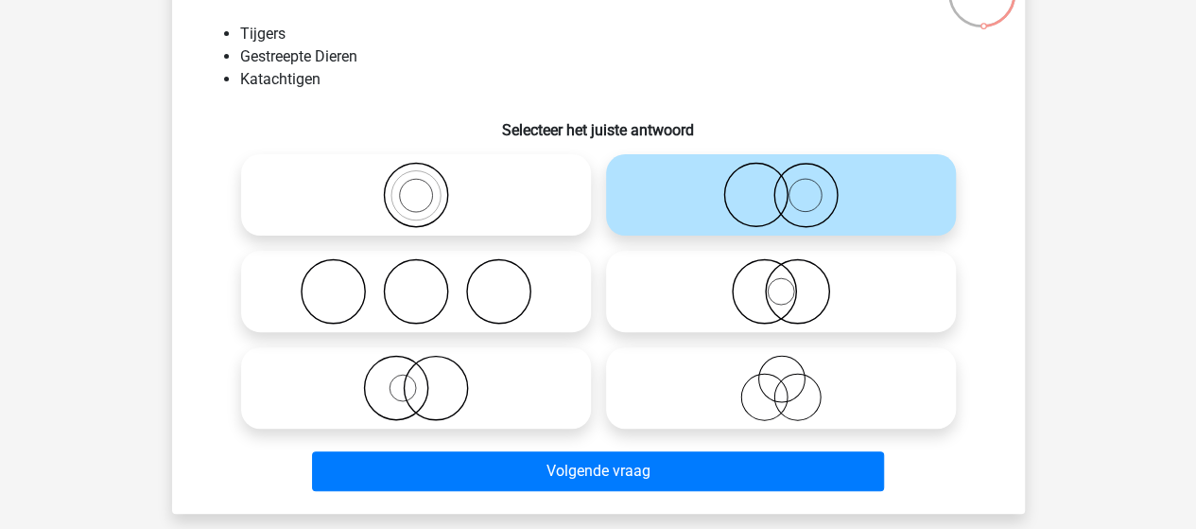
scroll to position [182, 0]
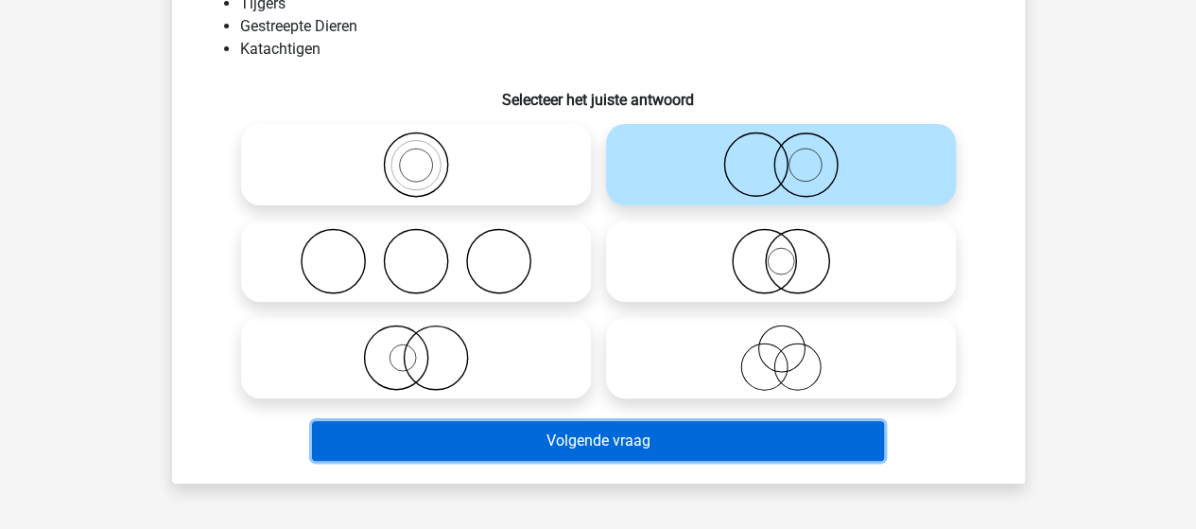
click at [614, 434] on button "Volgende vraag" at bounding box center [598, 441] width 572 height 40
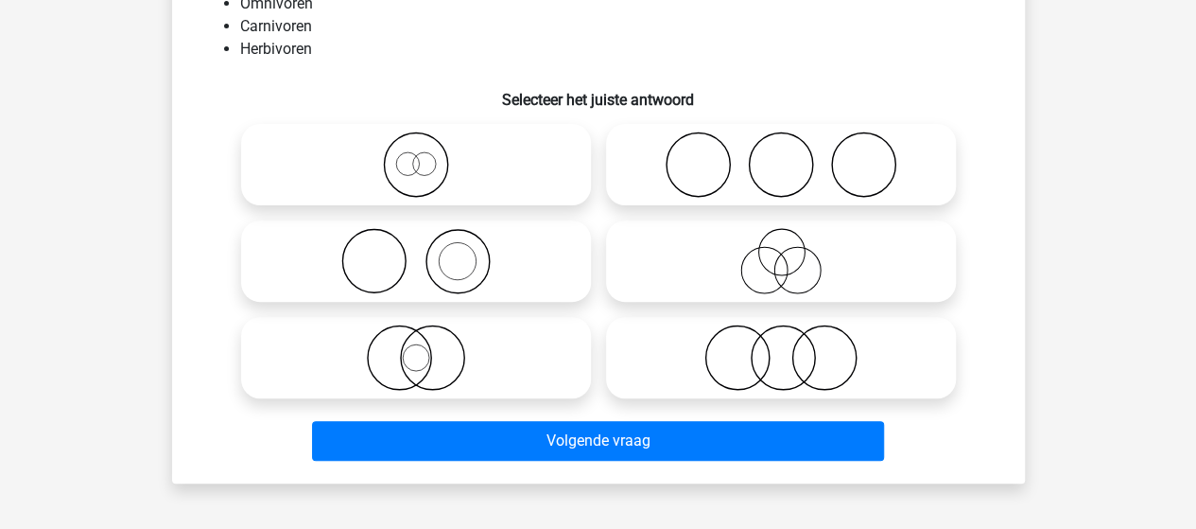
scroll to position [87, 0]
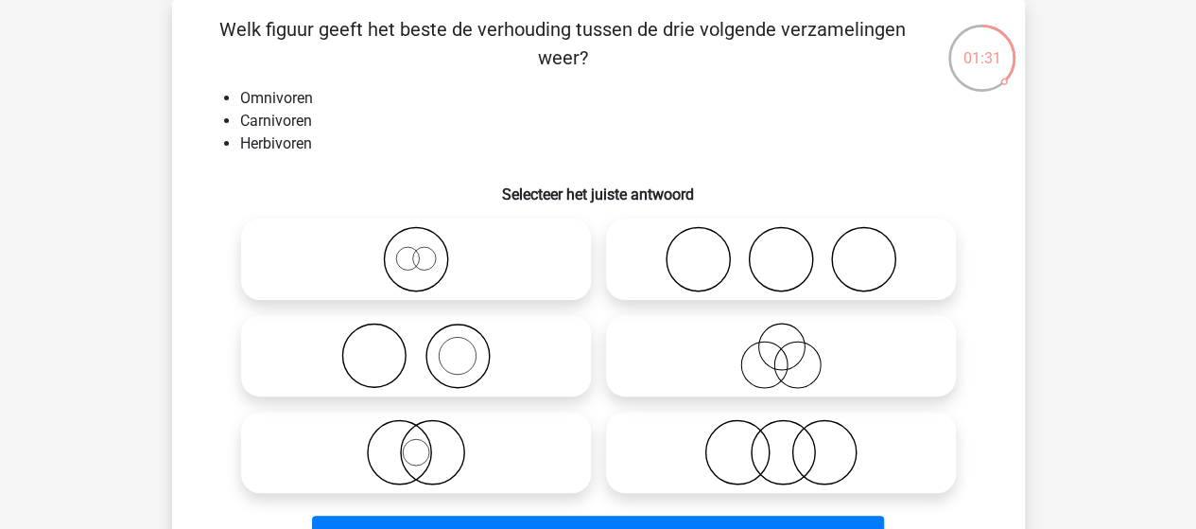
click at [789, 343] on input "radio" at bounding box center [787, 340] width 12 height 12
radio input "true"
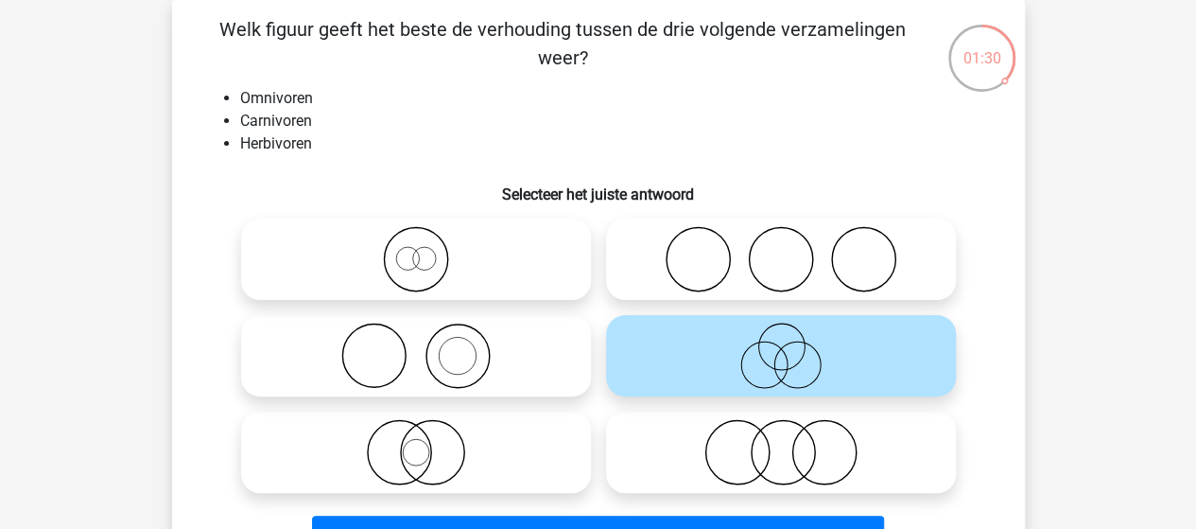
scroll to position [182, 0]
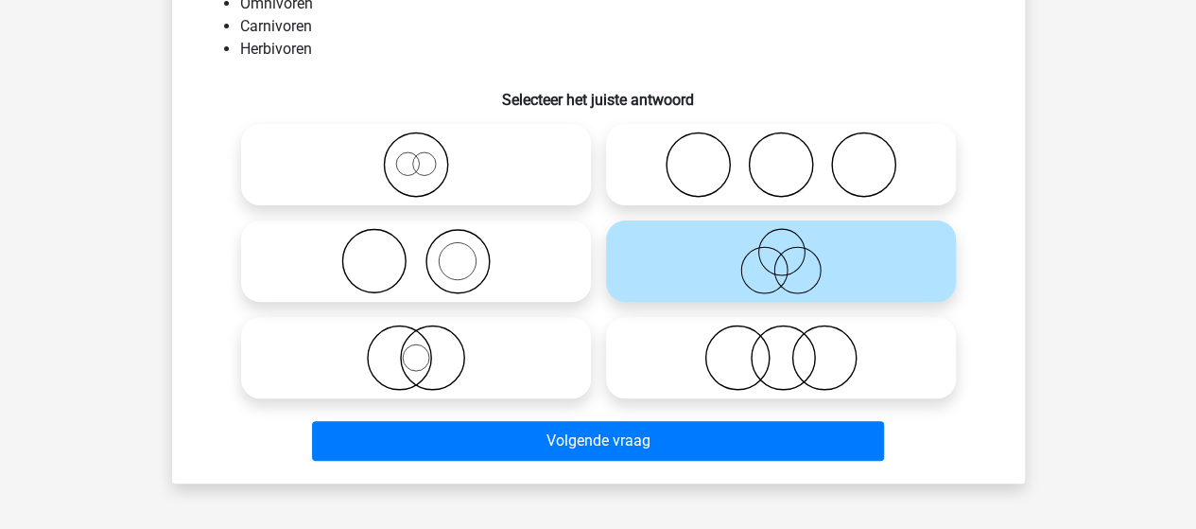
click at [723, 354] on icon at bounding box center [781, 357] width 335 height 66
click at [781, 348] on input "radio" at bounding box center [787, 342] width 12 height 12
radio input "true"
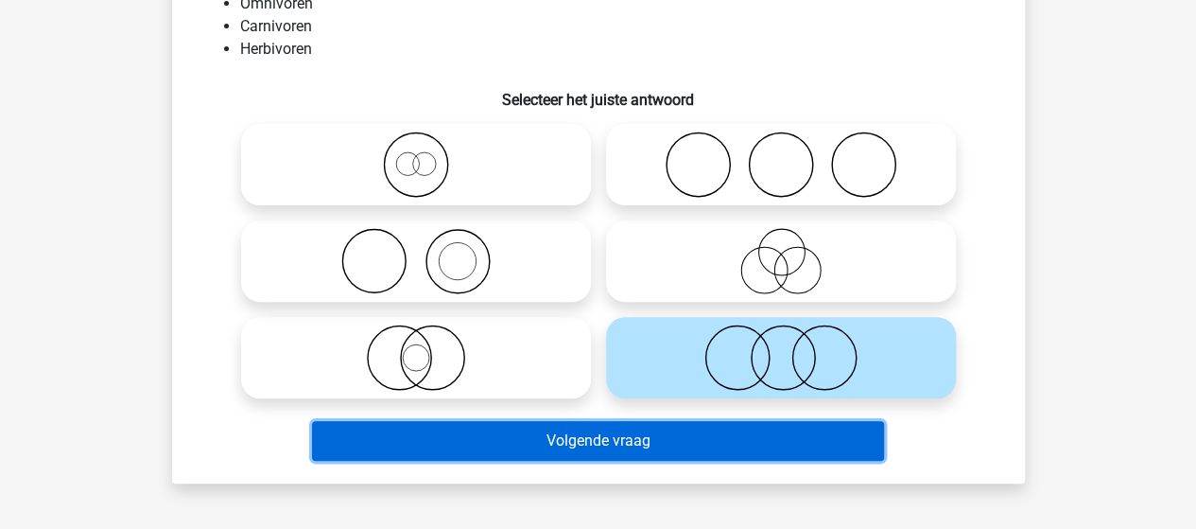
click at [612, 436] on button "Volgende vraag" at bounding box center [598, 441] width 572 height 40
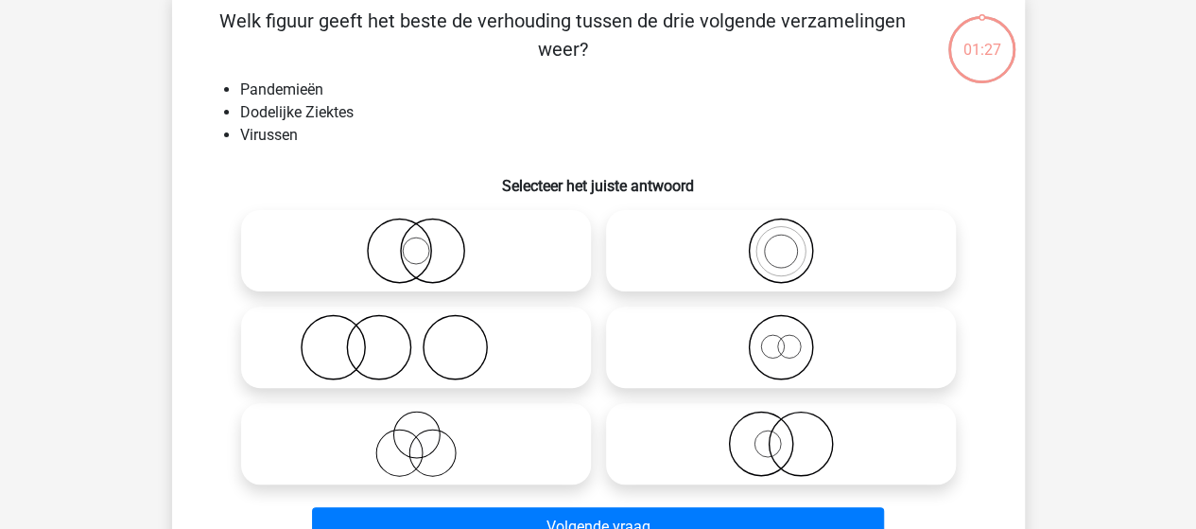
scroll to position [87, 0]
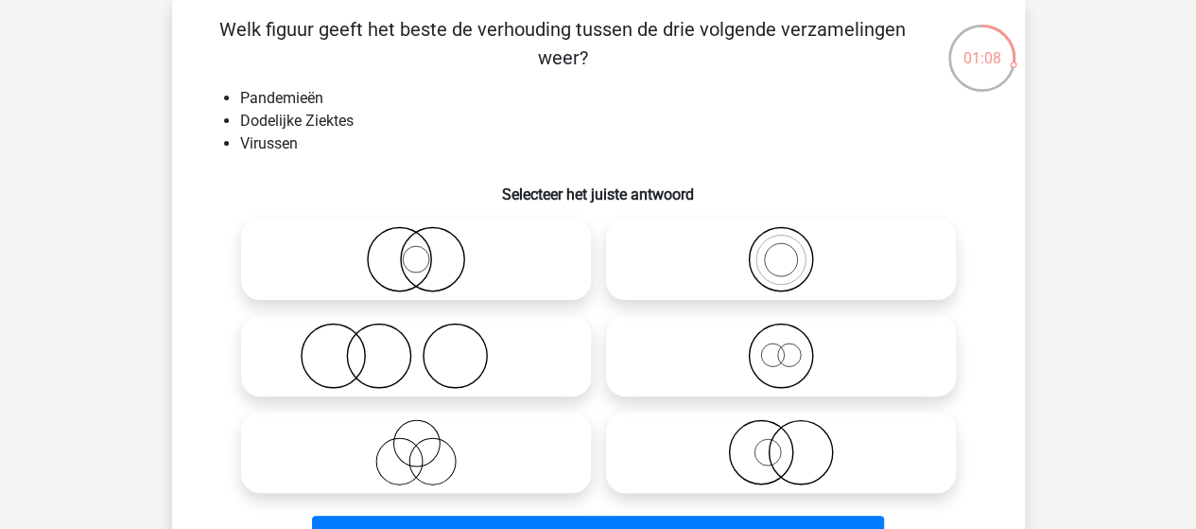
click at [414, 451] on icon at bounding box center [416, 452] width 335 height 66
click at [416, 443] on input "radio" at bounding box center [422, 436] width 12 height 12
radio input "true"
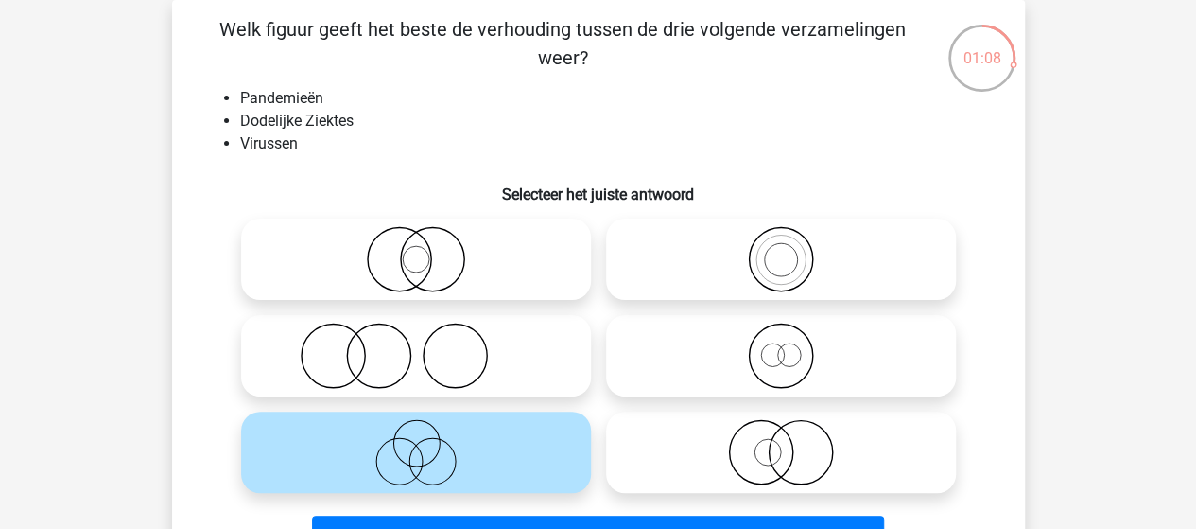
scroll to position [182, 0]
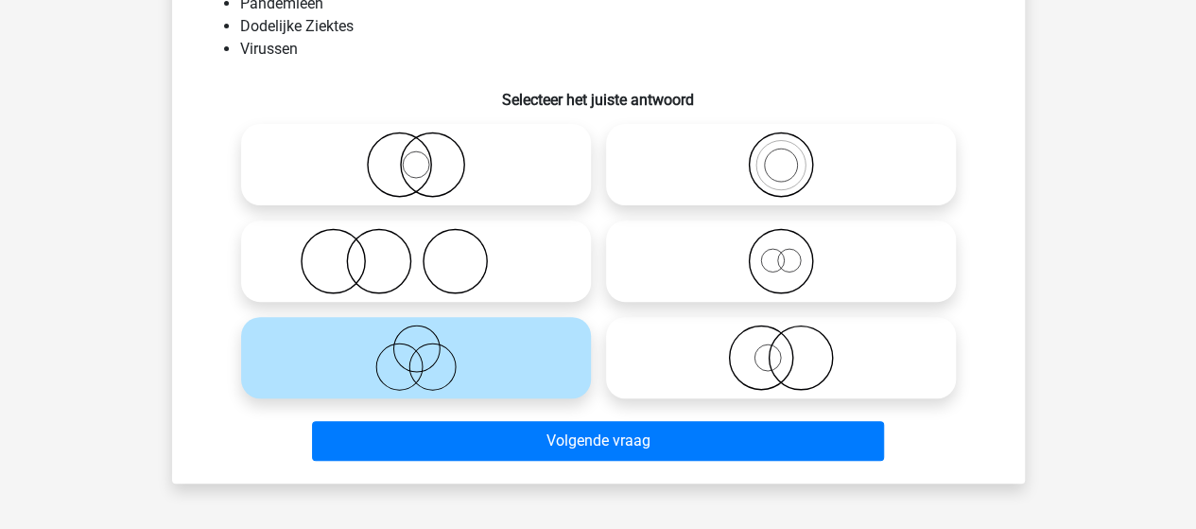
click at [777, 258] on icon at bounding box center [781, 261] width 335 height 66
click at [781, 252] on input "radio" at bounding box center [787, 245] width 12 height 12
radio input "true"
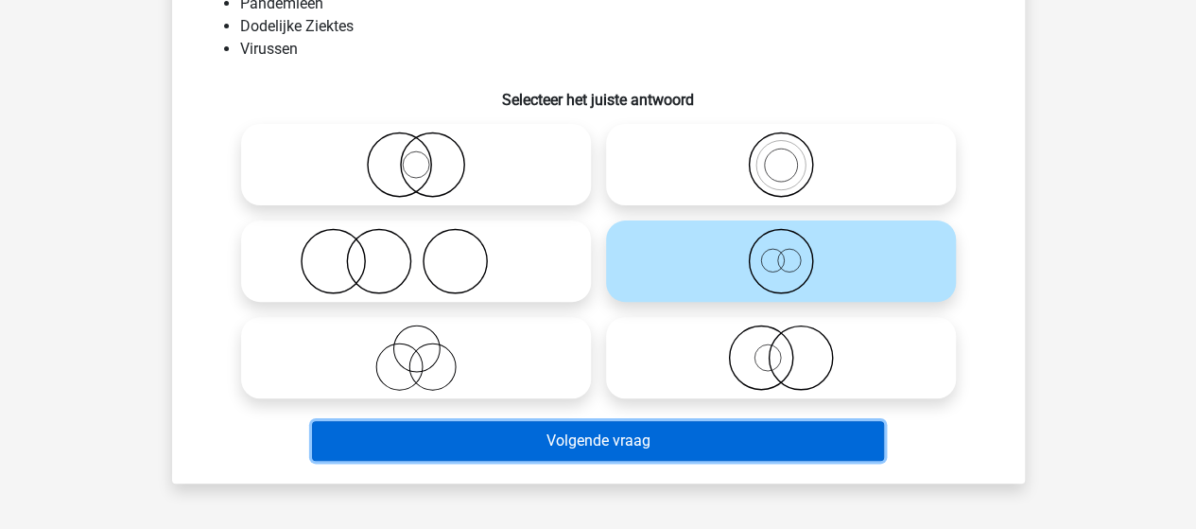
click at [530, 440] on button "Volgende vraag" at bounding box center [598, 441] width 572 height 40
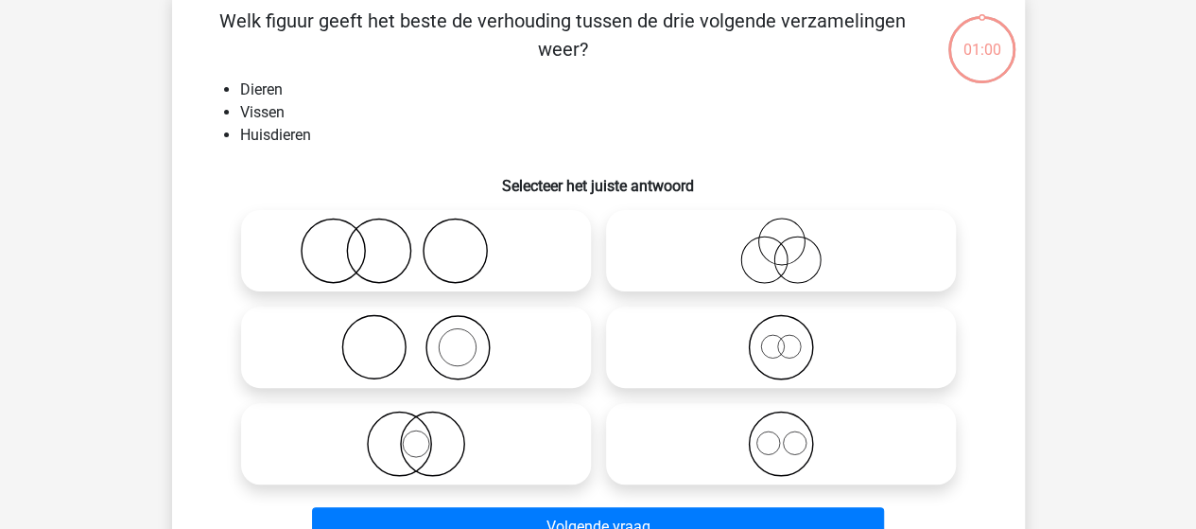
scroll to position [87, 0]
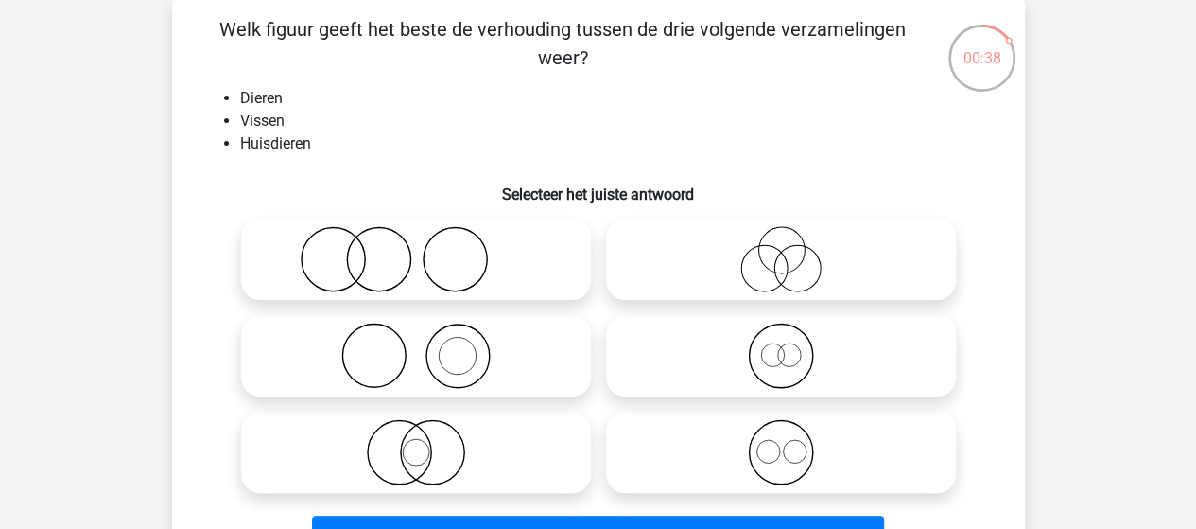
click at [429, 447] on icon at bounding box center [416, 452] width 335 height 66
click at [428, 443] on input "radio" at bounding box center [422, 436] width 12 height 12
radio input "true"
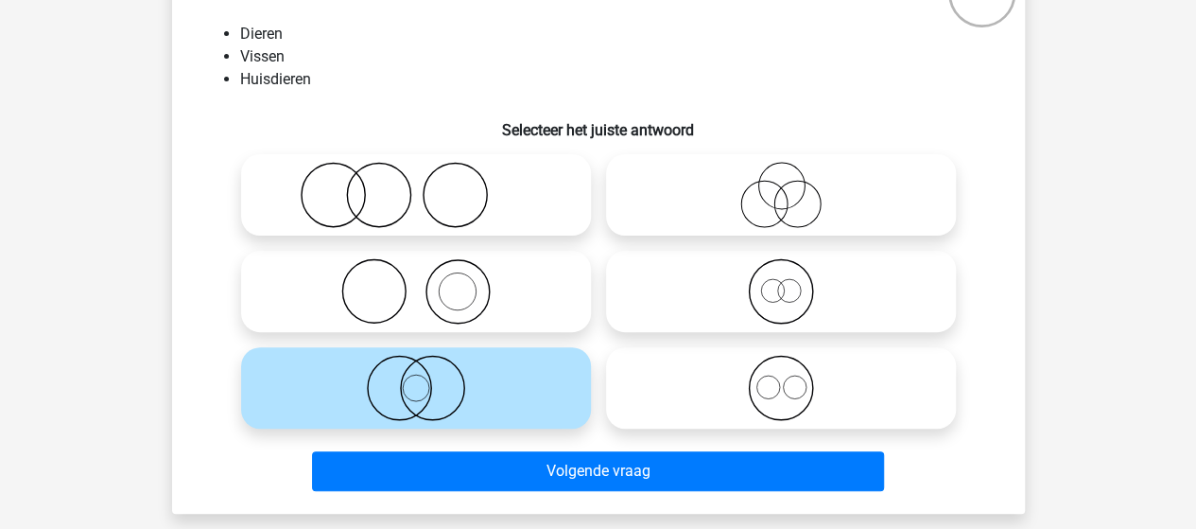
scroll to position [182, 0]
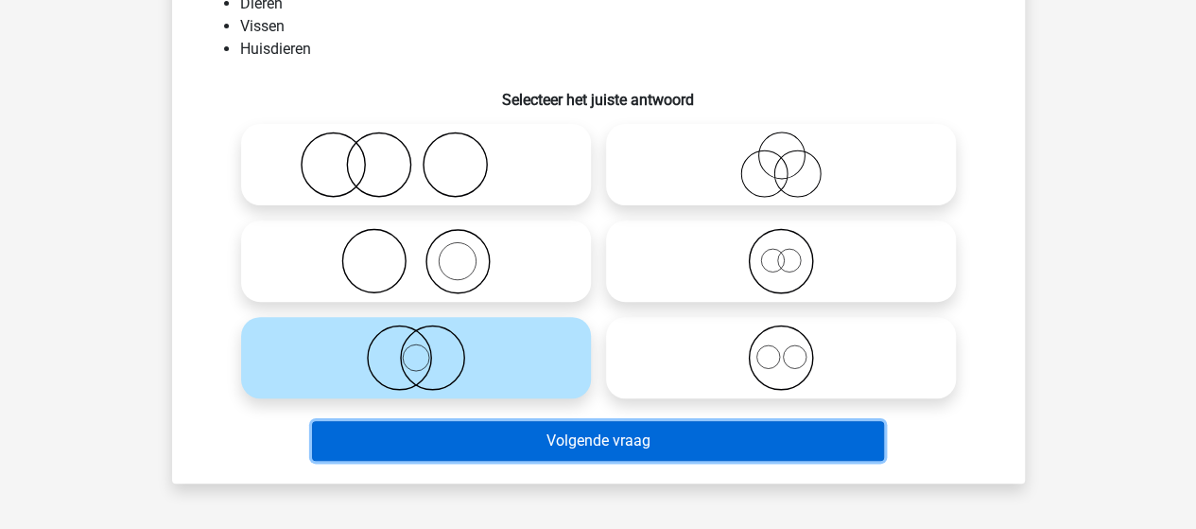
click at [550, 447] on button "Volgende vraag" at bounding box center [598, 441] width 572 height 40
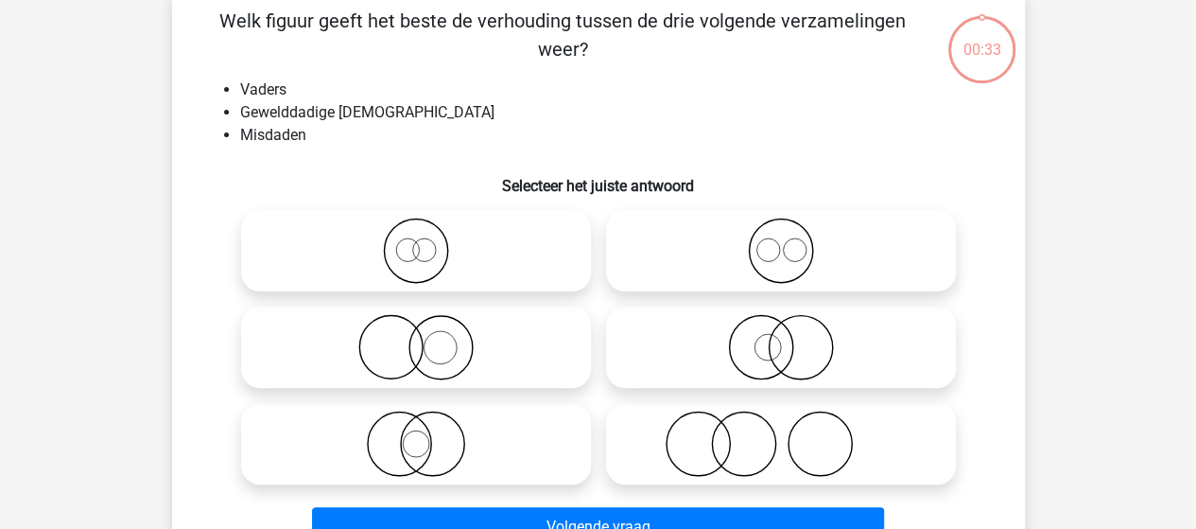
scroll to position [87, 0]
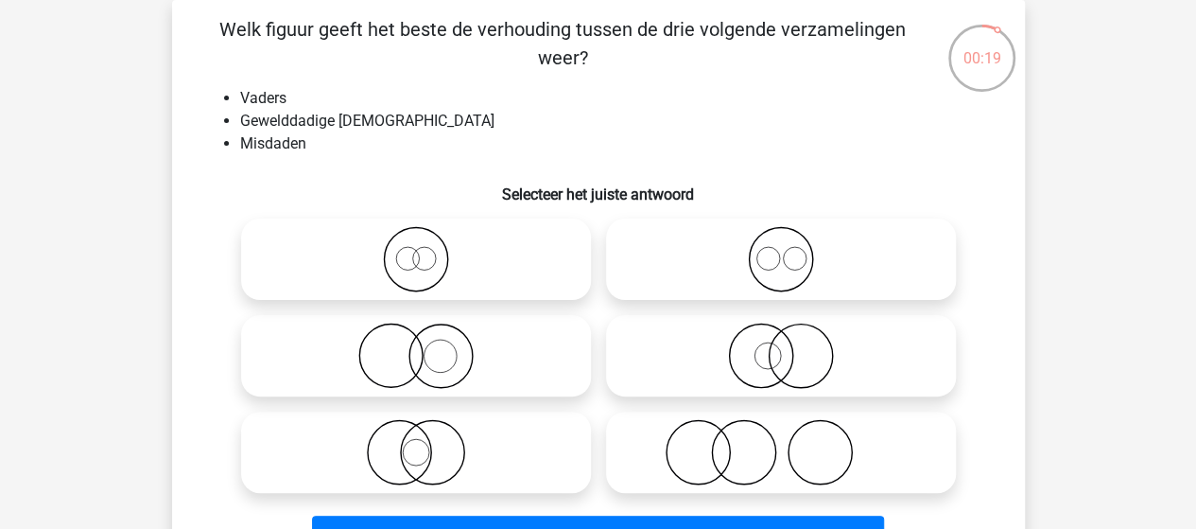
click at [777, 259] on icon at bounding box center [781, 259] width 335 height 66
click at [781, 250] on input "radio" at bounding box center [787, 243] width 12 height 12
radio input "true"
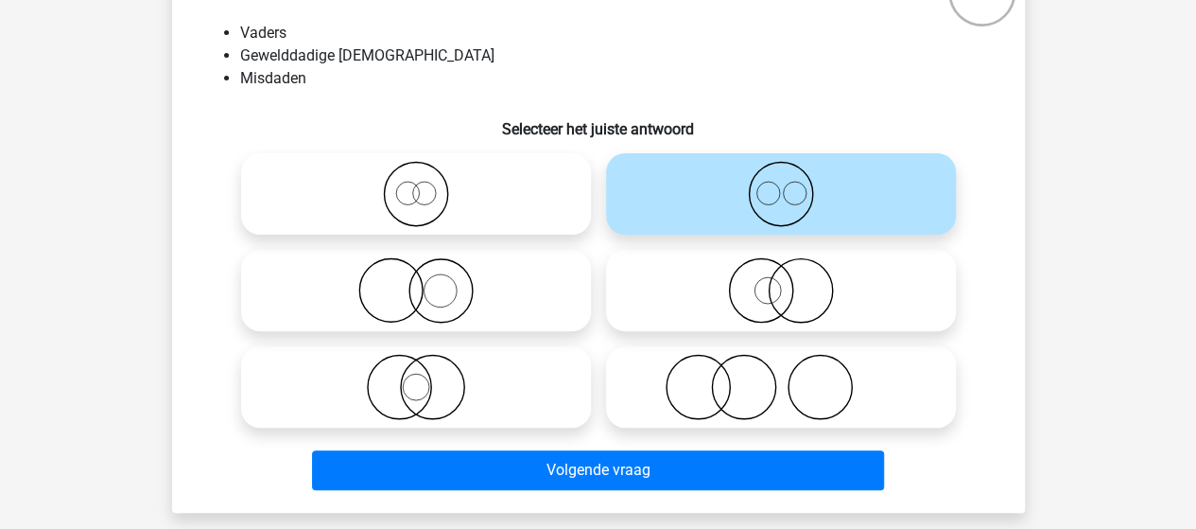
scroll to position [182, 0]
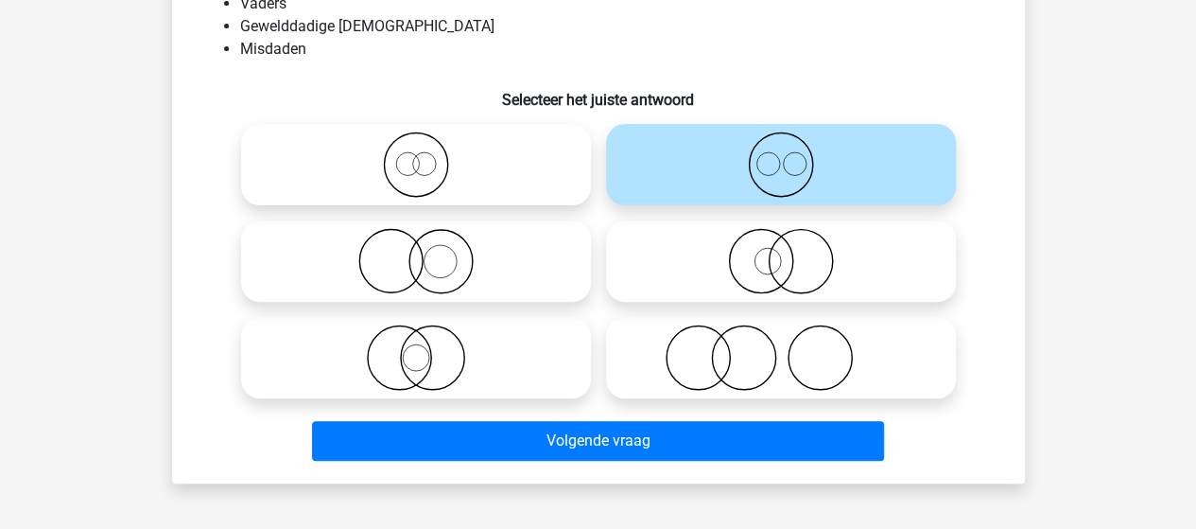
click at [672, 353] on icon at bounding box center [781, 357] width 335 height 66
click at [781, 348] on input "radio" at bounding box center [787, 342] width 12 height 12
radio input "true"
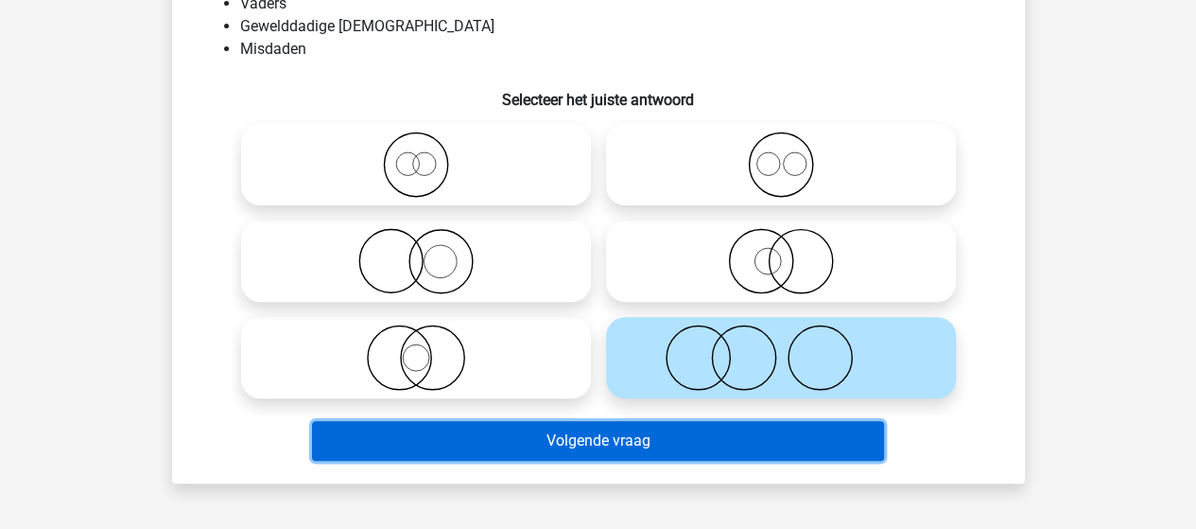
click at [558, 429] on button "Volgende vraag" at bounding box center [598, 441] width 572 height 40
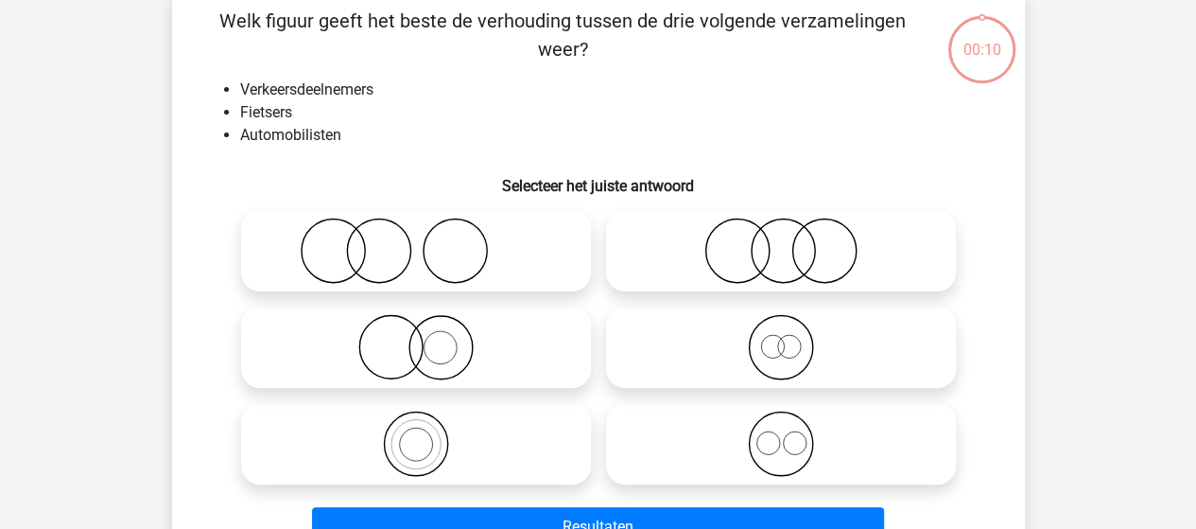
scroll to position [87, 0]
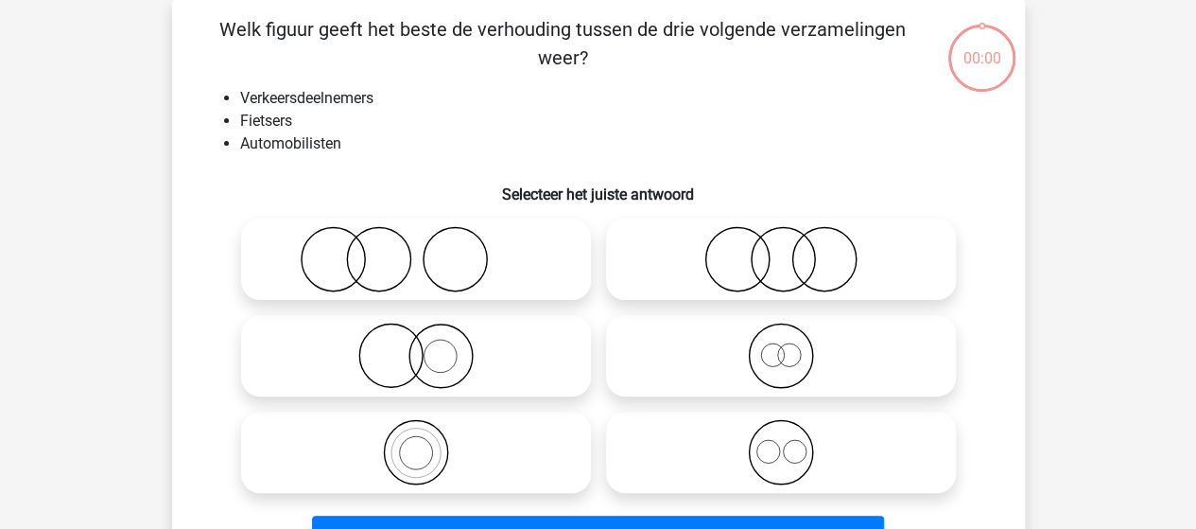
click at [783, 355] on circle at bounding box center [772, 354] width 23 height 23
click at [783, 346] on input "radio" at bounding box center [787, 340] width 12 height 12
radio input "true"
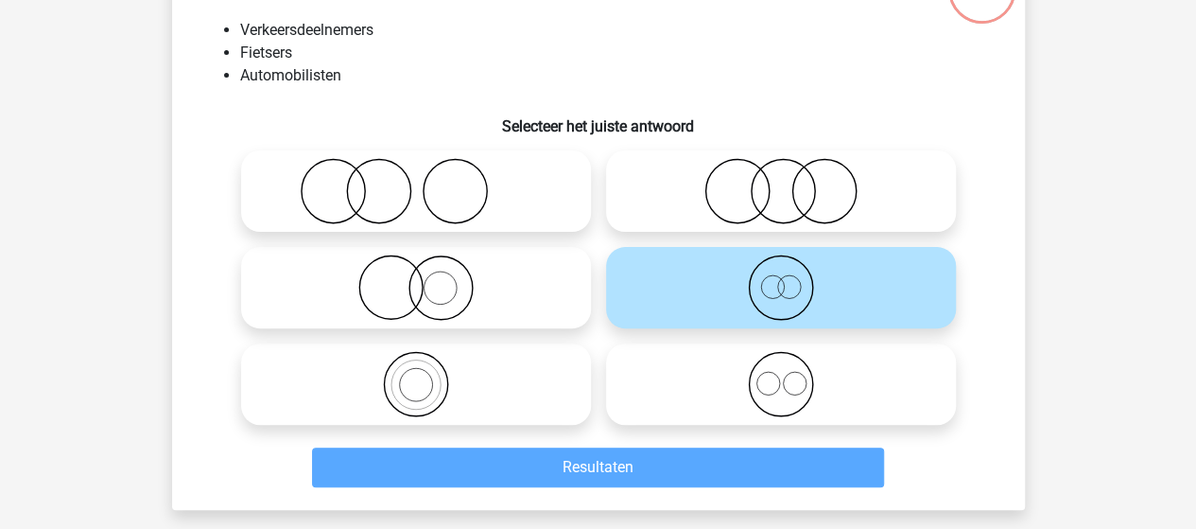
scroll to position [182, 0]
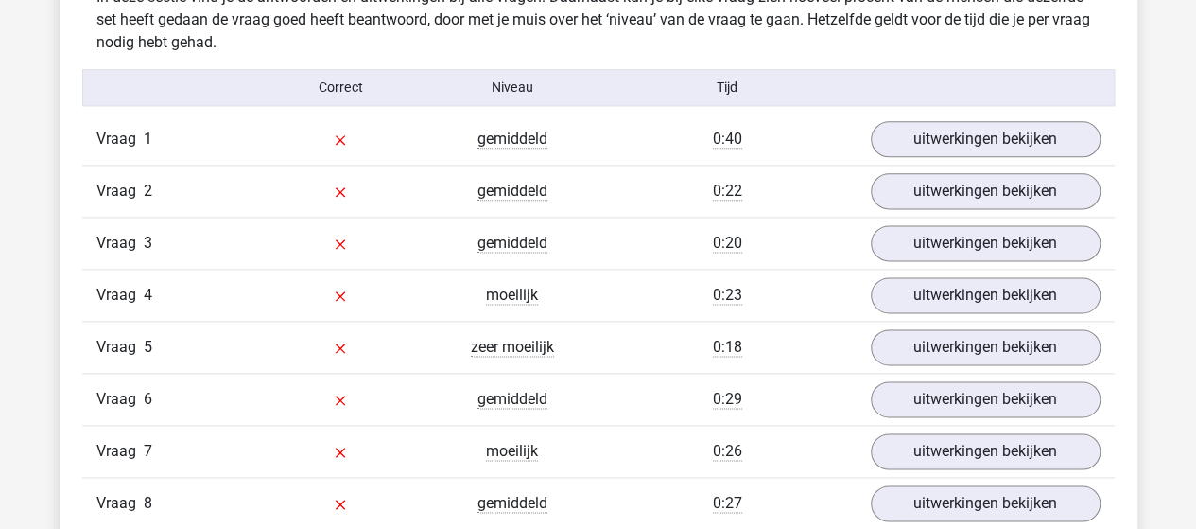
scroll to position [1135, 0]
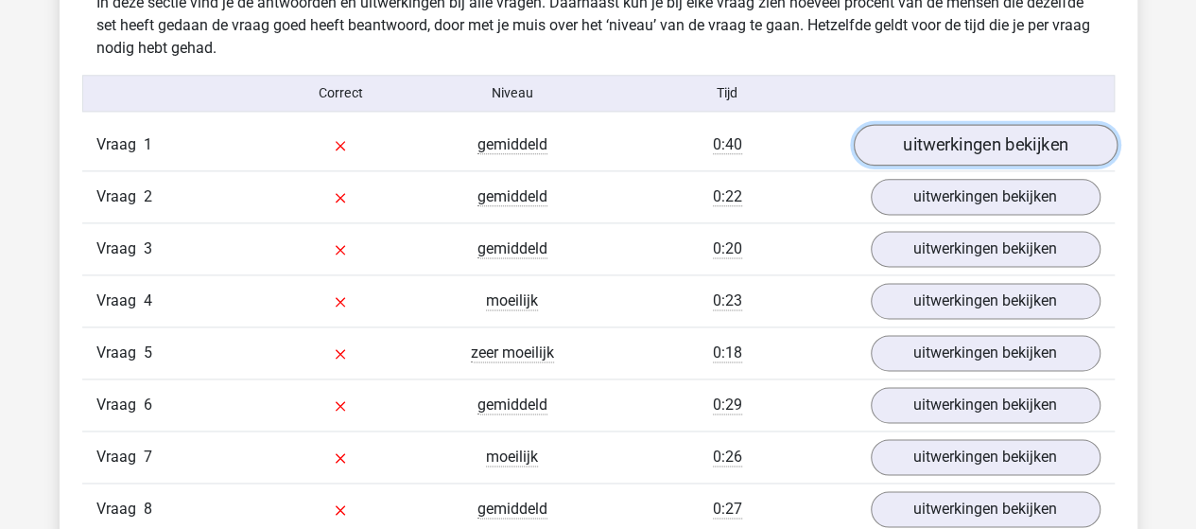
click at [889, 148] on link "uitwerkingen bekijken" at bounding box center [985, 145] width 264 height 42
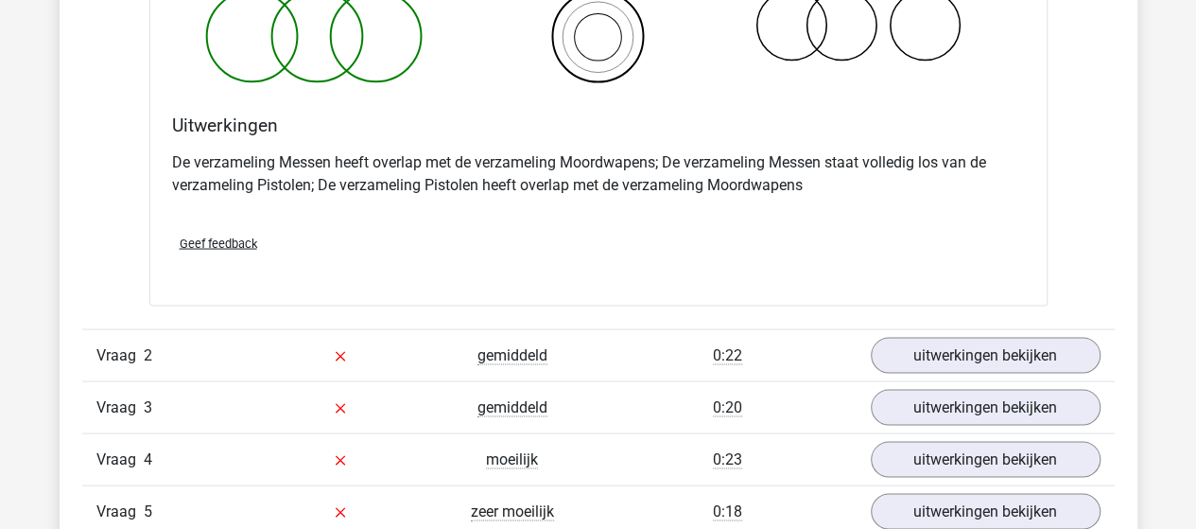
scroll to position [1702, 0]
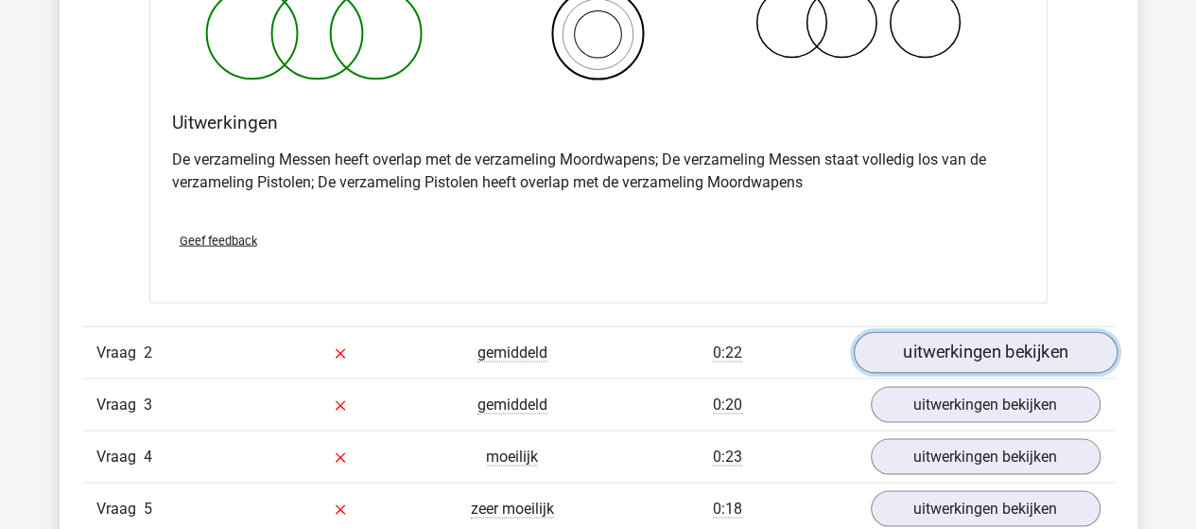
click at [936, 362] on link "uitwerkingen bekijken" at bounding box center [985, 352] width 264 height 42
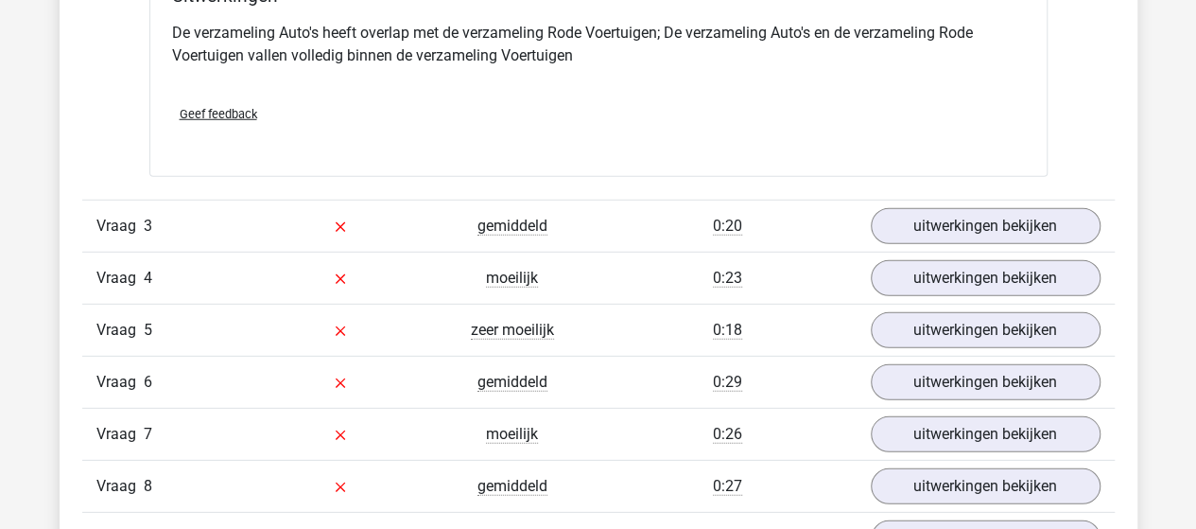
scroll to position [2648, 0]
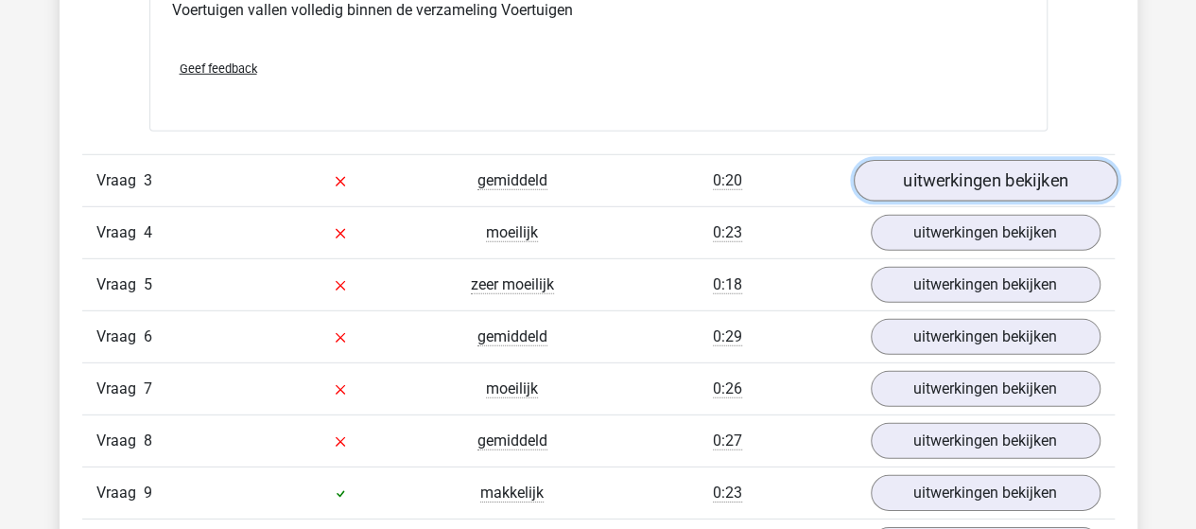
click at [918, 171] on link "uitwerkingen bekijken" at bounding box center [985, 182] width 264 height 42
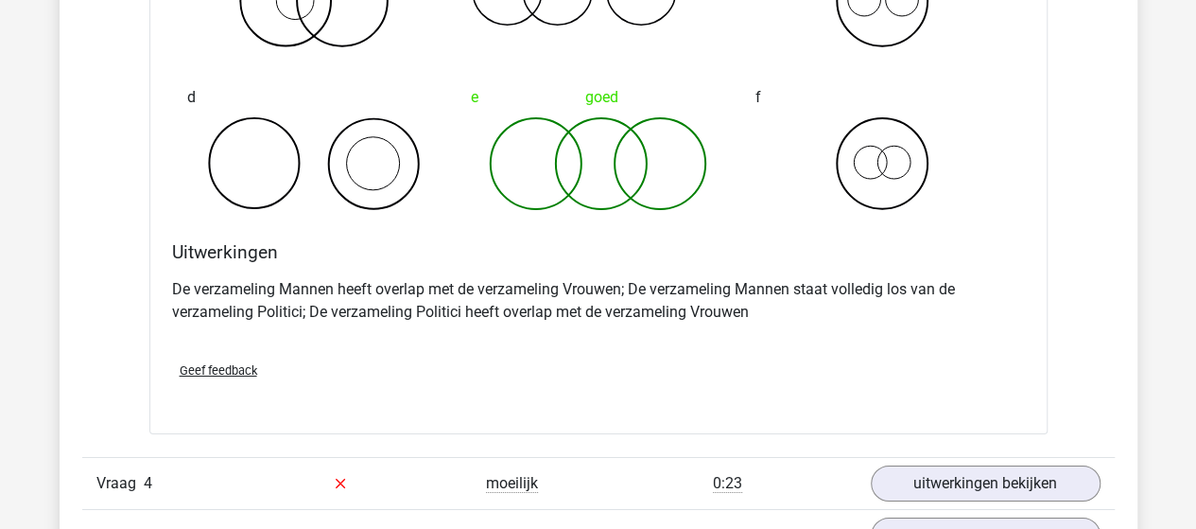
scroll to position [3216, 0]
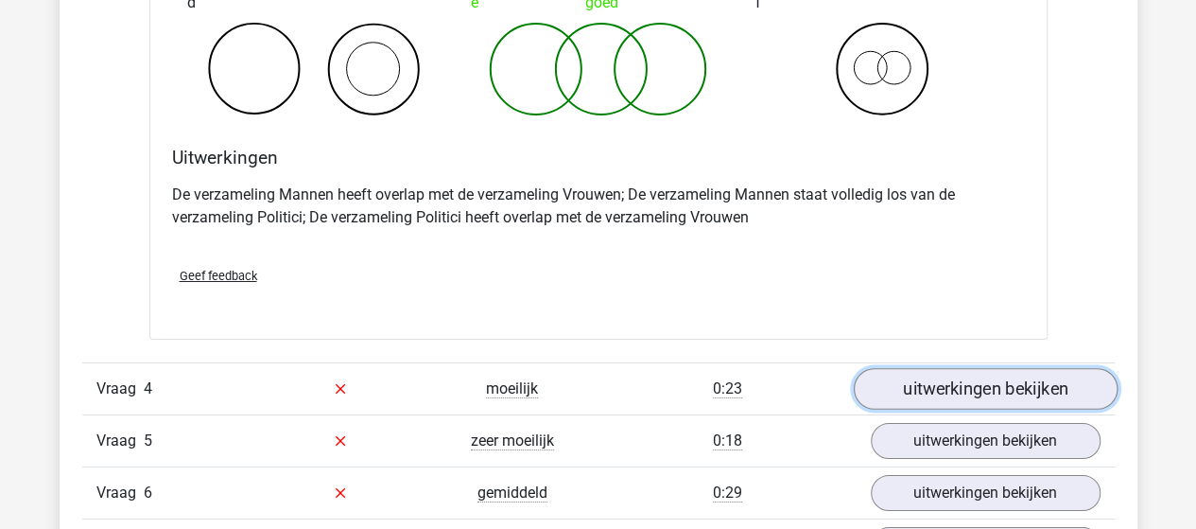
click at [915, 389] on link "uitwerkingen bekijken" at bounding box center [985, 389] width 264 height 42
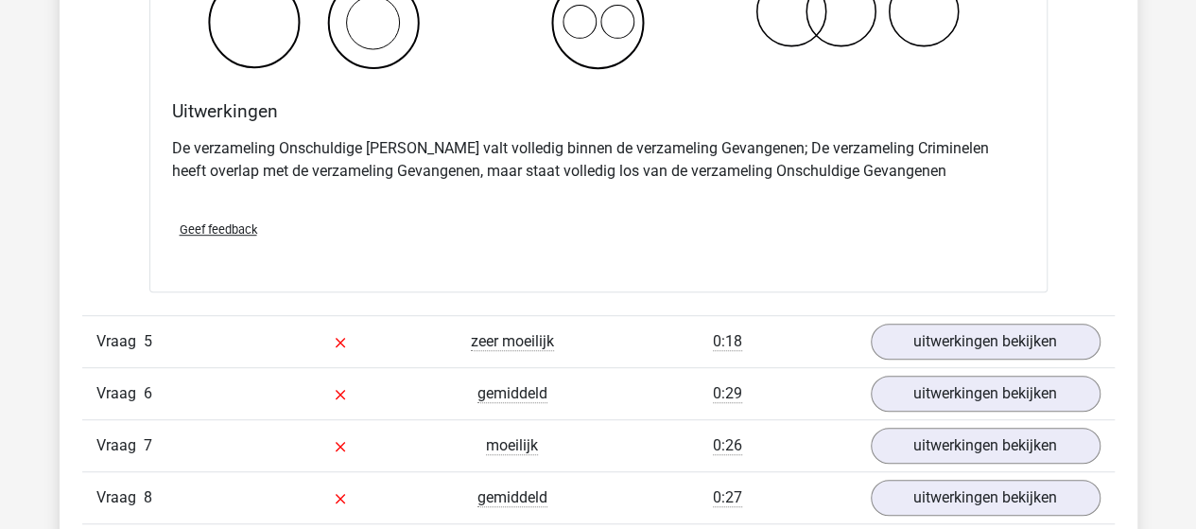
scroll to position [4067, 0]
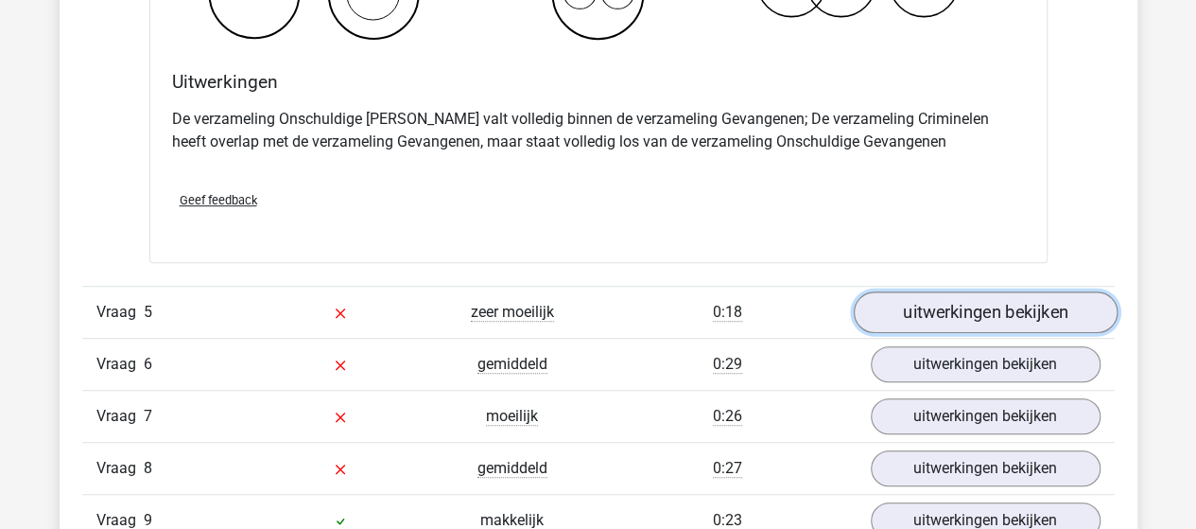
click at [906, 309] on link "uitwerkingen bekijken" at bounding box center [985, 312] width 264 height 42
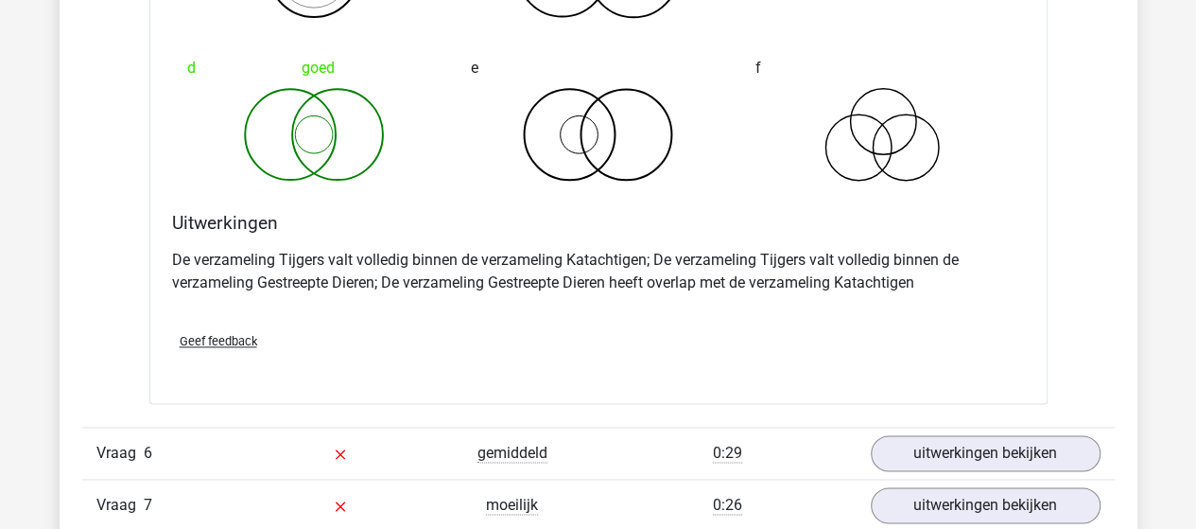
scroll to position [4729, 0]
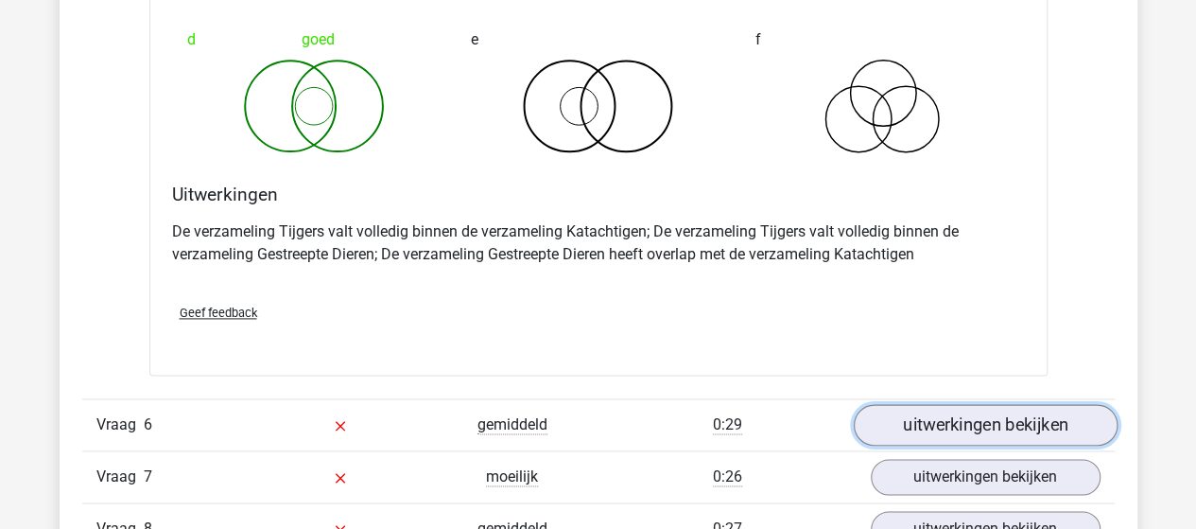
click at [913, 411] on link "uitwerkingen bekijken" at bounding box center [985, 425] width 264 height 42
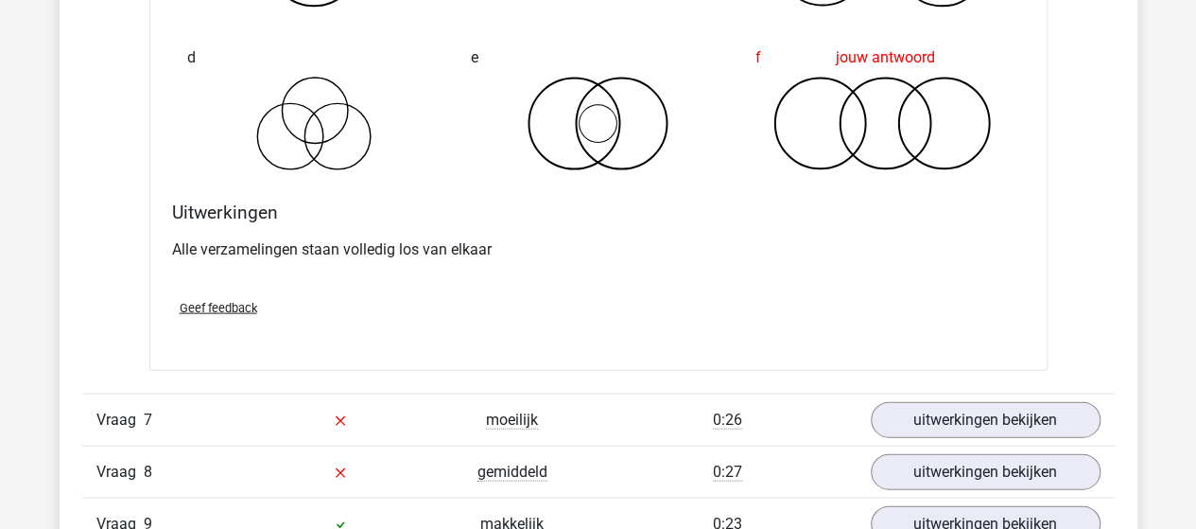
scroll to position [5580, 0]
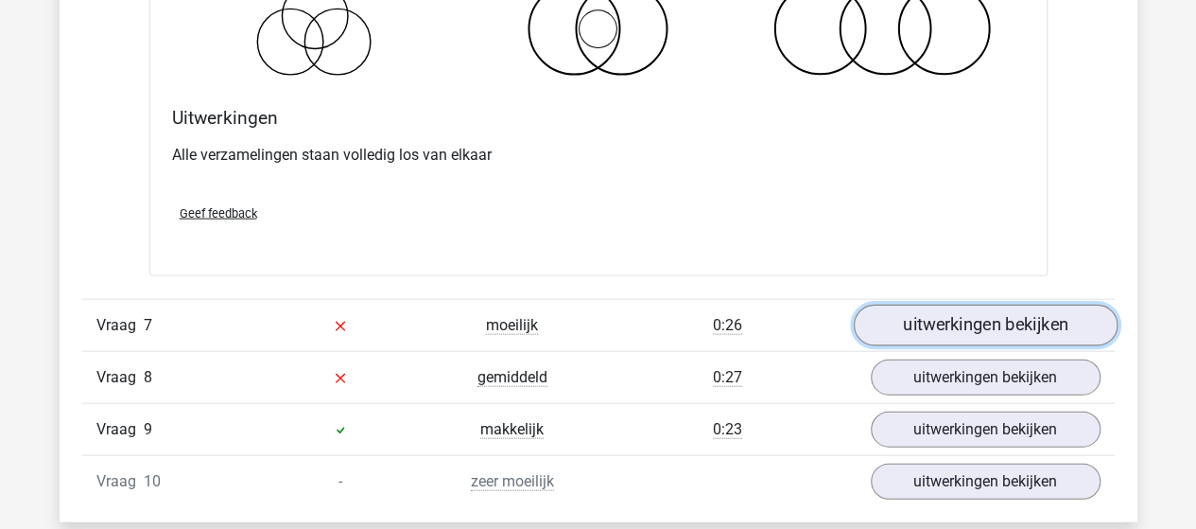
click at [934, 306] on link "uitwerkingen bekijken" at bounding box center [985, 326] width 264 height 42
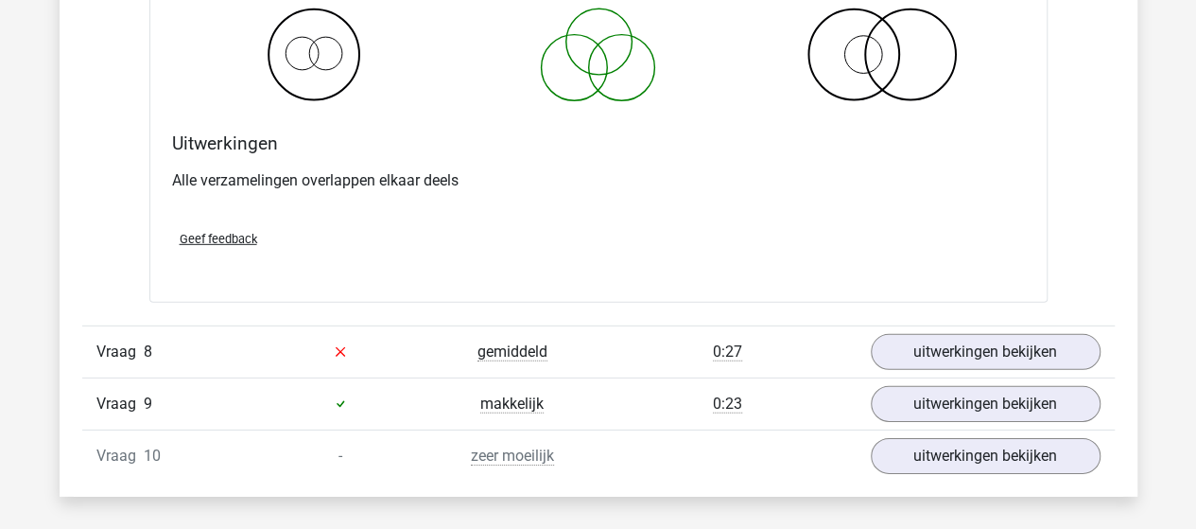
scroll to position [6337, 0]
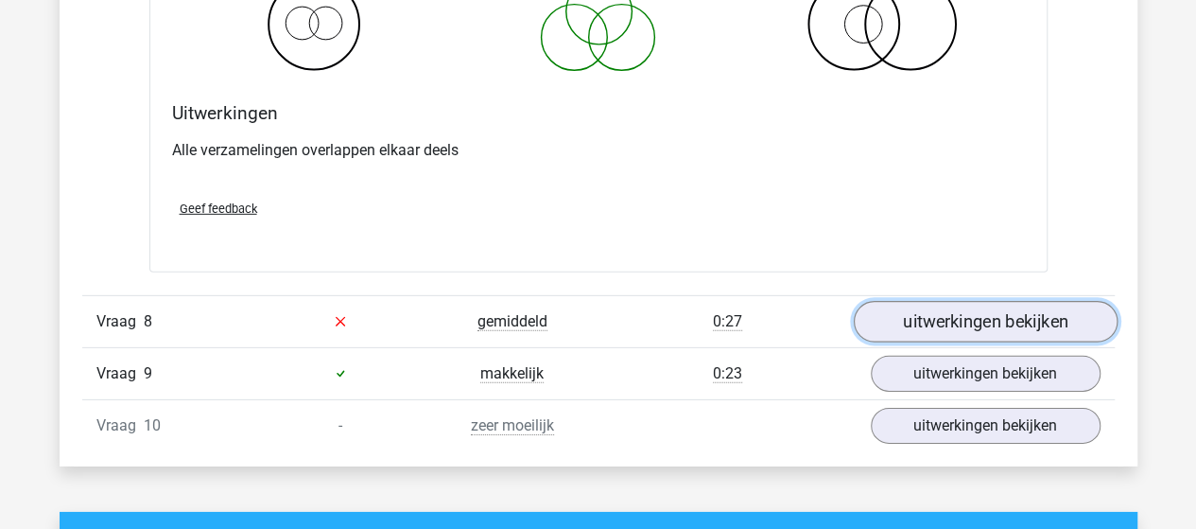
click at [899, 307] on link "uitwerkingen bekijken" at bounding box center [985, 322] width 264 height 42
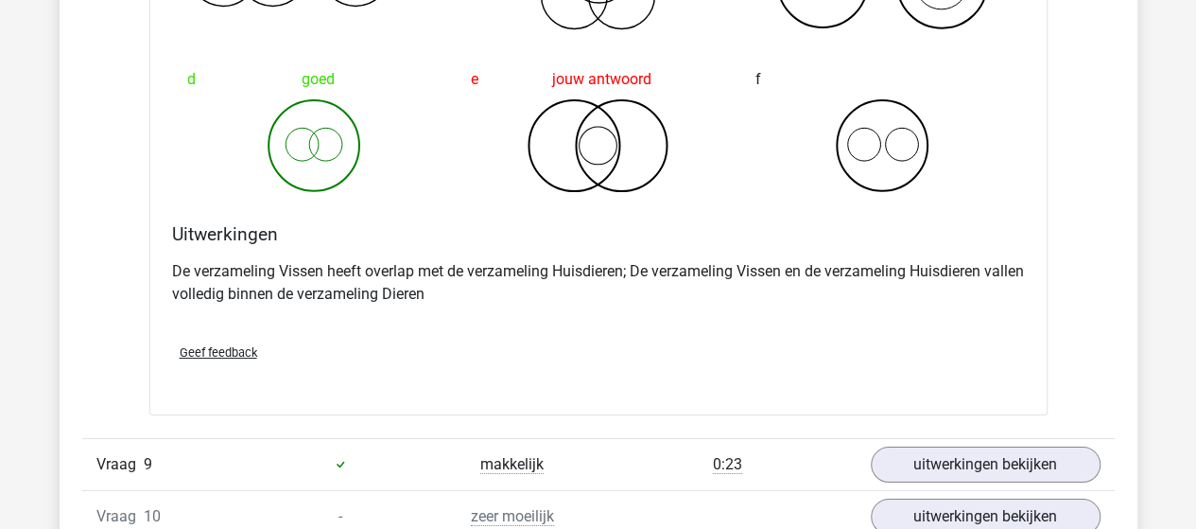
scroll to position [6999, 0]
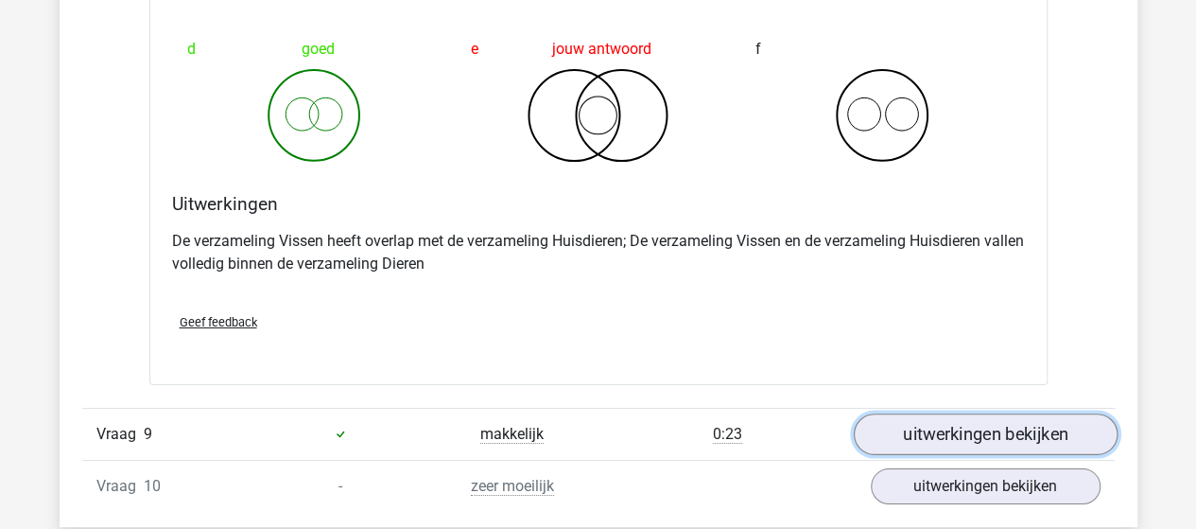
click at [901, 413] on link "uitwerkingen bekijken" at bounding box center [985, 434] width 264 height 42
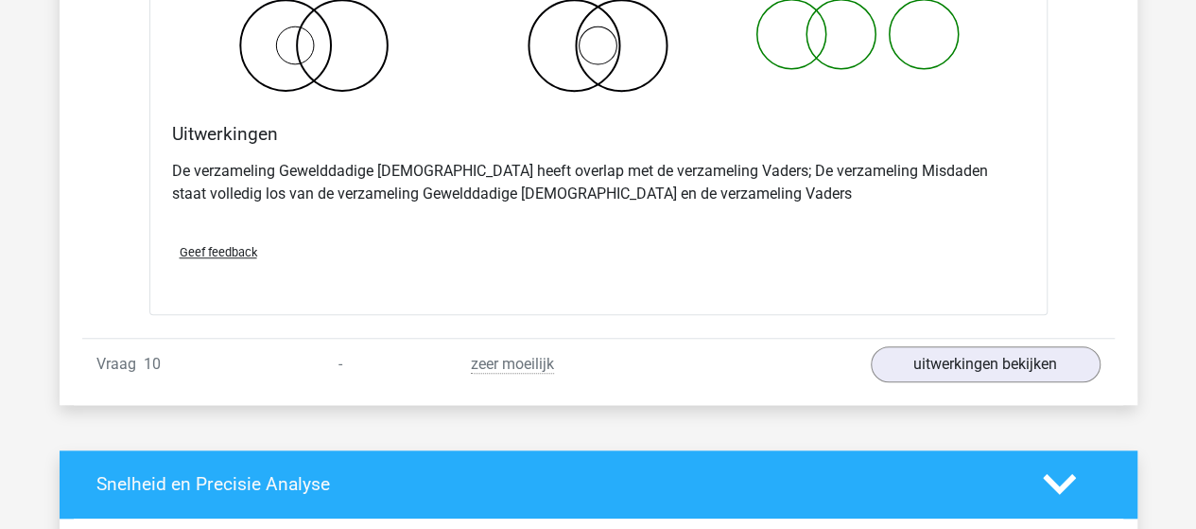
scroll to position [7850, 0]
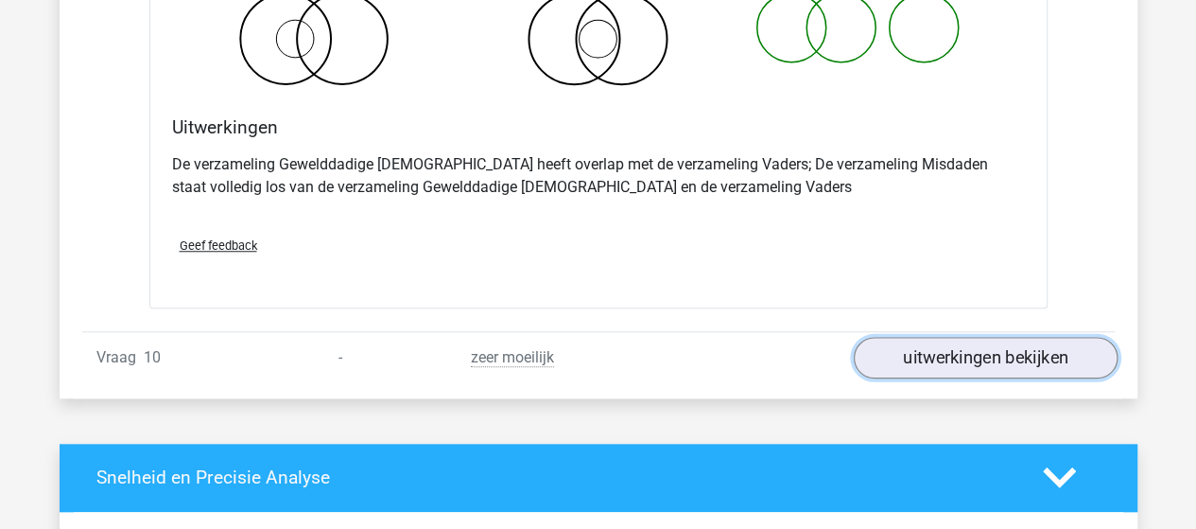
click at [982, 341] on link "uitwerkingen bekijken" at bounding box center [985, 358] width 264 height 42
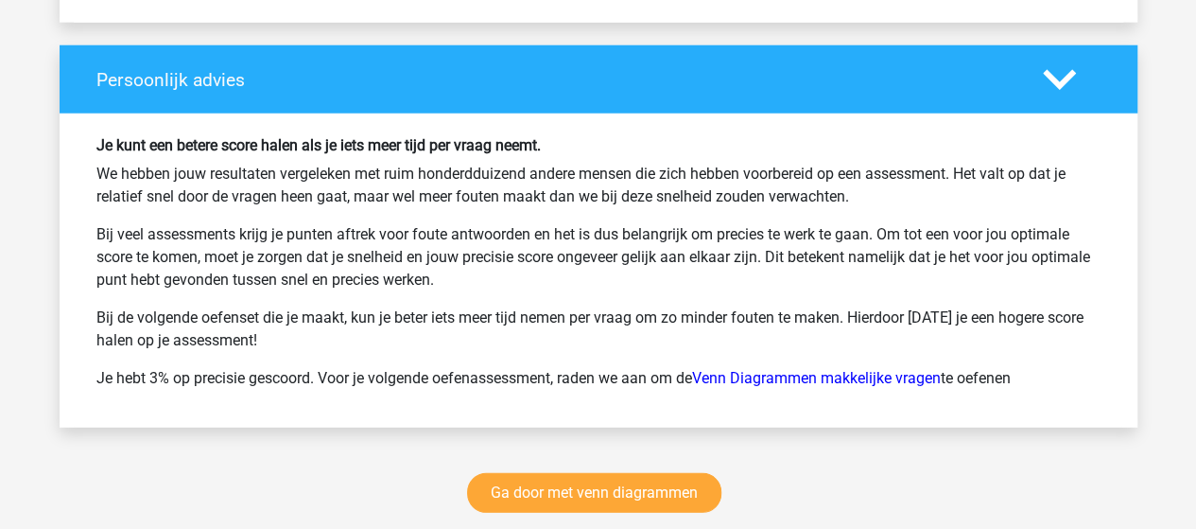
scroll to position [9647, 0]
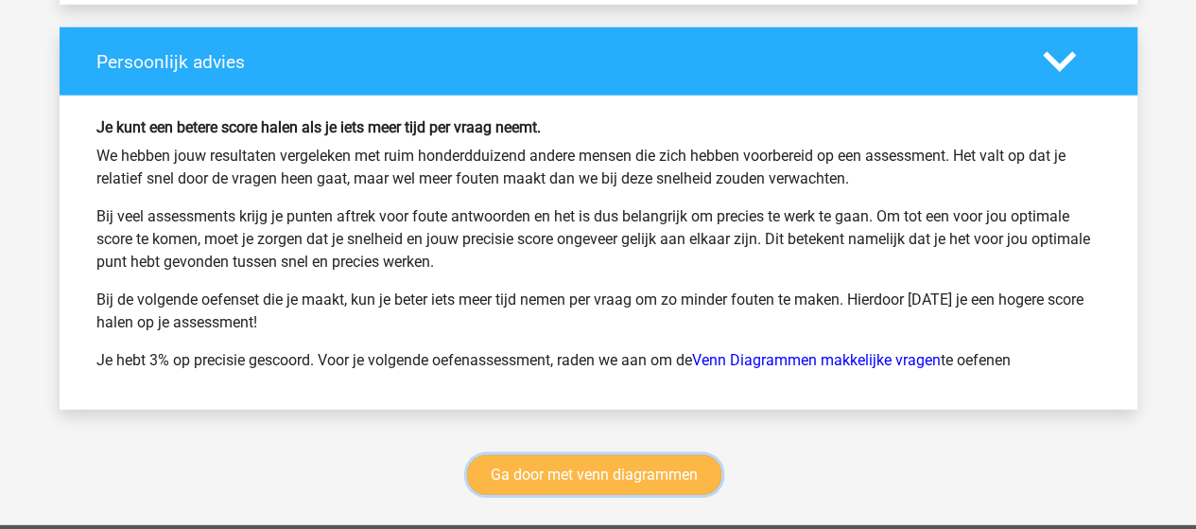
click at [626, 455] on link "Ga door met venn diagrammen" at bounding box center [594, 475] width 254 height 40
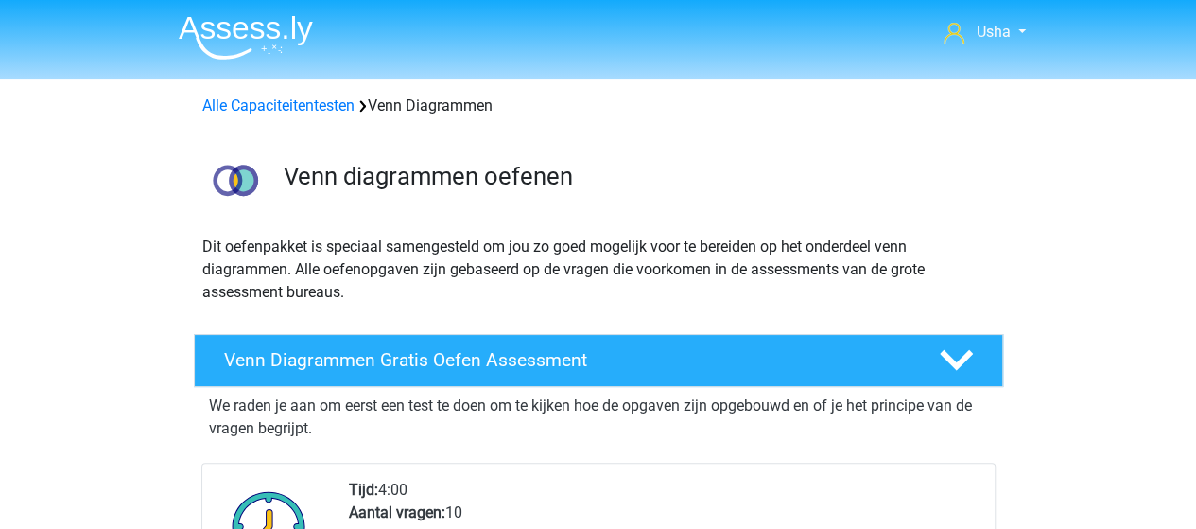
click at [248, 43] on img at bounding box center [246, 37] width 134 height 44
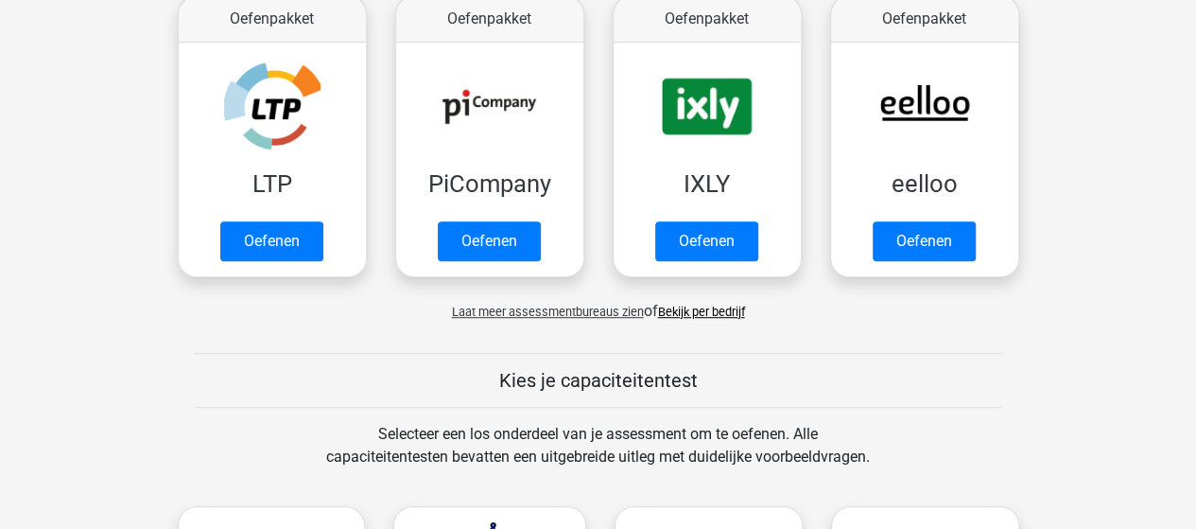
scroll to position [473, 0]
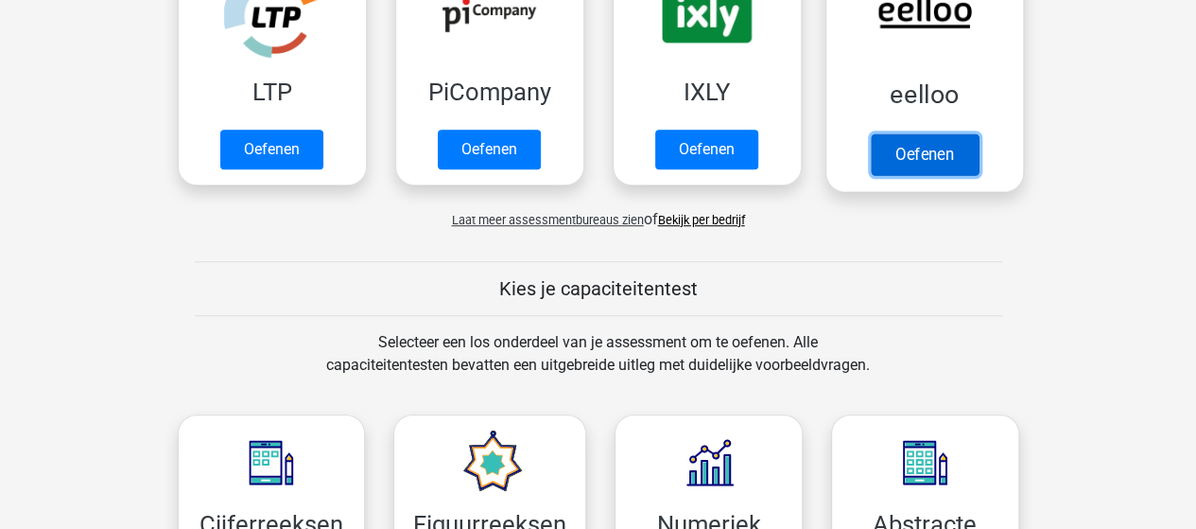
click at [885, 148] on link "Oefenen" at bounding box center [924, 154] width 108 height 42
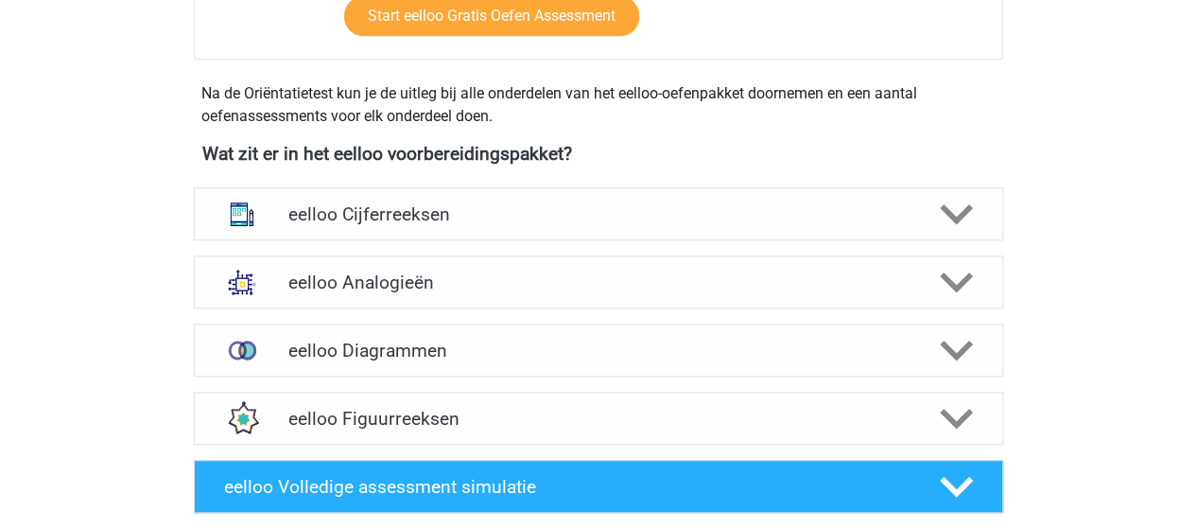
scroll to position [567, 0]
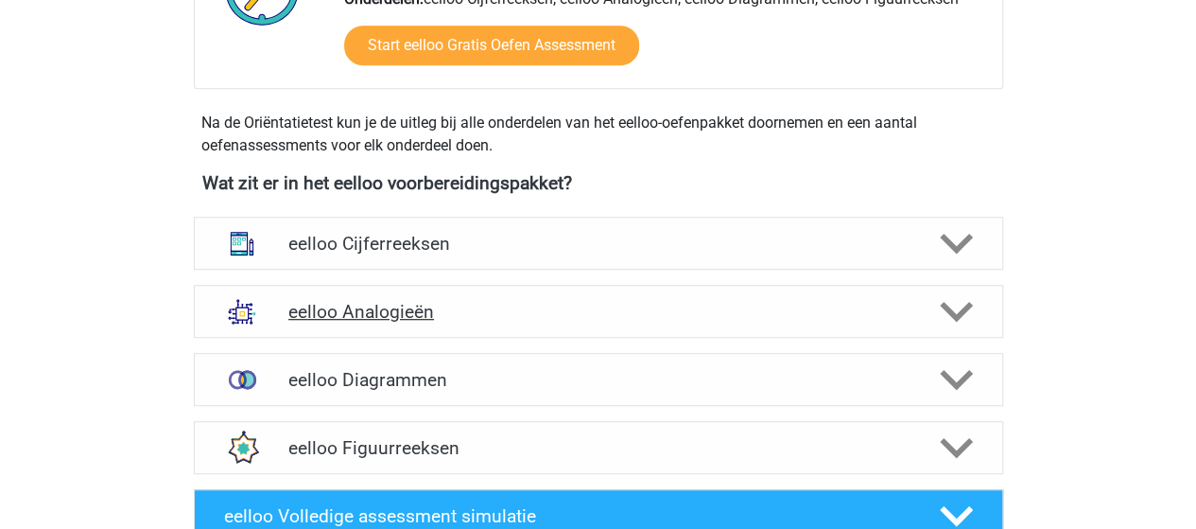
click at [429, 312] on h4 "eelloo Analogieën" at bounding box center [598, 312] width 620 height 22
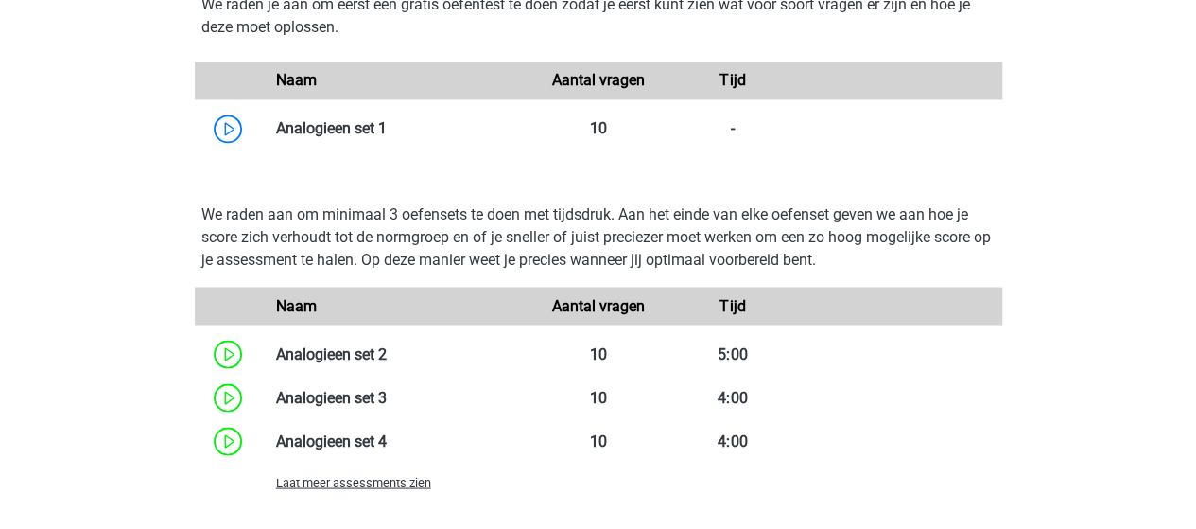
scroll to position [1608, 0]
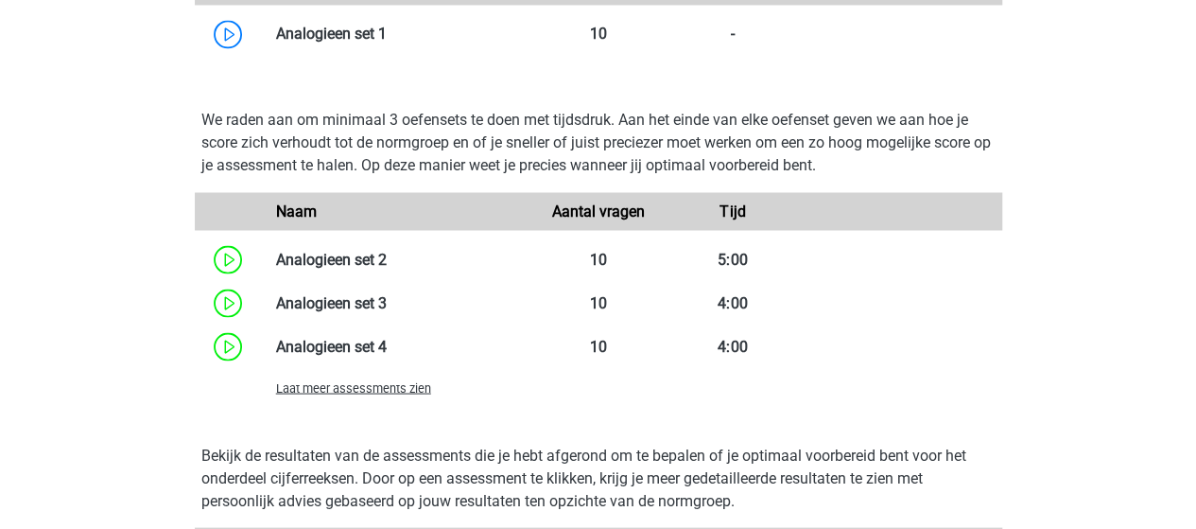
click at [378, 390] on span "Laat meer assessments zien" at bounding box center [353, 387] width 155 height 14
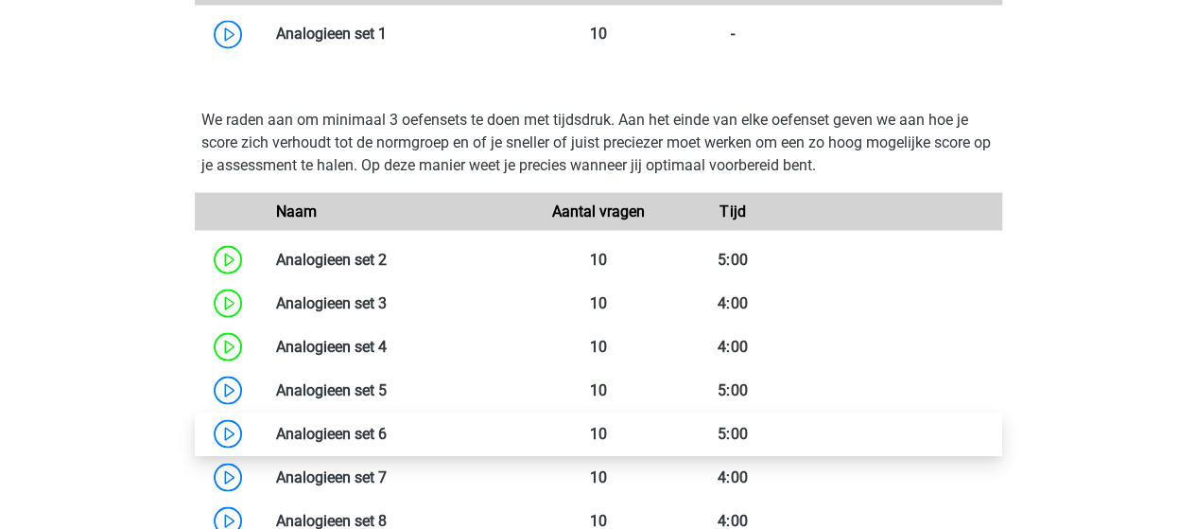
scroll to position [1702, 0]
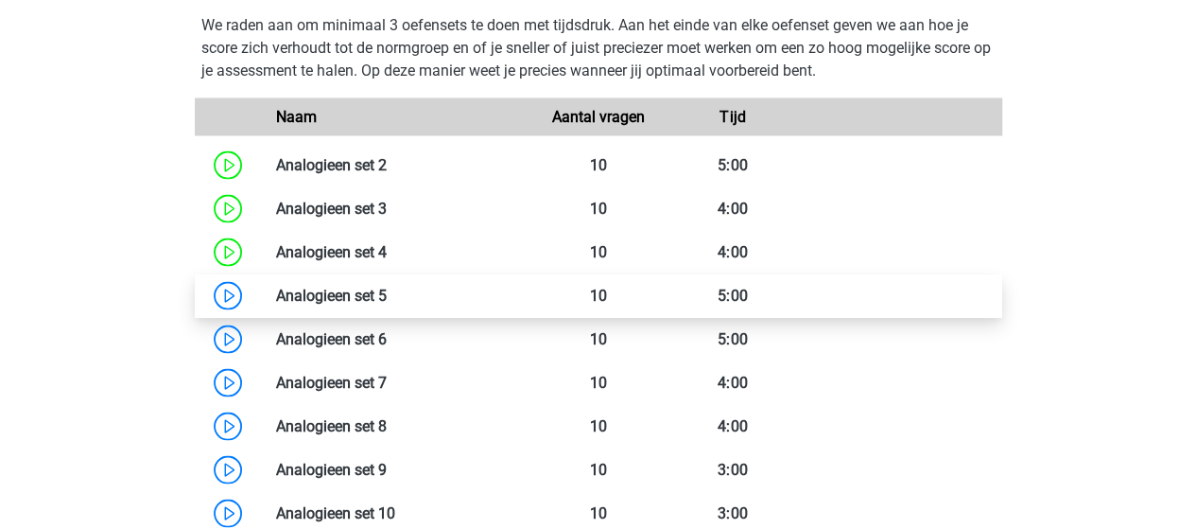
click at [387, 294] on link at bounding box center [387, 295] width 0 height 18
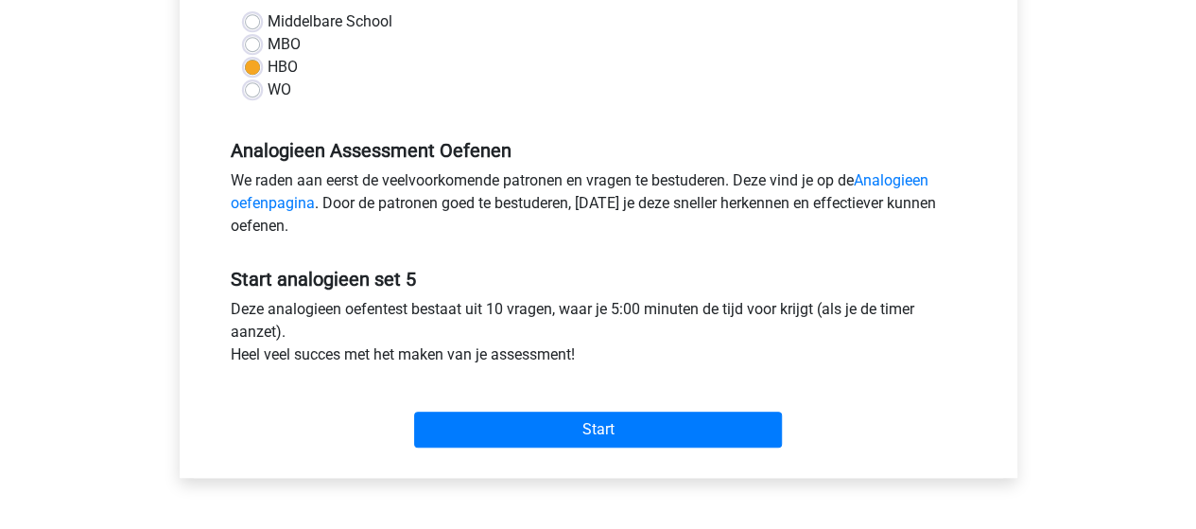
scroll to position [473, 0]
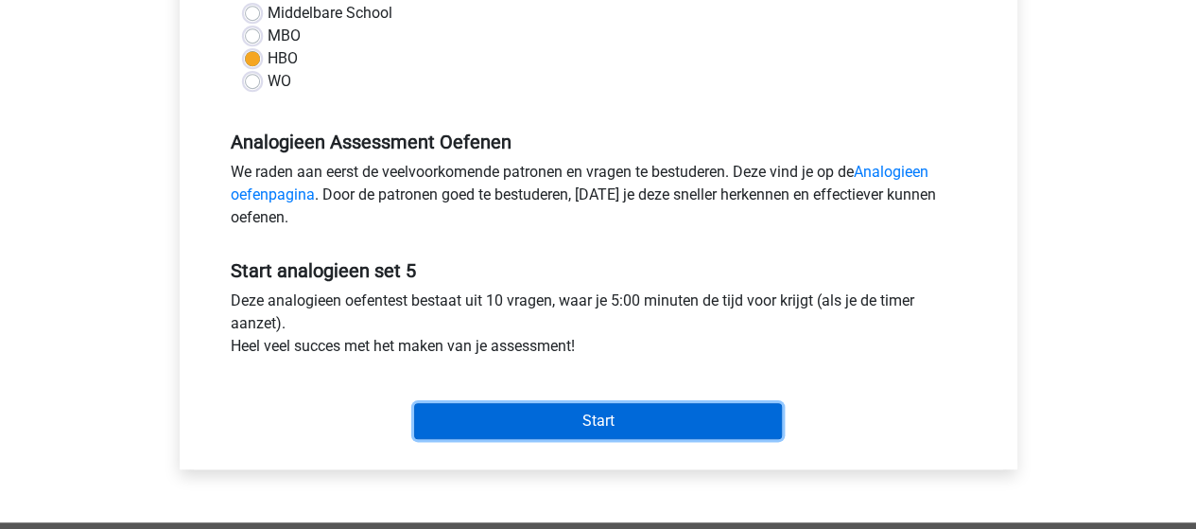
click at [488, 420] on input "Start" at bounding box center [598, 421] width 368 height 36
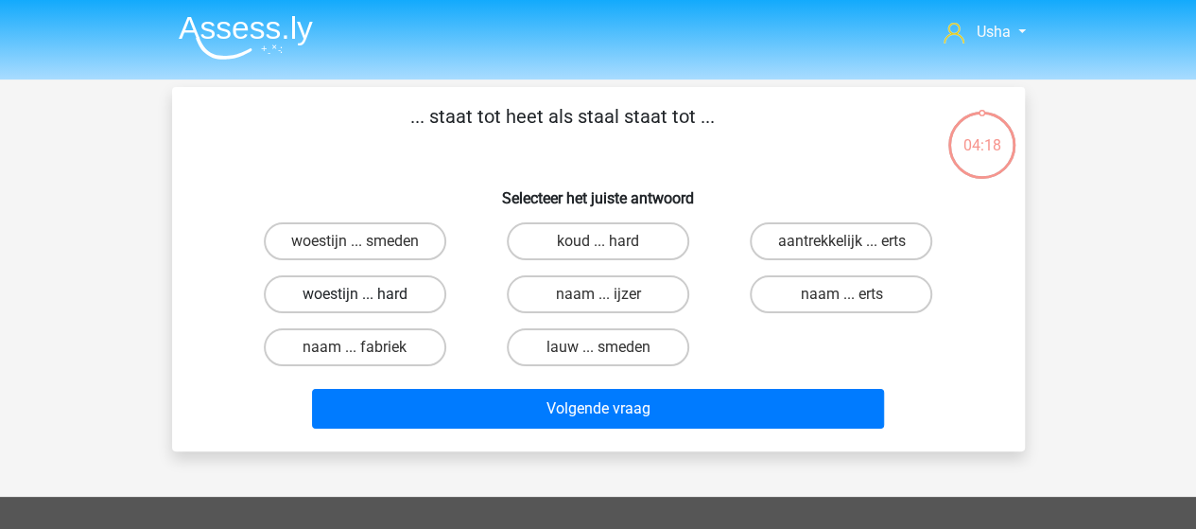
click at [343, 292] on label "woestijn ... hard" at bounding box center [355, 294] width 183 height 38
click at [355, 294] on input "woestijn ... hard" at bounding box center [361, 300] width 12 height 12
radio input "true"
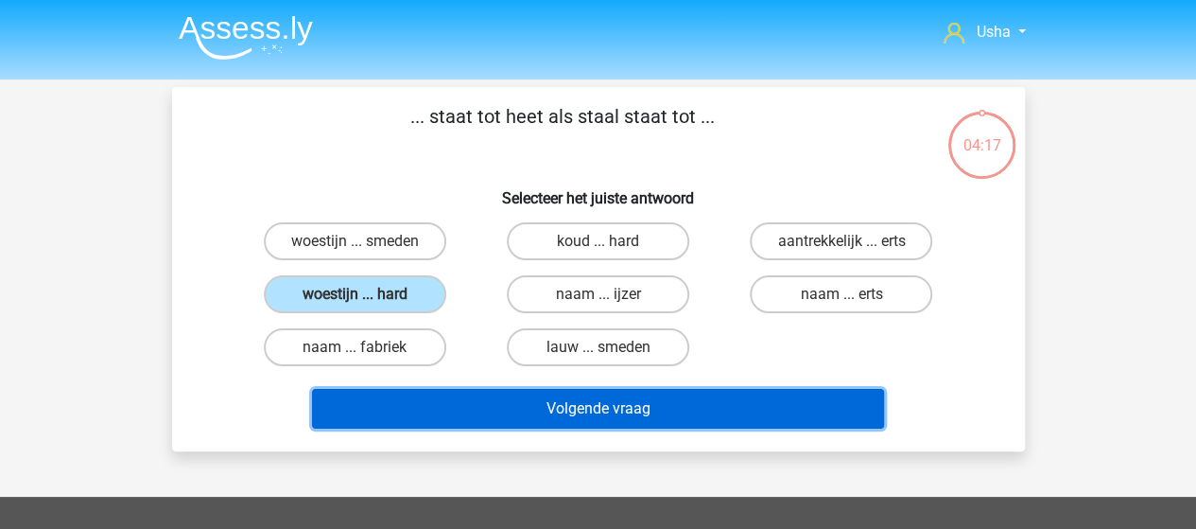
click at [583, 402] on button "Volgende vraag" at bounding box center [598, 409] width 572 height 40
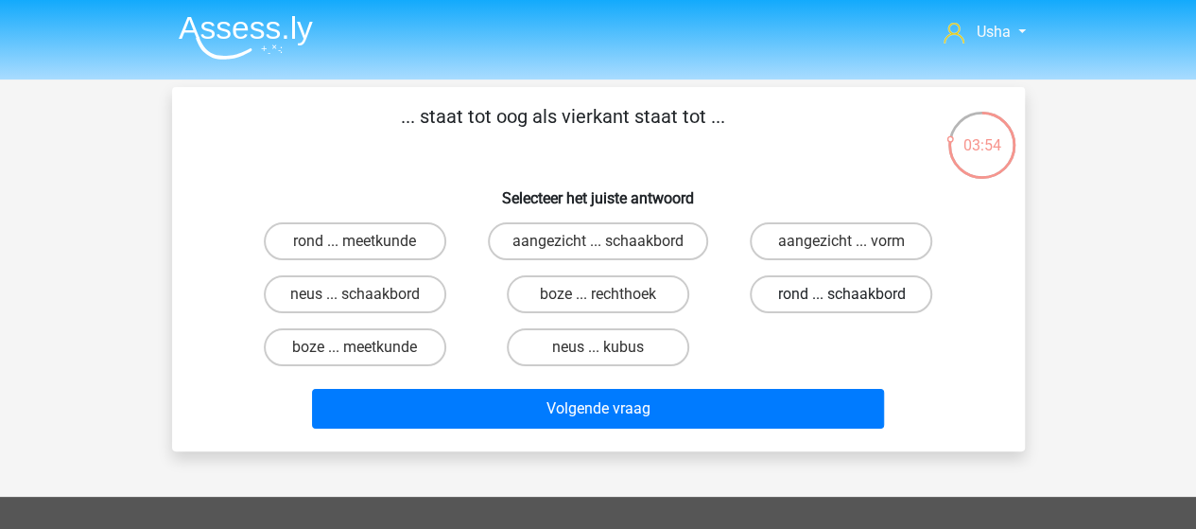
click at [803, 296] on label "rond ... schaakbord" at bounding box center [841, 294] width 183 height 38
click at [842, 296] on input "rond ... schaakbord" at bounding box center [848, 300] width 12 height 12
radio input "true"
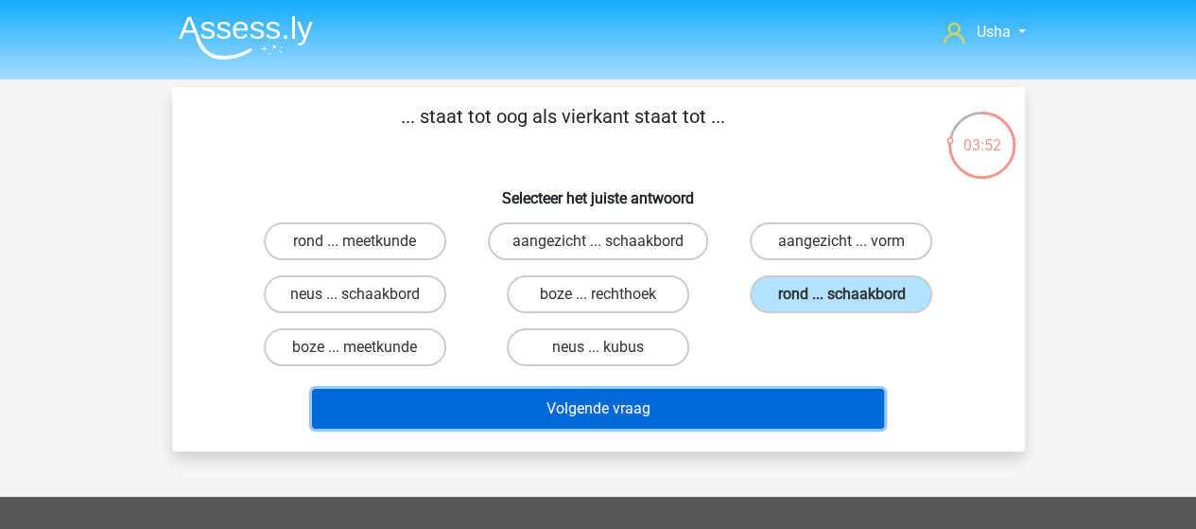
click at [553, 409] on button "Volgende vraag" at bounding box center [598, 409] width 572 height 40
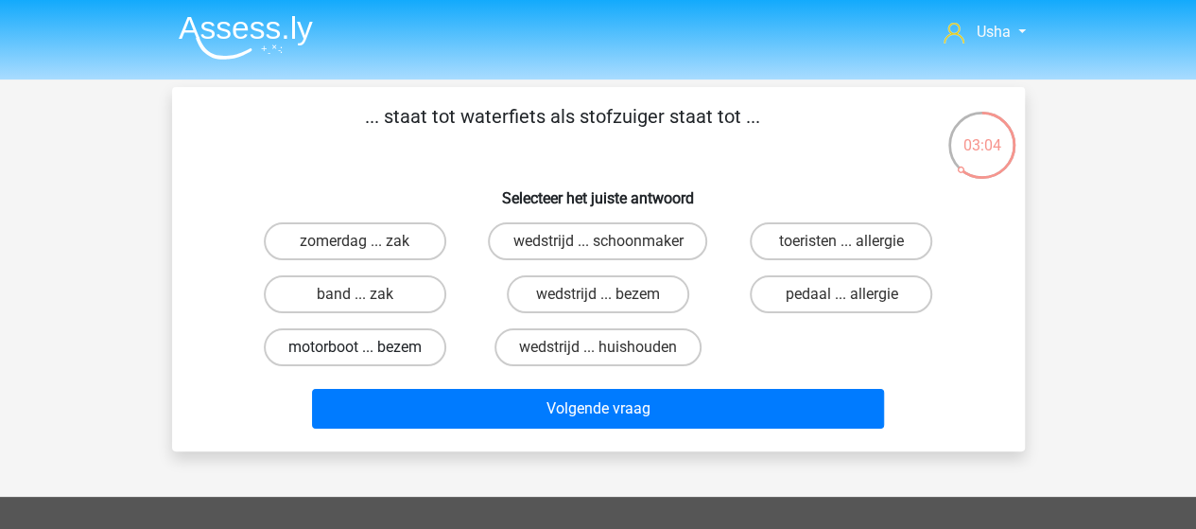
click at [305, 350] on label "motorboot ... bezem" at bounding box center [355, 347] width 183 height 38
click at [355, 350] on input "motorboot ... bezem" at bounding box center [361, 353] width 12 height 12
radio input "true"
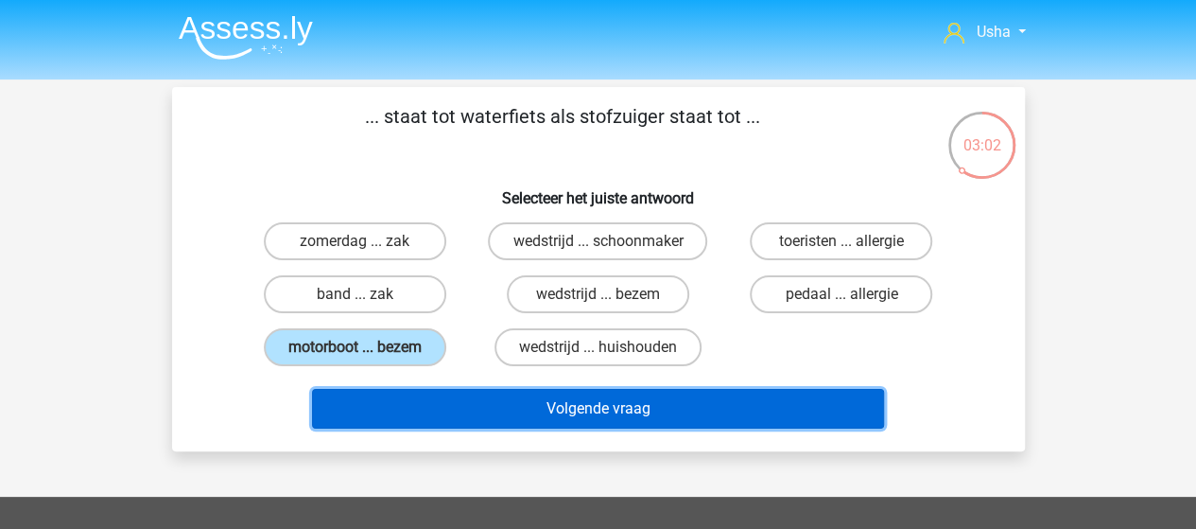
click at [444, 404] on button "Volgende vraag" at bounding box center [598, 409] width 572 height 40
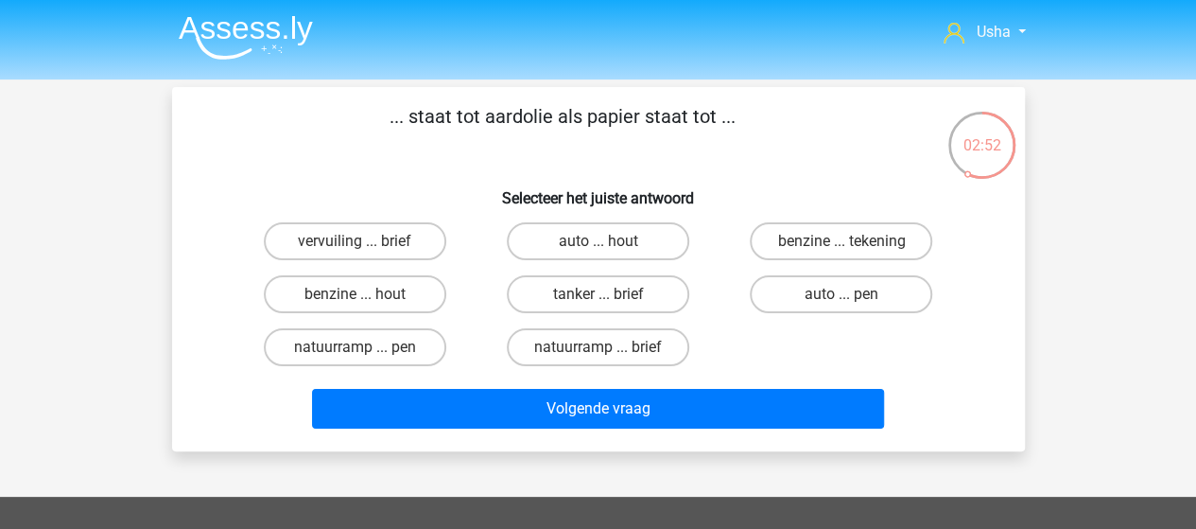
click at [355, 294] on input "benzine ... hout" at bounding box center [361, 300] width 12 height 12
radio input "true"
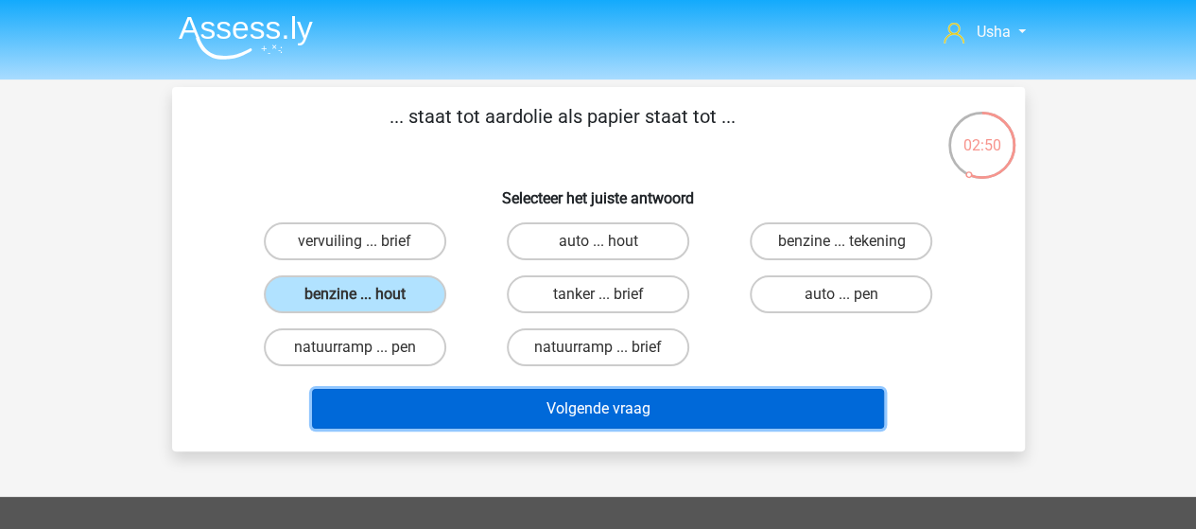
click at [511, 393] on button "Volgende vraag" at bounding box center [598, 409] width 572 height 40
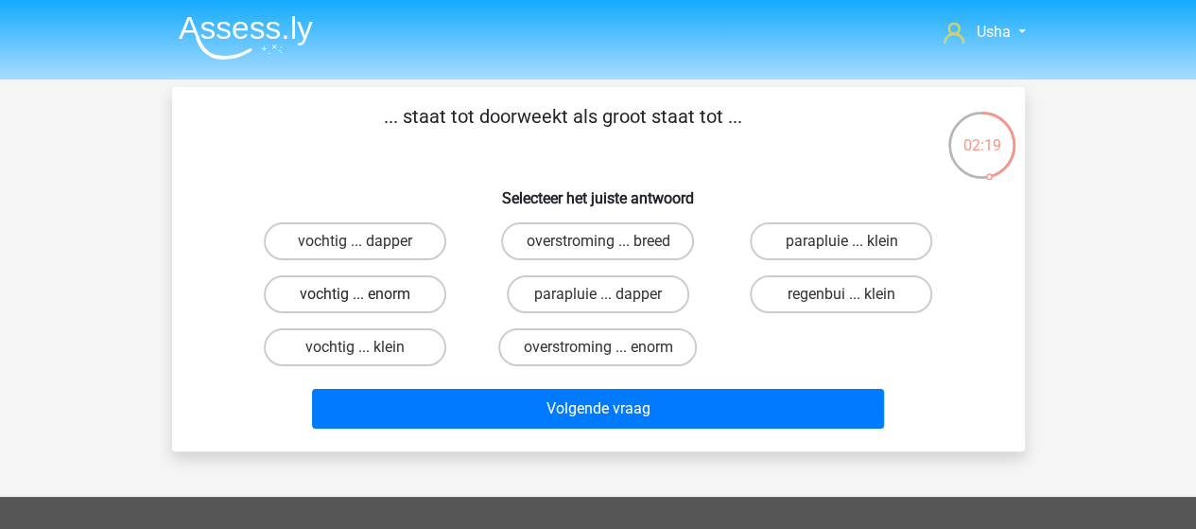
click at [299, 297] on label "vochtig ... enorm" at bounding box center [355, 294] width 183 height 38
click at [355, 297] on input "vochtig ... enorm" at bounding box center [361, 300] width 12 height 12
radio input "true"
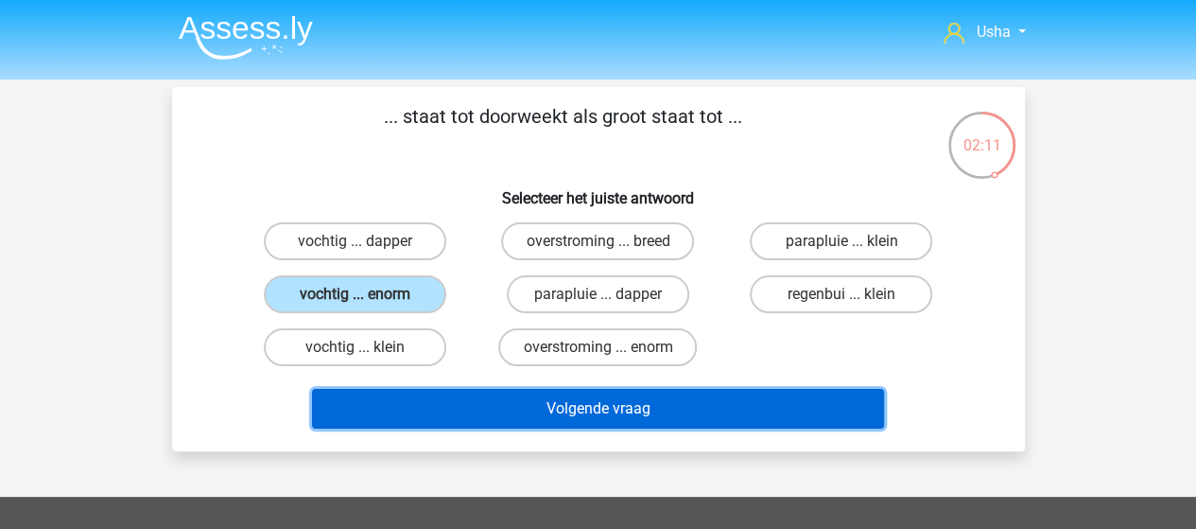
click at [448, 397] on button "Volgende vraag" at bounding box center [598, 409] width 572 height 40
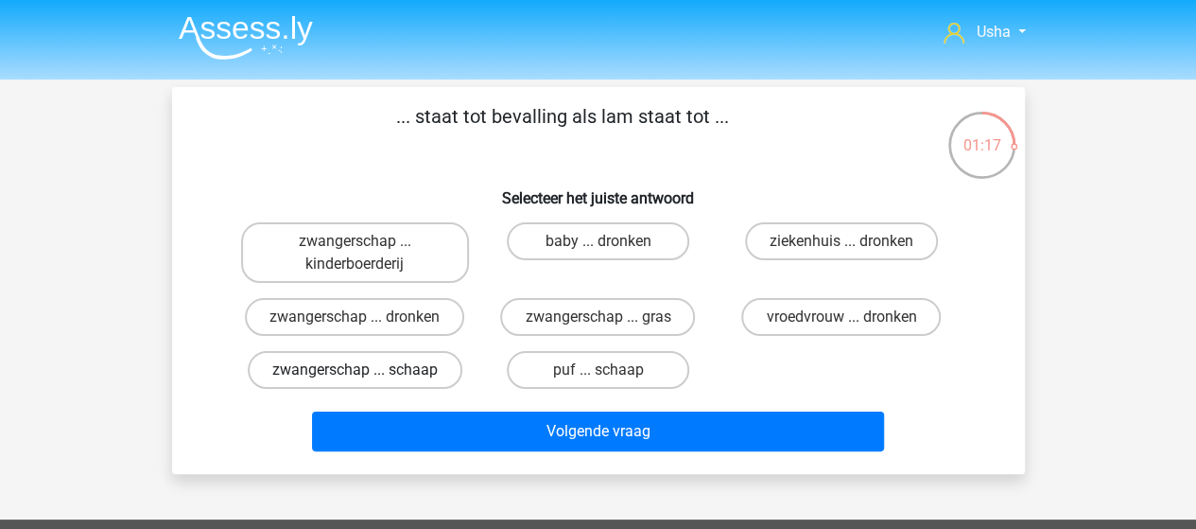
click at [348, 371] on label "zwangerschap ... schaap" at bounding box center [355, 370] width 215 height 38
click at [355, 371] on input "zwangerschap ... schaap" at bounding box center [361, 376] width 12 height 12
radio input "true"
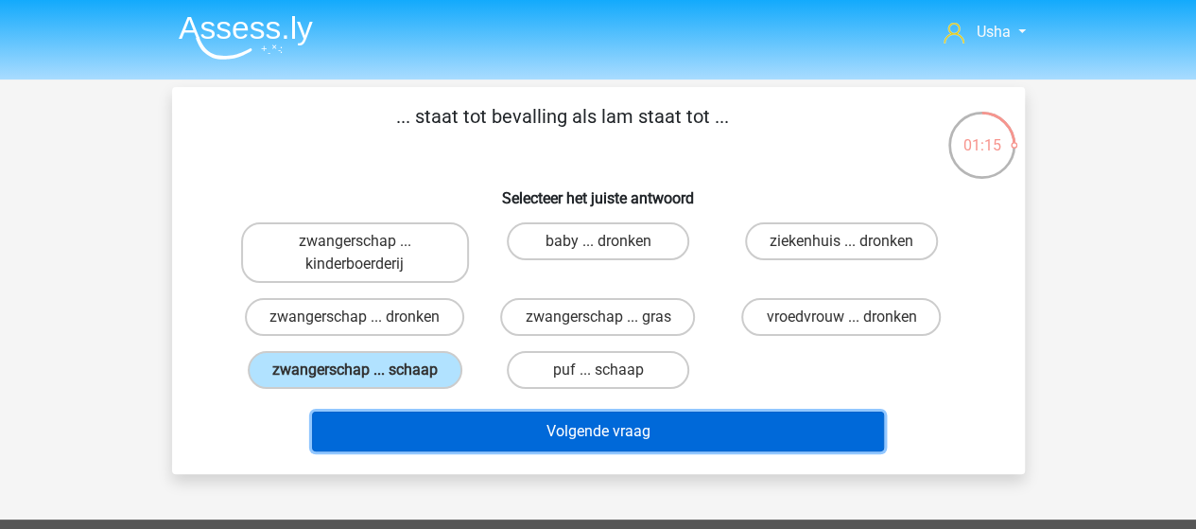
click at [477, 421] on button "Volgende vraag" at bounding box center [598, 431] width 572 height 40
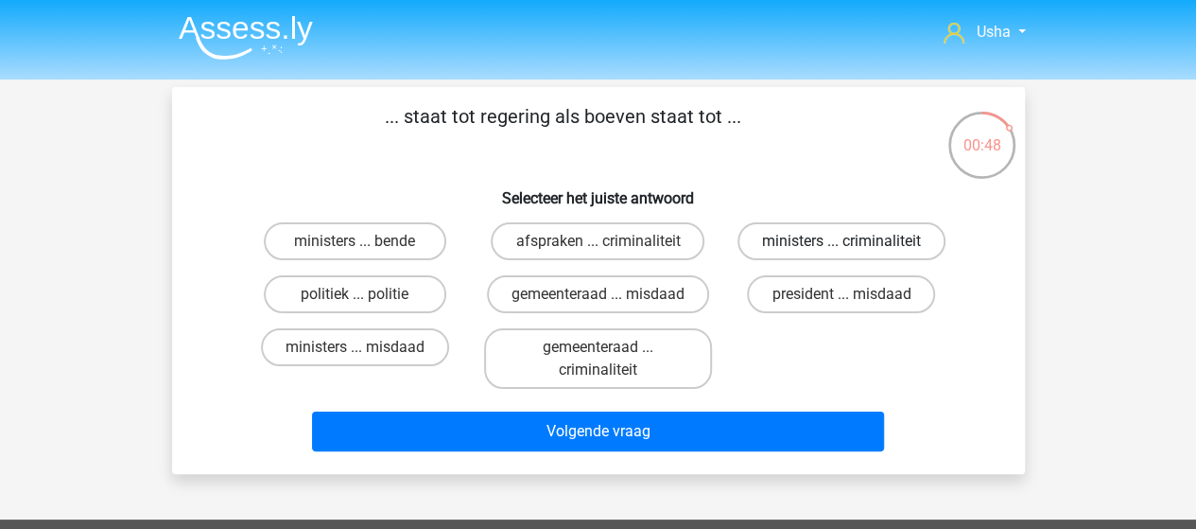
click at [776, 238] on label "ministers ... criminaliteit" at bounding box center [842, 241] width 208 height 38
click at [842, 241] on input "ministers ... criminaliteit" at bounding box center [848, 247] width 12 height 12
radio input "true"
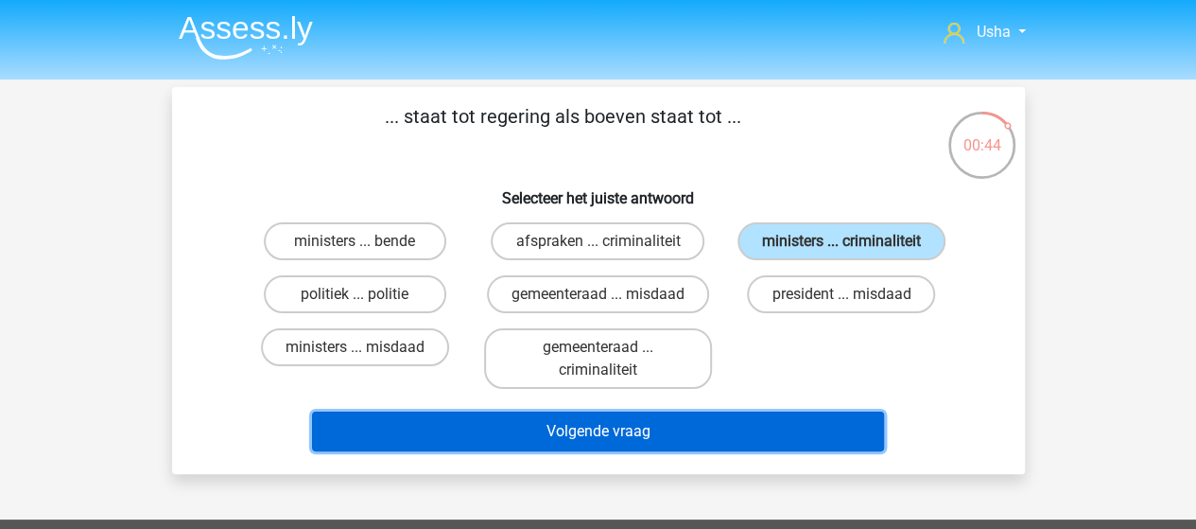
click at [558, 428] on button "Volgende vraag" at bounding box center [598, 431] width 572 height 40
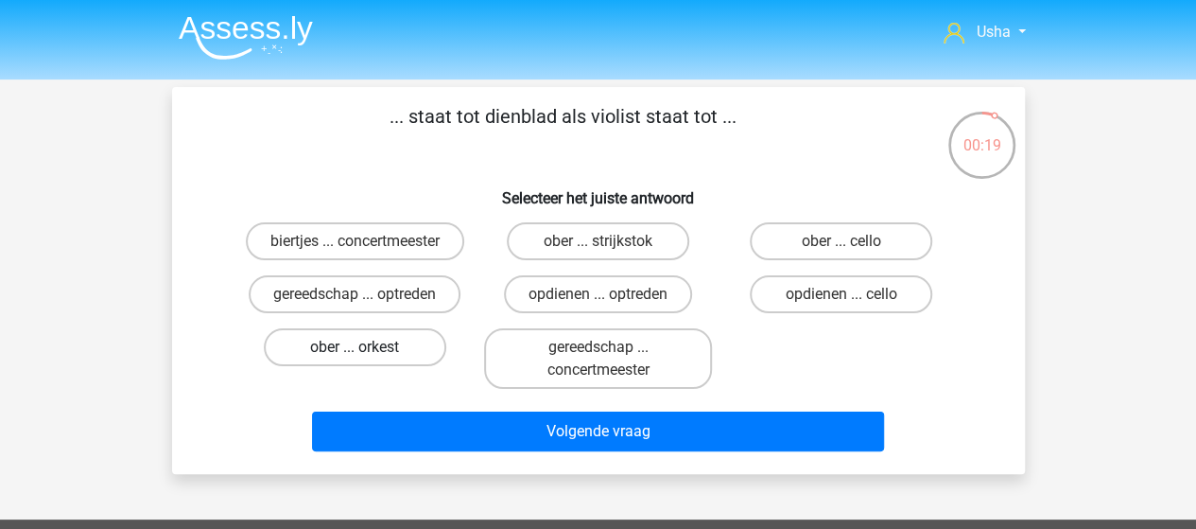
click at [375, 345] on label "ober ... orkest" at bounding box center [355, 347] width 183 height 38
click at [367, 347] on input "ober ... orkest" at bounding box center [361, 353] width 12 height 12
radio input "true"
click at [600, 234] on label "ober ... strijkstok" at bounding box center [598, 241] width 183 height 38
click at [600, 241] on input "ober ... strijkstok" at bounding box center [604, 247] width 12 height 12
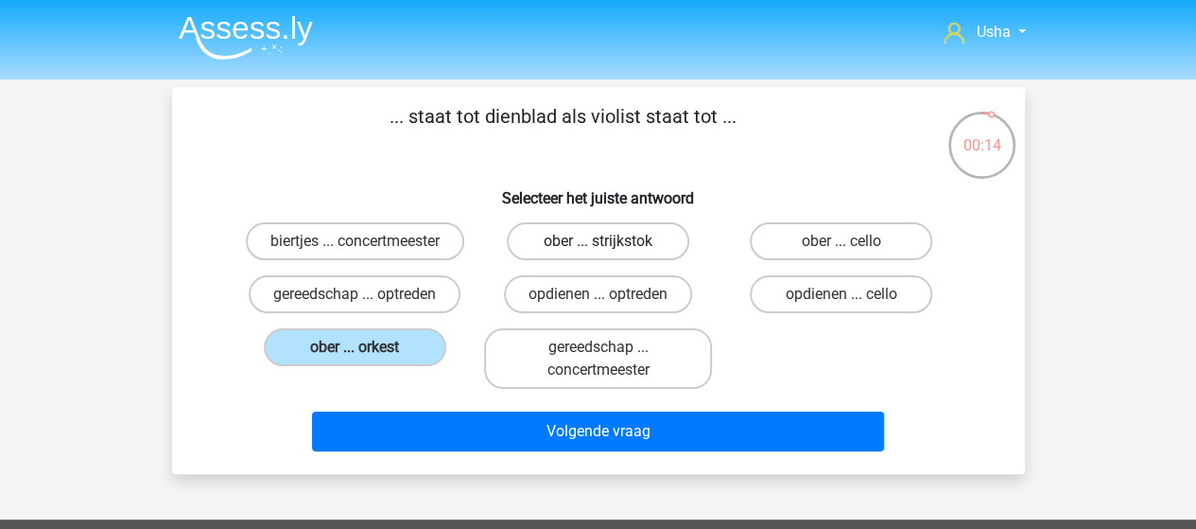
radio input "true"
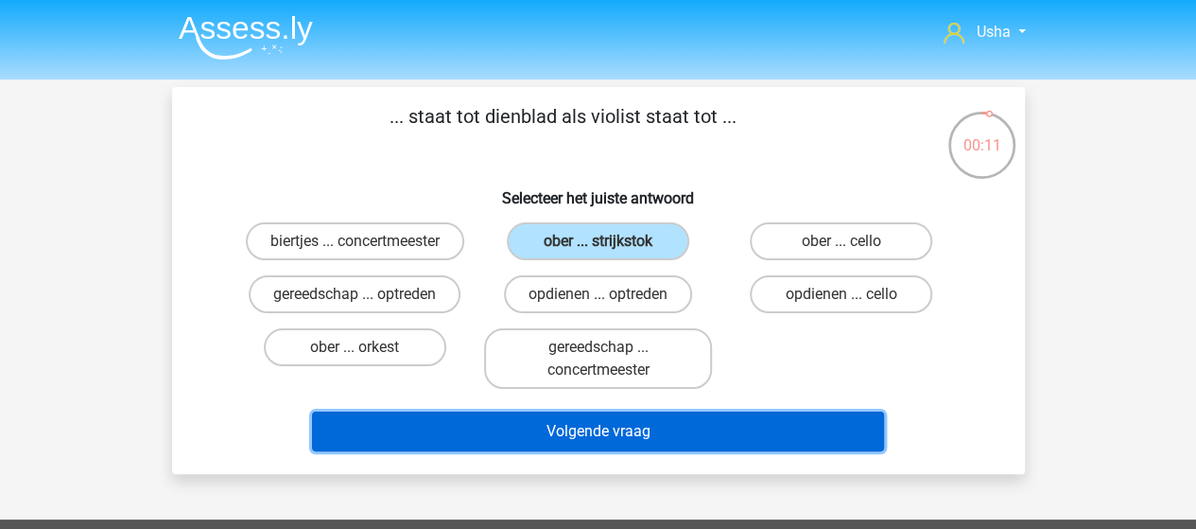
click at [533, 425] on button "Volgende vraag" at bounding box center [598, 431] width 572 height 40
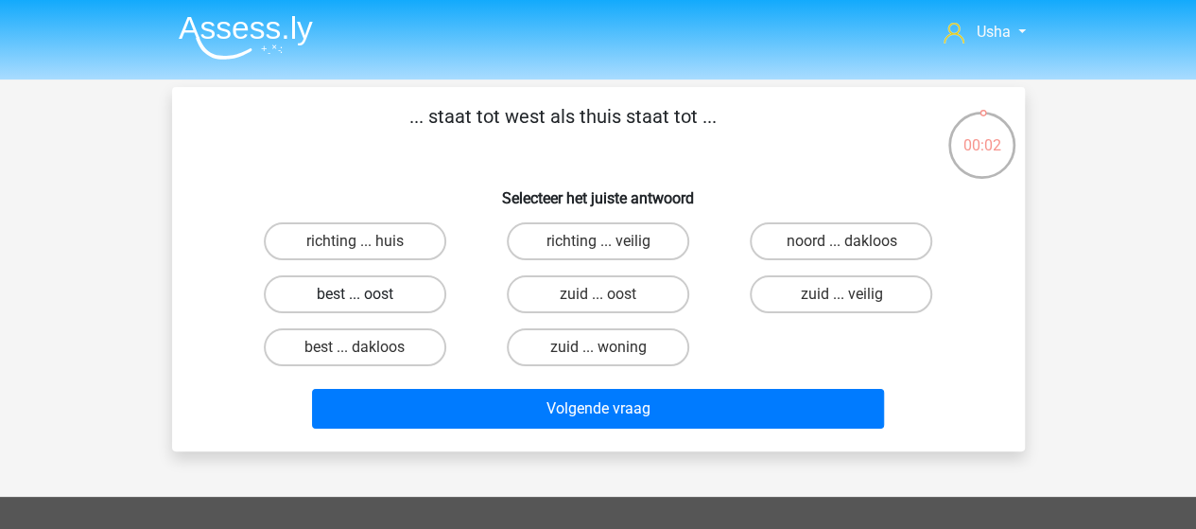
click at [326, 299] on label "best ... oost" at bounding box center [355, 294] width 183 height 38
click at [355, 299] on input "best ... oost" at bounding box center [361, 300] width 12 height 12
radio input "true"
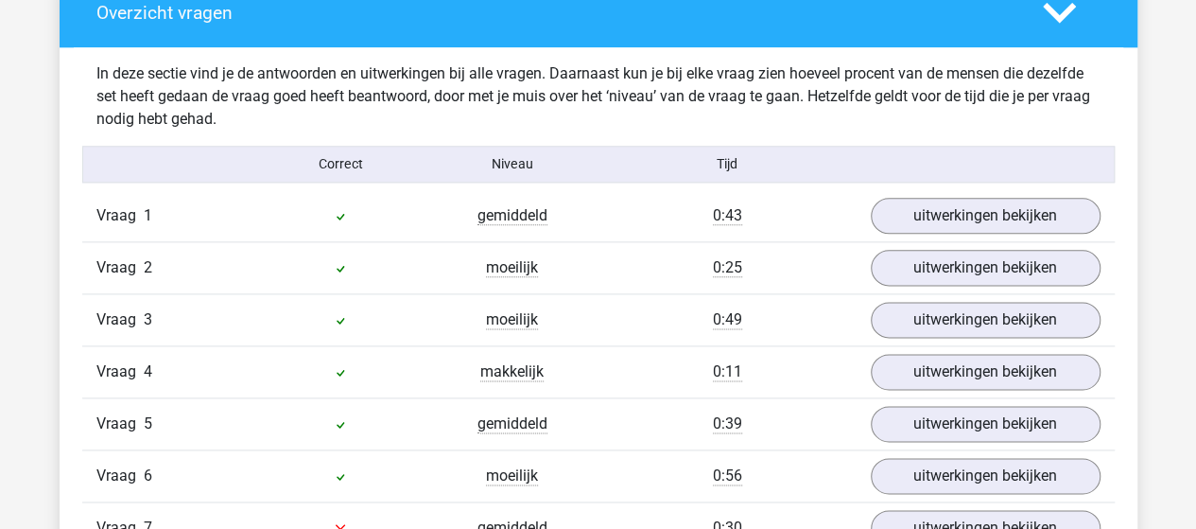
scroll to position [1040, 0]
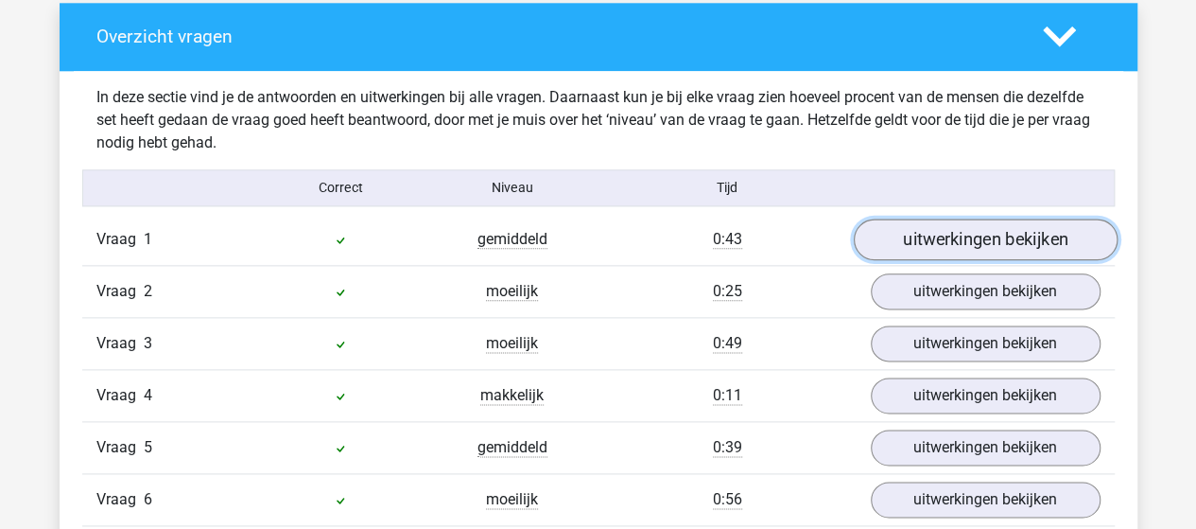
click at [944, 235] on link "uitwerkingen bekijken" at bounding box center [985, 239] width 264 height 42
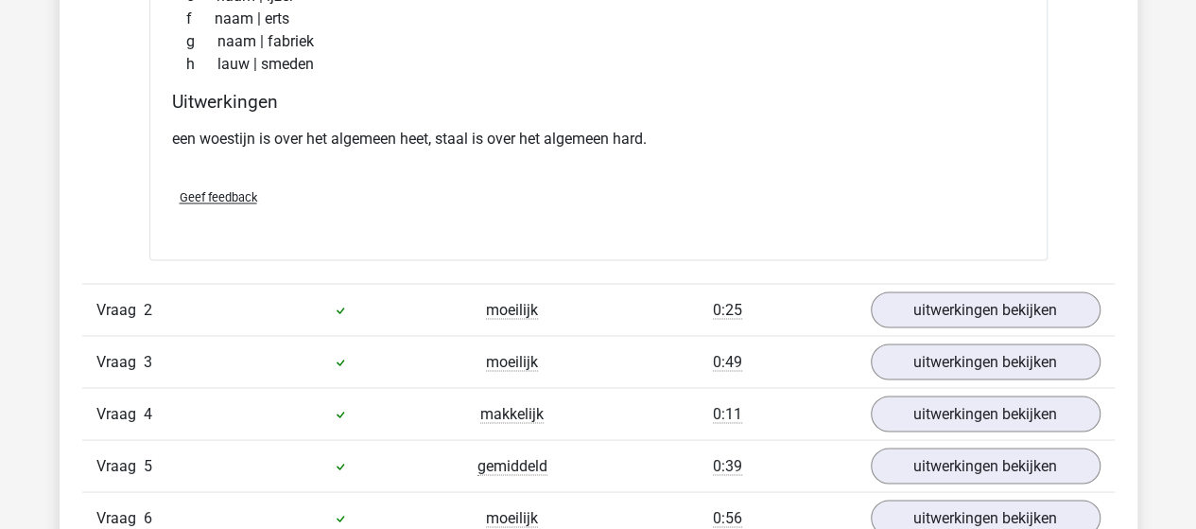
scroll to position [1513, 0]
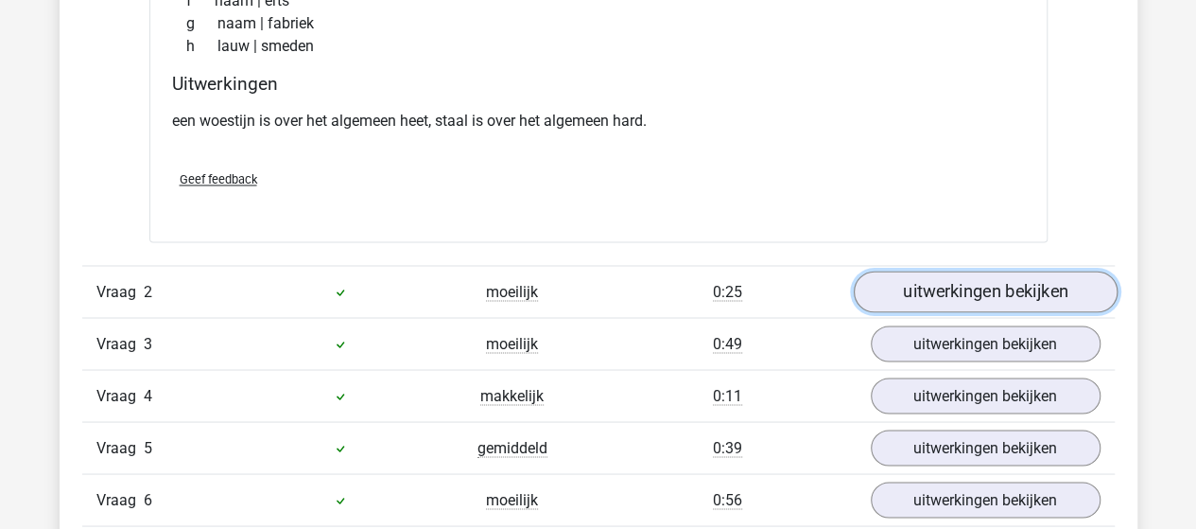
click at [898, 290] on link "uitwerkingen bekijken" at bounding box center [985, 292] width 264 height 42
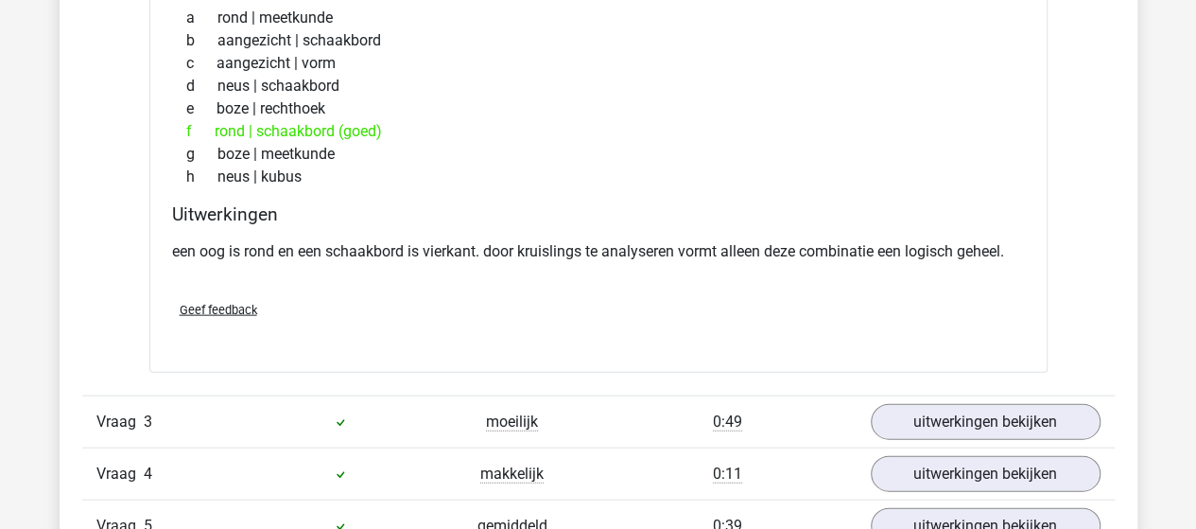
scroll to position [1986, 0]
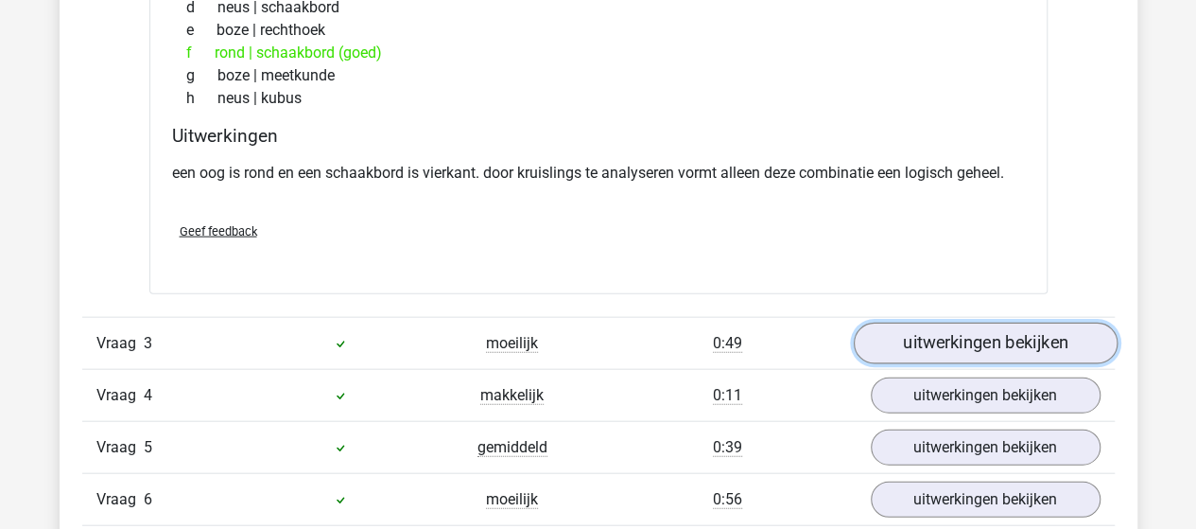
click at [936, 343] on link "uitwerkingen bekijken" at bounding box center [985, 344] width 264 height 42
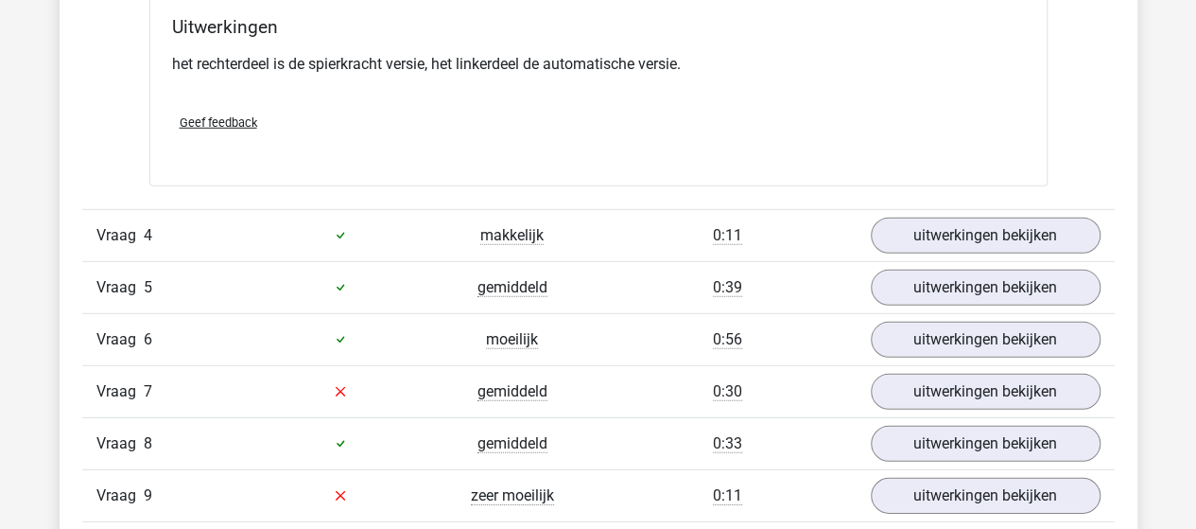
scroll to position [2648, 0]
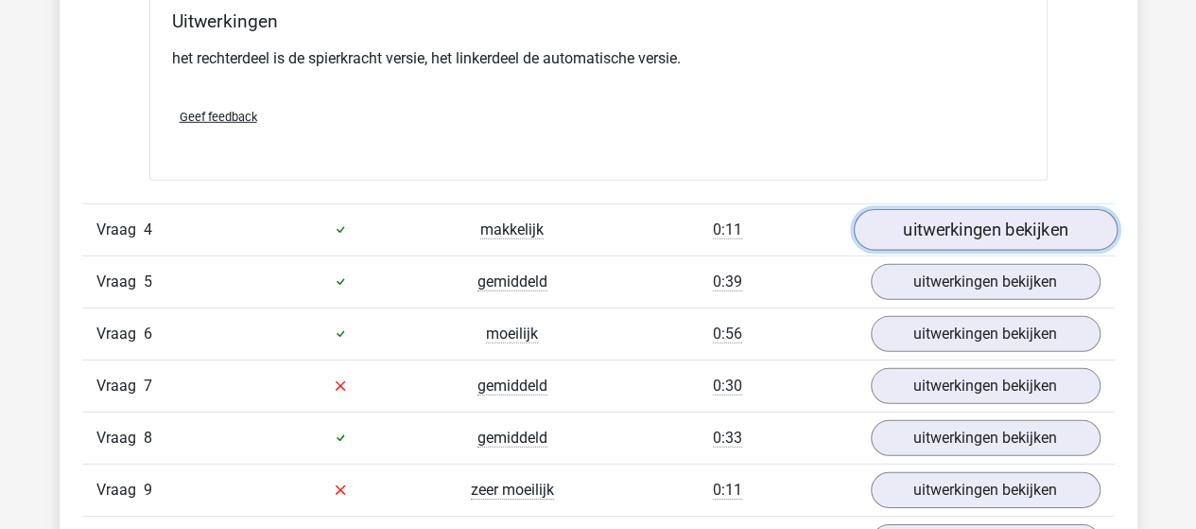
click at [980, 209] on link "uitwerkingen bekijken" at bounding box center [985, 230] width 264 height 42
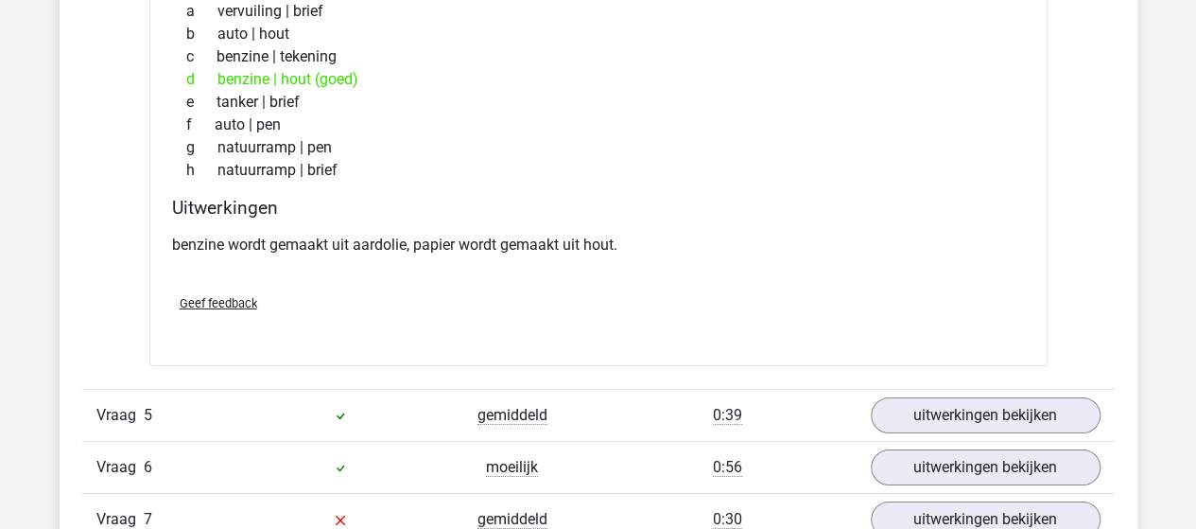
scroll to position [3027, 0]
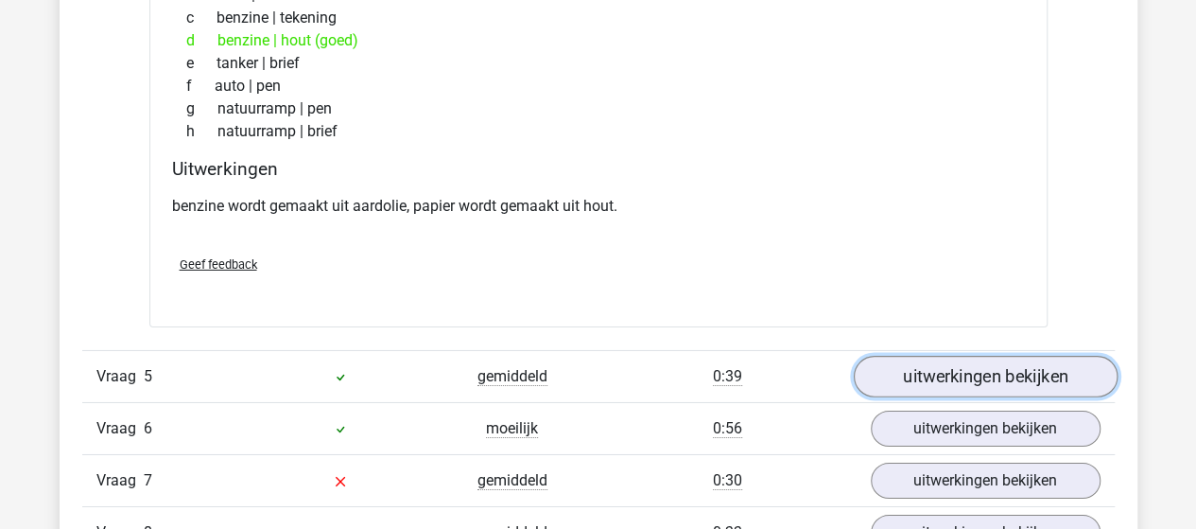
click at [923, 368] on link "uitwerkingen bekijken" at bounding box center [985, 377] width 264 height 42
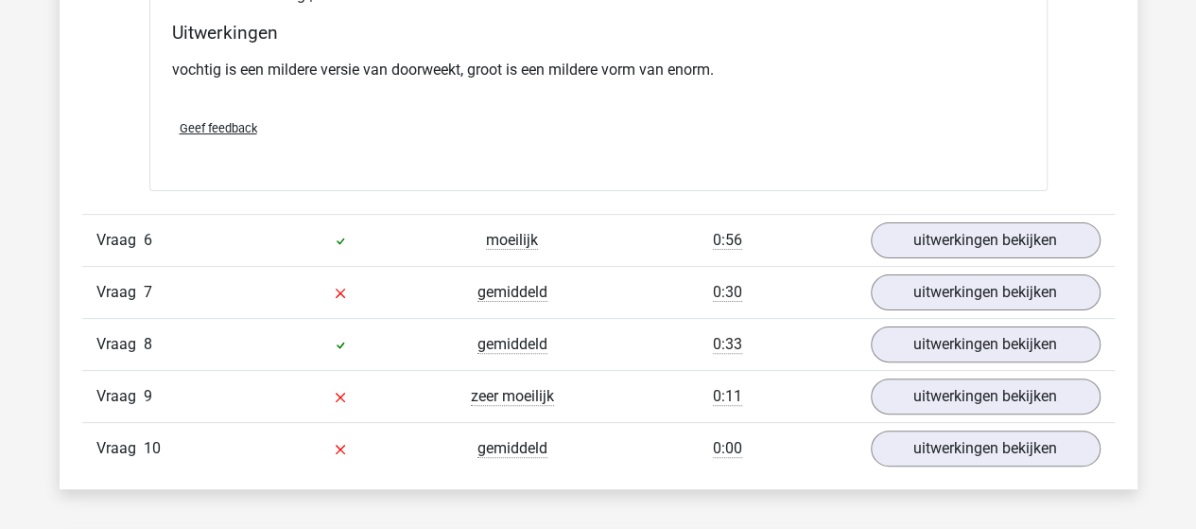
scroll to position [3689, 0]
click at [926, 232] on link "uitwerkingen bekijken" at bounding box center [985, 239] width 264 height 42
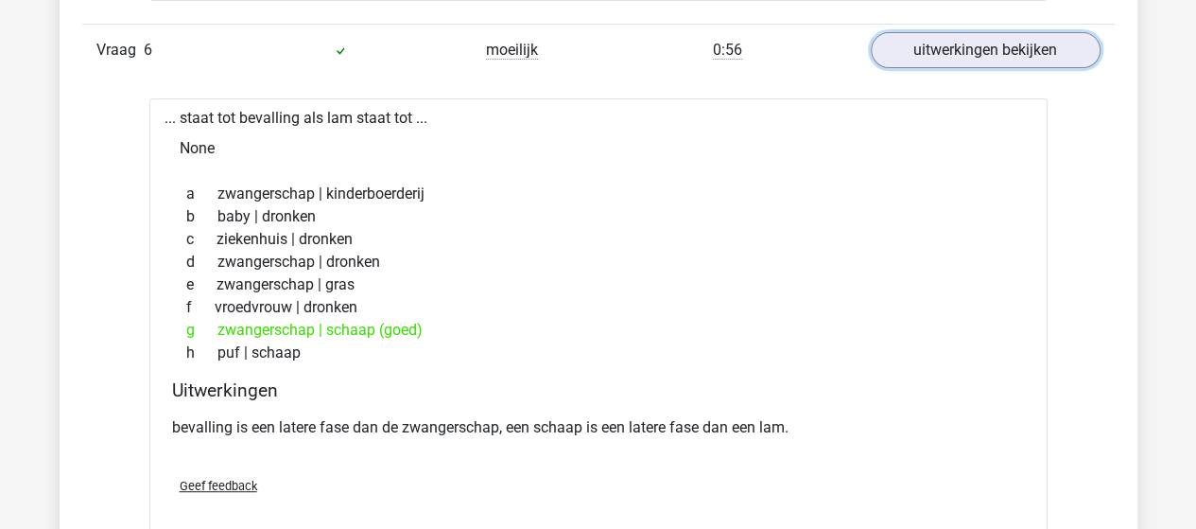
scroll to position [4067, 0]
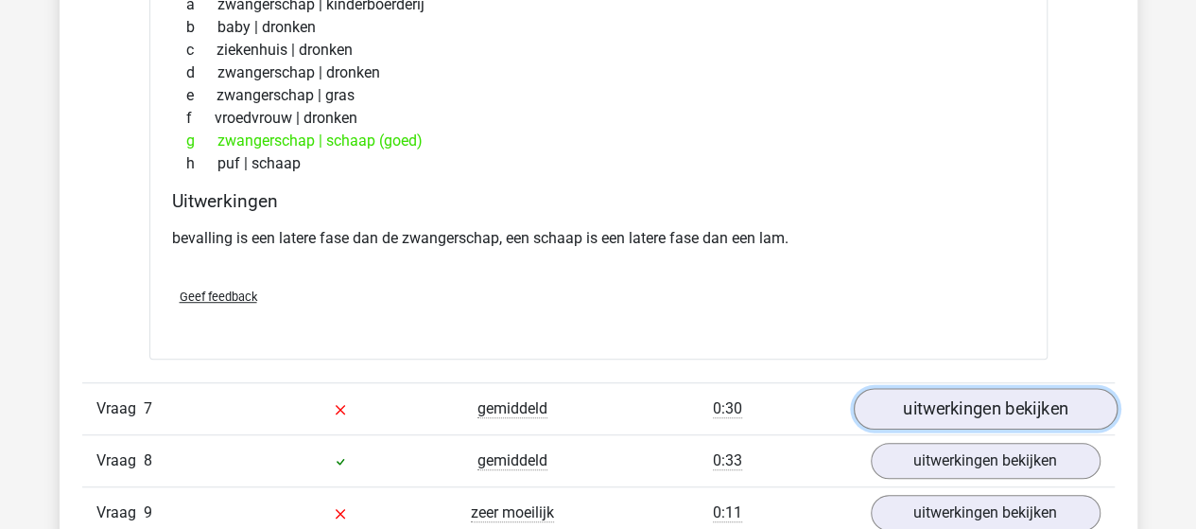
click at [910, 396] on link "uitwerkingen bekijken" at bounding box center [985, 409] width 264 height 42
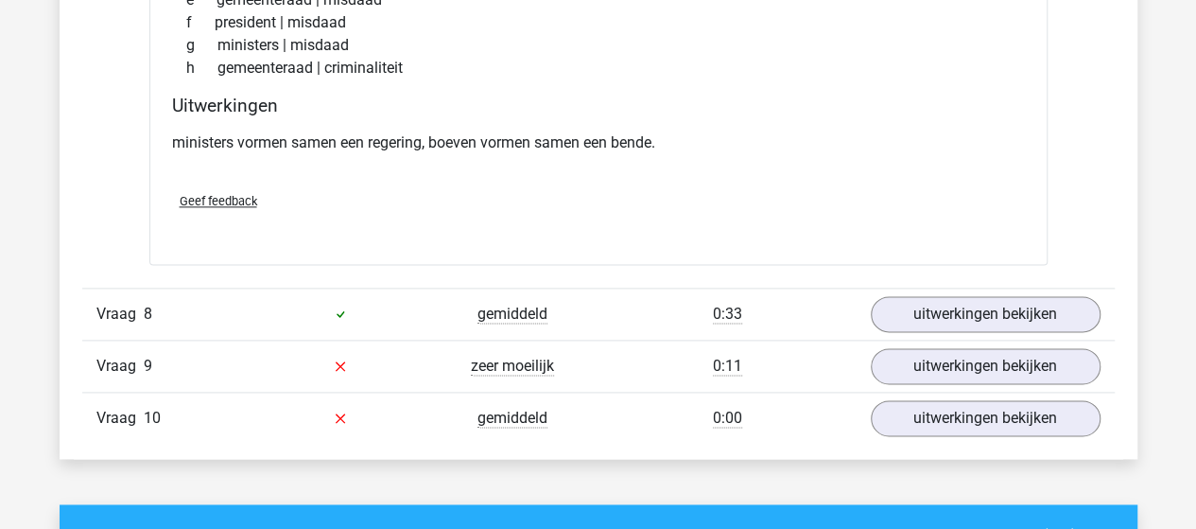
scroll to position [4729, 0]
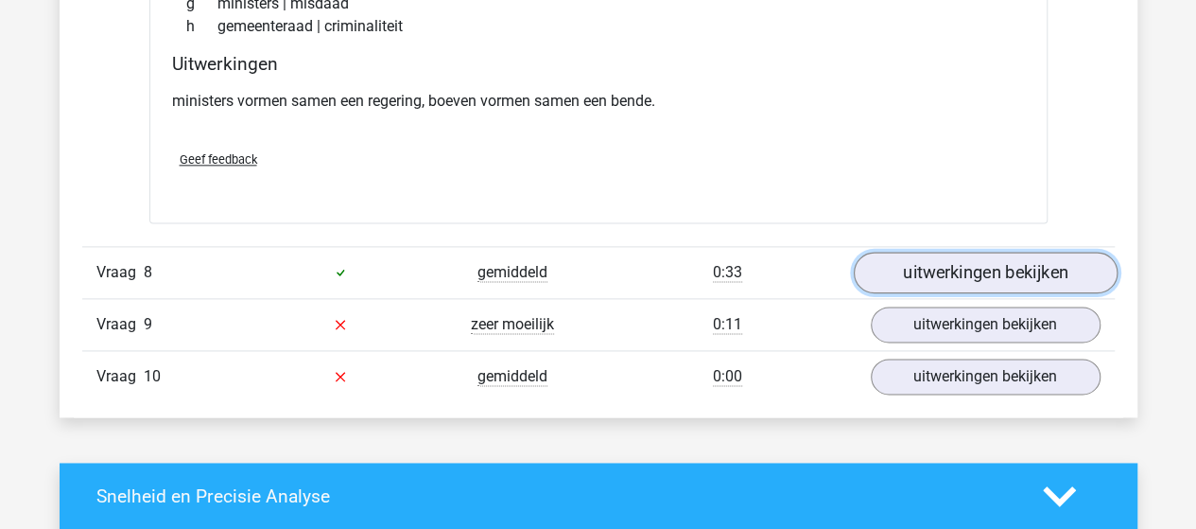
click at [917, 265] on link "uitwerkingen bekijken" at bounding box center [985, 273] width 264 height 42
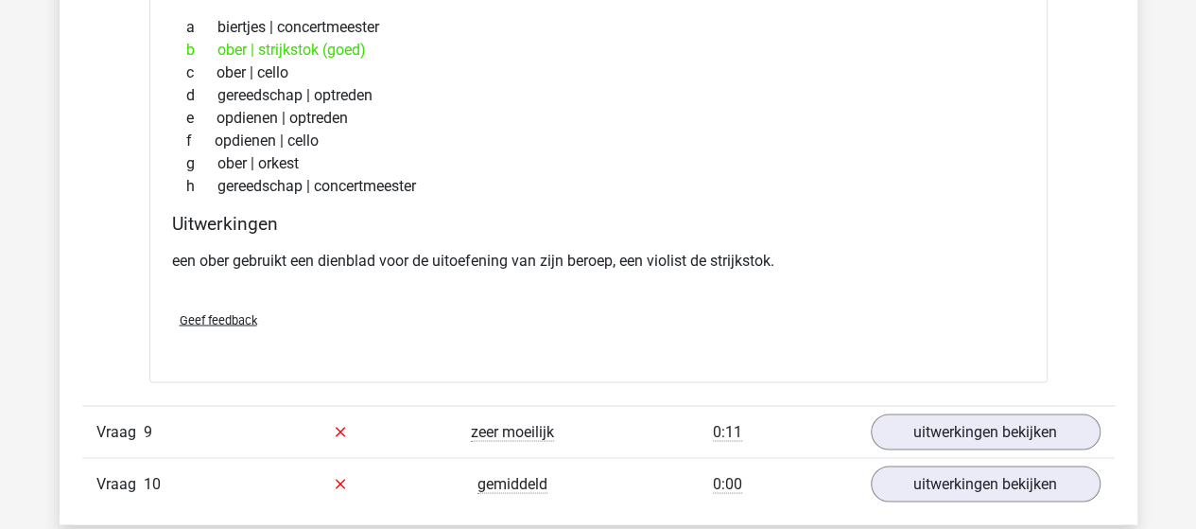
scroll to position [5202, 0]
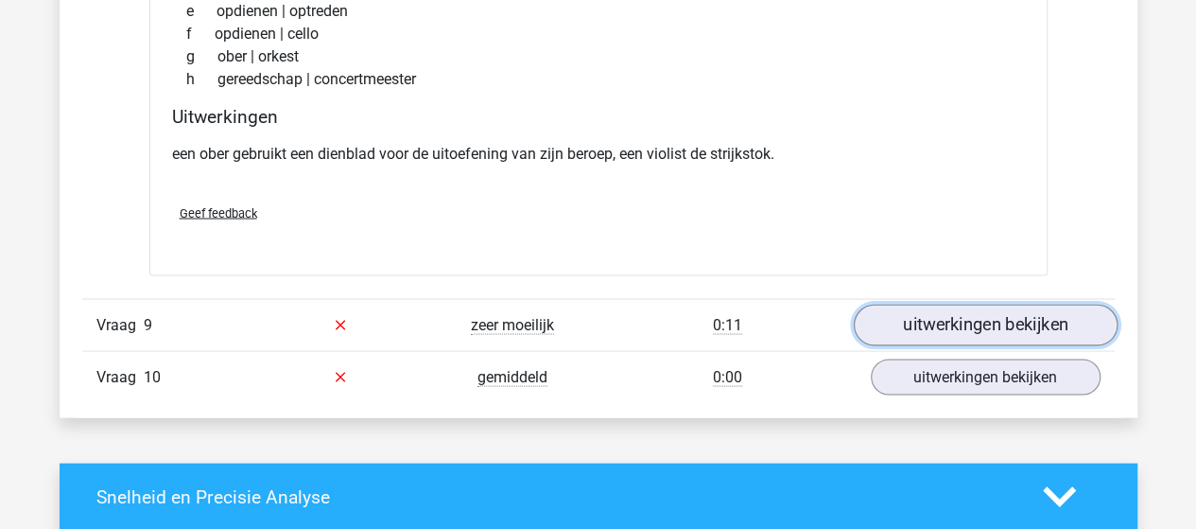
click at [929, 304] on link "uitwerkingen bekijken" at bounding box center [985, 325] width 264 height 42
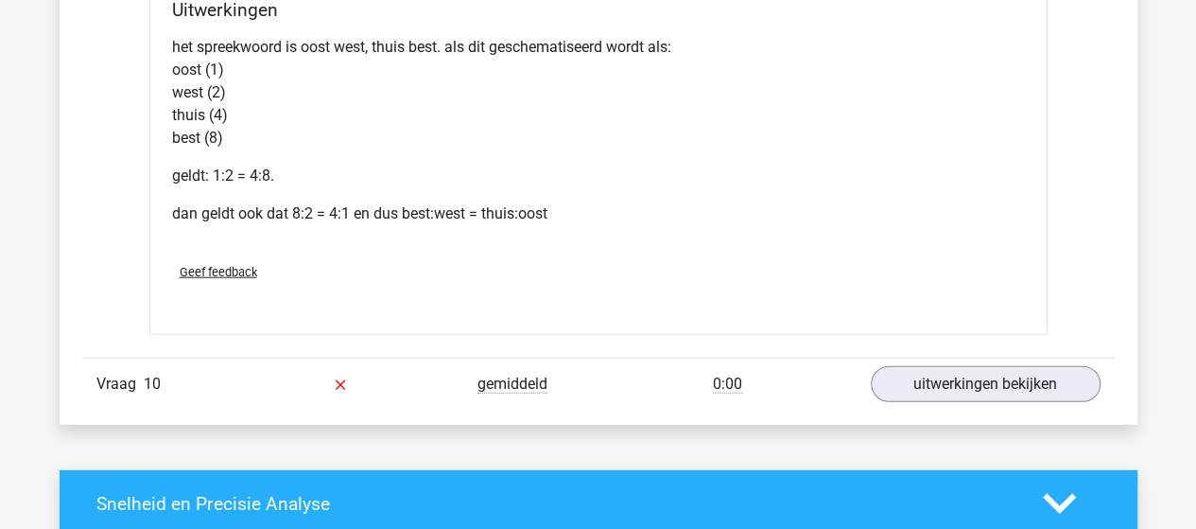
scroll to position [5864, 0]
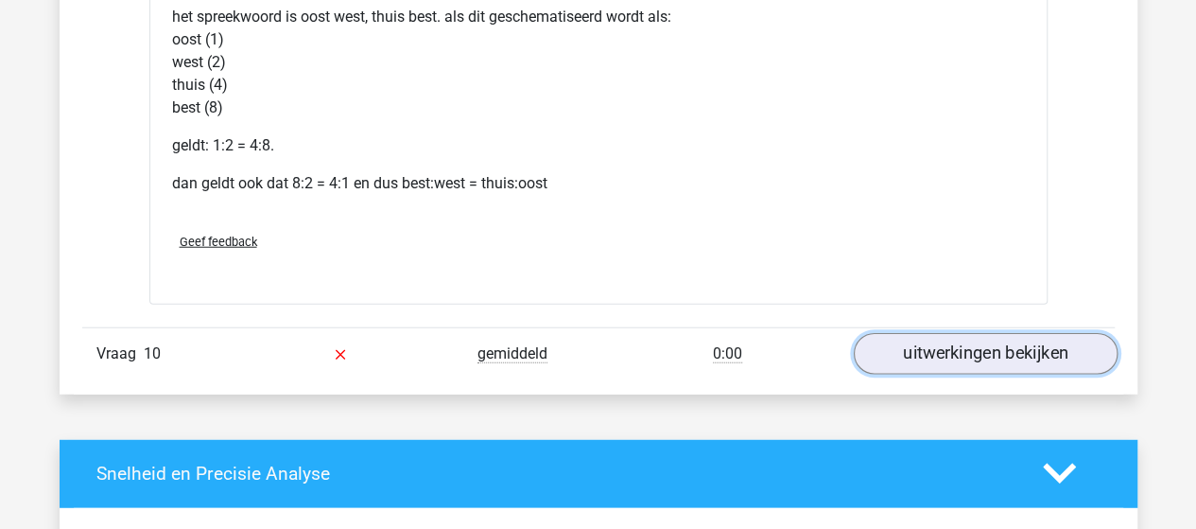
click at [936, 334] on link "uitwerkingen bekijken" at bounding box center [985, 354] width 264 height 42
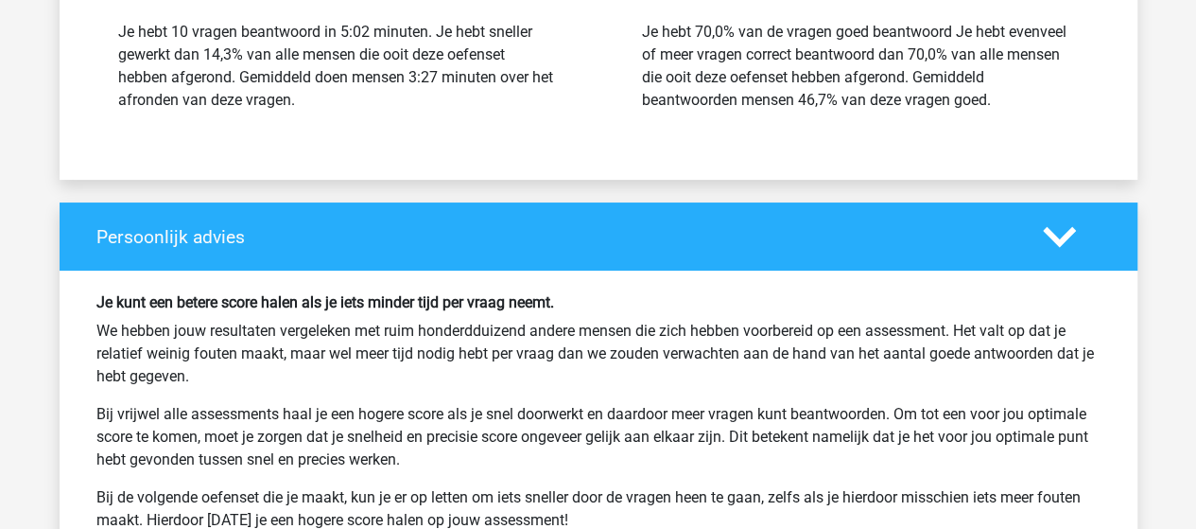
scroll to position [7377, 0]
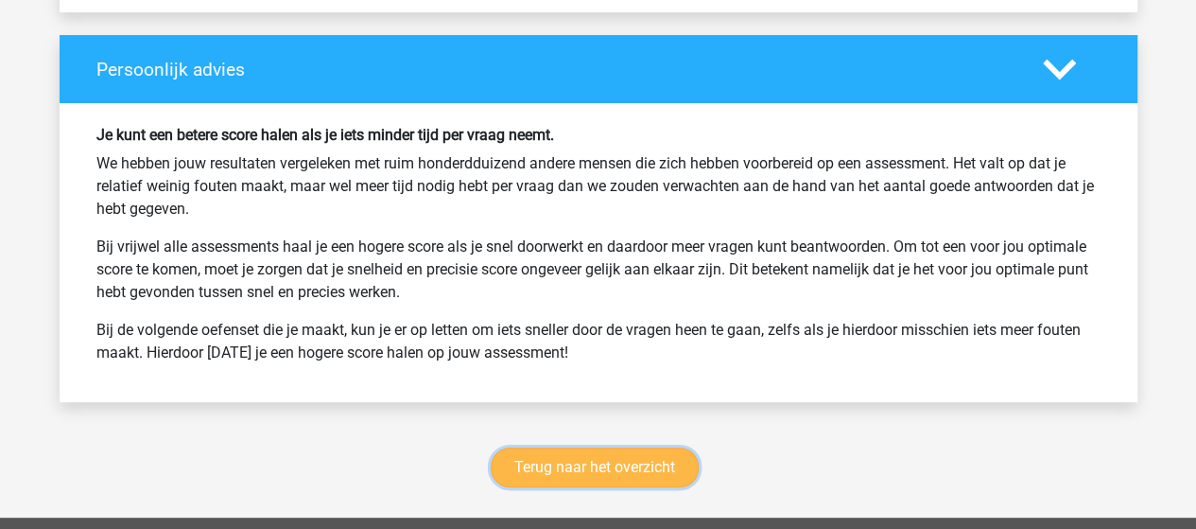
click at [532, 447] on link "Terug naar het overzicht" at bounding box center [595, 467] width 208 height 40
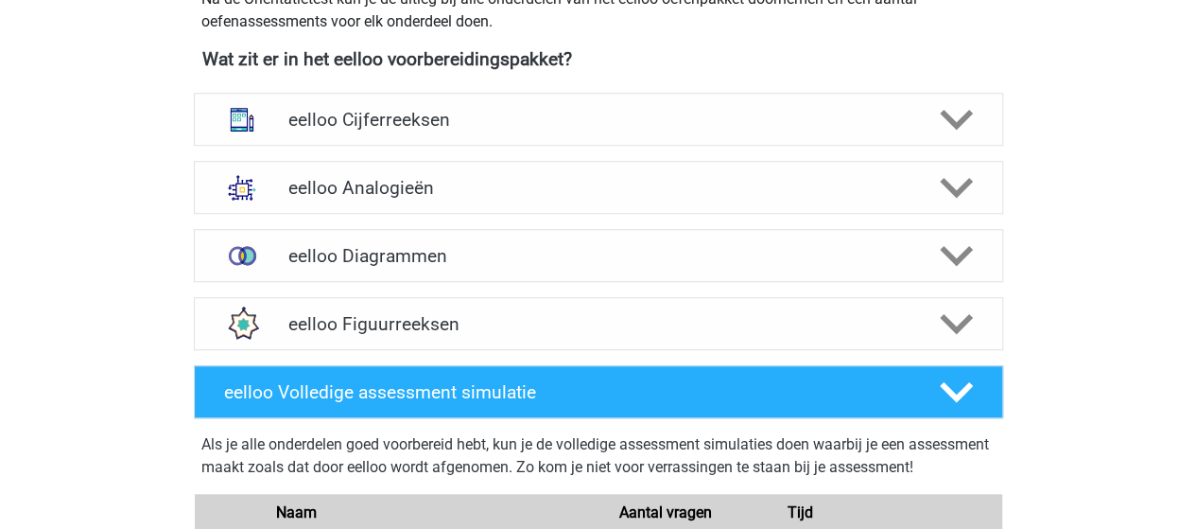
scroll to position [662, 0]
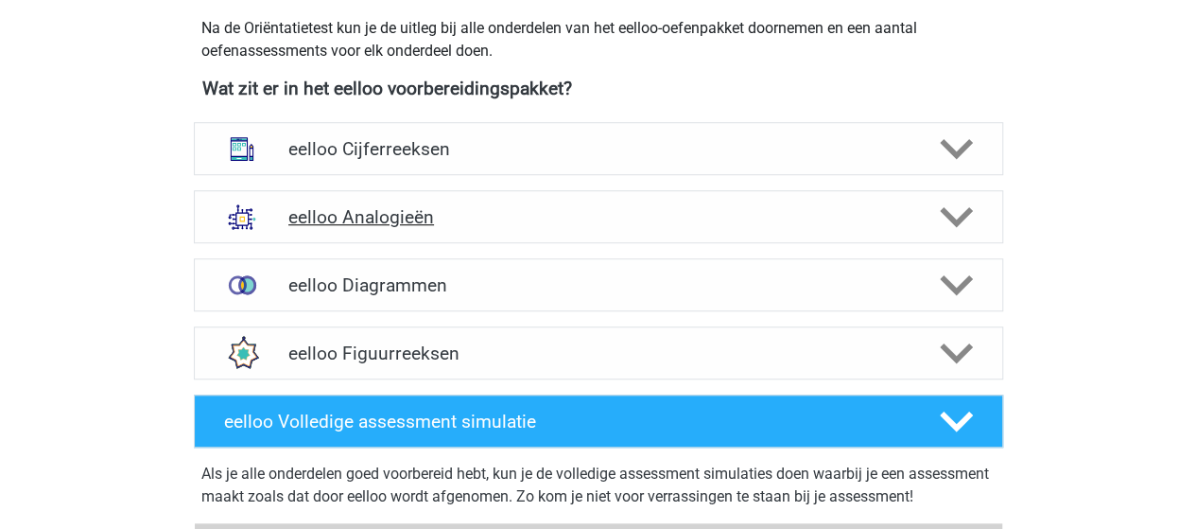
click at [421, 211] on h4 "eelloo Analogieën" at bounding box center [598, 217] width 620 height 22
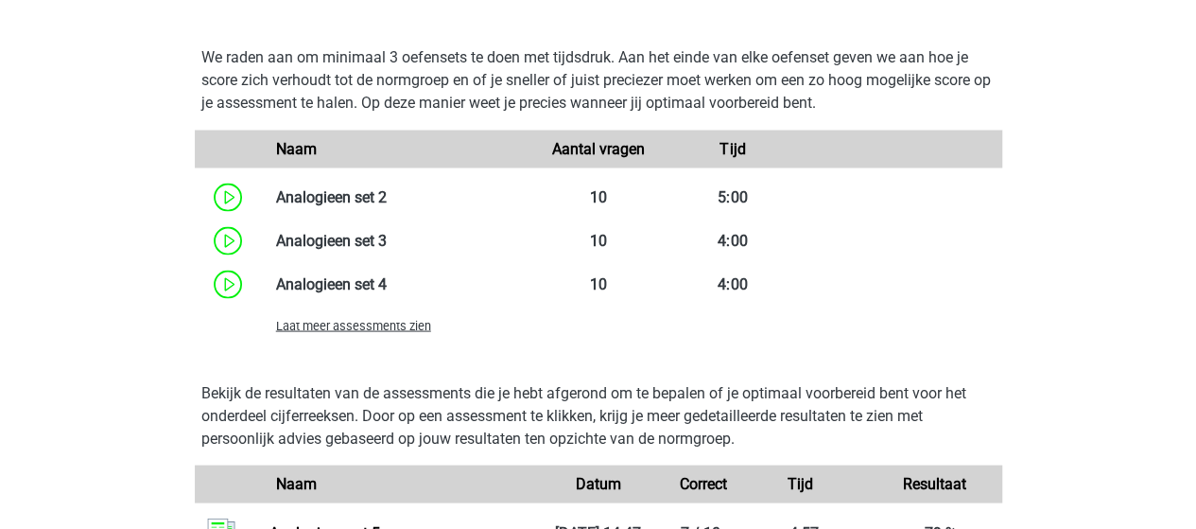
scroll to position [1702, 0]
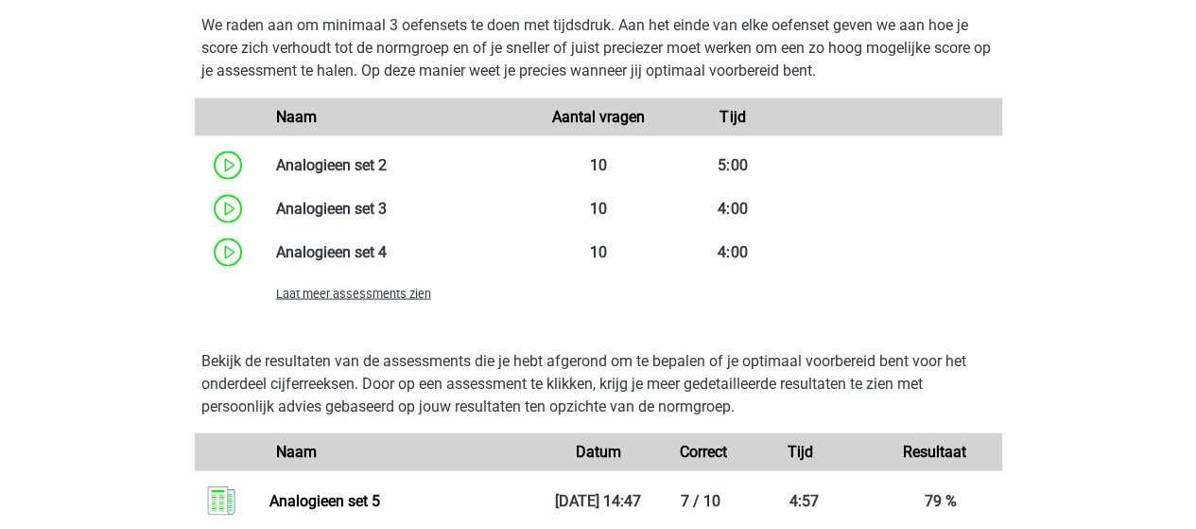
click at [392, 296] on span "Laat meer assessments zien" at bounding box center [353, 293] width 155 height 14
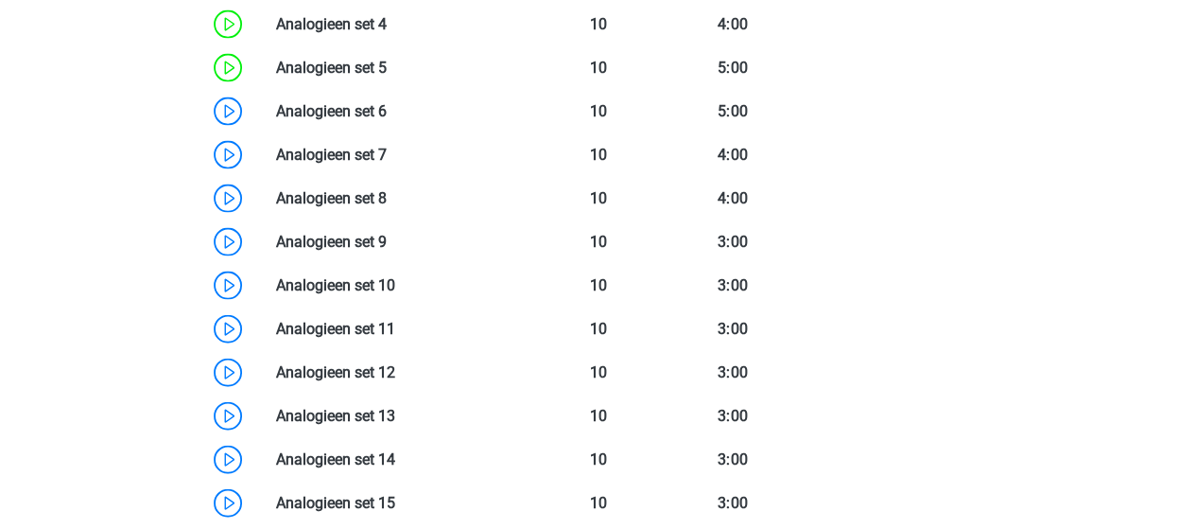
scroll to position [1892, 0]
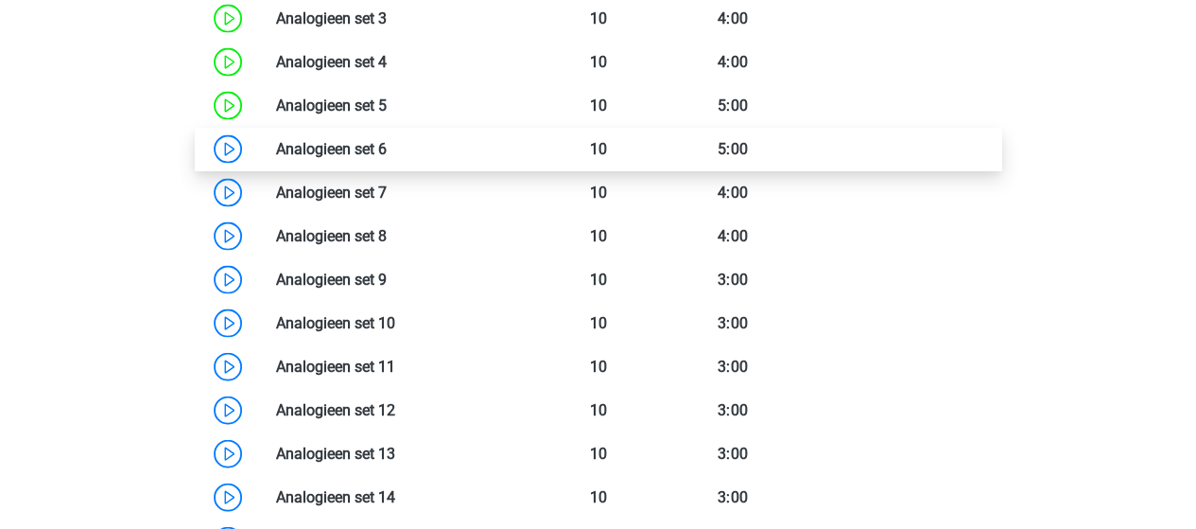
click at [387, 150] on link at bounding box center [387, 149] width 0 height 18
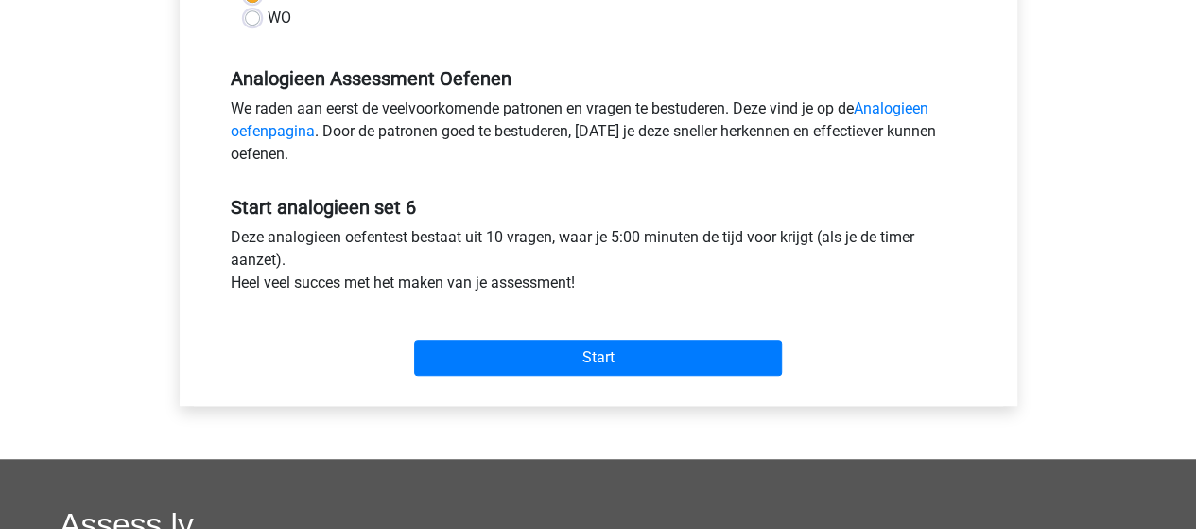
scroll to position [567, 0]
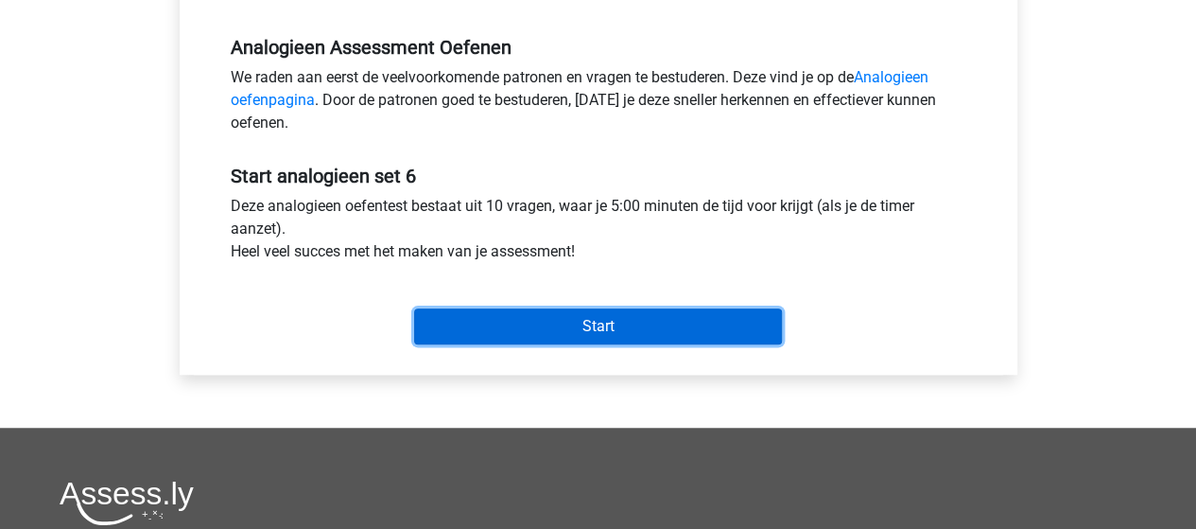
click at [609, 328] on input "Start" at bounding box center [598, 326] width 368 height 36
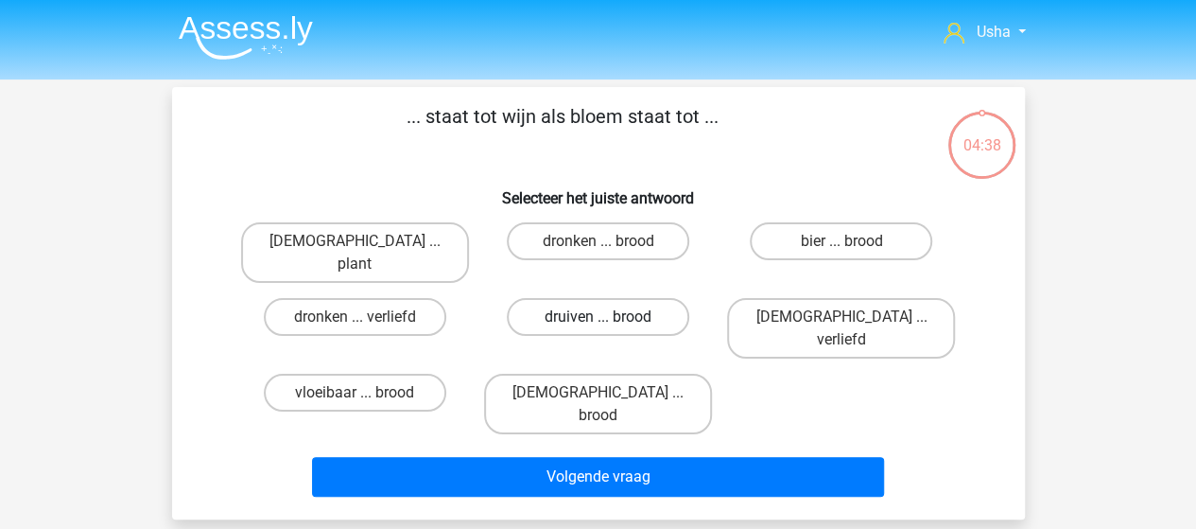
click at [615, 298] on label "druiven ... brood" at bounding box center [598, 317] width 183 height 38
click at [610, 317] on input "druiven ... brood" at bounding box center [604, 323] width 12 height 12
radio input "true"
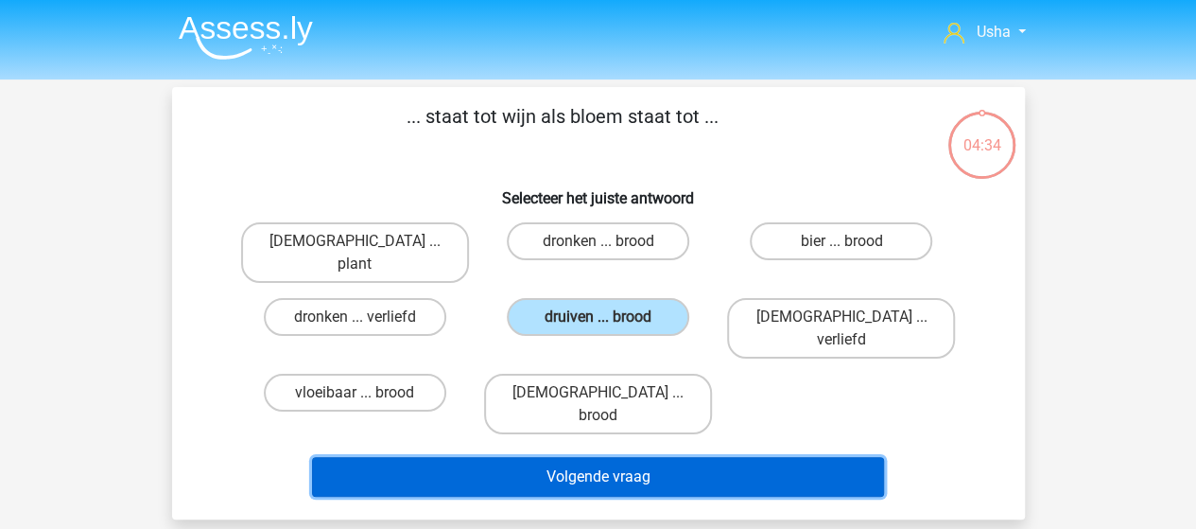
click at [585, 457] on button "Volgende vraag" at bounding box center [598, 477] width 572 height 40
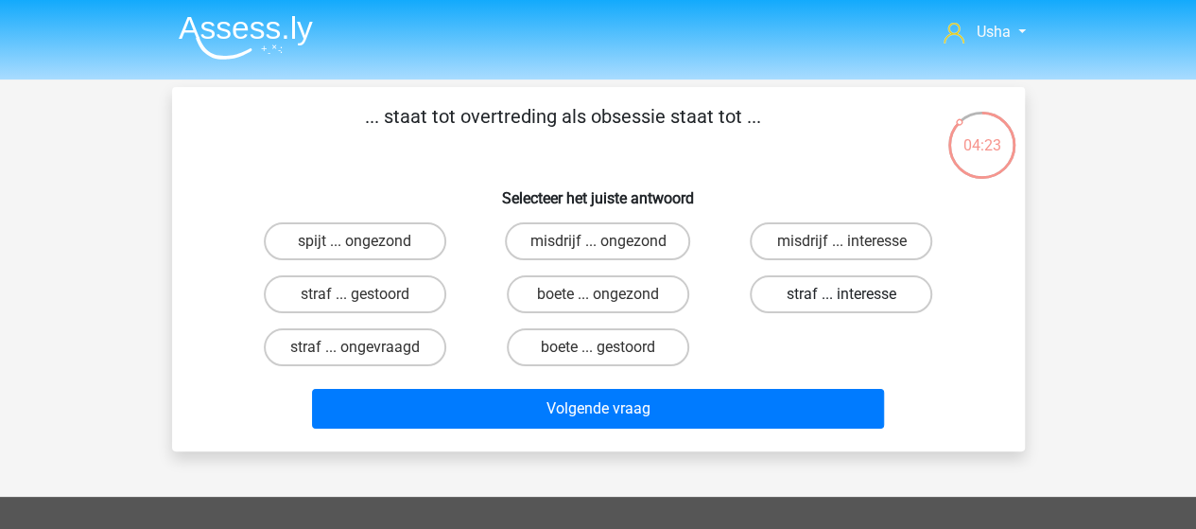
click at [870, 290] on label "straf ... interesse" at bounding box center [841, 294] width 183 height 38
click at [854, 294] on input "straf ... interesse" at bounding box center [848, 300] width 12 height 12
radio input "true"
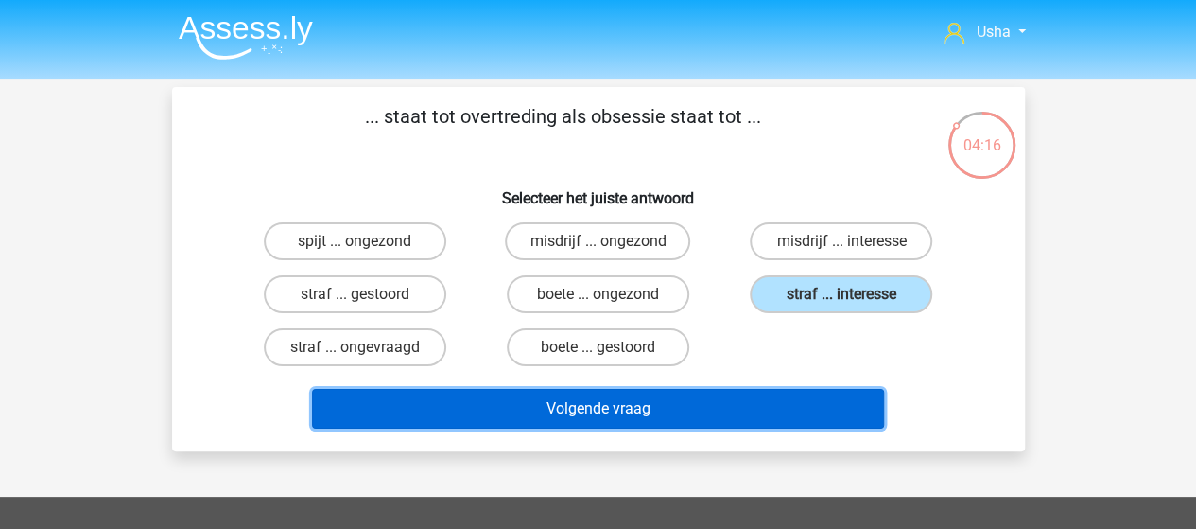
click at [590, 410] on button "Volgende vraag" at bounding box center [598, 409] width 572 height 40
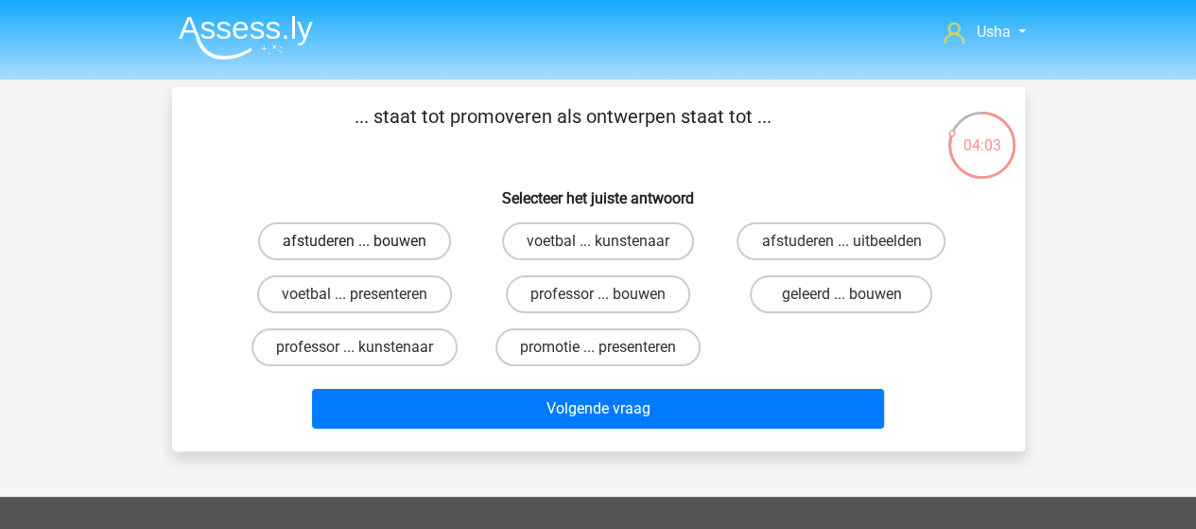
click at [375, 238] on label "afstuderen ... bouwen" at bounding box center [354, 241] width 193 height 38
click at [367, 241] on input "afstuderen ... bouwen" at bounding box center [361, 247] width 12 height 12
radio input "true"
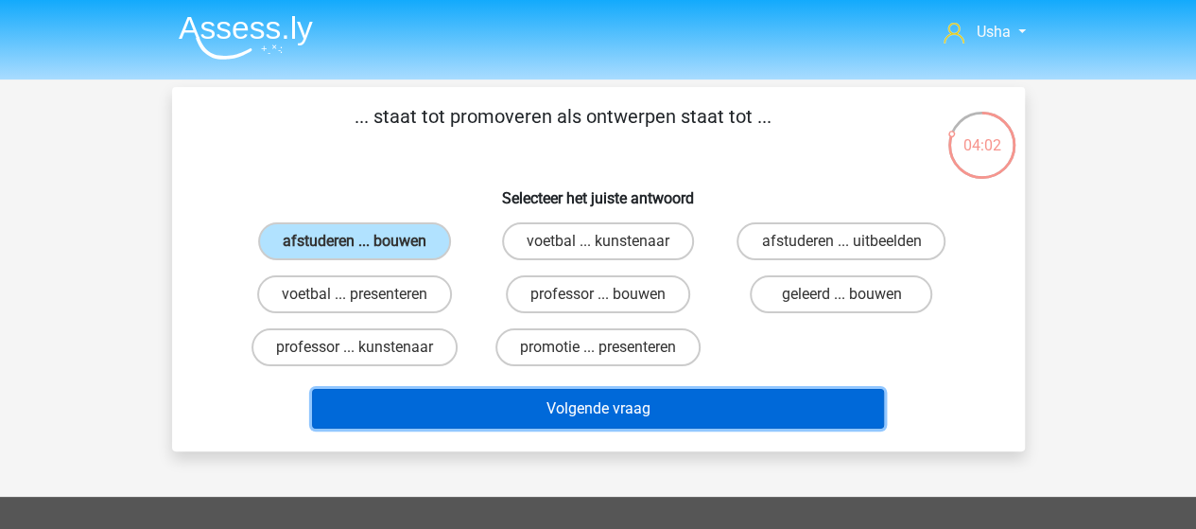
click at [505, 408] on button "Volgende vraag" at bounding box center [598, 409] width 572 height 40
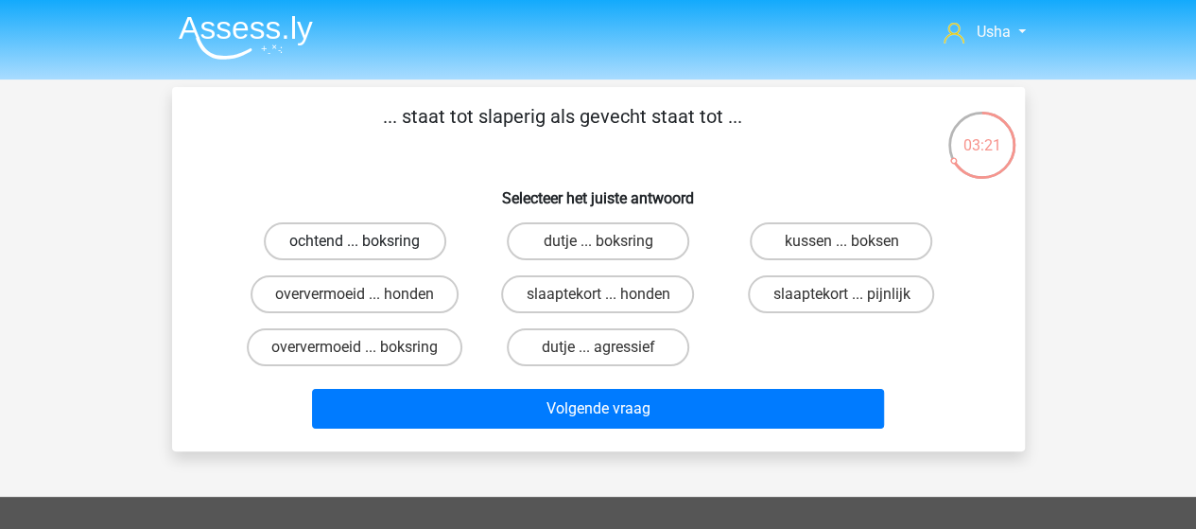
click at [369, 242] on label "ochtend ... boksring" at bounding box center [355, 241] width 183 height 38
click at [367, 242] on input "ochtend ... boksring" at bounding box center [361, 247] width 12 height 12
radio input "true"
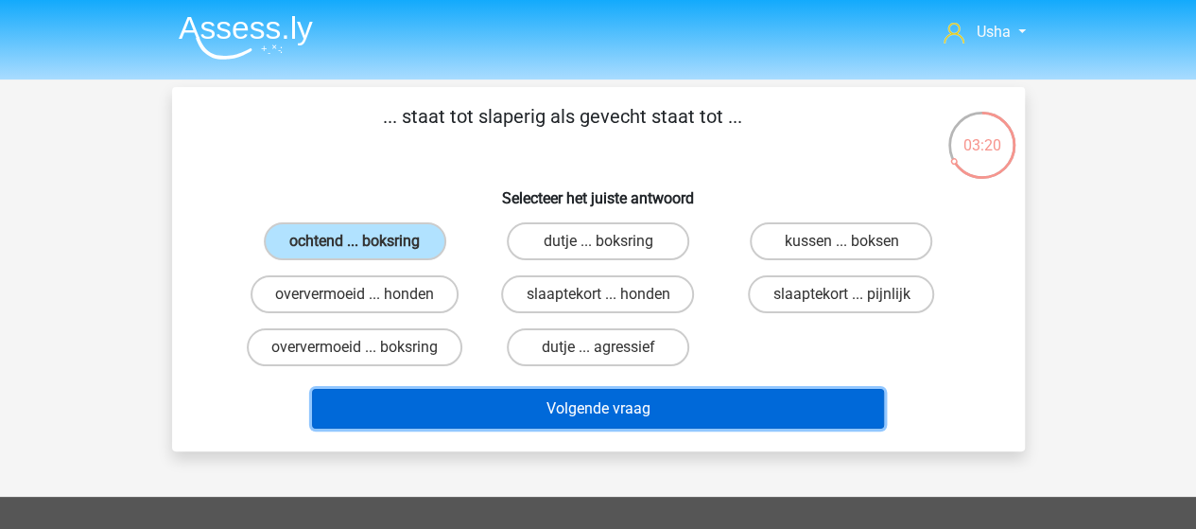
click at [422, 398] on button "Volgende vraag" at bounding box center [598, 409] width 572 height 40
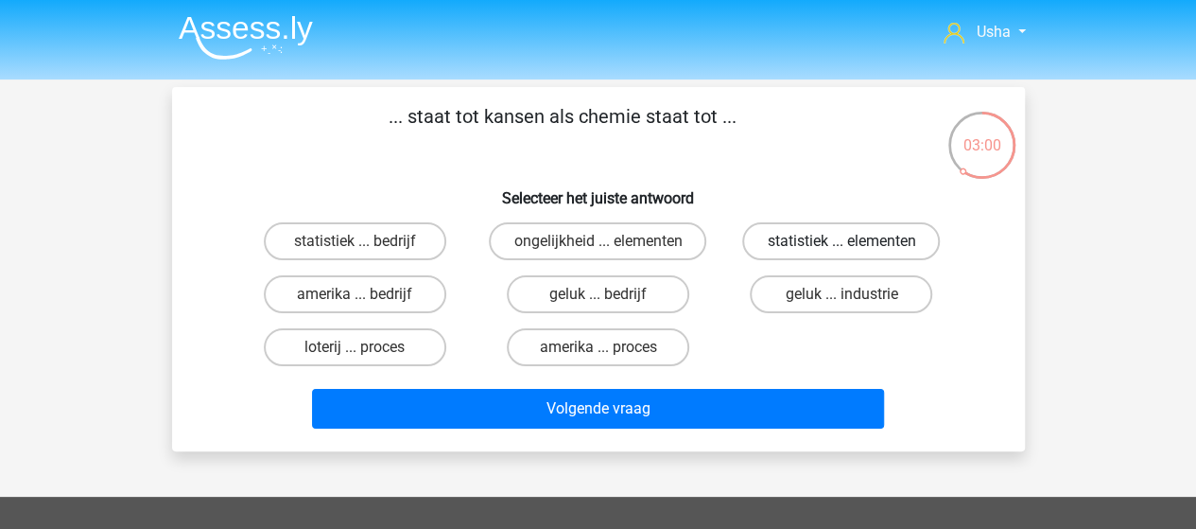
click at [818, 242] on label "statistiek ... elementen" at bounding box center [841, 241] width 198 height 38
click at [842, 242] on input "statistiek ... elementen" at bounding box center [848, 247] width 12 height 12
radio input "true"
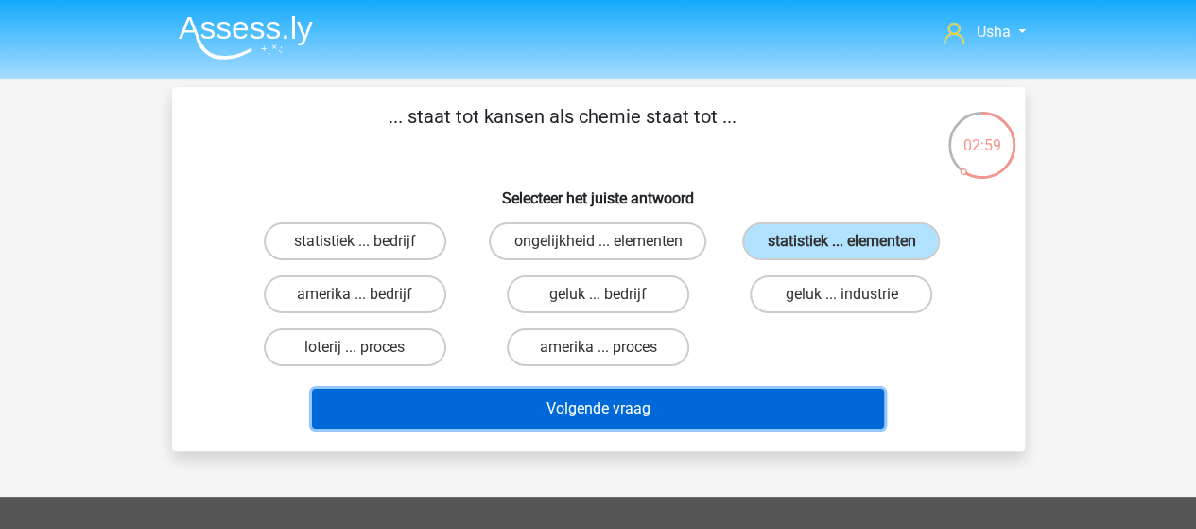
click at [653, 408] on button "Volgende vraag" at bounding box center [598, 409] width 572 height 40
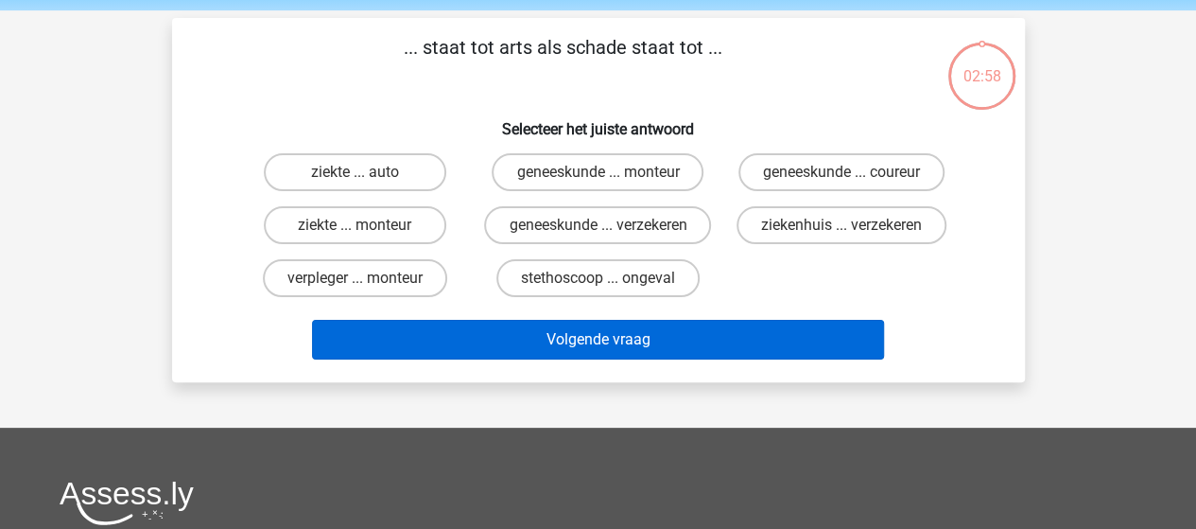
scroll to position [87, 0]
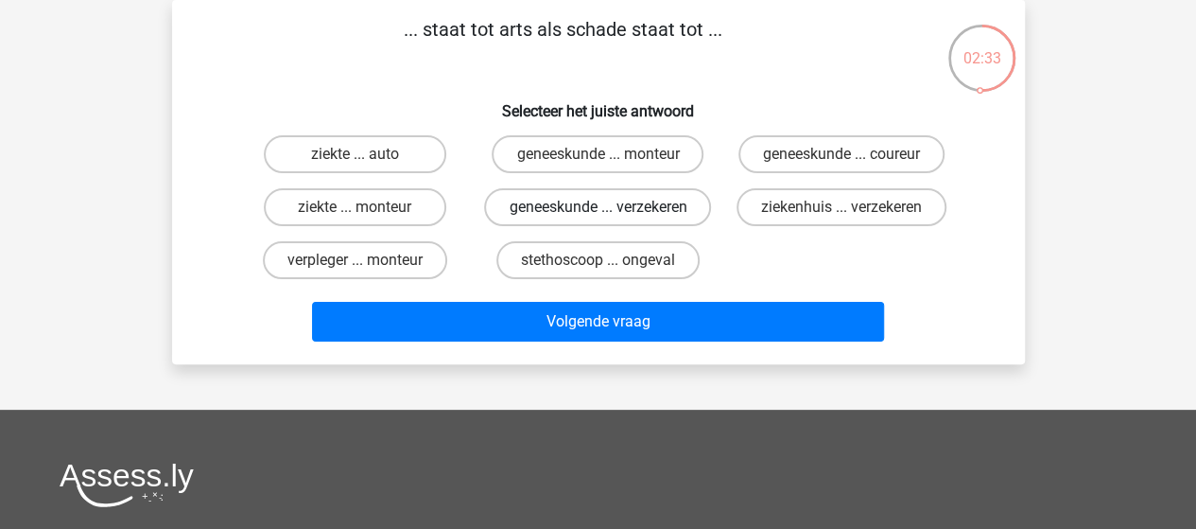
click at [571, 222] on label "geneeskunde ... verzekeren" at bounding box center [597, 207] width 227 height 38
click at [598, 219] on input "geneeskunde ... verzekeren" at bounding box center [604, 213] width 12 height 12
radio input "true"
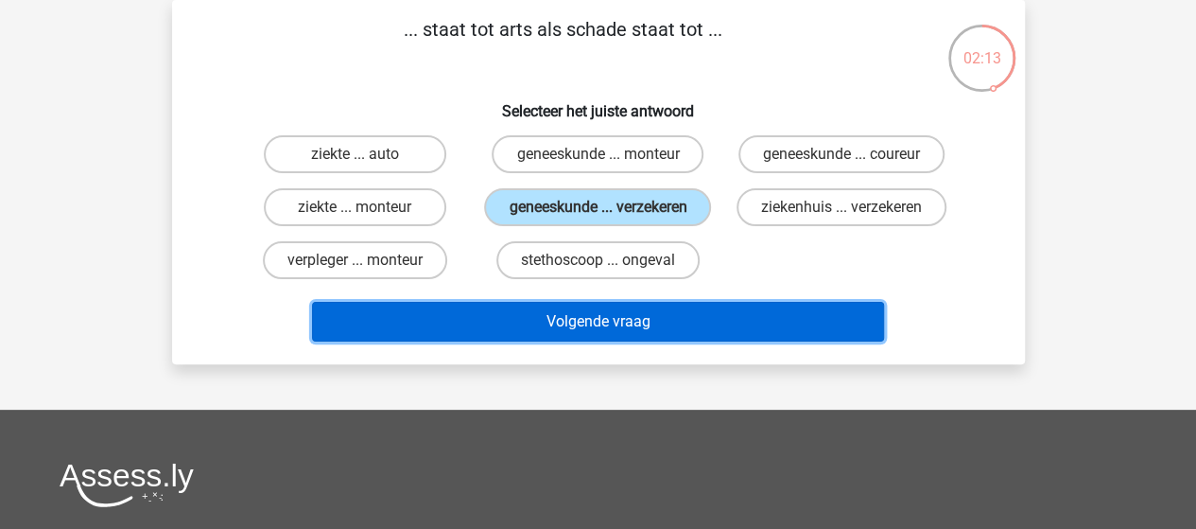
click at [578, 340] on button "Volgende vraag" at bounding box center [598, 322] width 572 height 40
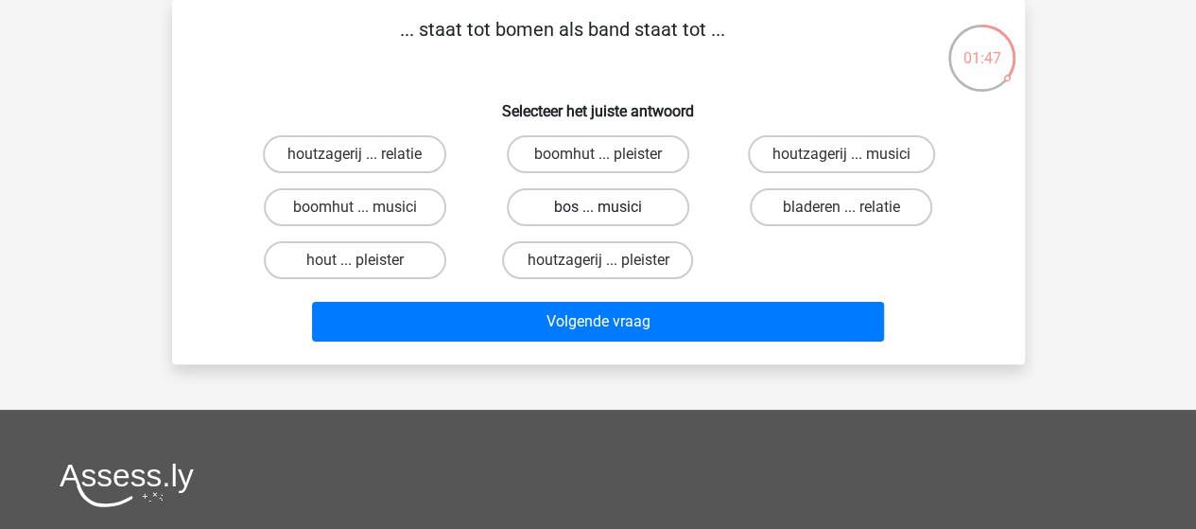
click at [548, 201] on label "bos ... musici" at bounding box center [598, 207] width 183 height 38
click at [598, 207] on input "bos ... musici" at bounding box center [604, 213] width 12 height 12
radio input "true"
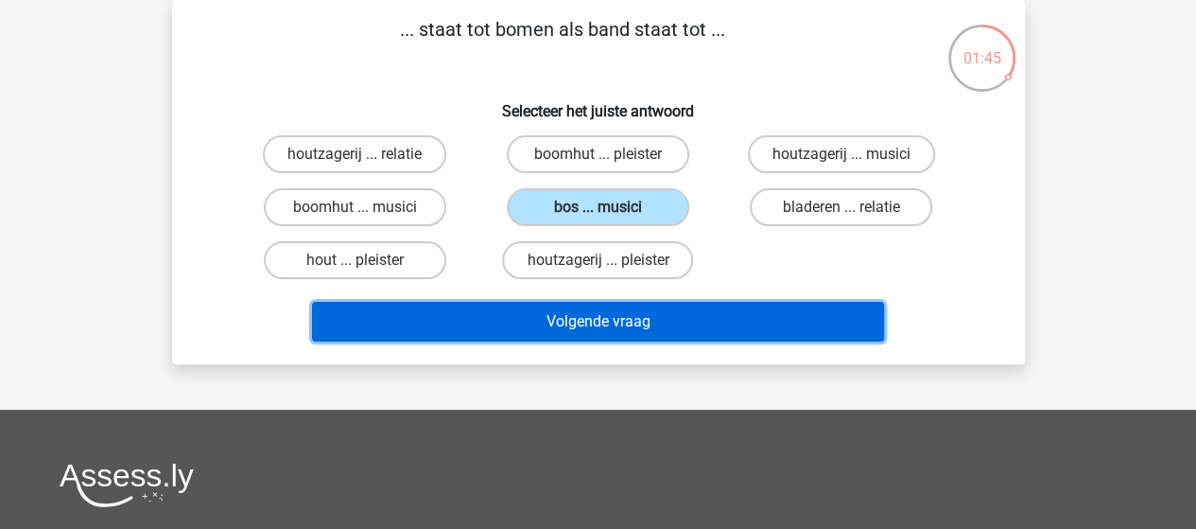
click at [559, 319] on button "Volgende vraag" at bounding box center [598, 322] width 572 height 40
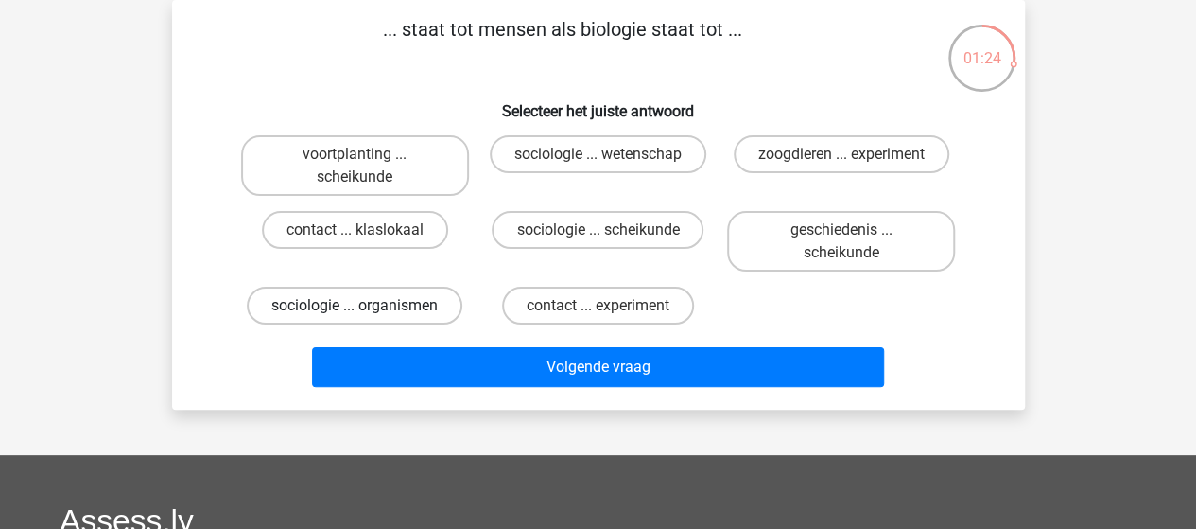
click at [386, 304] on label "sociologie ... organismen" at bounding box center [355, 306] width 216 height 38
click at [367, 306] on input "sociologie ... organismen" at bounding box center [361, 312] width 12 height 12
radio input "true"
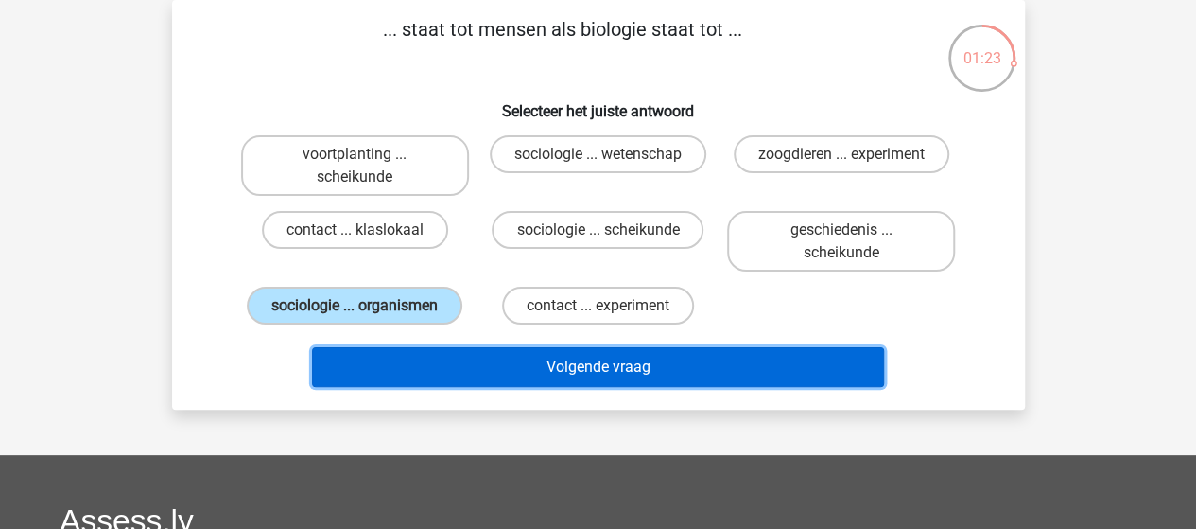
click at [513, 358] on button "Volgende vraag" at bounding box center [598, 367] width 572 height 40
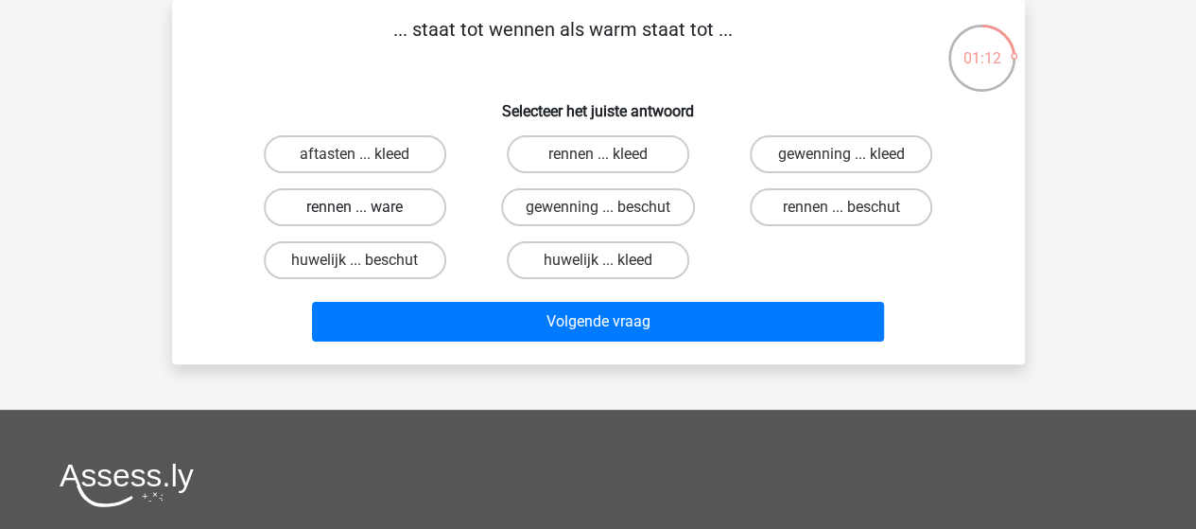
click at [350, 207] on label "rennen ... ware" at bounding box center [355, 207] width 183 height 38
click at [355, 207] on input "rennen ... ware" at bounding box center [361, 213] width 12 height 12
radio input "true"
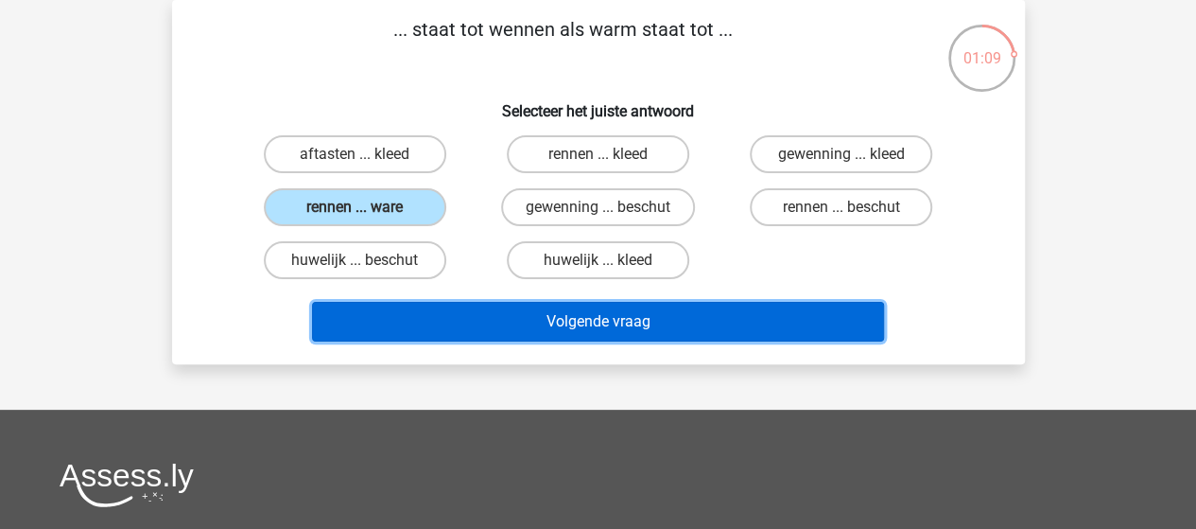
click at [469, 317] on button "Volgende vraag" at bounding box center [598, 322] width 572 height 40
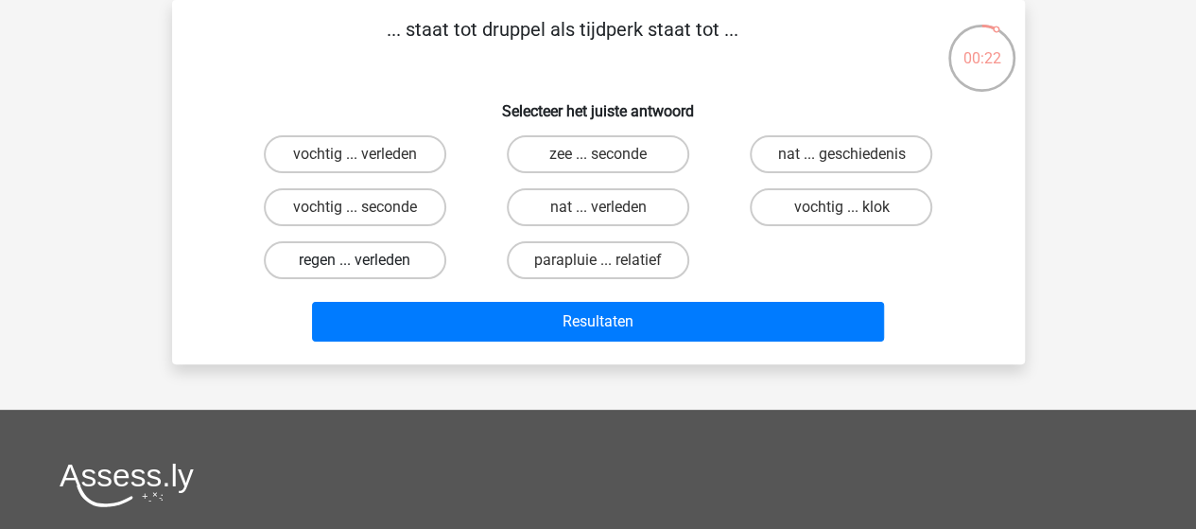
click at [323, 253] on label "regen ... verleden" at bounding box center [355, 260] width 183 height 38
click at [355, 260] on input "regen ... verleden" at bounding box center [361, 266] width 12 height 12
radio input "true"
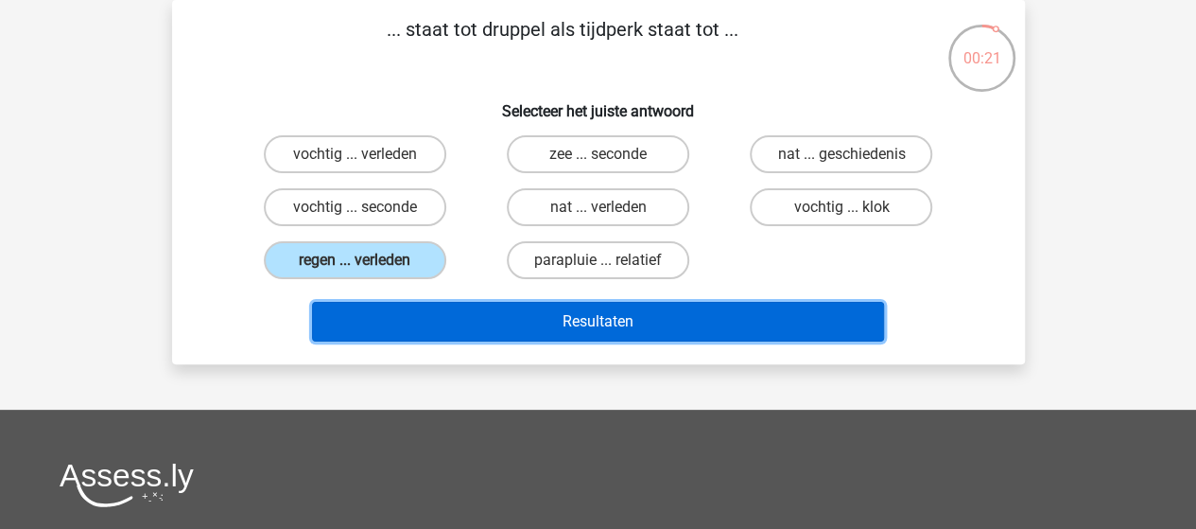
click at [497, 307] on button "Resultaten" at bounding box center [598, 322] width 572 height 40
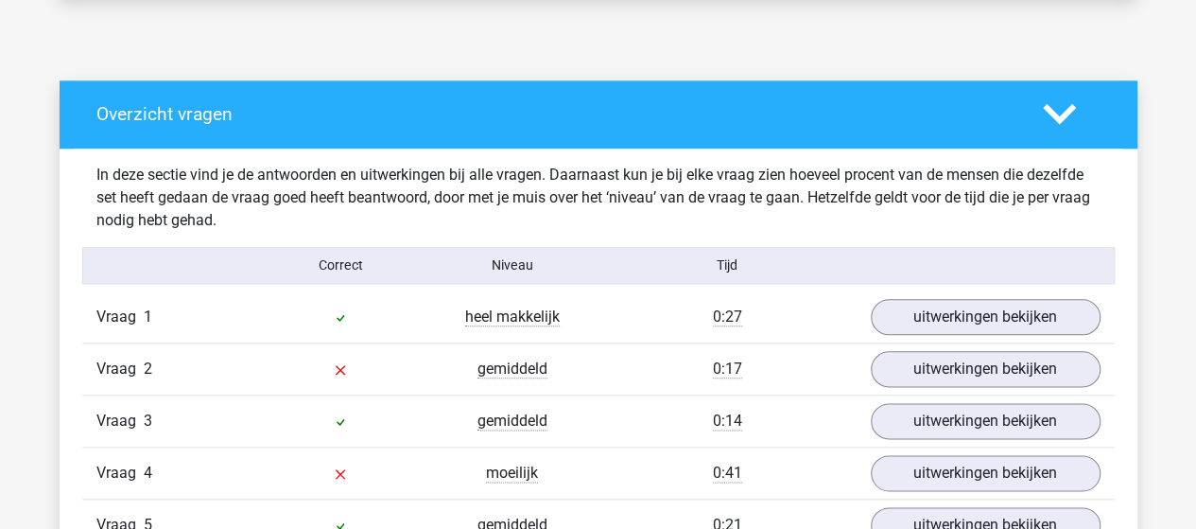
scroll to position [946, 0]
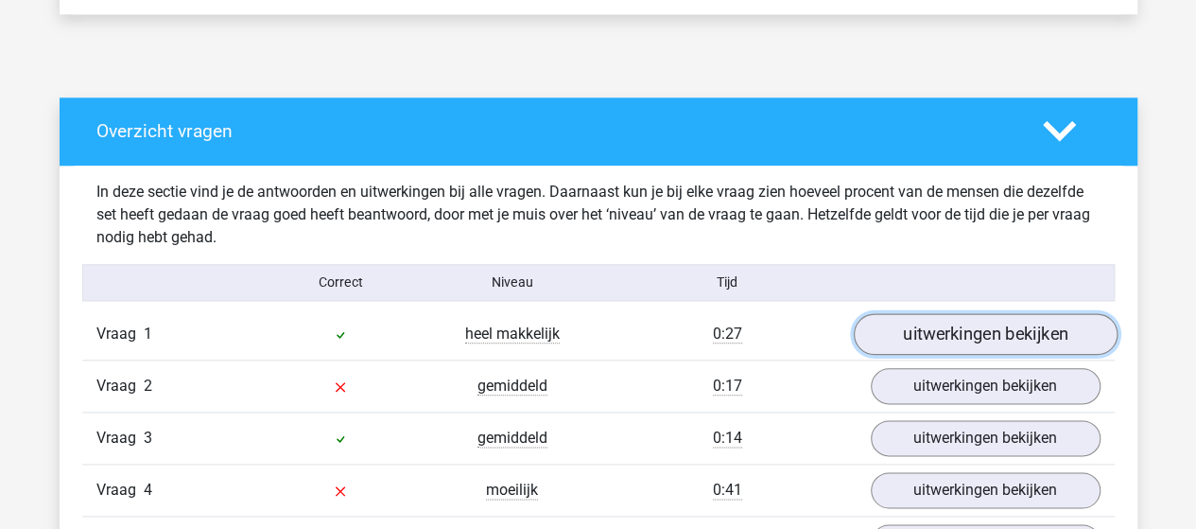
click at [885, 340] on link "uitwerkingen bekijken" at bounding box center [985, 334] width 264 height 42
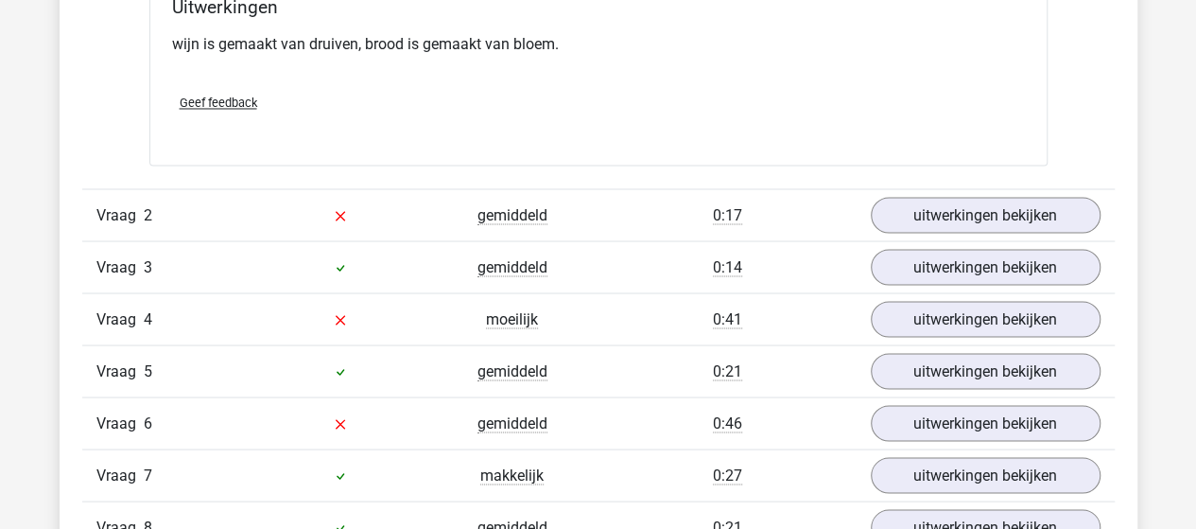
scroll to position [1608, 0]
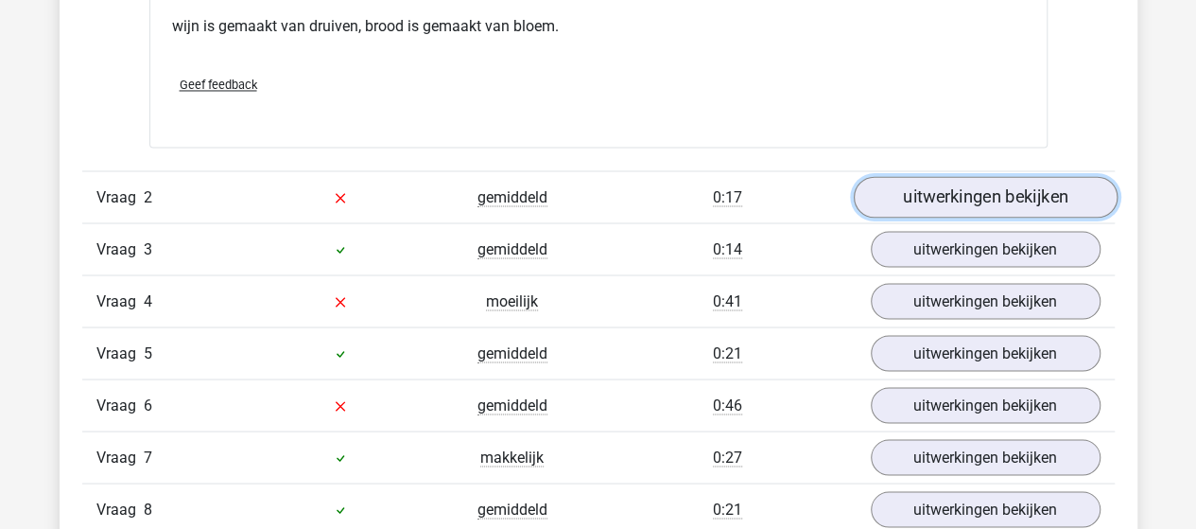
click at [1028, 194] on link "uitwerkingen bekijken" at bounding box center [985, 197] width 264 height 42
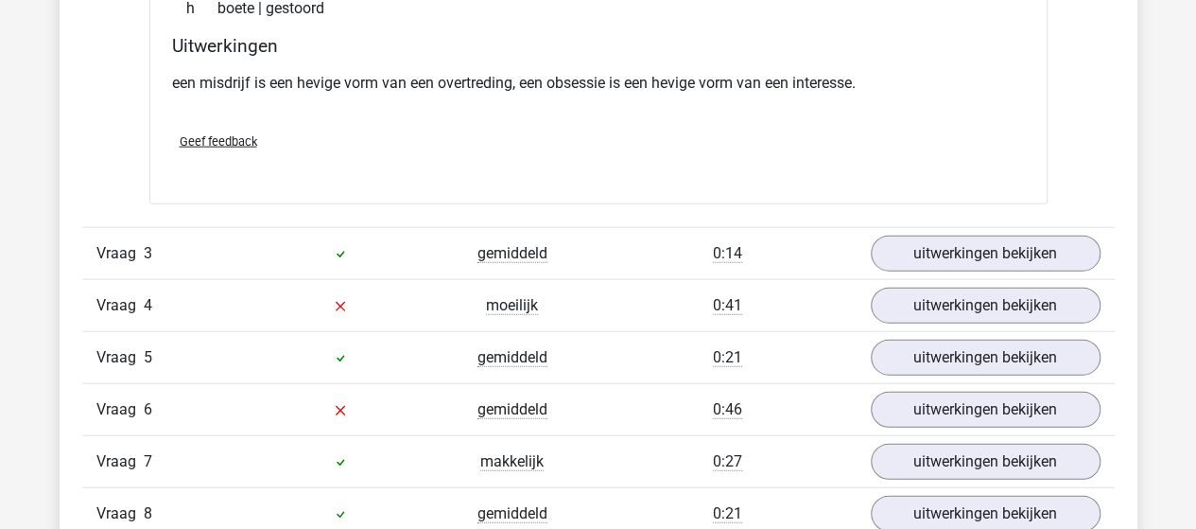
scroll to position [2081, 0]
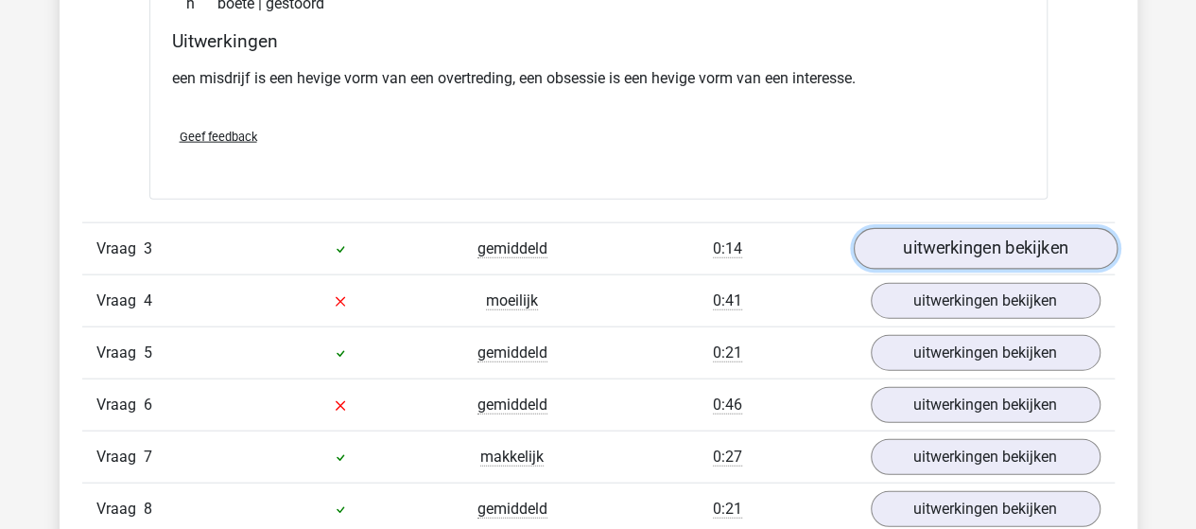
click at [938, 253] on link "uitwerkingen bekijken" at bounding box center [985, 250] width 264 height 42
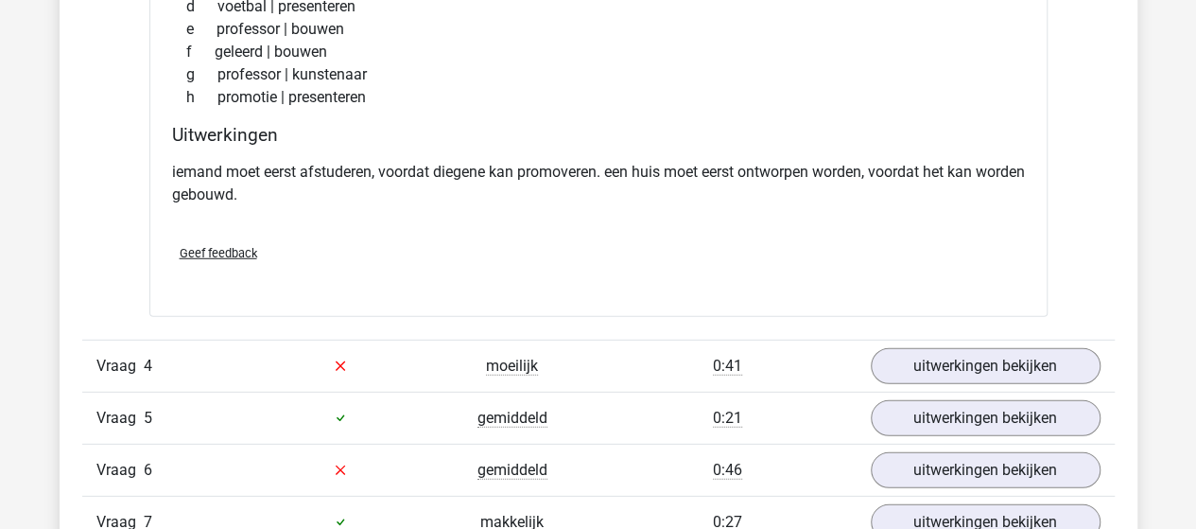
scroll to position [2554, 0]
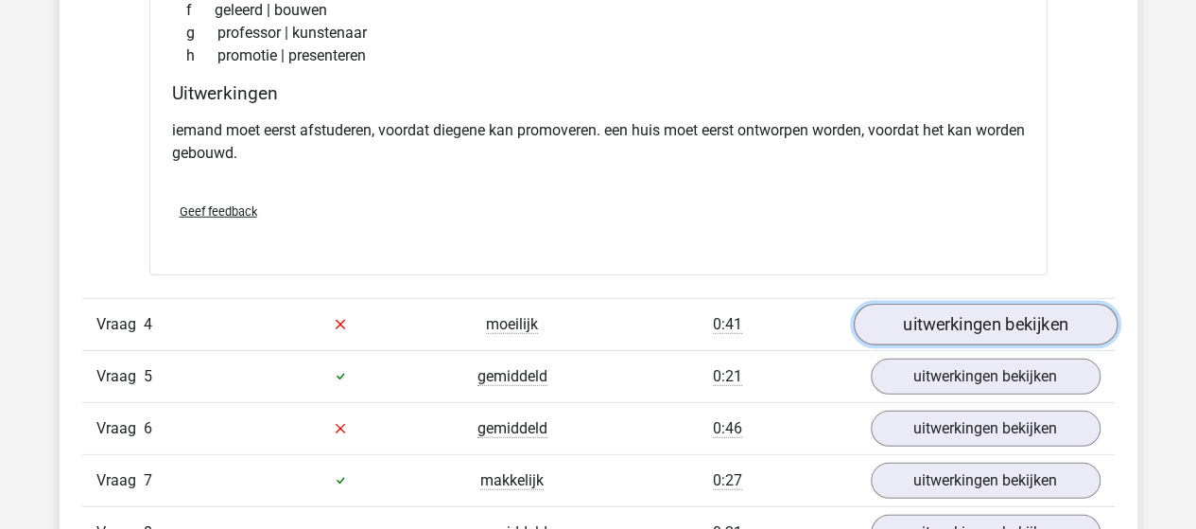
click at [955, 324] on link "uitwerkingen bekijken" at bounding box center [985, 325] width 264 height 42
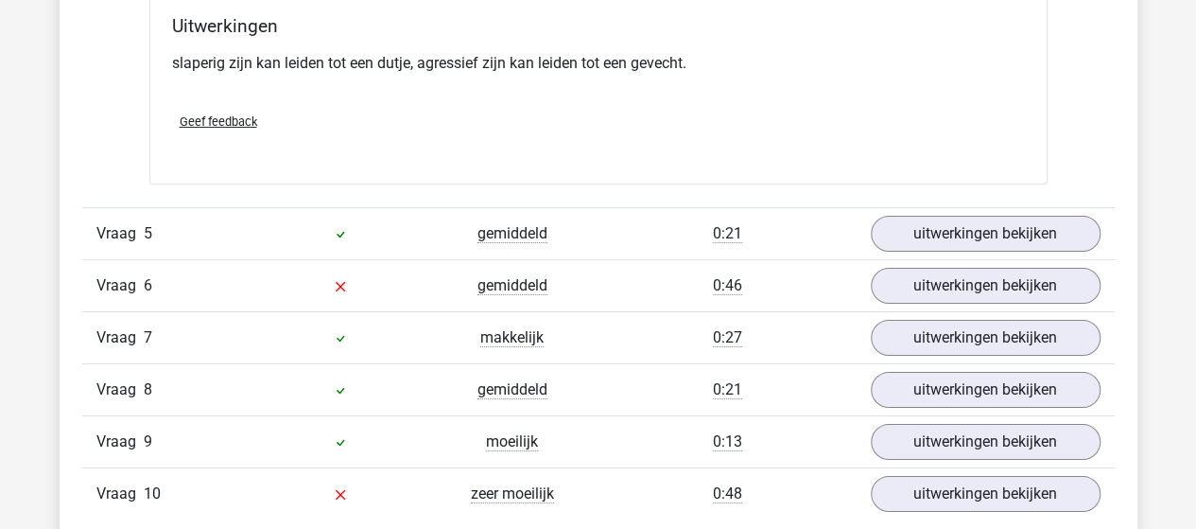
scroll to position [3216, 0]
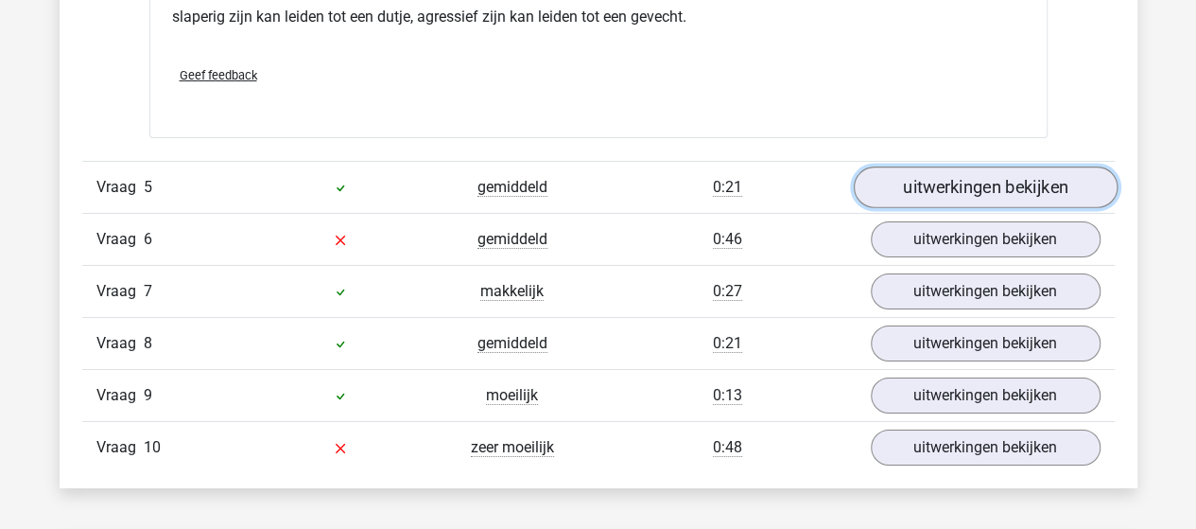
click at [976, 174] on link "uitwerkingen bekijken" at bounding box center [985, 187] width 264 height 42
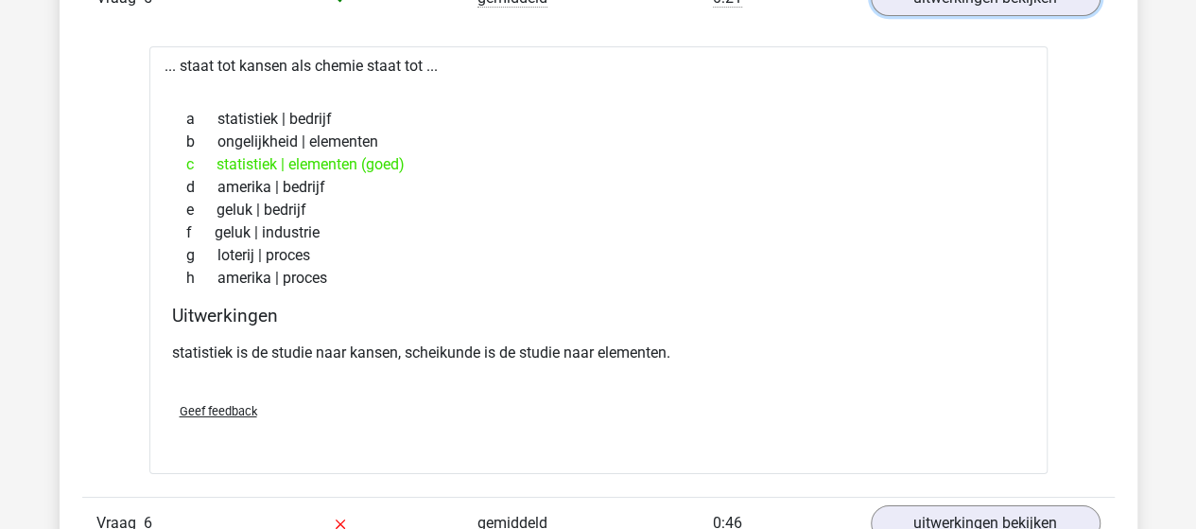
scroll to position [3594, 0]
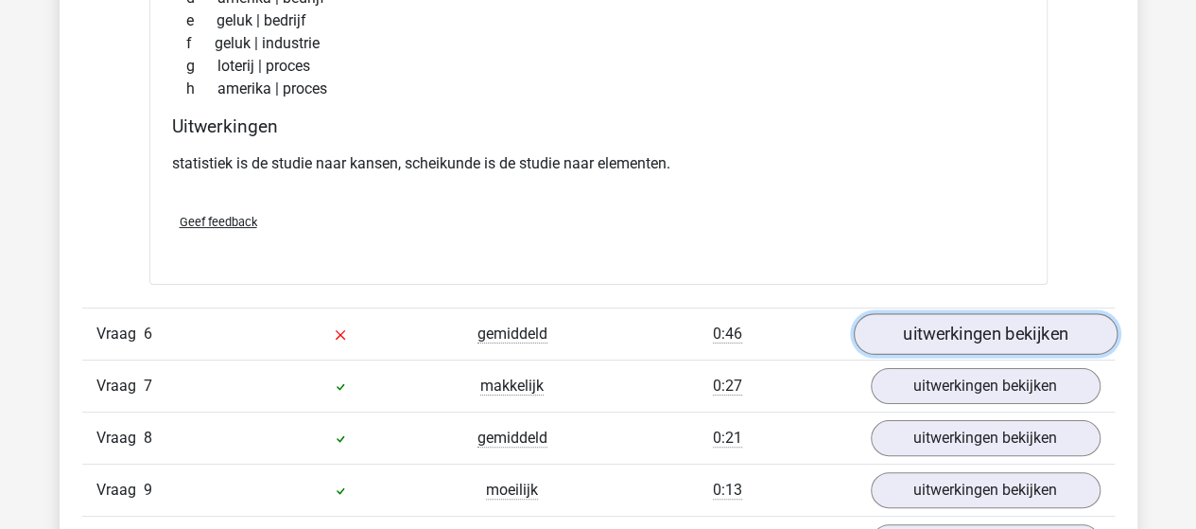
click at [917, 323] on link "uitwerkingen bekijken" at bounding box center [985, 334] width 264 height 42
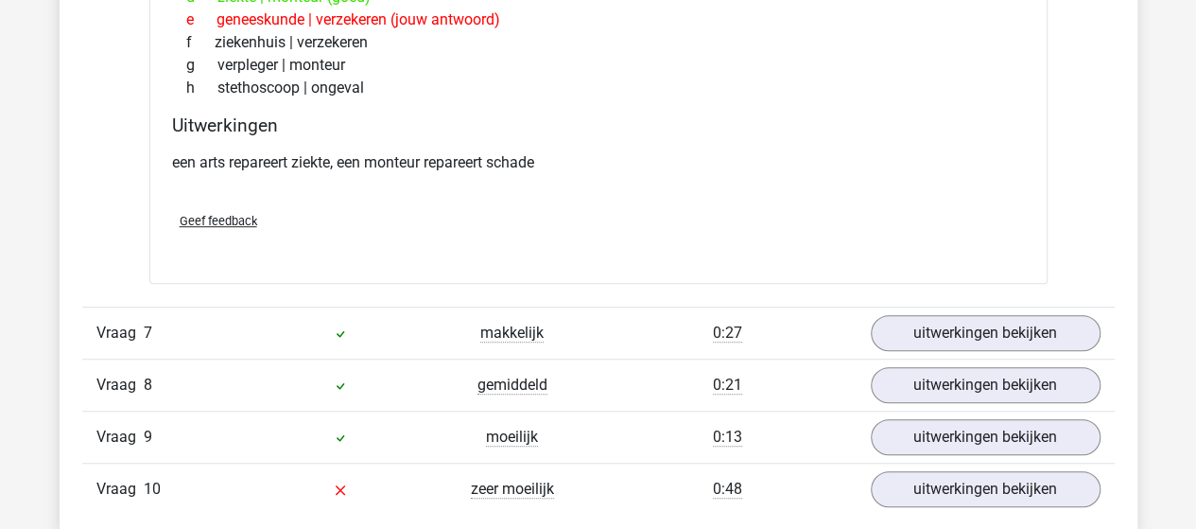
scroll to position [4162, 0]
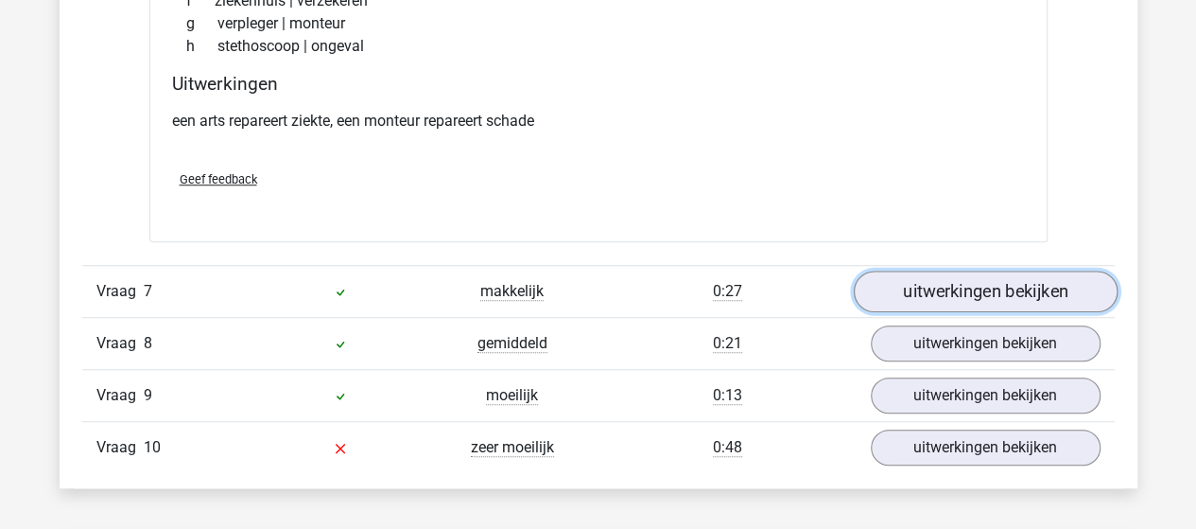
click at [919, 289] on link "uitwerkingen bekijken" at bounding box center [985, 292] width 264 height 42
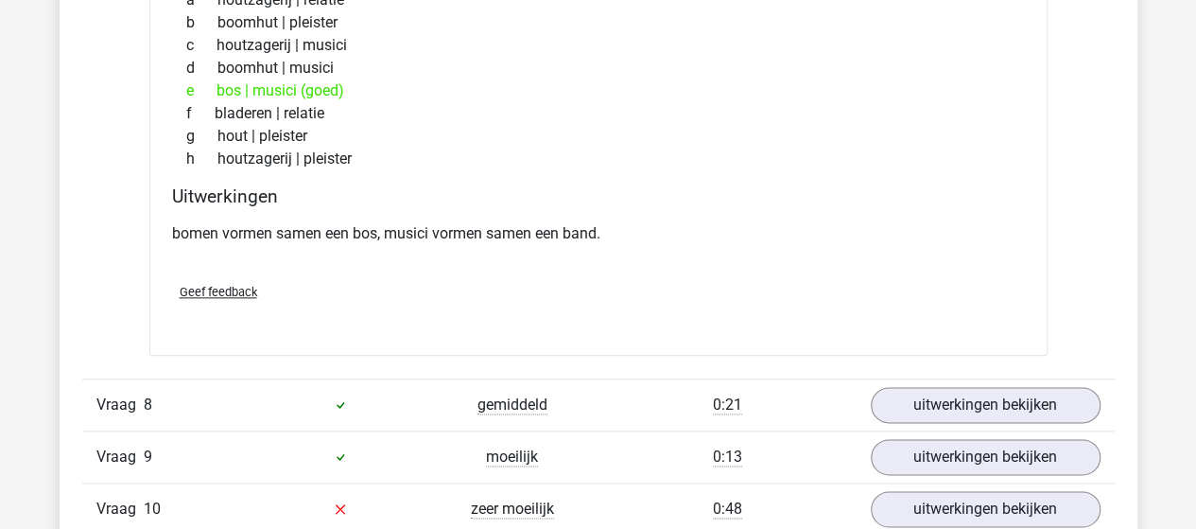
scroll to position [4635, 0]
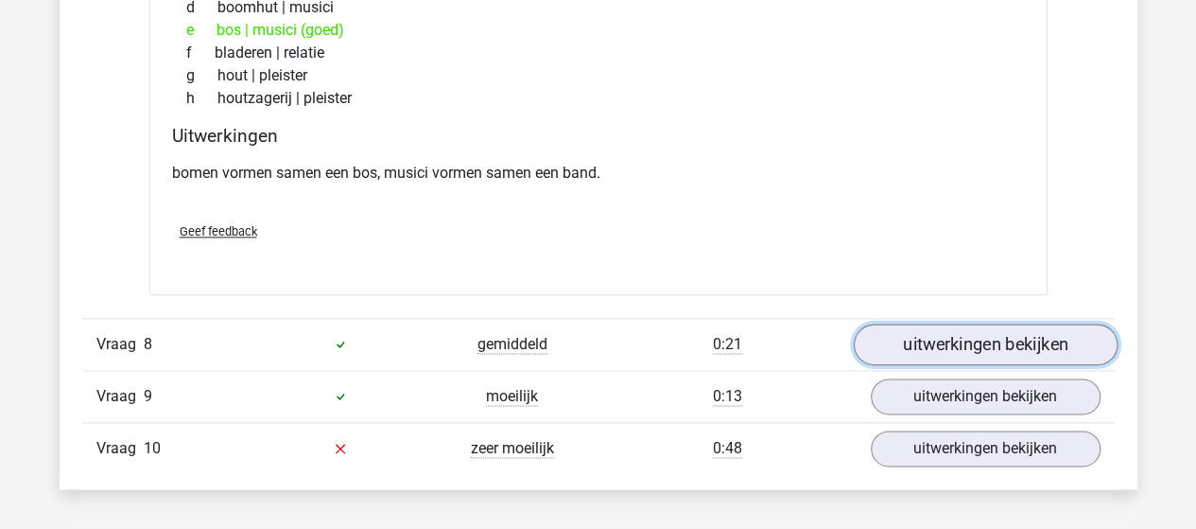
click at [931, 338] on link "uitwerkingen bekijken" at bounding box center [985, 344] width 264 height 42
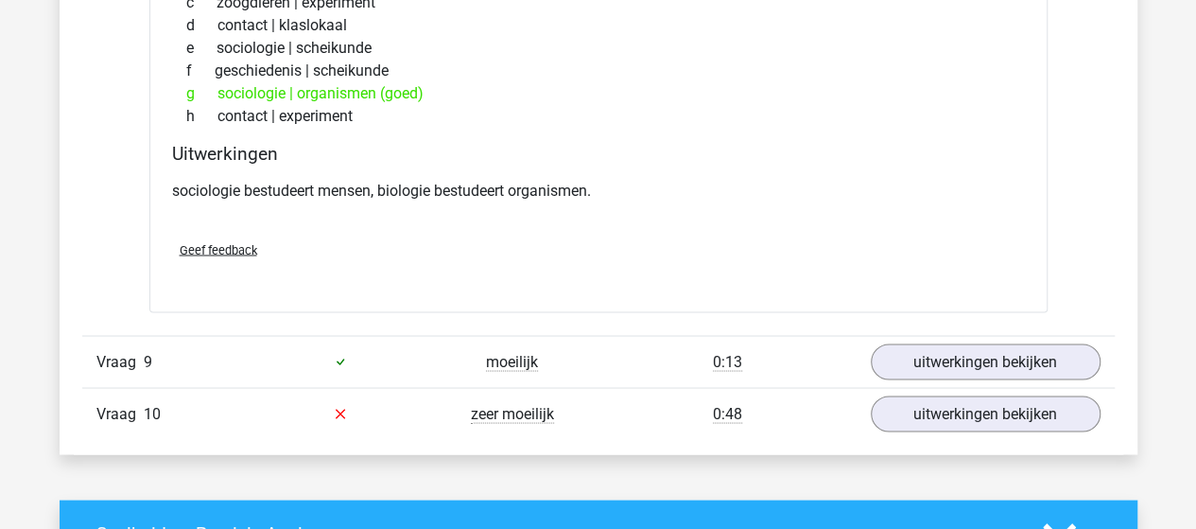
scroll to position [5202, 0]
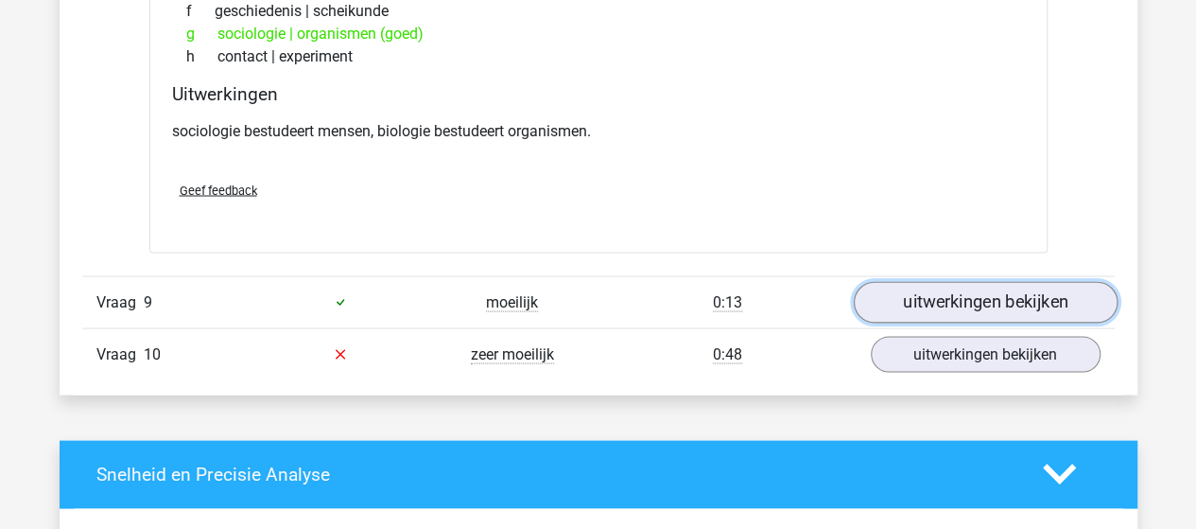
click at [1021, 287] on link "uitwerkingen bekijken" at bounding box center [985, 302] width 264 height 42
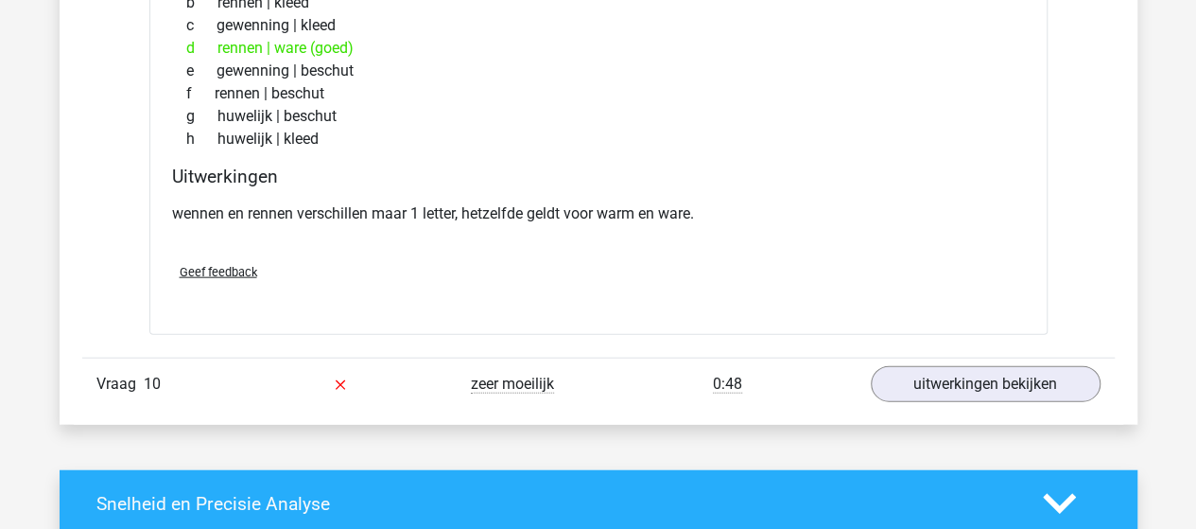
scroll to position [5675, 0]
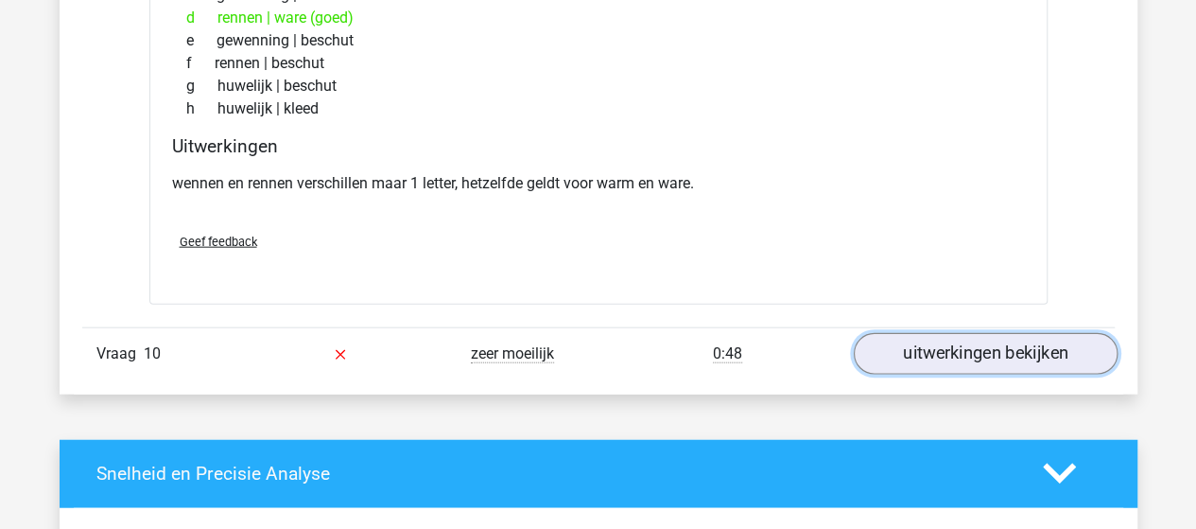
click at [1035, 342] on link "uitwerkingen bekijken" at bounding box center [985, 354] width 264 height 42
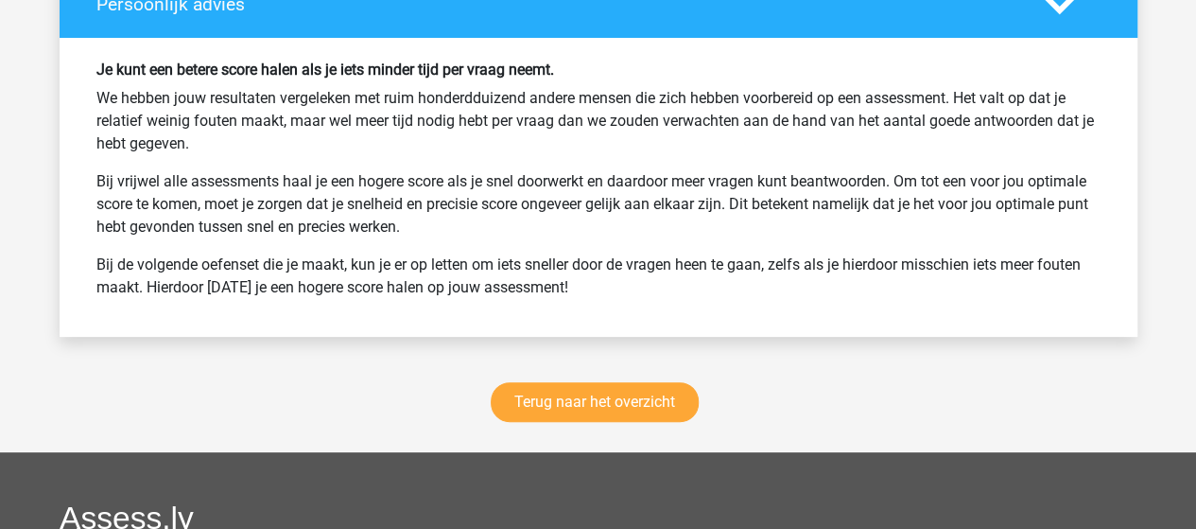
scroll to position [7283, 0]
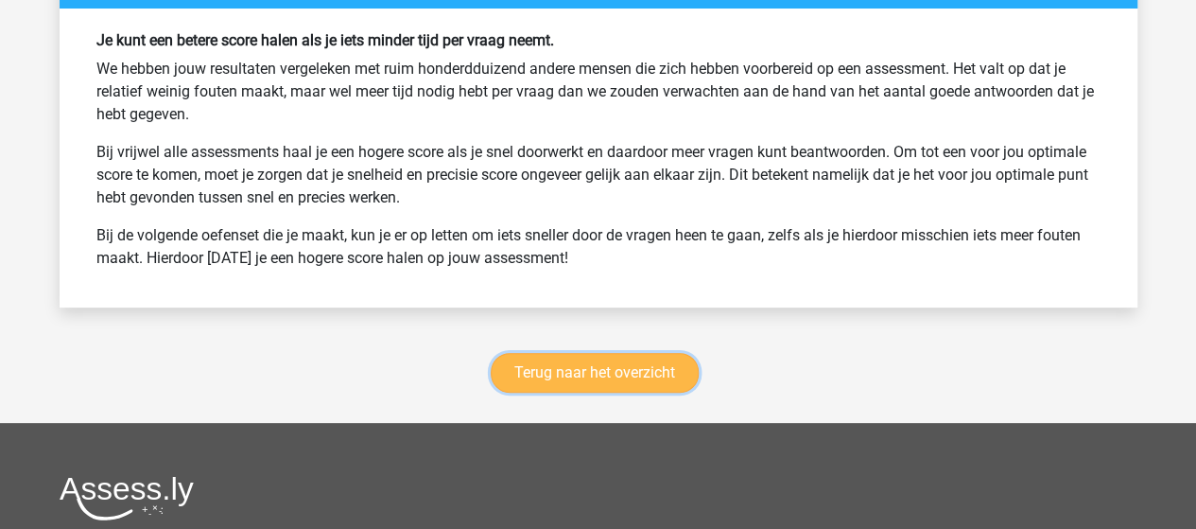
click at [576, 353] on link "Terug naar het overzicht" at bounding box center [595, 373] width 208 height 40
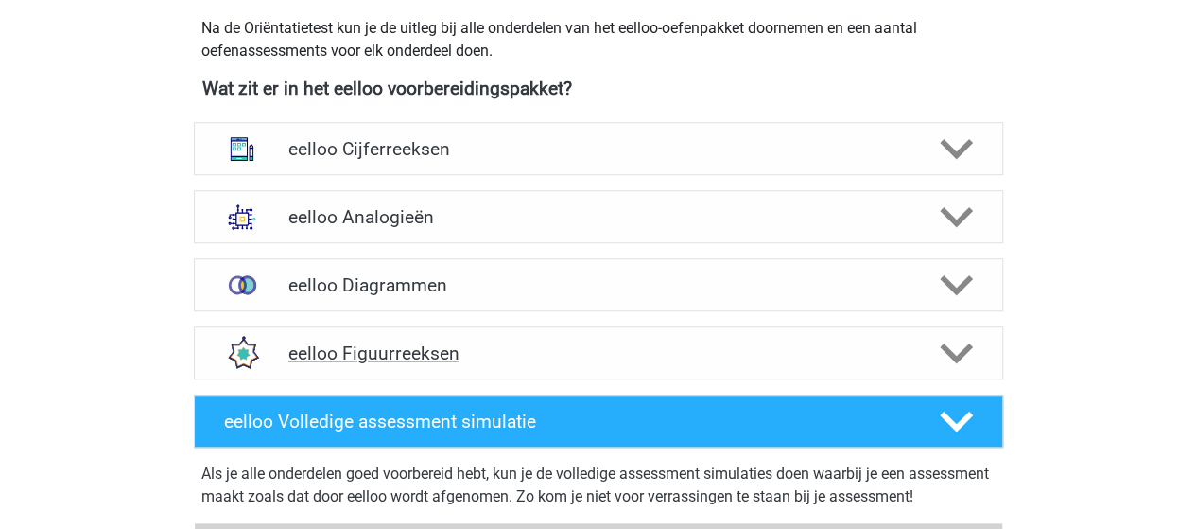
scroll to position [567, 0]
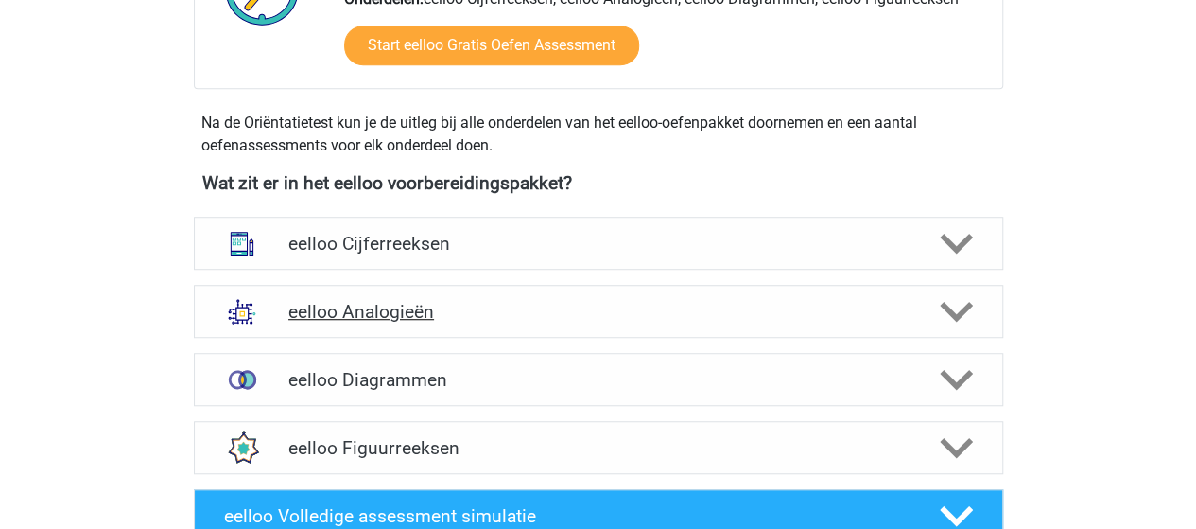
click at [950, 306] on polygon at bounding box center [956, 312] width 33 height 21
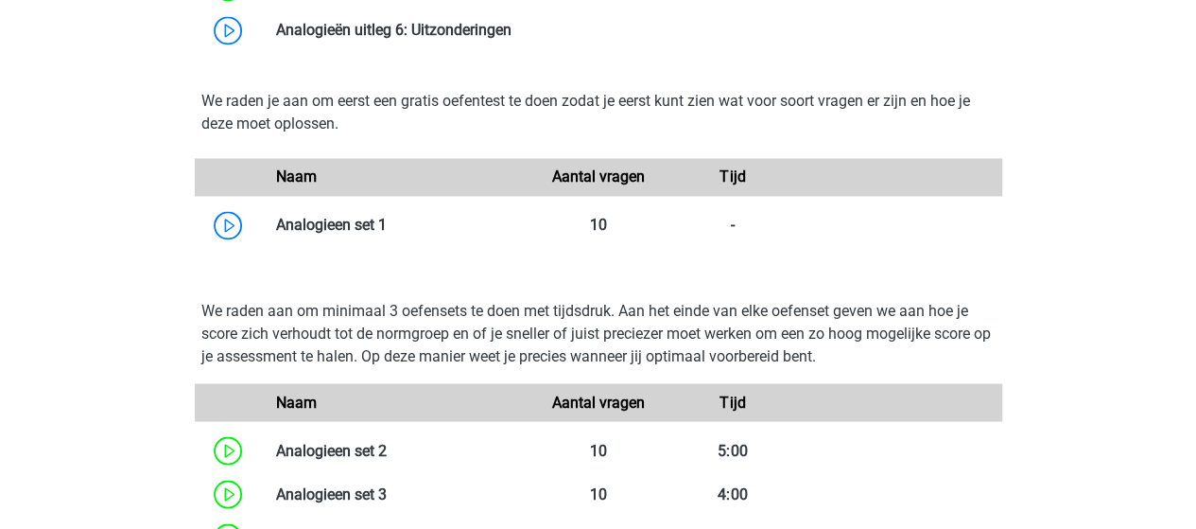
scroll to position [1324, 0]
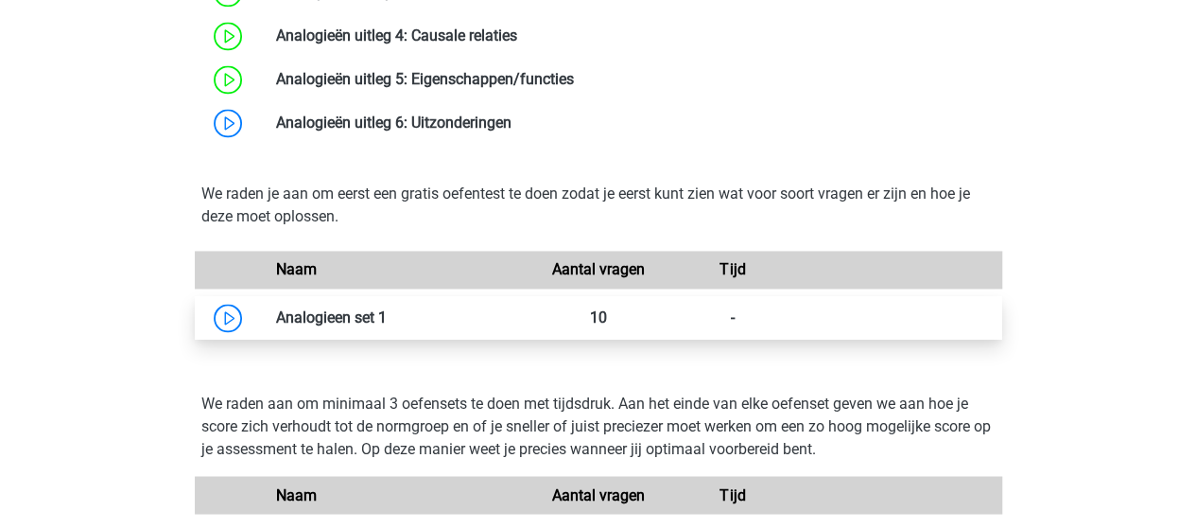
click at [387, 317] on link at bounding box center [387, 317] width 0 height 18
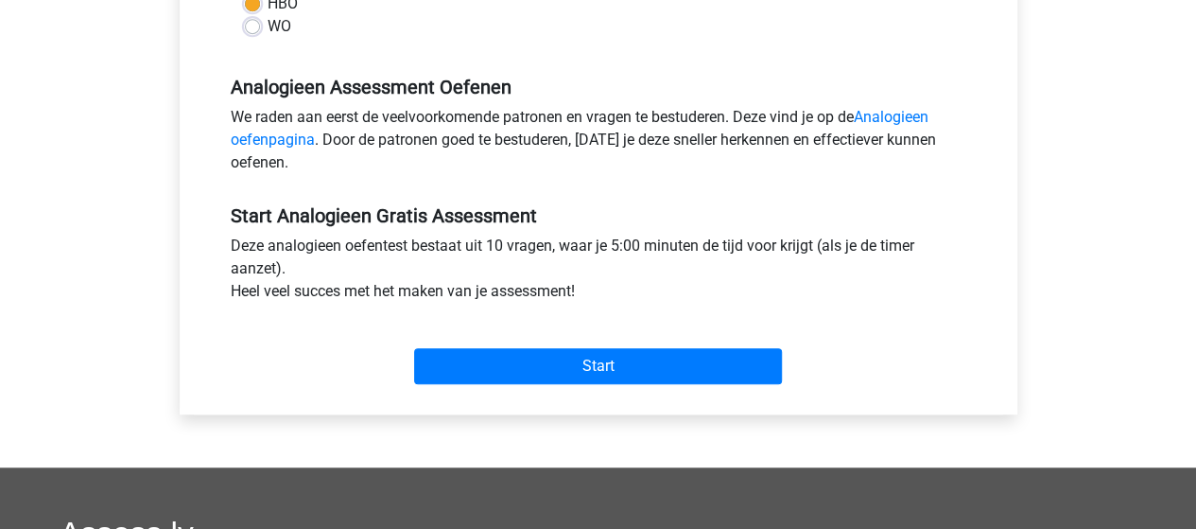
scroll to position [567, 0]
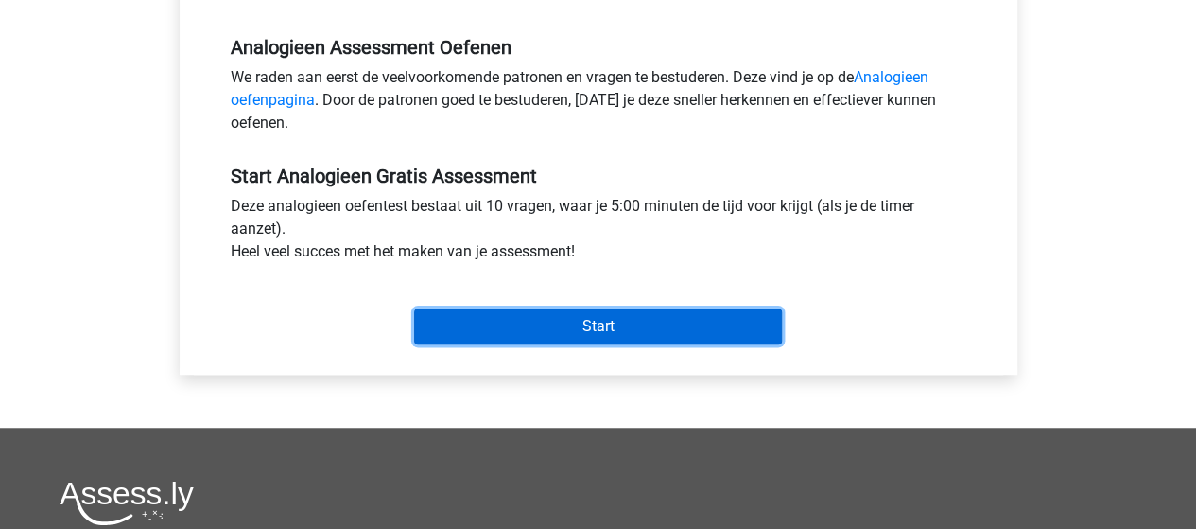
click at [507, 319] on input "Start" at bounding box center [598, 326] width 368 height 36
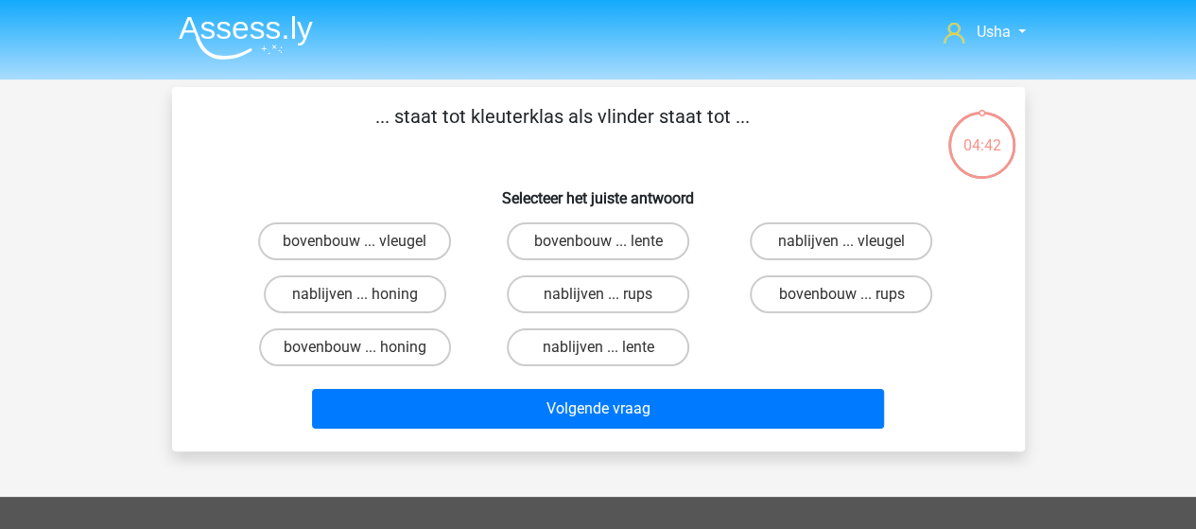
click at [844, 295] on input "bovenbouw ... rups" at bounding box center [848, 300] width 12 height 12
radio input "true"
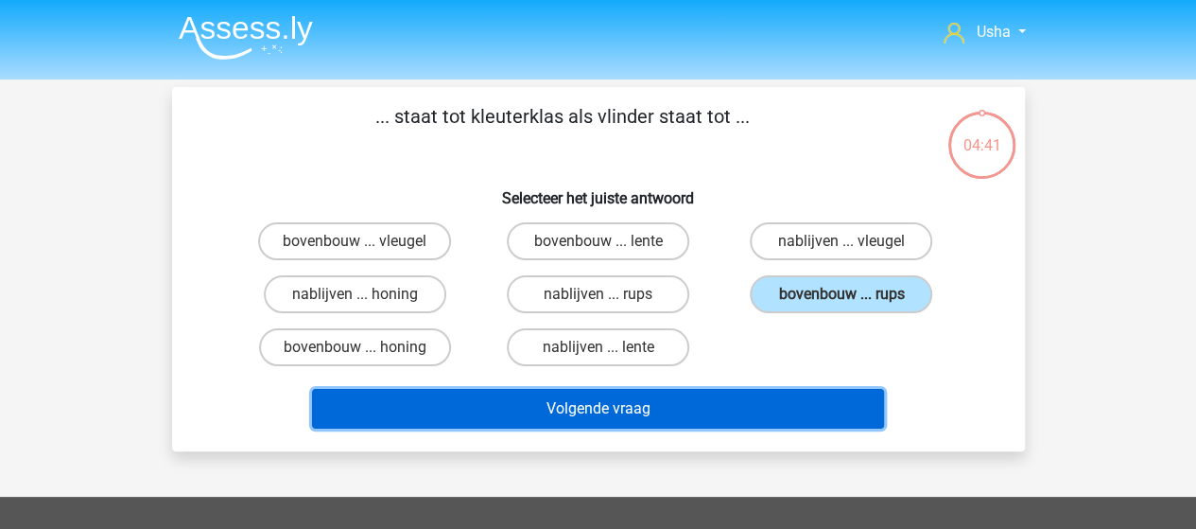
click at [670, 408] on button "Volgende vraag" at bounding box center [598, 409] width 572 height 40
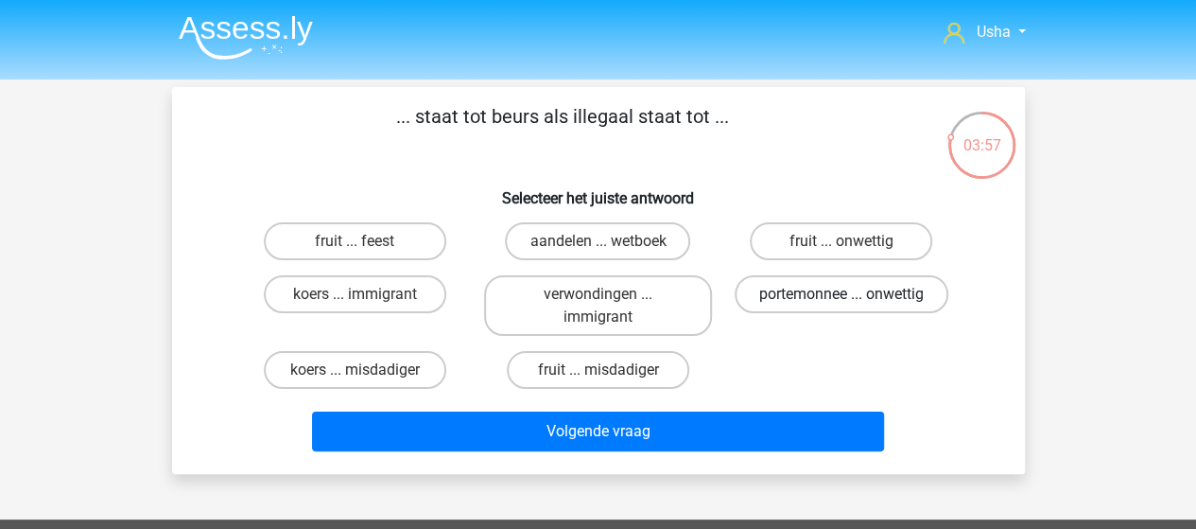
click at [779, 300] on label "portemonnee ... onwettig" at bounding box center [842, 294] width 214 height 38
click at [842, 300] on input "portemonnee ... onwettig" at bounding box center [848, 300] width 12 height 12
radio input "true"
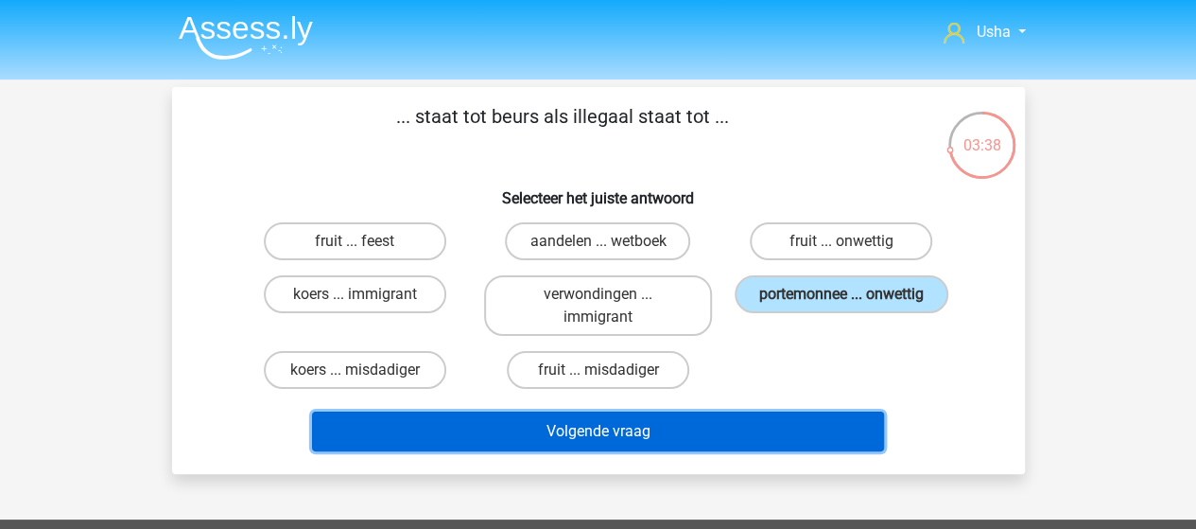
click at [660, 436] on button "Volgende vraag" at bounding box center [598, 431] width 572 height 40
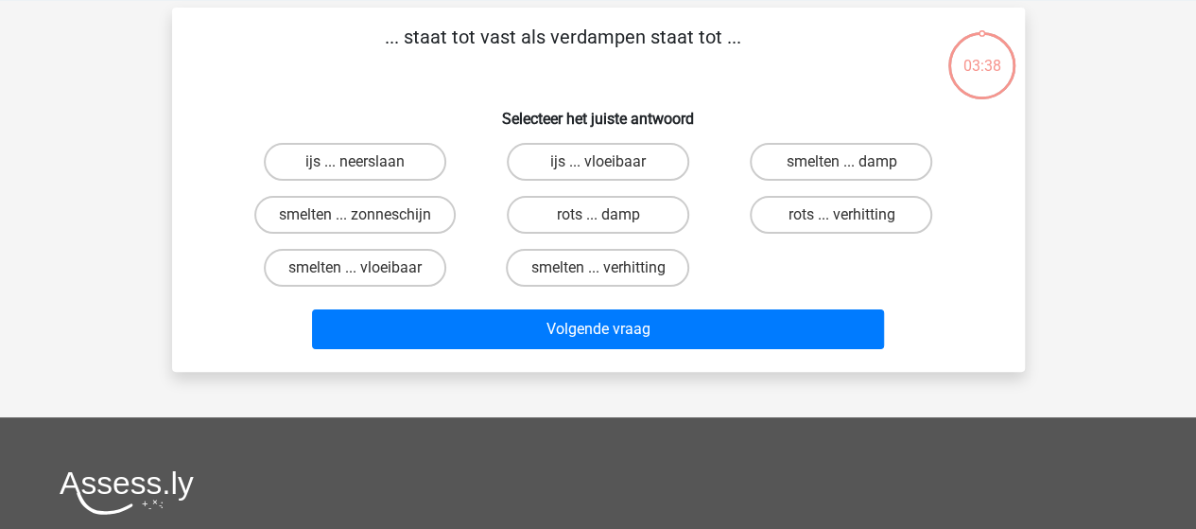
scroll to position [87, 0]
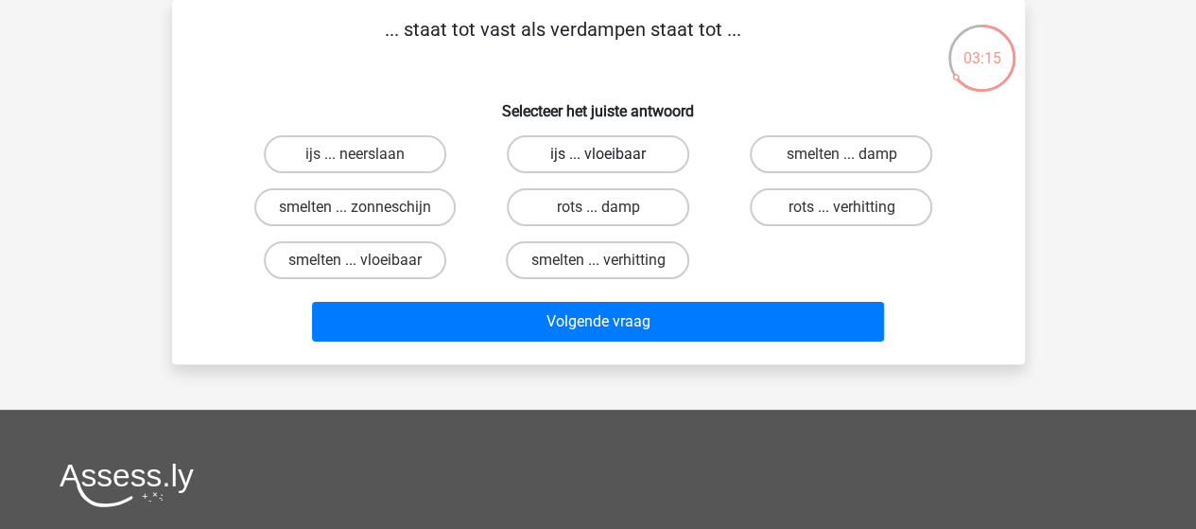
click at [596, 148] on label "ijs ... vloeibaar" at bounding box center [598, 154] width 183 height 38
click at [598, 154] on input "ijs ... vloeibaar" at bounding box center [604, 160] width 12 height 12
radio input "true"
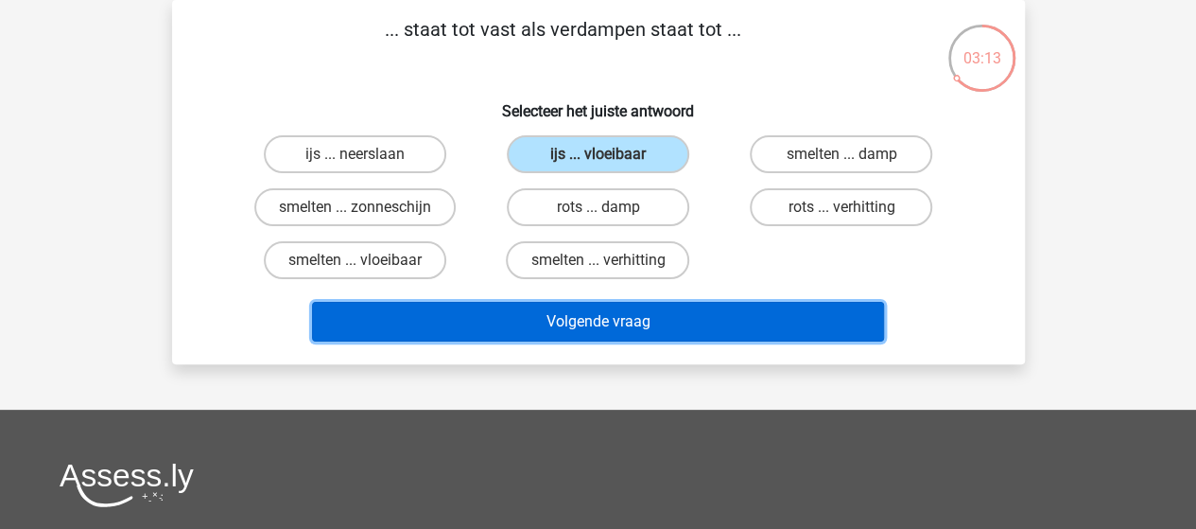
click at [551, 310] on button "Volgende vraag" at bounding box center [598, 322] width 572 height 40
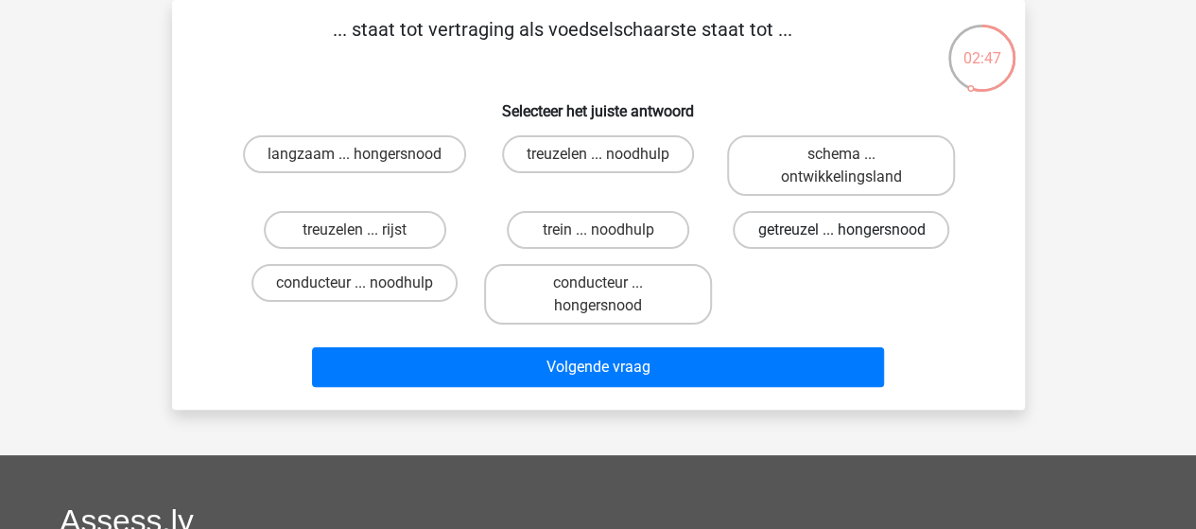
click at [832, 228] on label "getreuzel ... hongersnood" at bounding box center [841, 230] width 217 height 38
click at [842, 230] on input "getreuzel ... hongersnood" at bounding box center [848, 236] width 12 height 12
radio input "true"
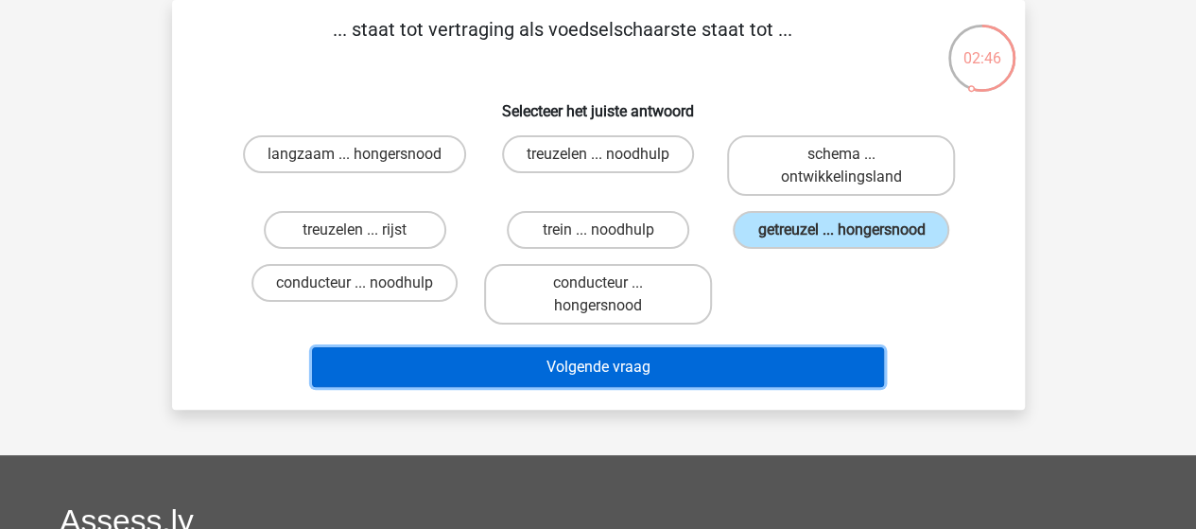
click at [725, 373] on button "Volgende vraag" at bounding box center [598, 367] width 572 height 40
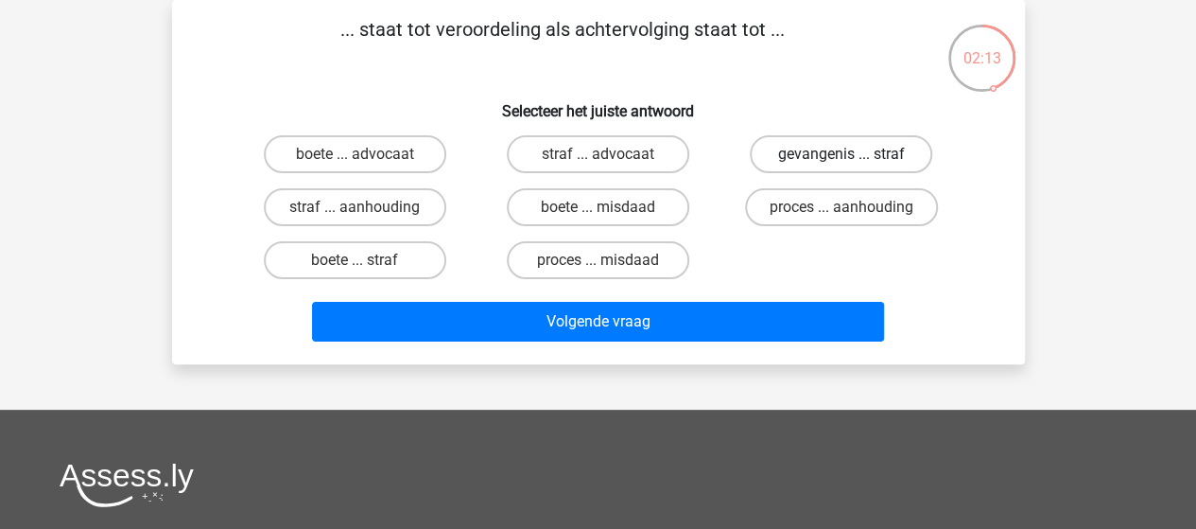
click at [813, 150] on label "gevangenis ... straf" at bounding box center [841, 154] width 183 height 38
click at [842, 154] on input "gevangenis ... straf" at bounding box center [848, 160] width 12 height 12
radio input "true"
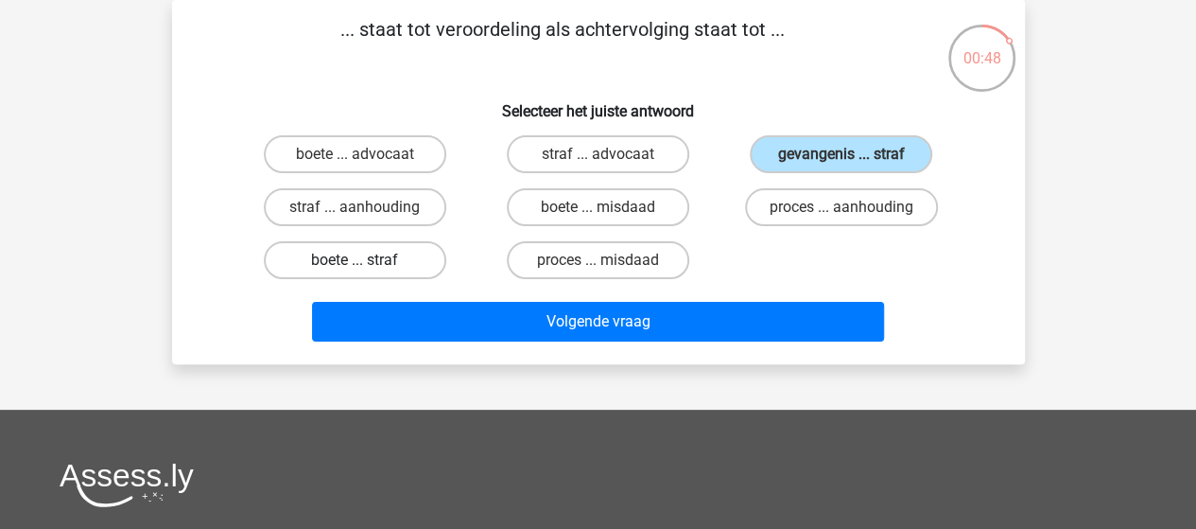
click at [367, 264] on label "boete ... straf" at bounding box center [355, 260] width 183 height 38
click at [367, 264] on input "boete ... straf" at bounding box center [361, 266] width 12 height 12
radio input "true"
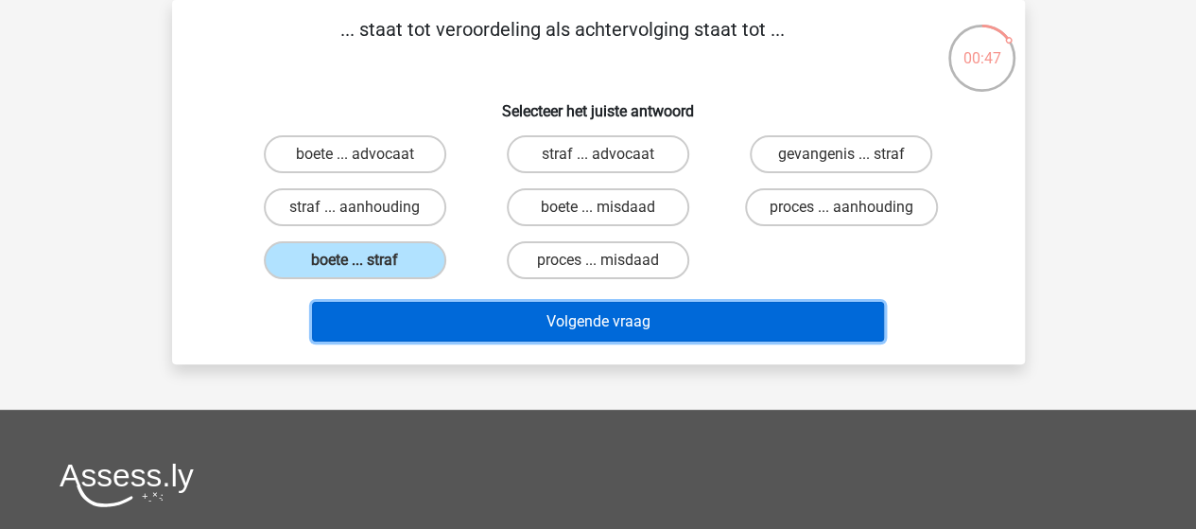
click at [457, 319] on button "Volgende vraag" at bounding box center [598, 322] width 572 height 40
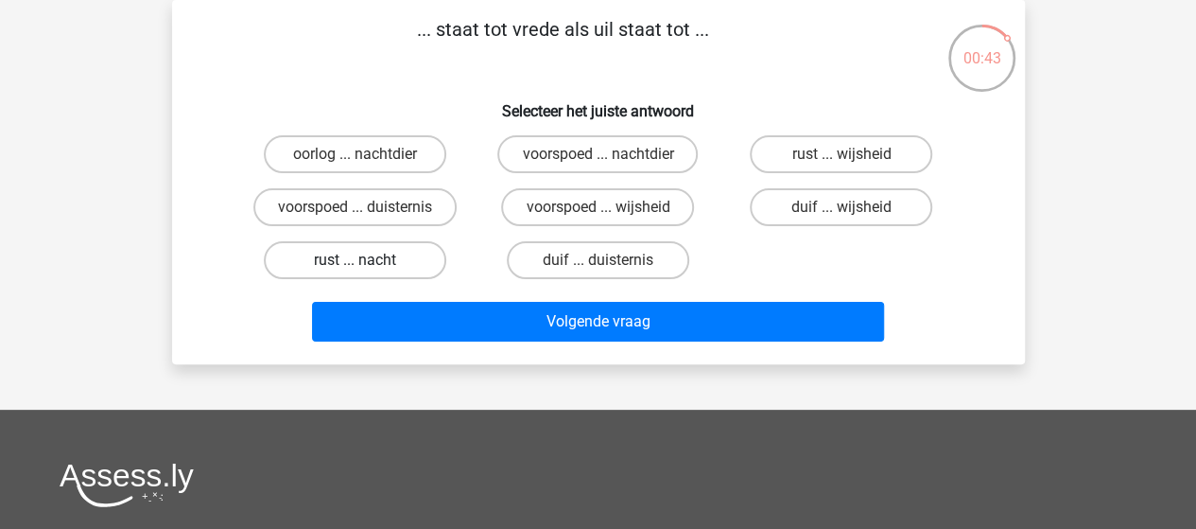
click at [369, 256] on label "rust ... nacht" at bounding box center [355, 260] width 183 height 38
click at [367, 260] on input "rust ... nacht" at bounding box center [361, 266] width 12 height 12
radio input "true"
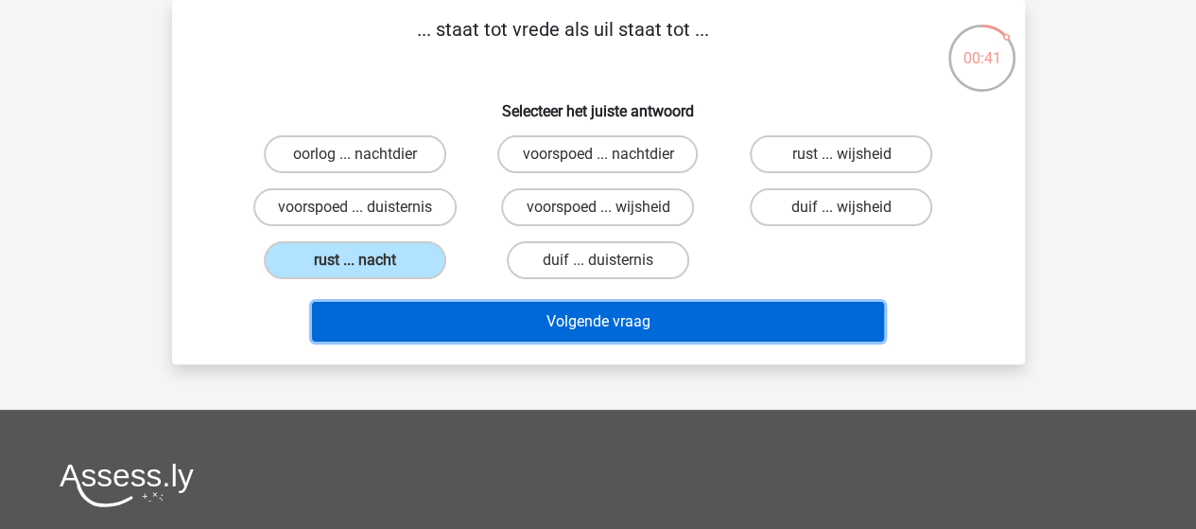
click at [410, 315] on button "Volgende vraag" at bounding box center [598, 322] width 572 height 40
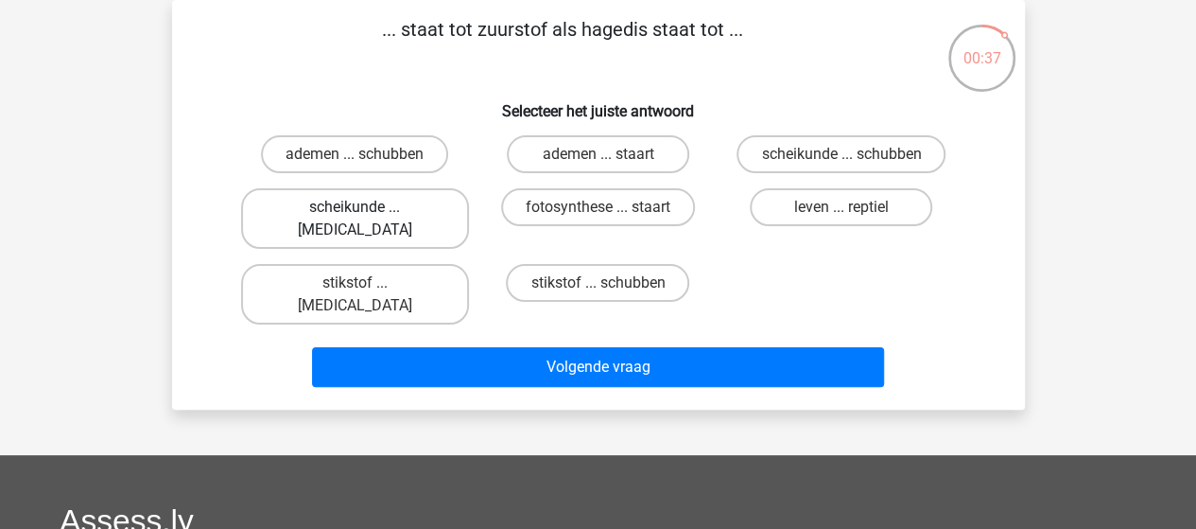
click at [353, 213] on label "scheikunde ... krokodil" at bounding box center [355, 218] width 228 height 61
click at [355, 213] on input "scheikunde ... krokodil" at bounding box center [361, 213] width 12 height 12
radio input "true"
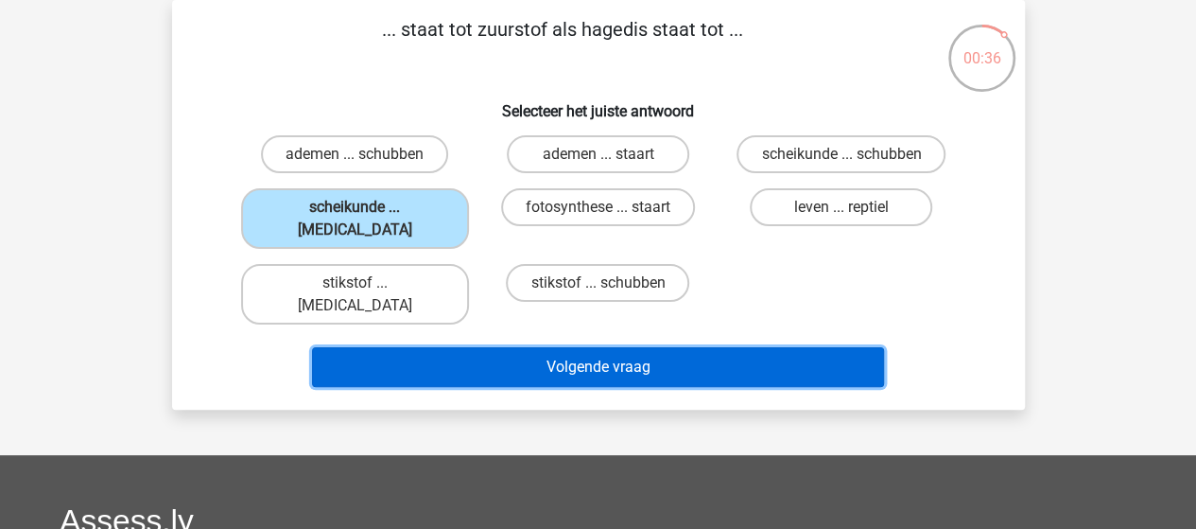
click at [424, 347] on button "Volgende vraag" at bounding box center [598, 367] width 572 height 40
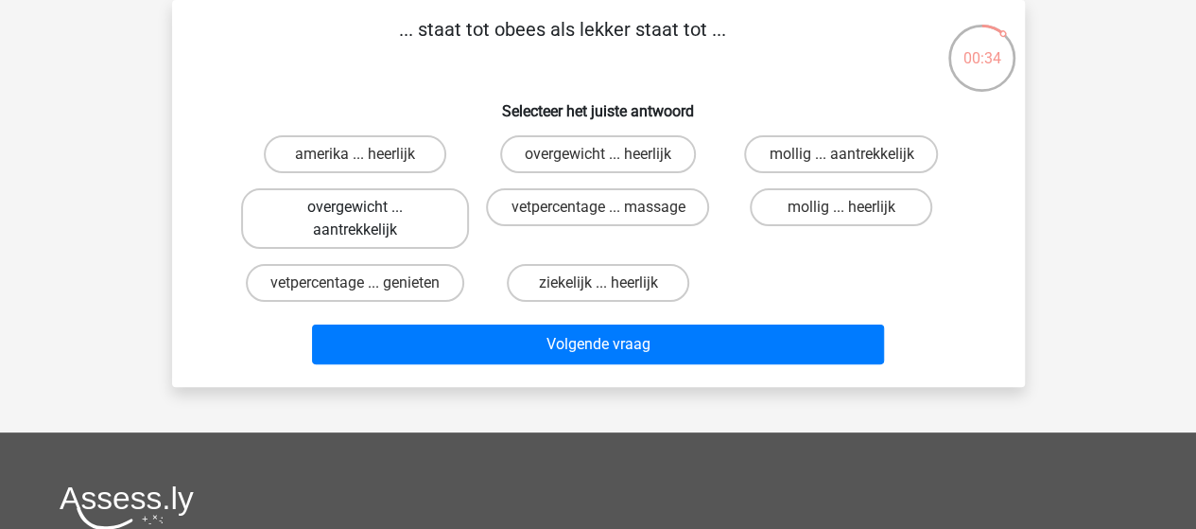
click at [378, 218] on label "overgewicht ... aantrekkelijk" at bounding box center [355, 218] width 228 height 61
click at [367, 218] on input "overgewicht ... aantrekkelijk" at bounding box center [361, 213] width 12 height 12
radio input "true"
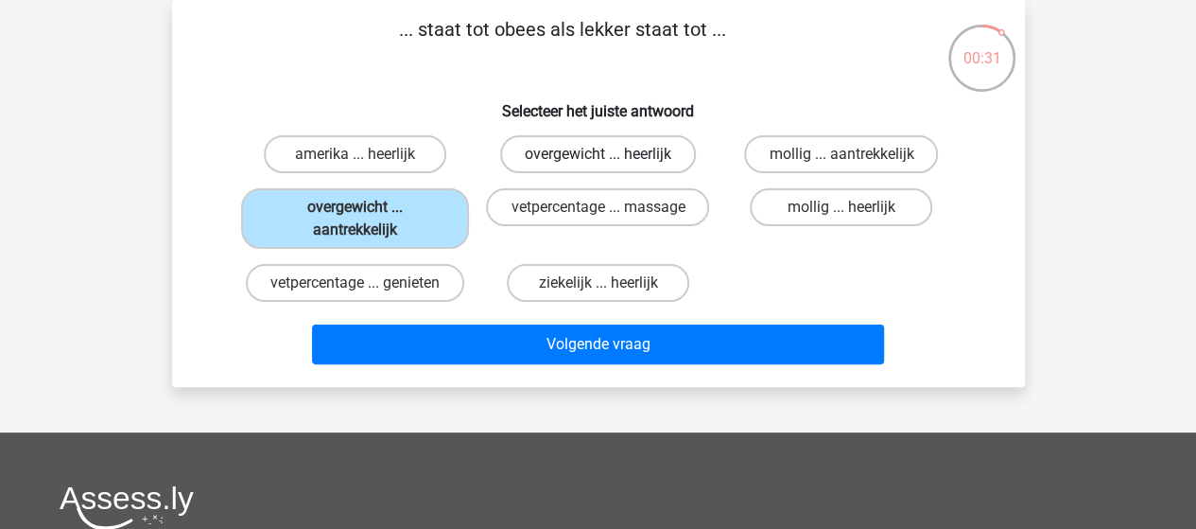
click at [584, 154] on label "overgewicht ... heerlijk" at bounding box center [598, 154] width 196 height 38
click at [598, 154] on input "overgewicht ... heerlijk" at bounding box center [604, 160] width 12 height 12
radio input "true"
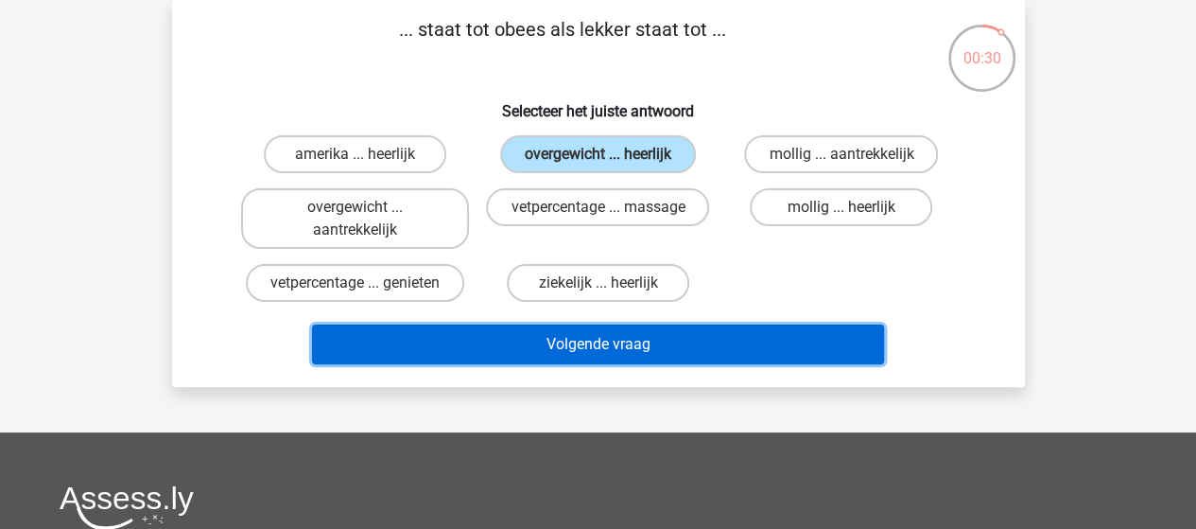
click at [568, 324] on button "Volgende vraag" at bounding box center [598, 344] width 572 height 40
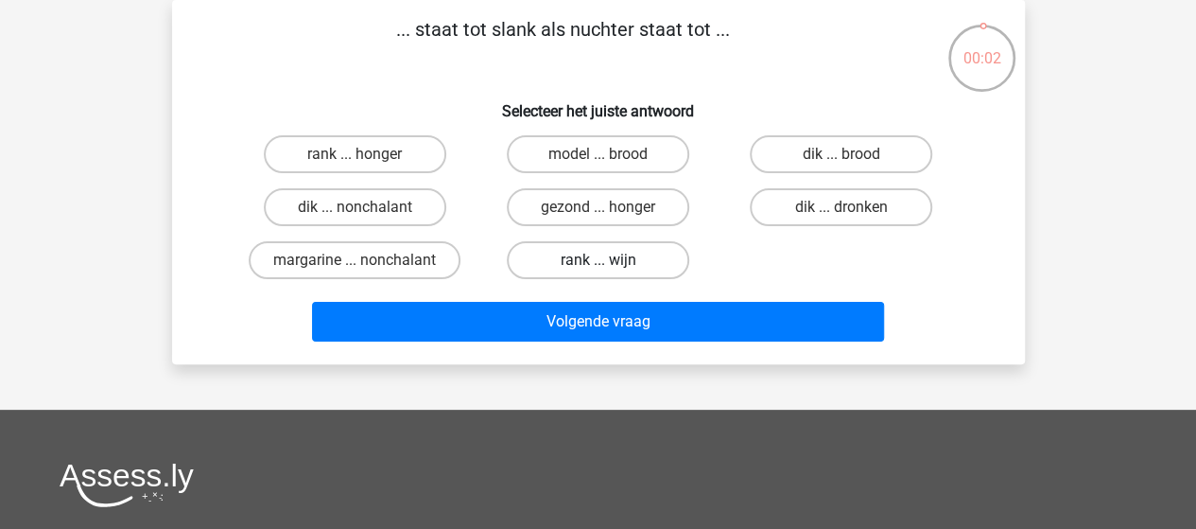
click at [603, 254] on label "rank ... wijn" at bounding box center [598, 260] width 183 height 38
click at [603, 260] on input "rank ... wijn" at bounding box center [604, 266] width 12 height 12
radio input "true"
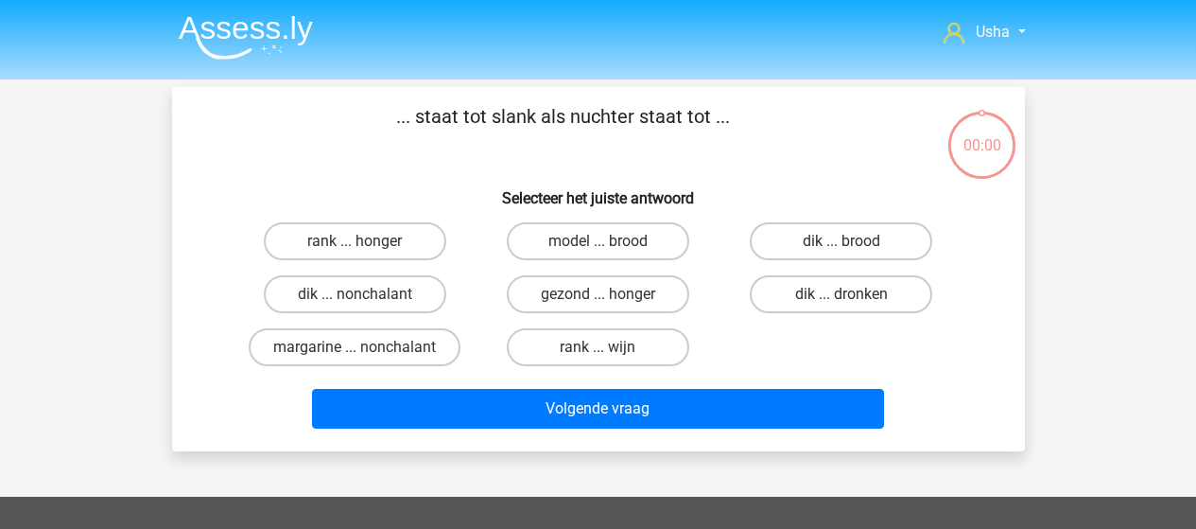
scroll to position [87, 0]
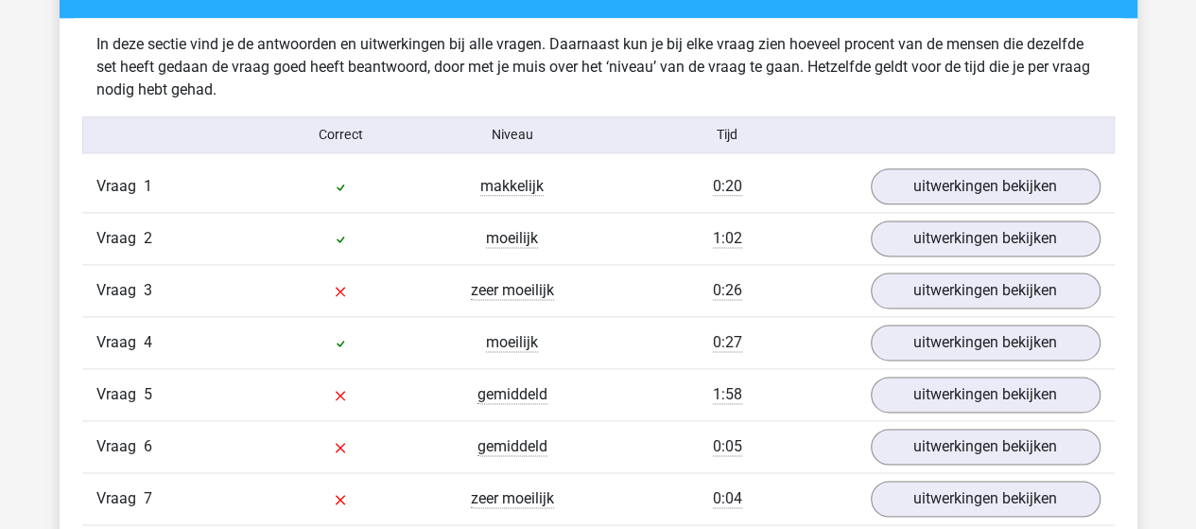
scroll to position [1135, 0]
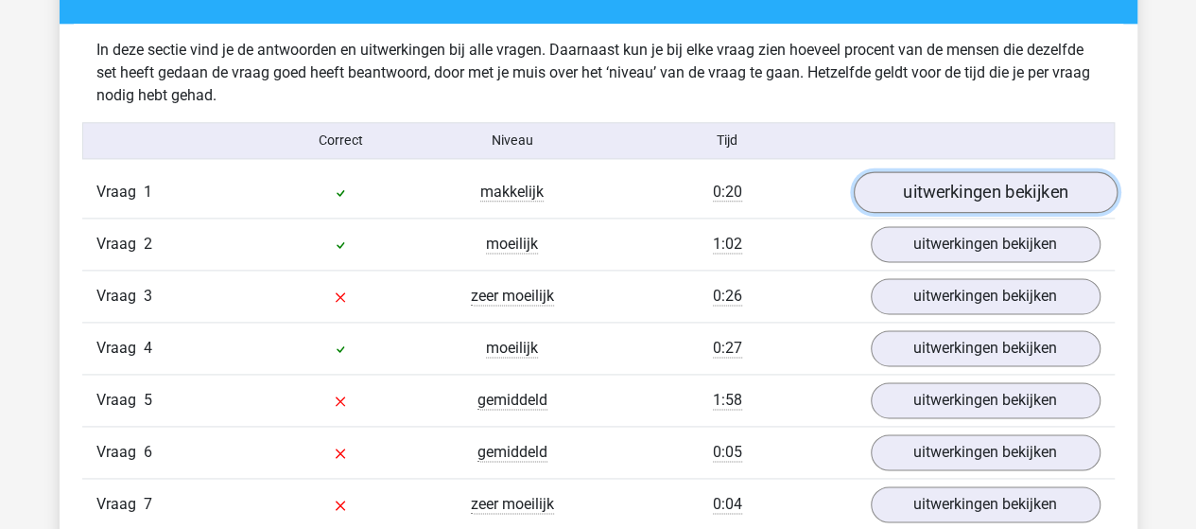
click at [1035, 185] on link "uitwerkingen bekijken" at bounding box center [985, 192] width 264 height 42
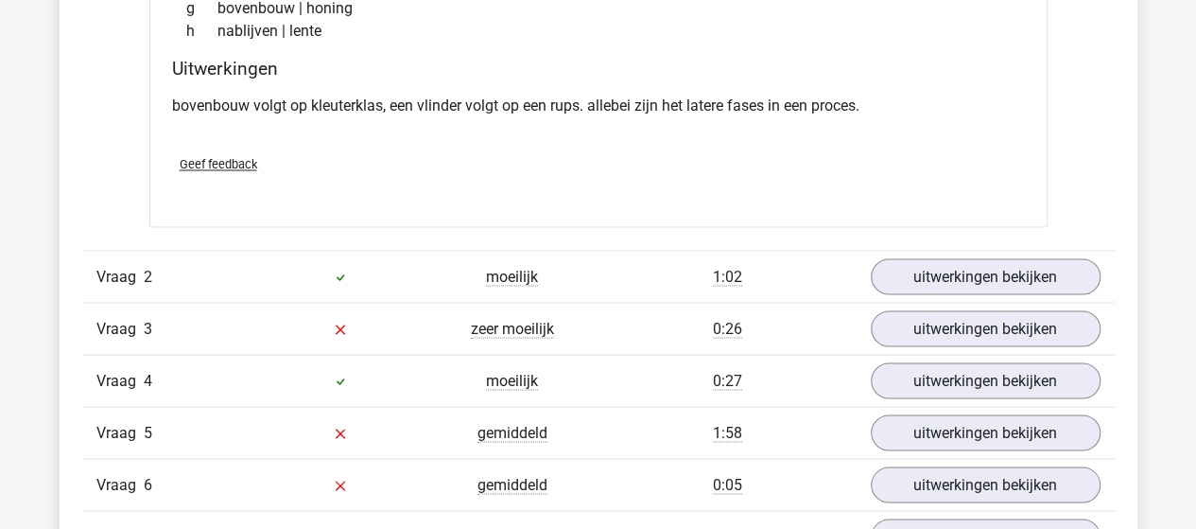
scroll to position [1608, 0]
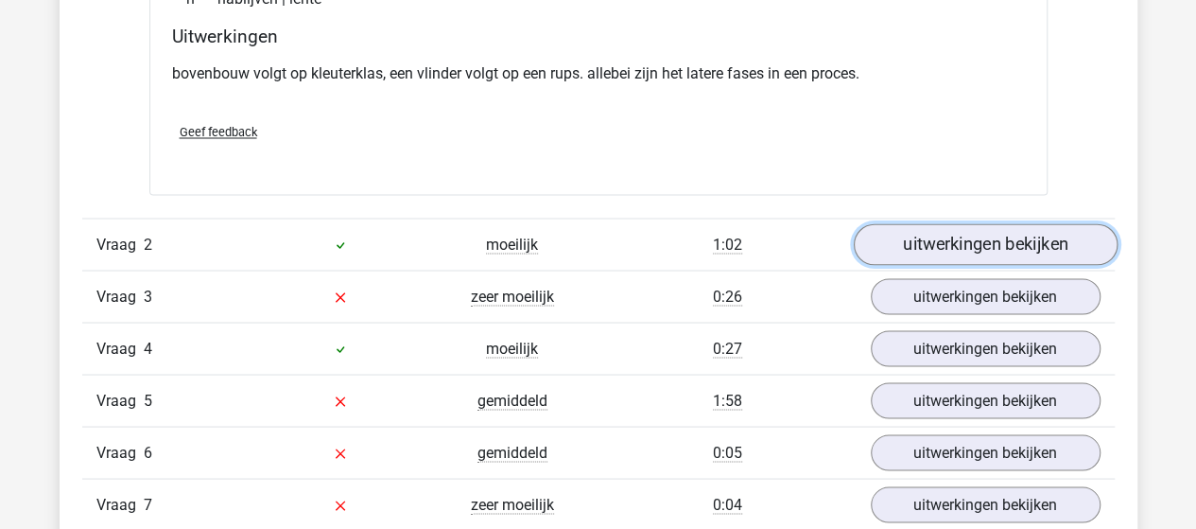
click at [885, 255] on link "uitwerkingen bekijken" at bounding box center [985, 244] width 264 height 42
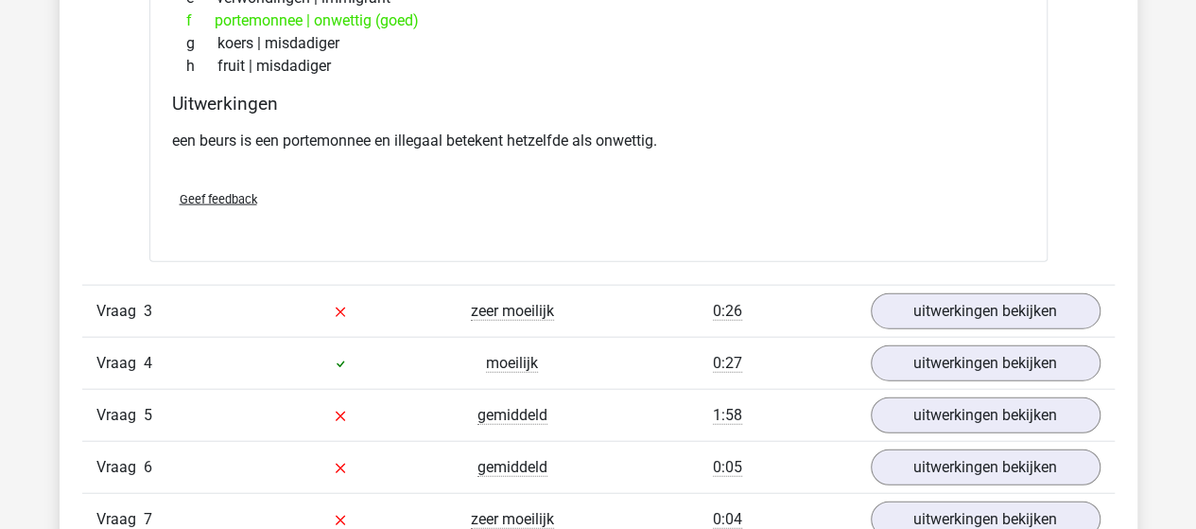
scroll to position [2081, 0]
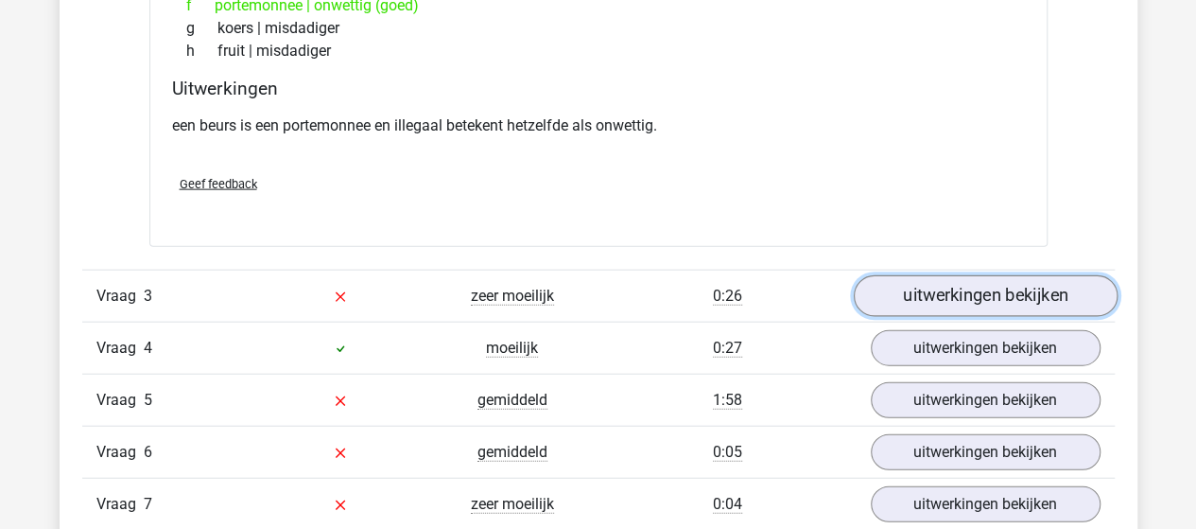
click at [893, 291] on link "uitwerkingen bekijken" at bounding box center [985, 297] width 264 height 42
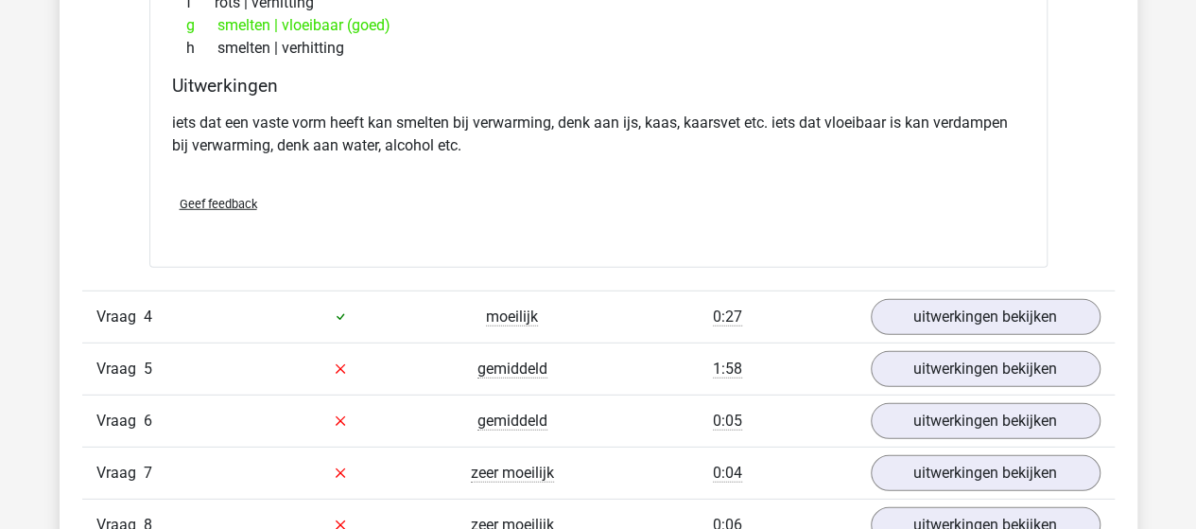
scroll to position [2648, 0]
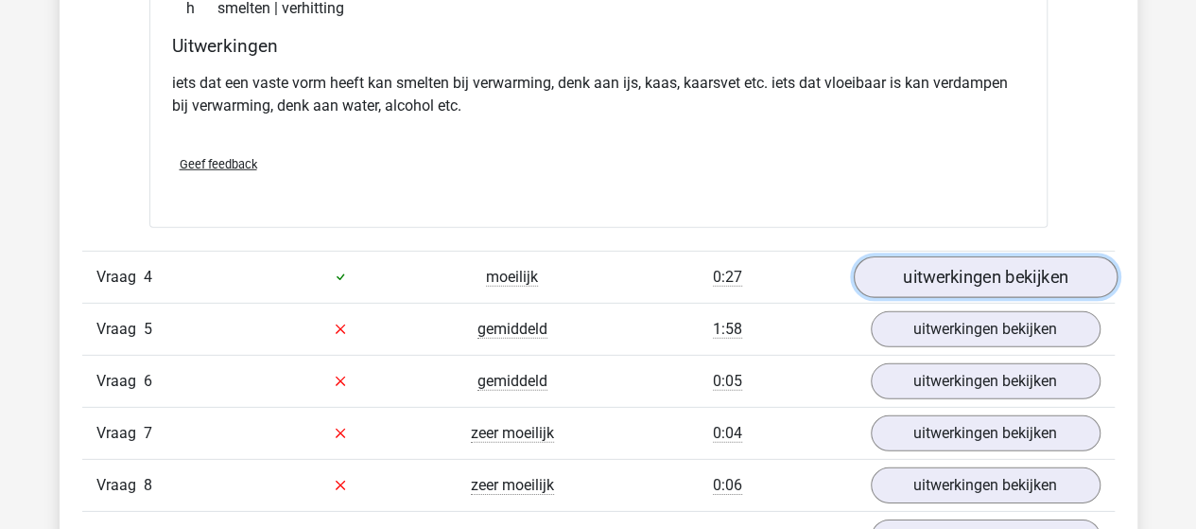
click at [918, 270] on link "uitwerkingen bekijken" at bounding box center [985, 277] width 264 height 42
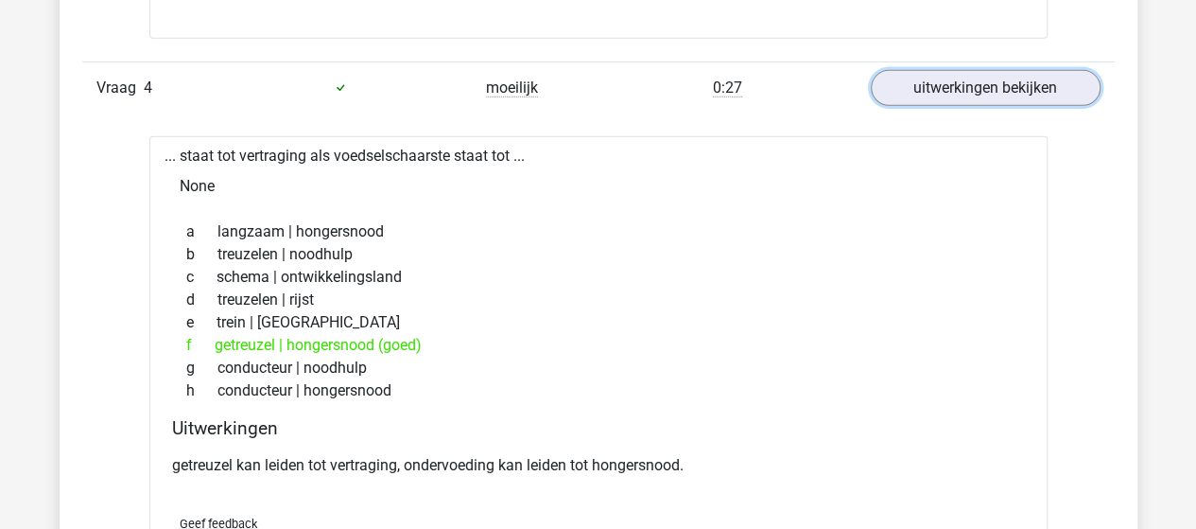
scroll to position [2932, 0]
